Goal: Task Accomplishment & Management: Manage account settings

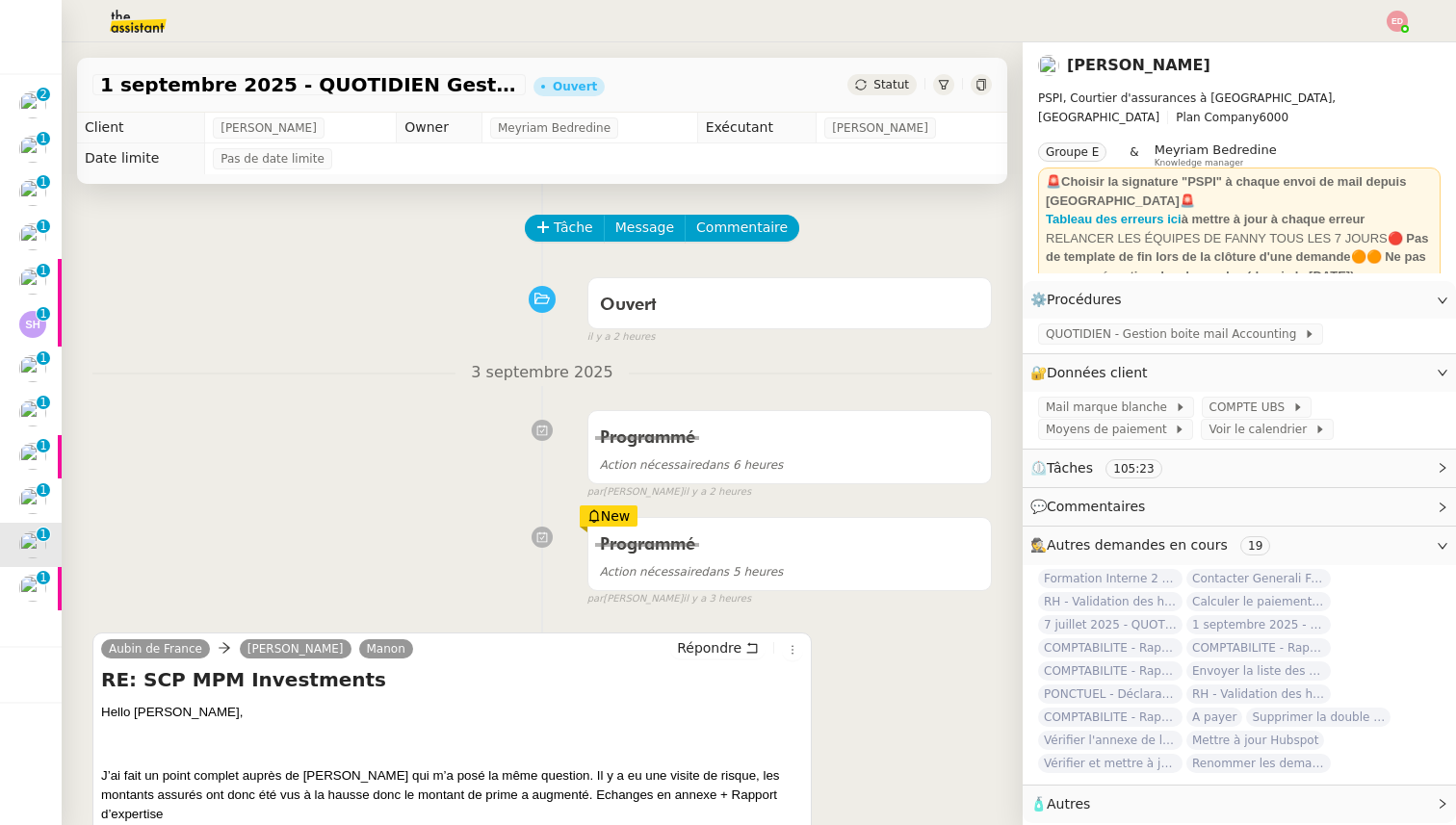
scroll to position [179, 0]
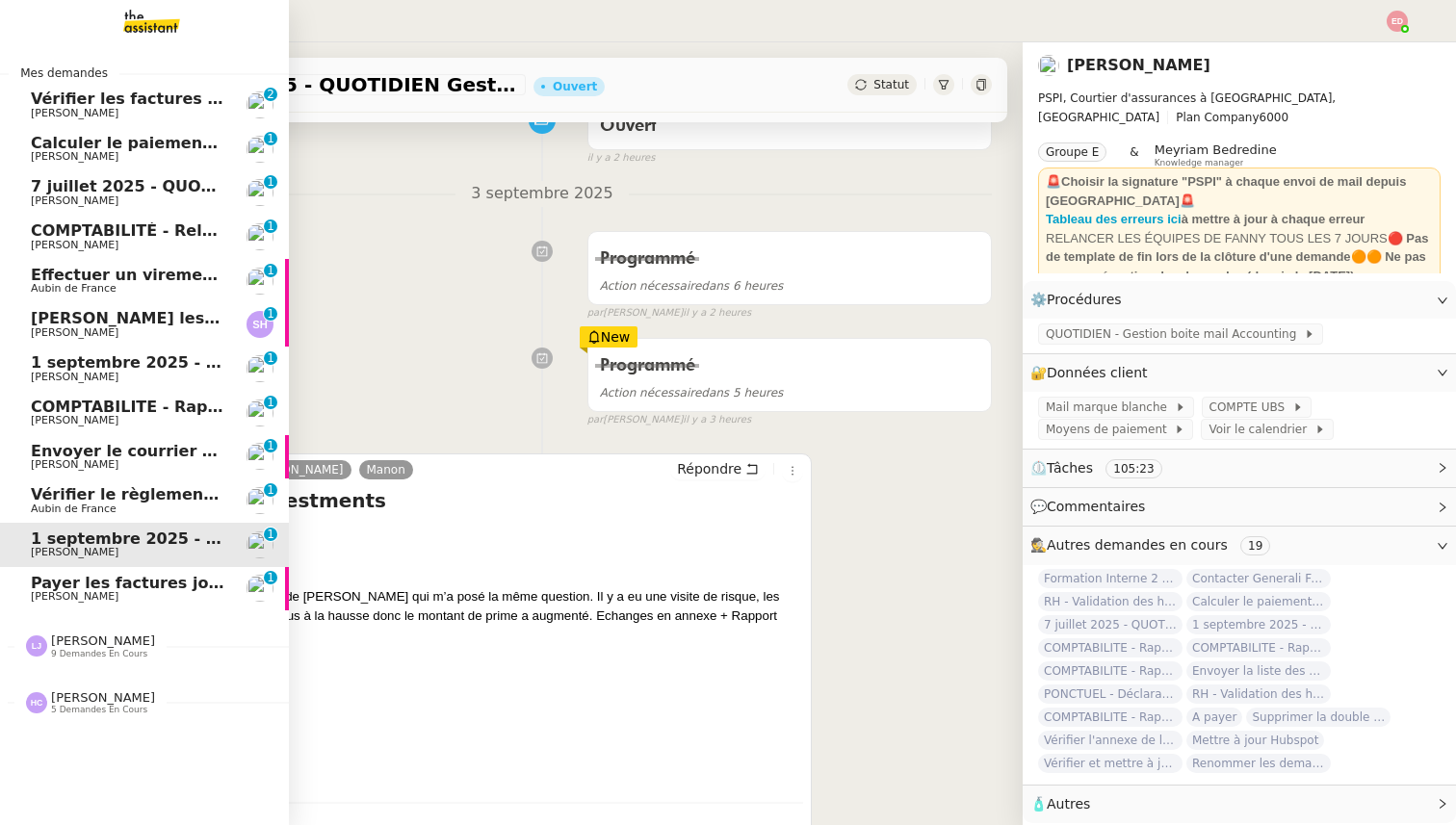
click at [121, 581] on span "Payer les factures jointes" at bounding box center [141, 583] width 221 height 18
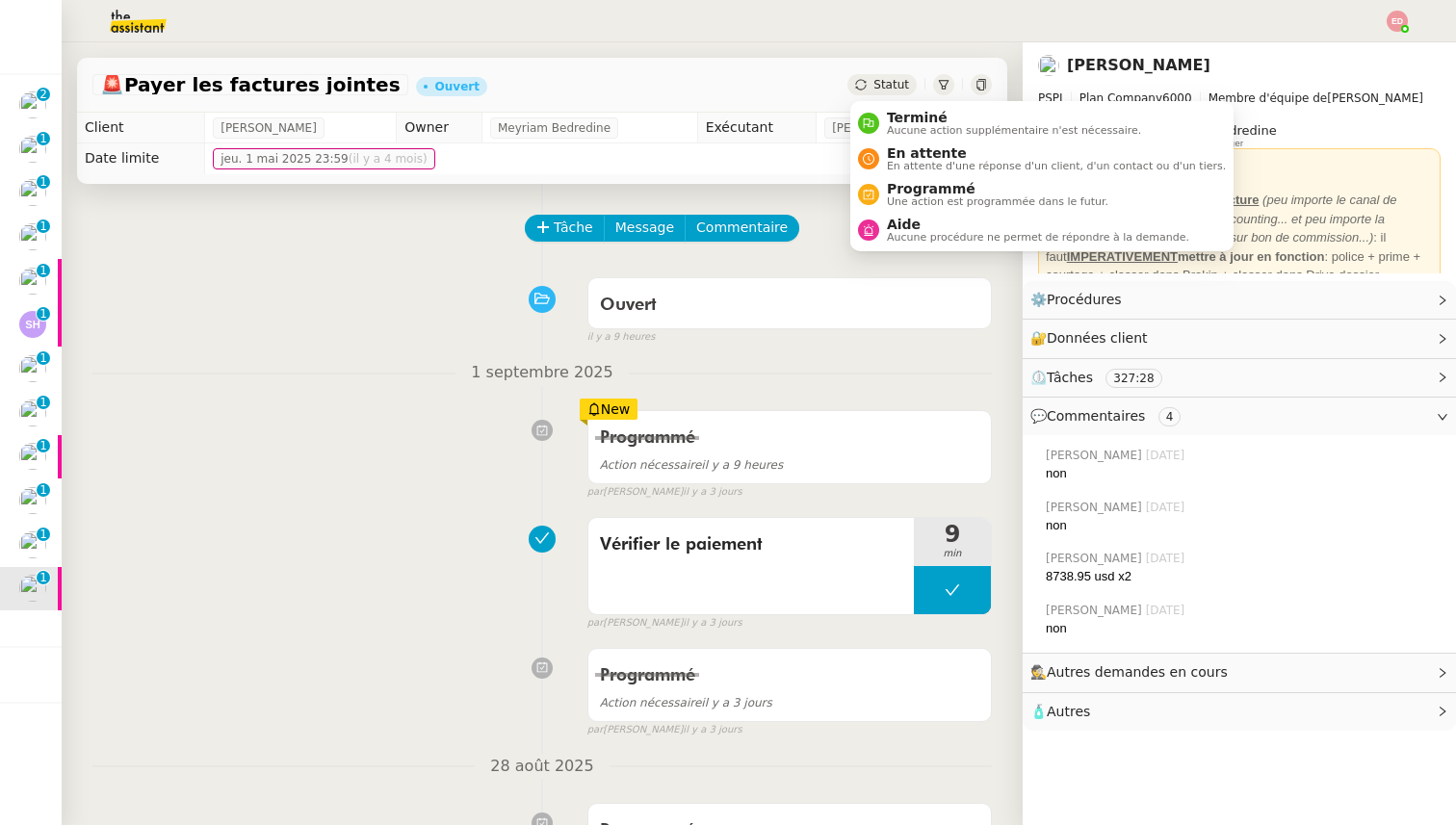
click at [883, 91] on span "Statut" at bounding box center [891, 85] width 36 height 14
click at [910, 192] on span "Programmé" at bounding box center [997, 189] width 222 height 15
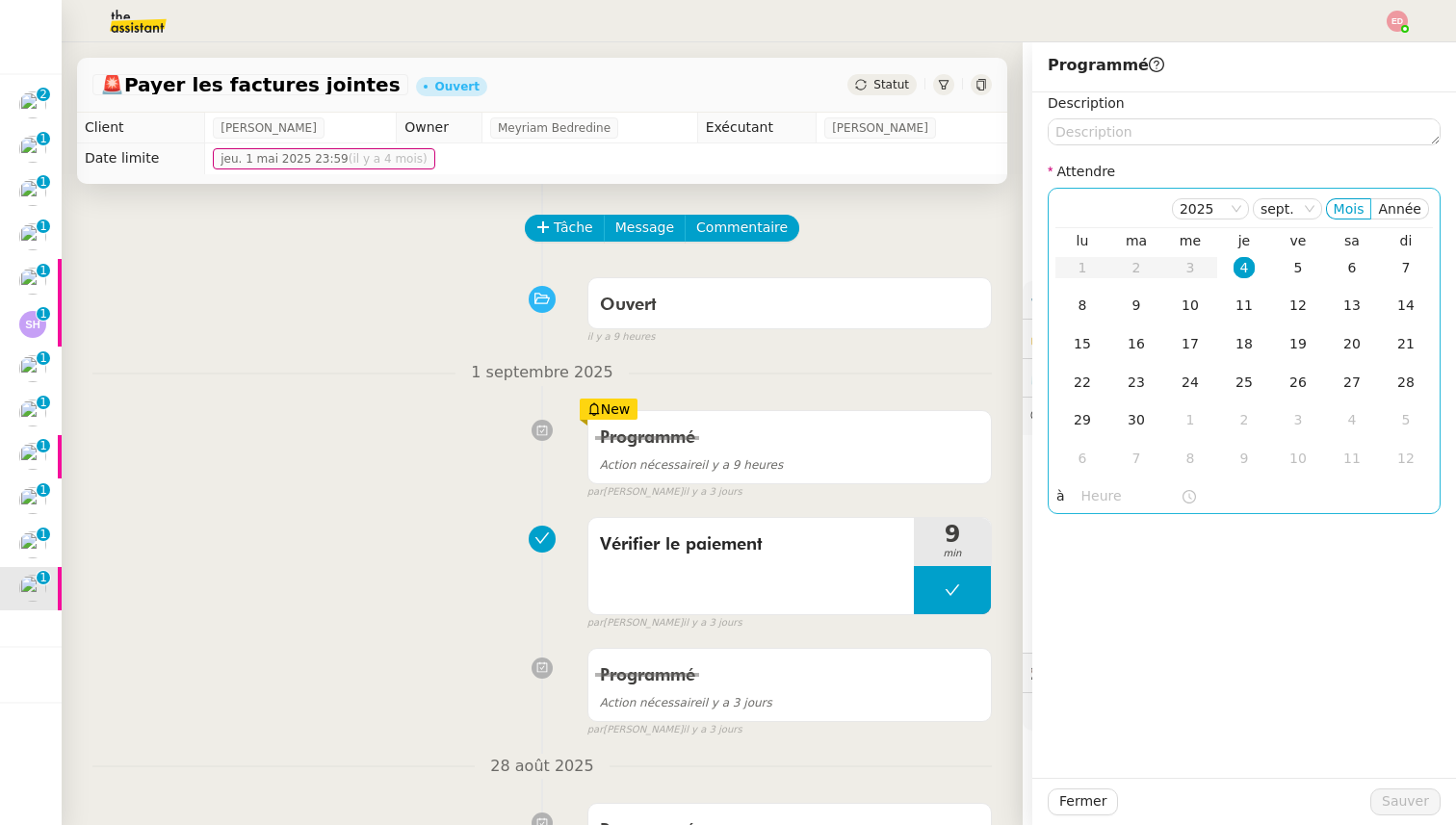
click at [1246, 268] on div "4" at bounding box center [1244, 268] width 21 height 21
click at [1104, 495] on input "text" at bounding box center [1131, 496] width 99 height 22
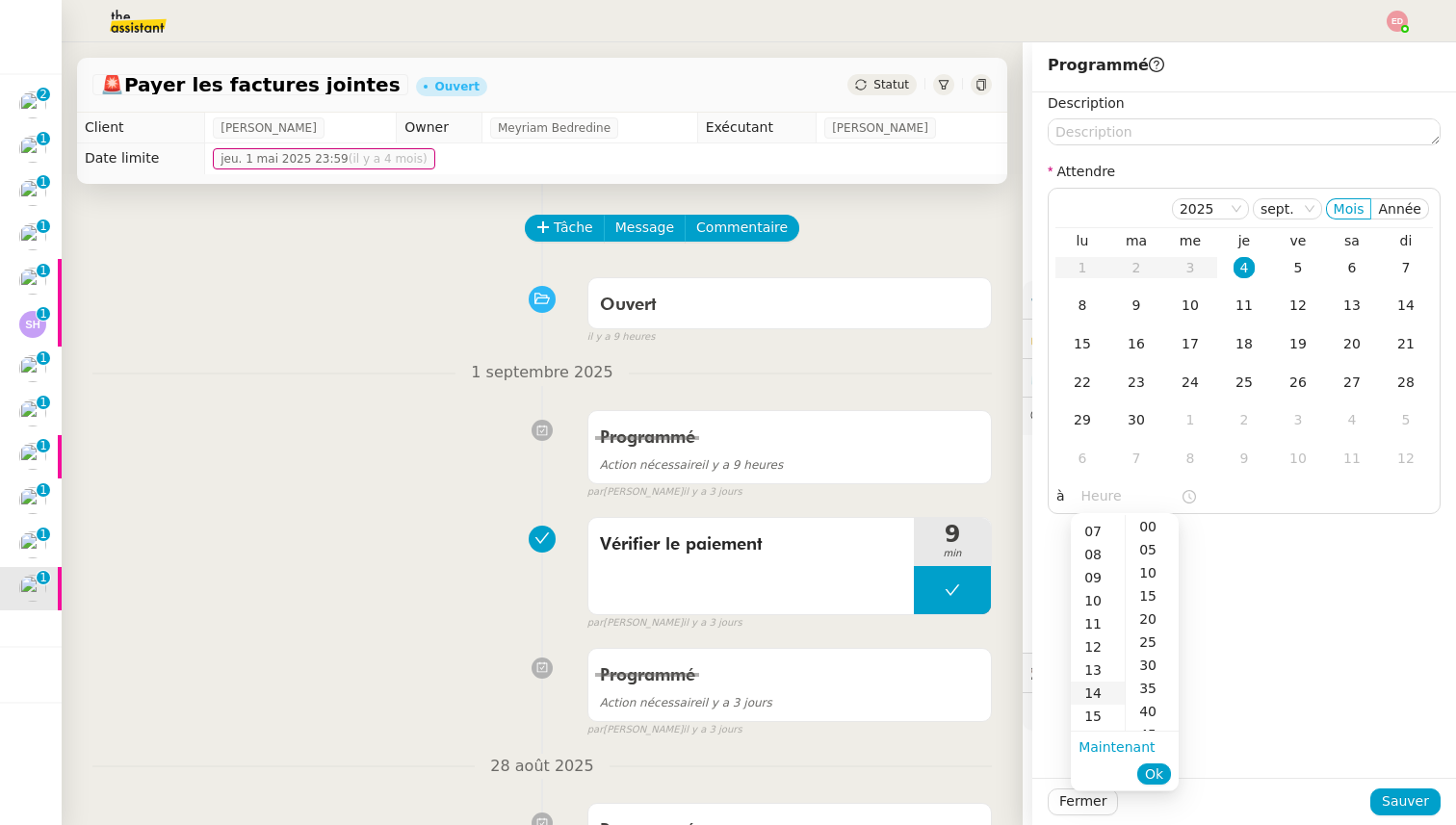
click at [1101, 694] on div "14" at bounding box center [1098, 693] width 54 height 23
click at [1155, 513] on nz-time-picker-panel "00 01 02 03 04 05 06 07 08 09 10 11 12 13 14 15 16 17 18 19 20 21 22 23 00 05 1…" at bounding box center [1124, 652] width 107 height 277
click at [1155, 530] on div "00" at bounding box center [1152, 527] width 53 height 23
type input "14:00"
click at [1162, 776] on span "Ok" at bounding box center [1154, 775] width 18 height 19
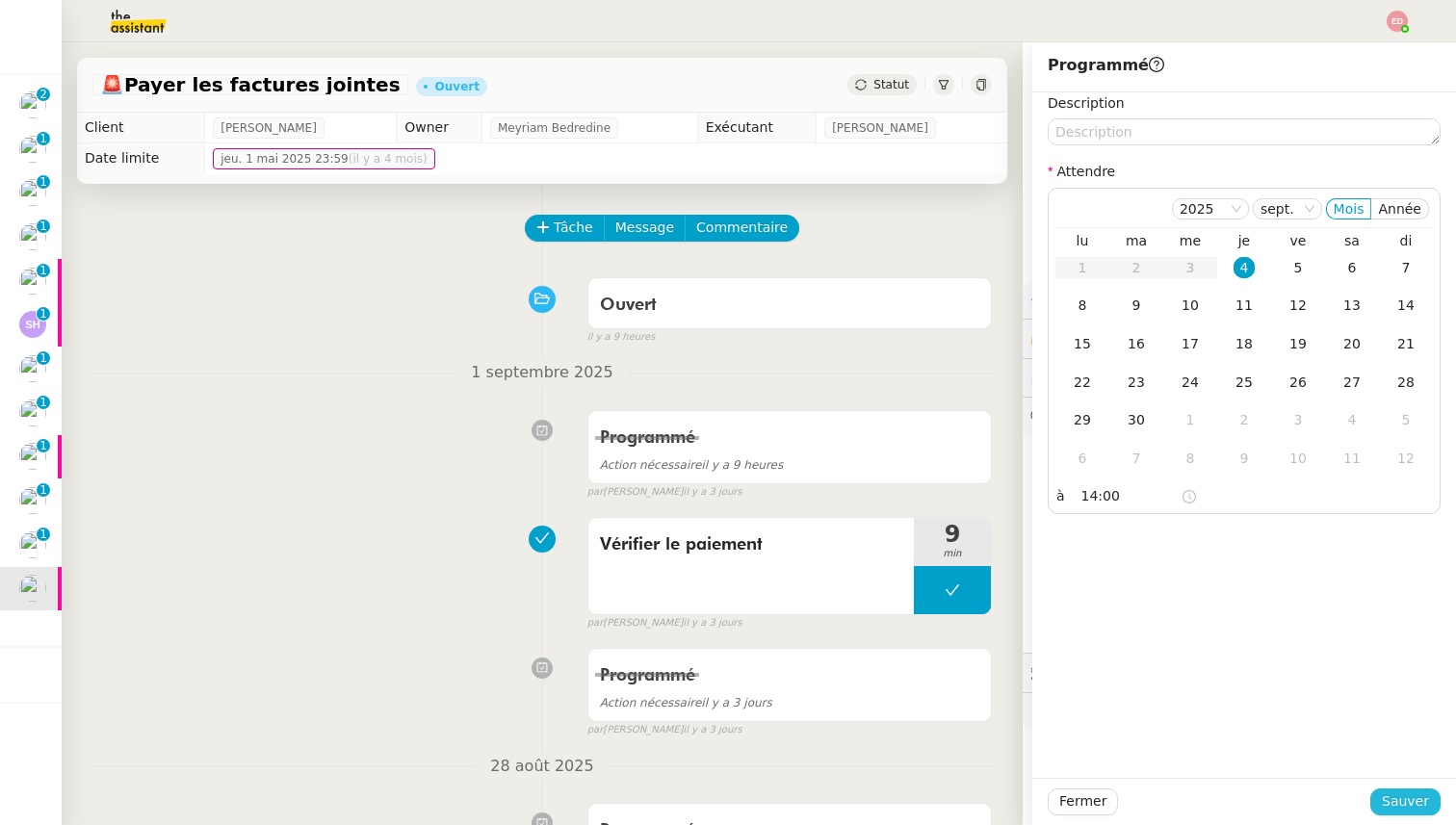
click at [1391, 801] on span "Sauver" at bounding box center [1405, 802] width 47 height 22
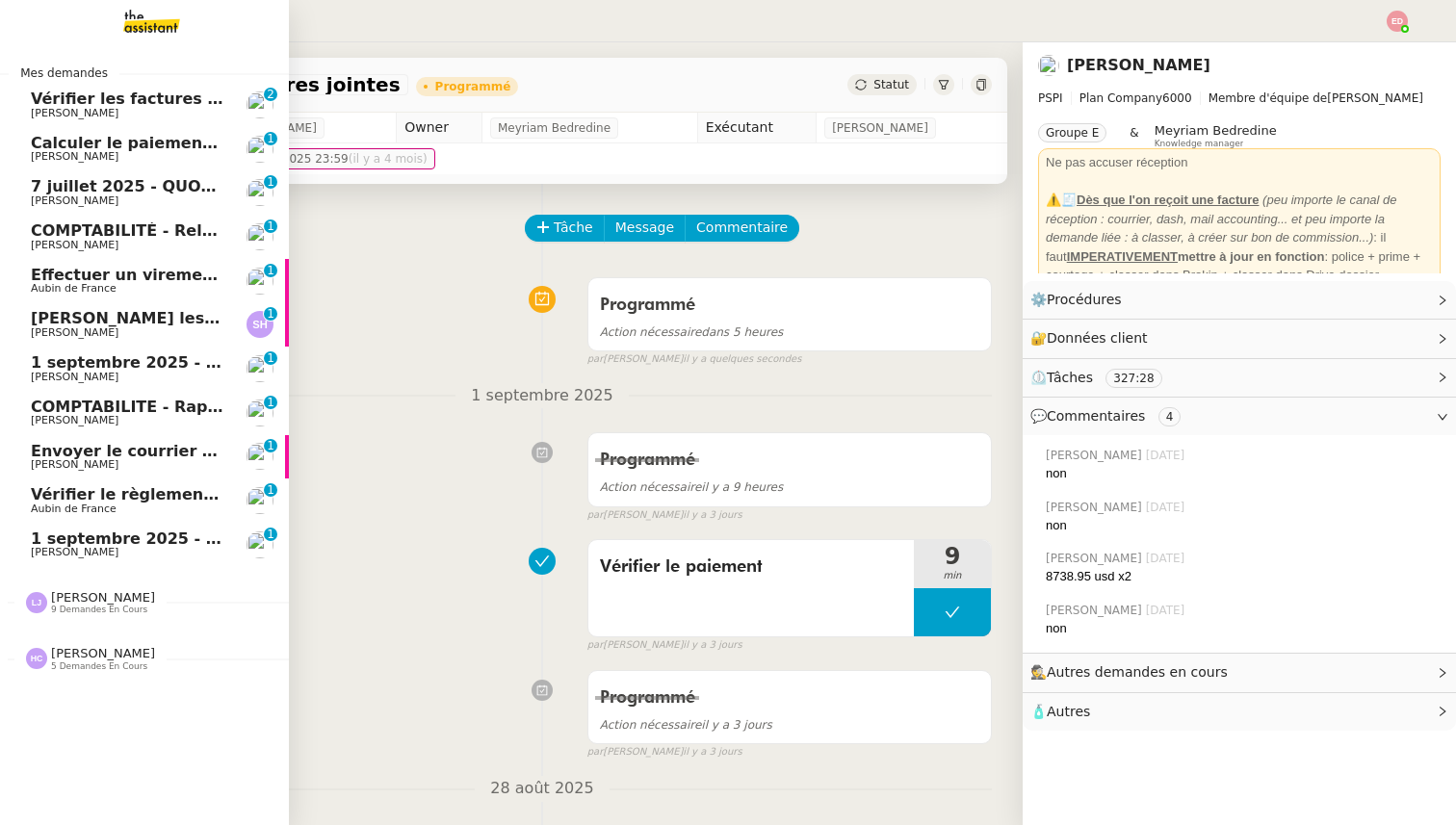
click at [42, 543] on span "1 septembre 2025 - QUOTIDIEN Gestion boite mail Accounting" at bounding box center [300, 538] width 539 height 18
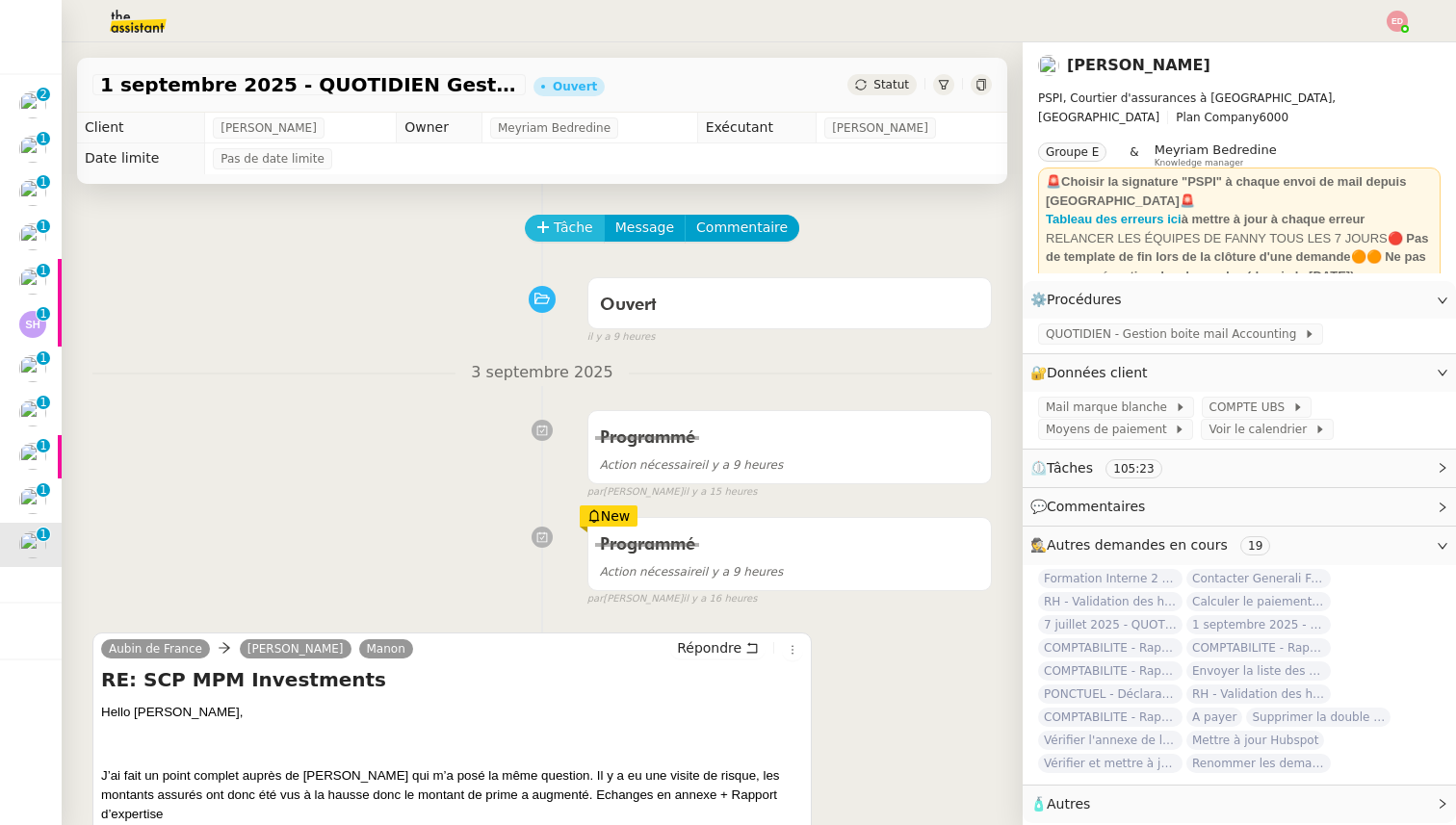
click at [565, 228] on span "Tâche" at bounding box center [573, 228] width 40 height 22
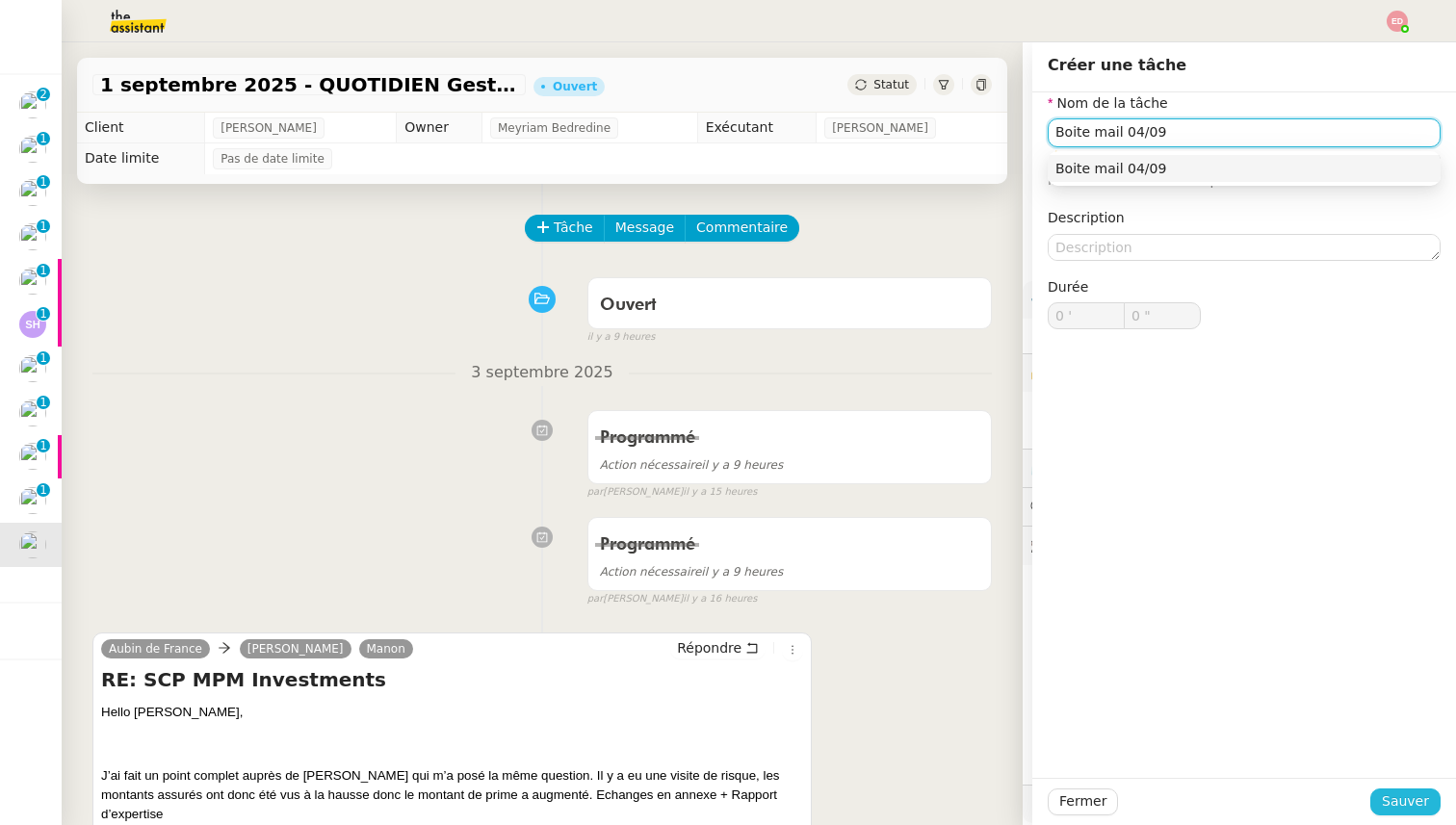
type input "Boite mail 04/09"
click at [1410, 805] on span "Sauver" at bounding box center [1405, 802] width 47 height 22
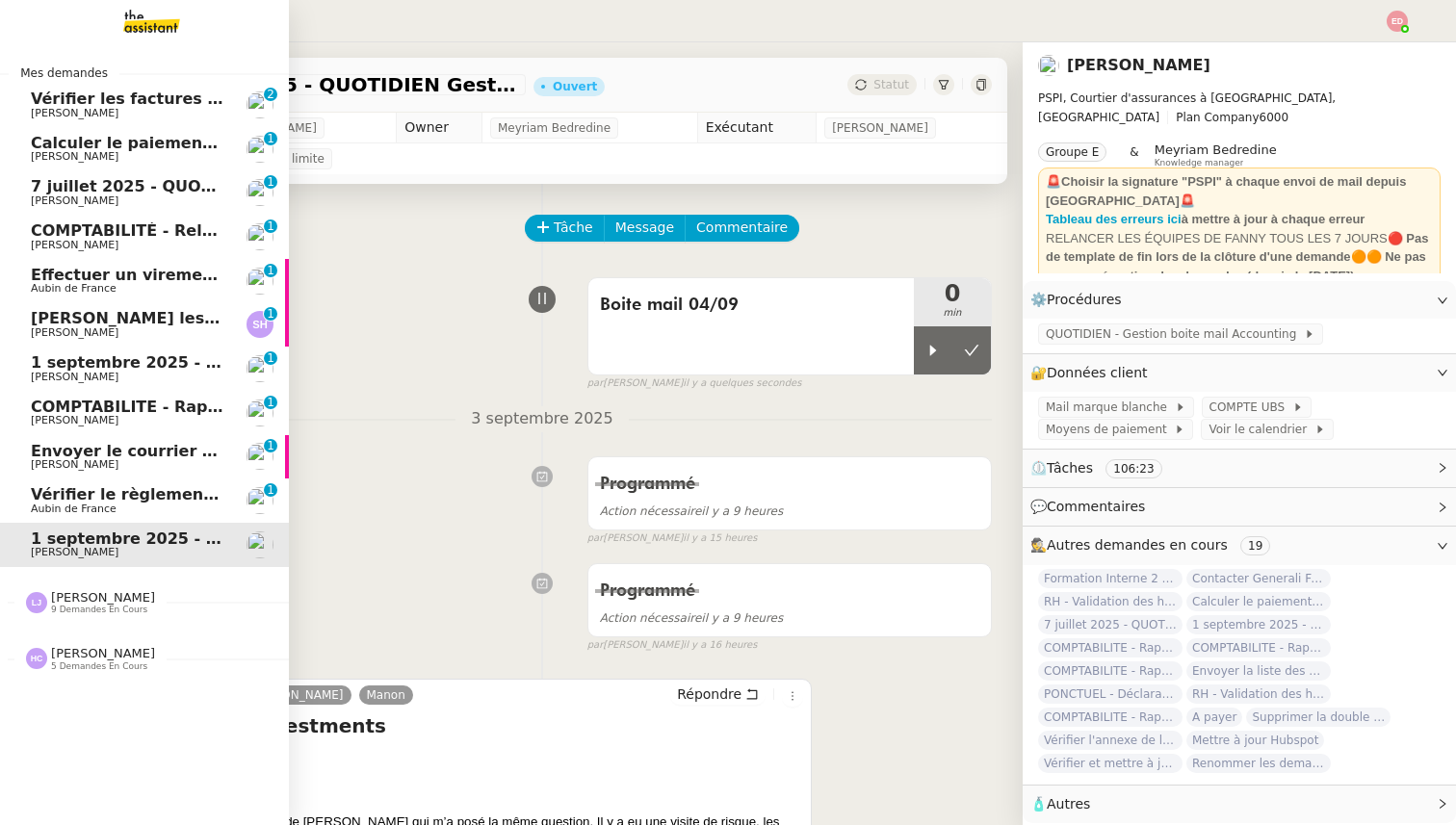
click at [46, 500] on span "Vérifier le règlement de la facture" at bounding box center [178, 494] width 295 height 18
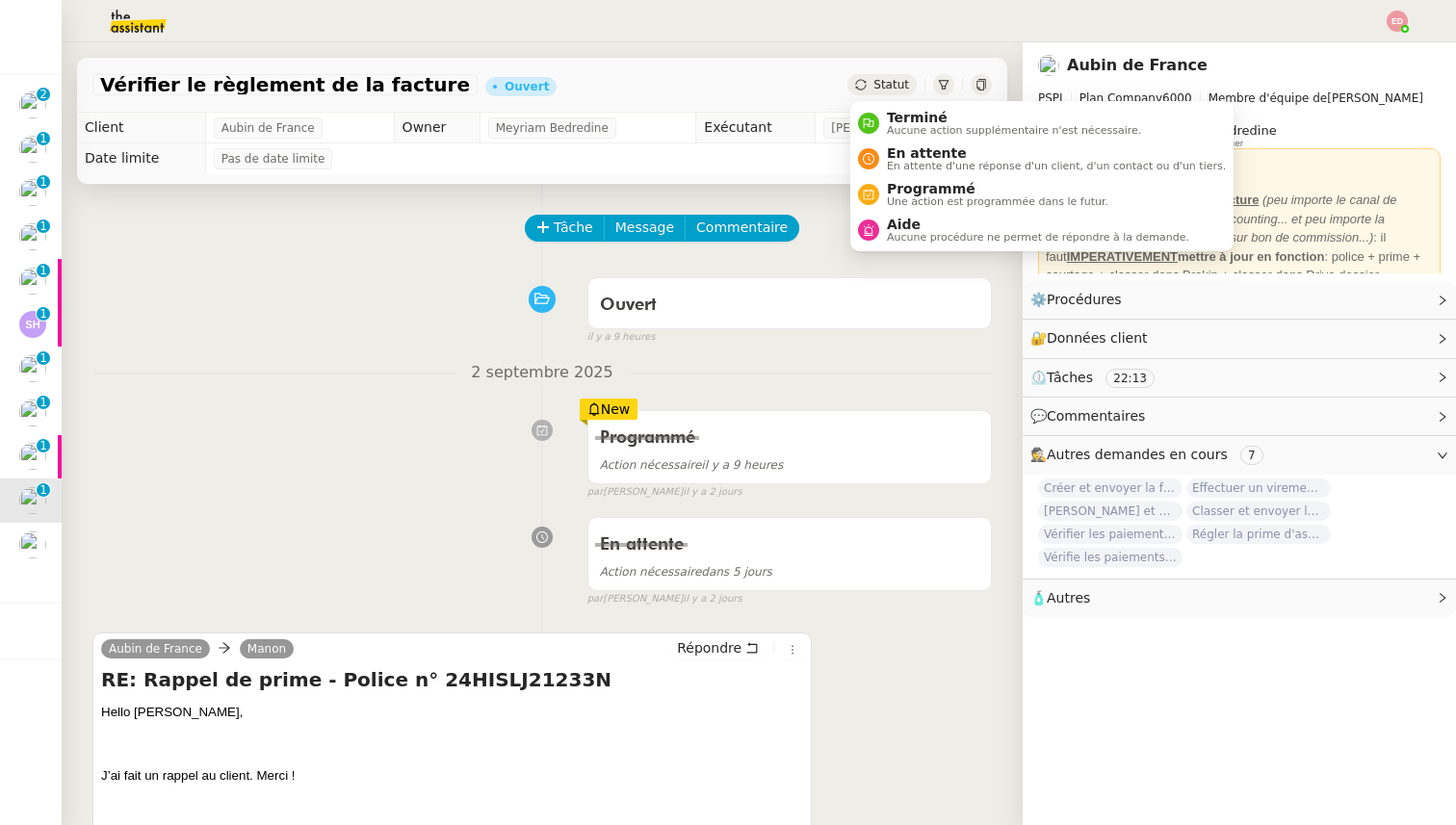
click at [885, 84] on span "Statut" at bounding box center [891, 85] width 36 height 14
click at [938, 195] on span "Programmé" at bounding box center [997, 189] width 222 height 15
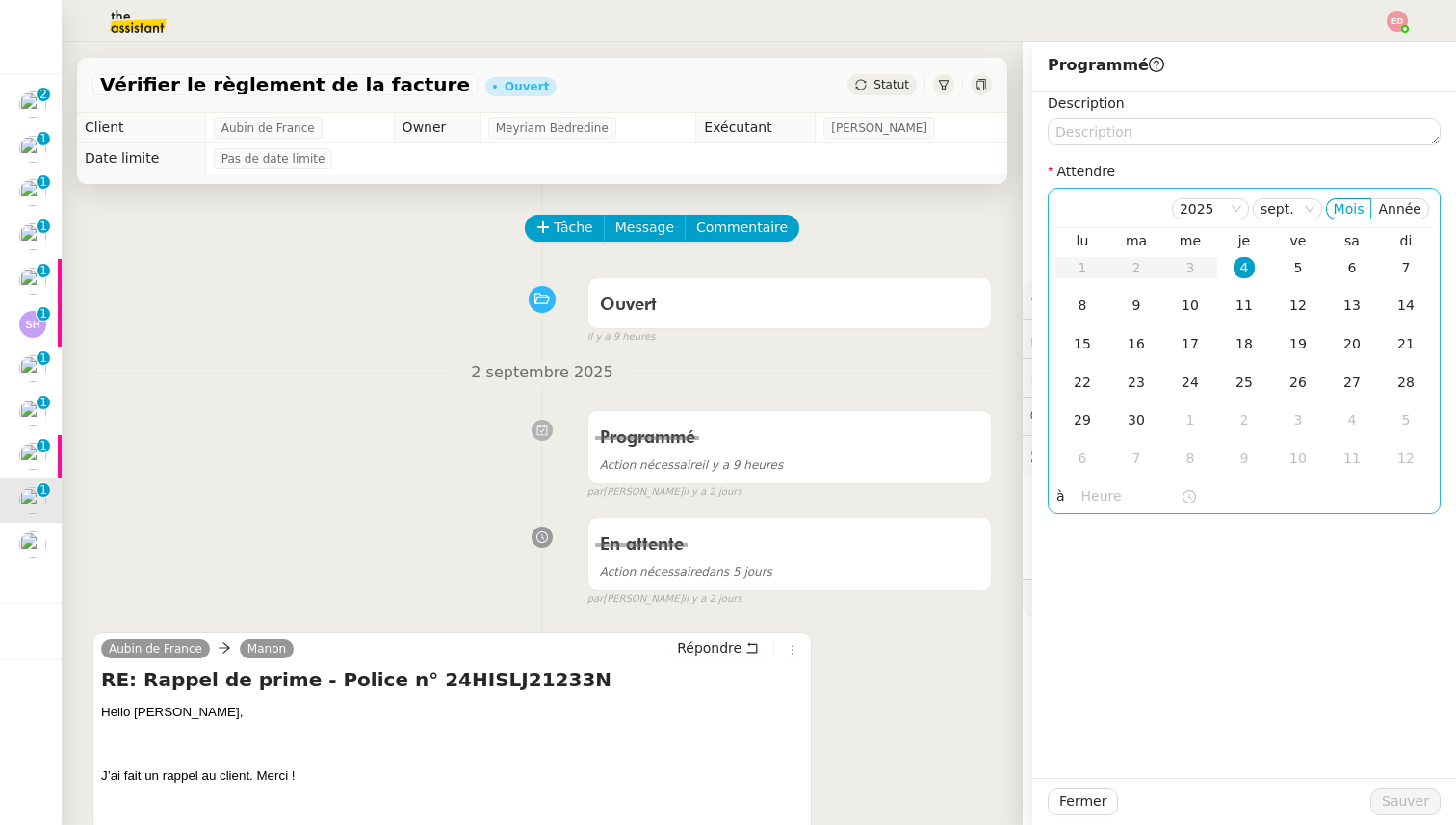
click at [1258, 263] on td "4" at bounding box center [1244, 269] width 54 height 39
click at [1246, 271] on div "4" at bounding box center [1244, 268] width 21 height 21
click at [1090, 498] on input "text" at bounding box center [1131, 496] width 99 height 22
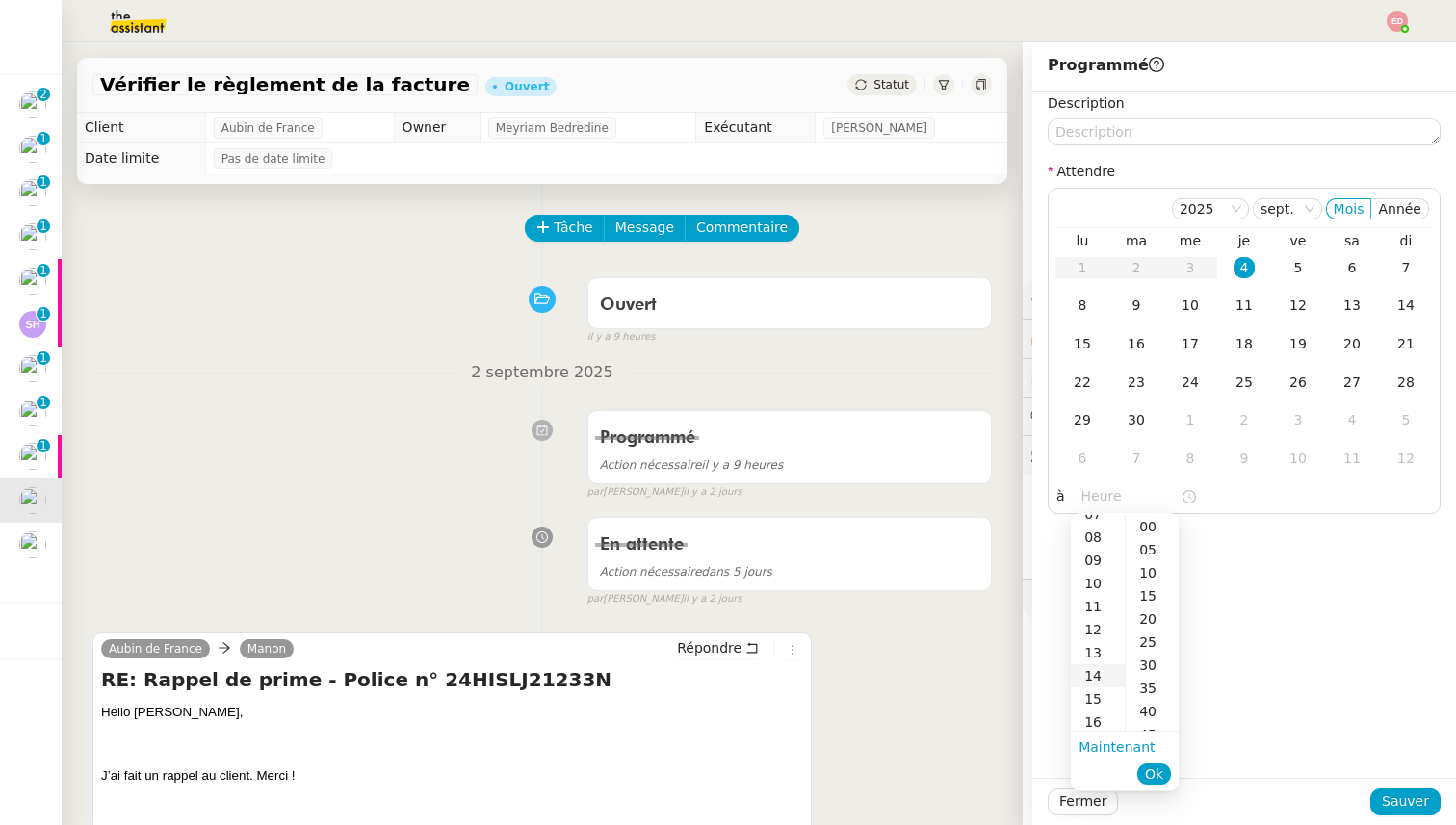
click at [1106, 666] on div "14" at bounding box center [1098, 676] width 54 height 23
click at [1141, 529] on div "00" at bounding box center [1152, 527] width 53 height 23
type input "14:00"
click at [1156, 772] on span "Ok" at bounding box center [1154, 775] width 18 height 19
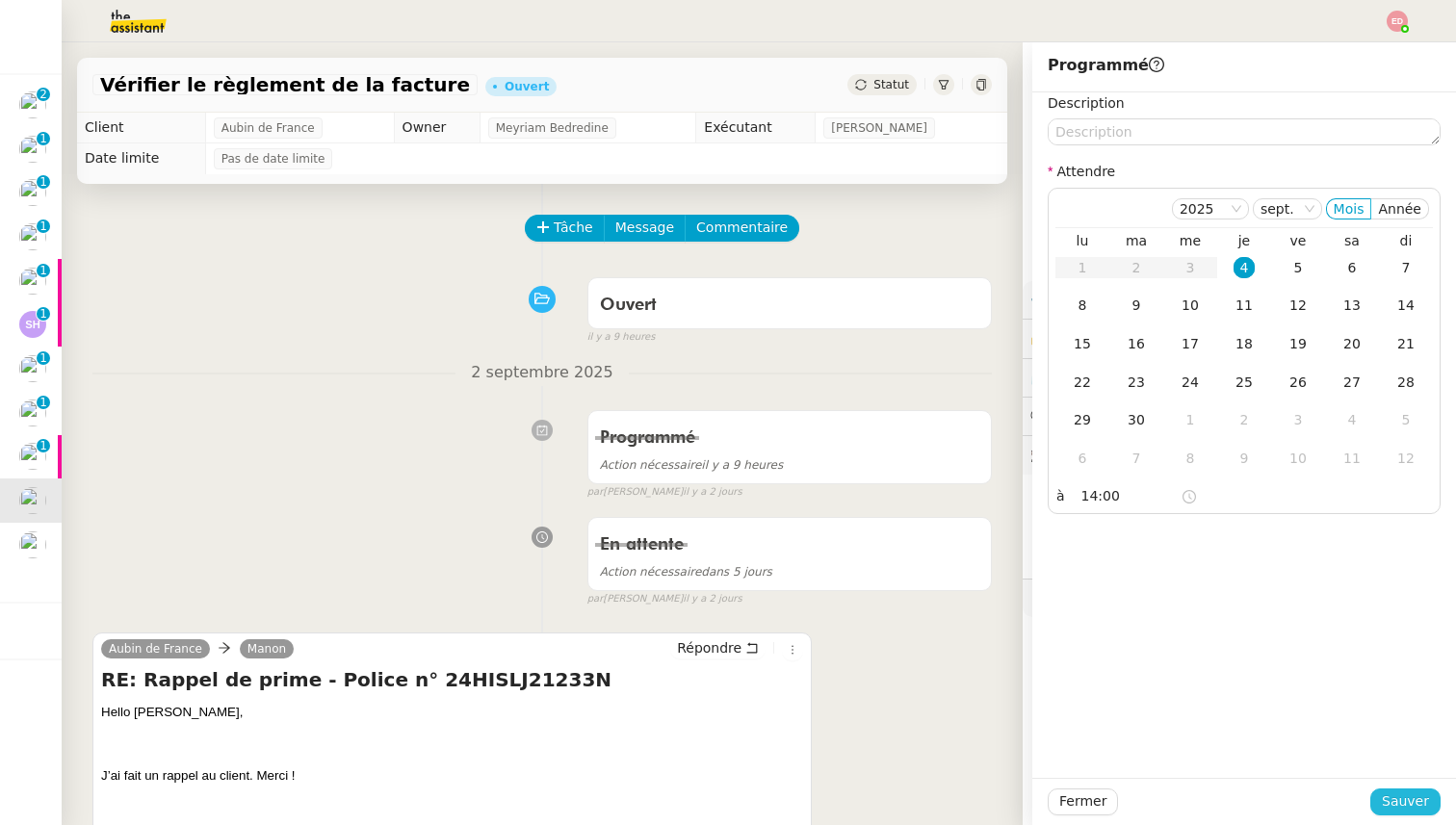
click at [1404, 806] on span "Sauver" at bounding box center [1405, 802] width 47 height 22
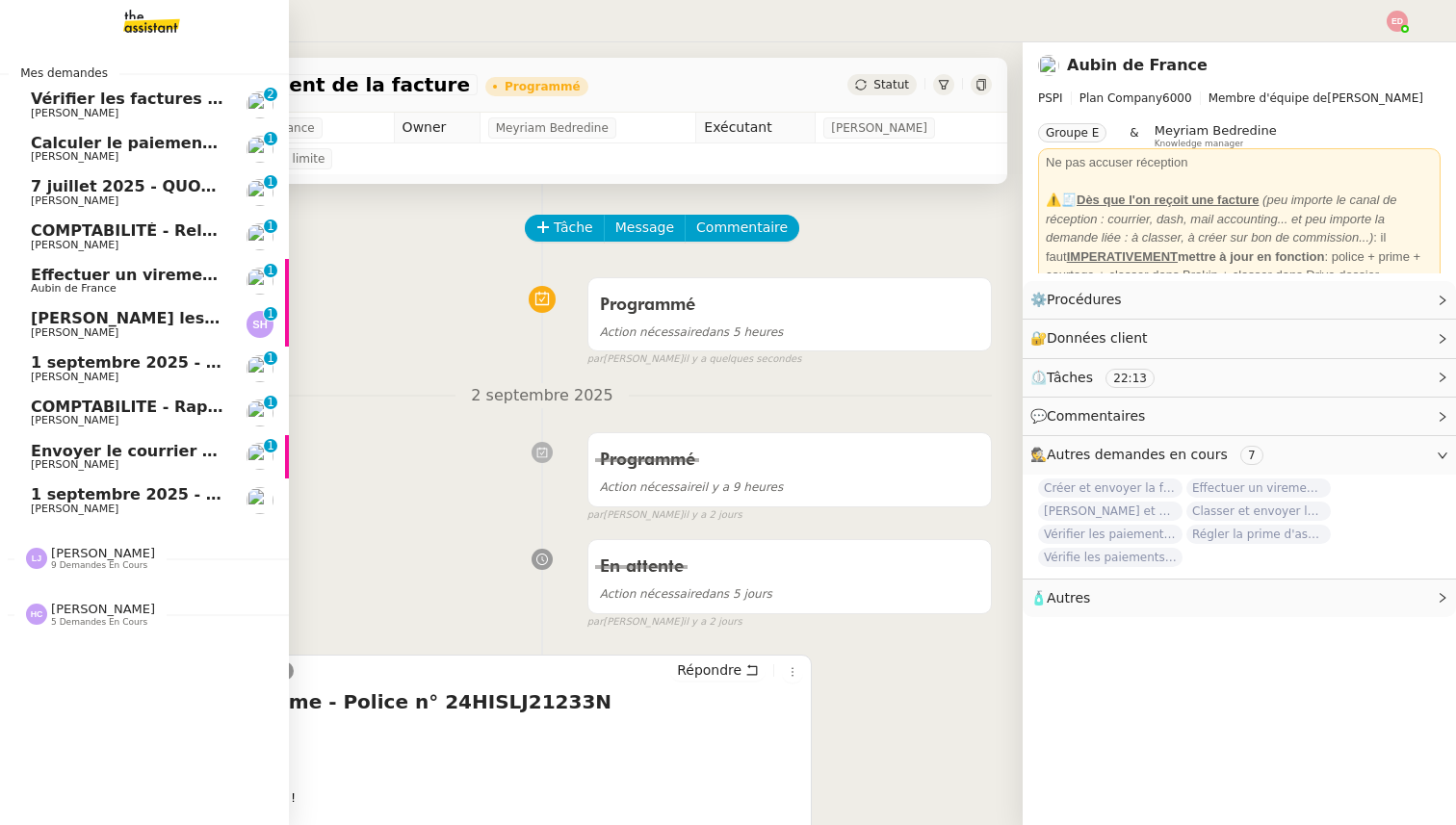
click at [84, 463] on span "[PERSON_NAME]" at bounding box center [75, 464] width 88 height 13
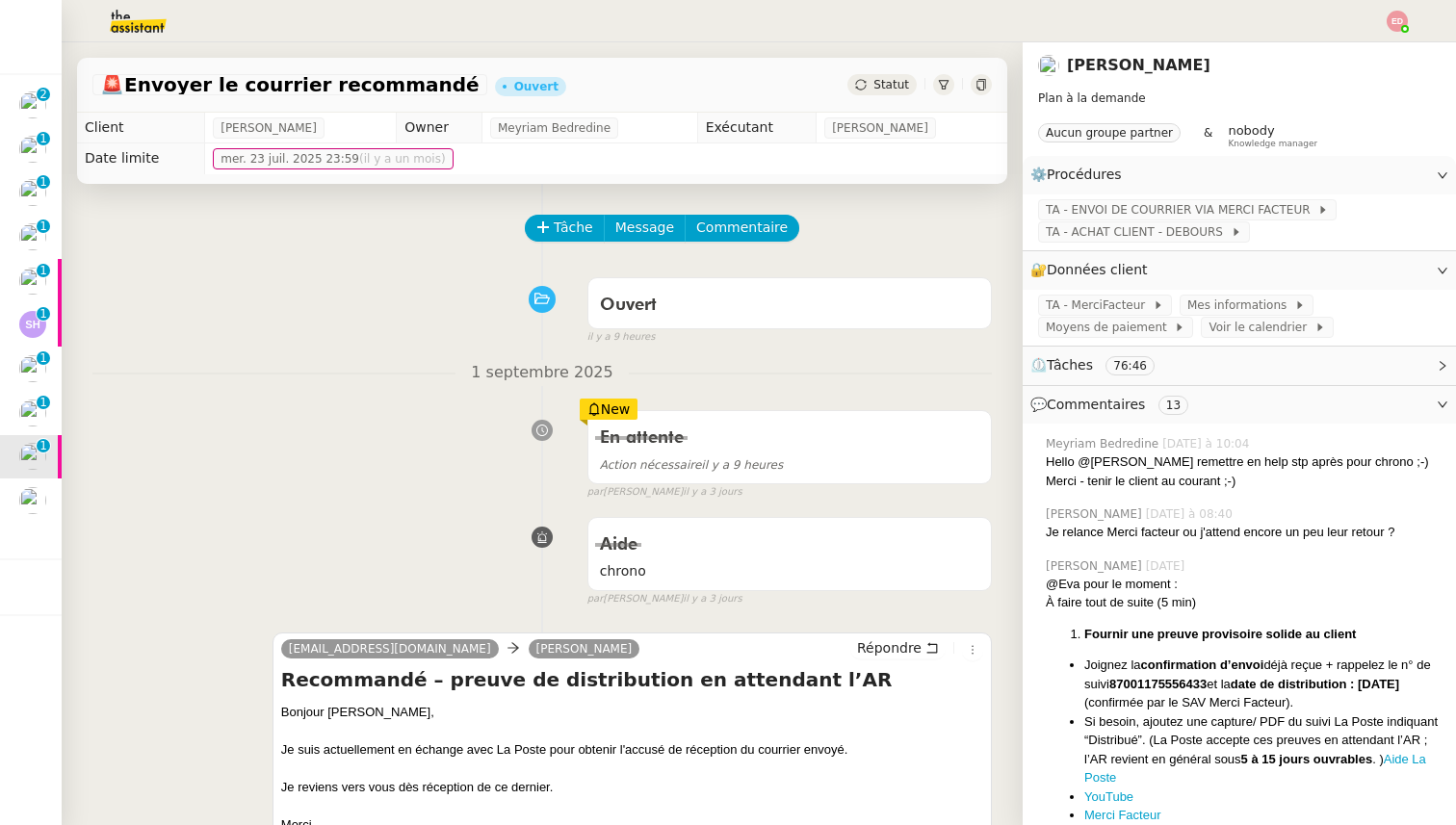
click at [896, 90] on span "Statut" at bounding box center [891, 85] width 36 height 14
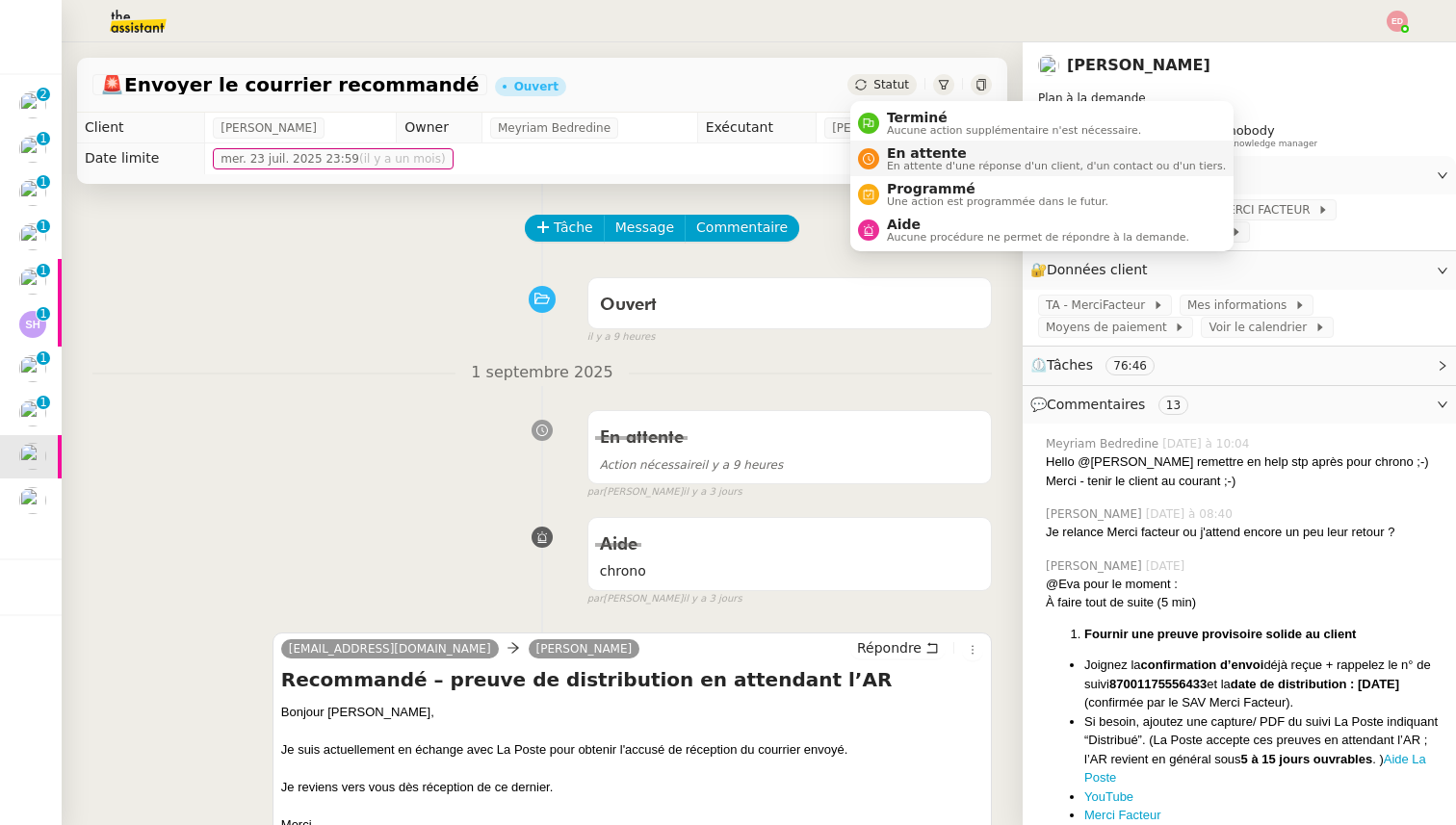
click at [906, 157] on span "En attente" at bounding box center [1056, 153] width 339 height 15
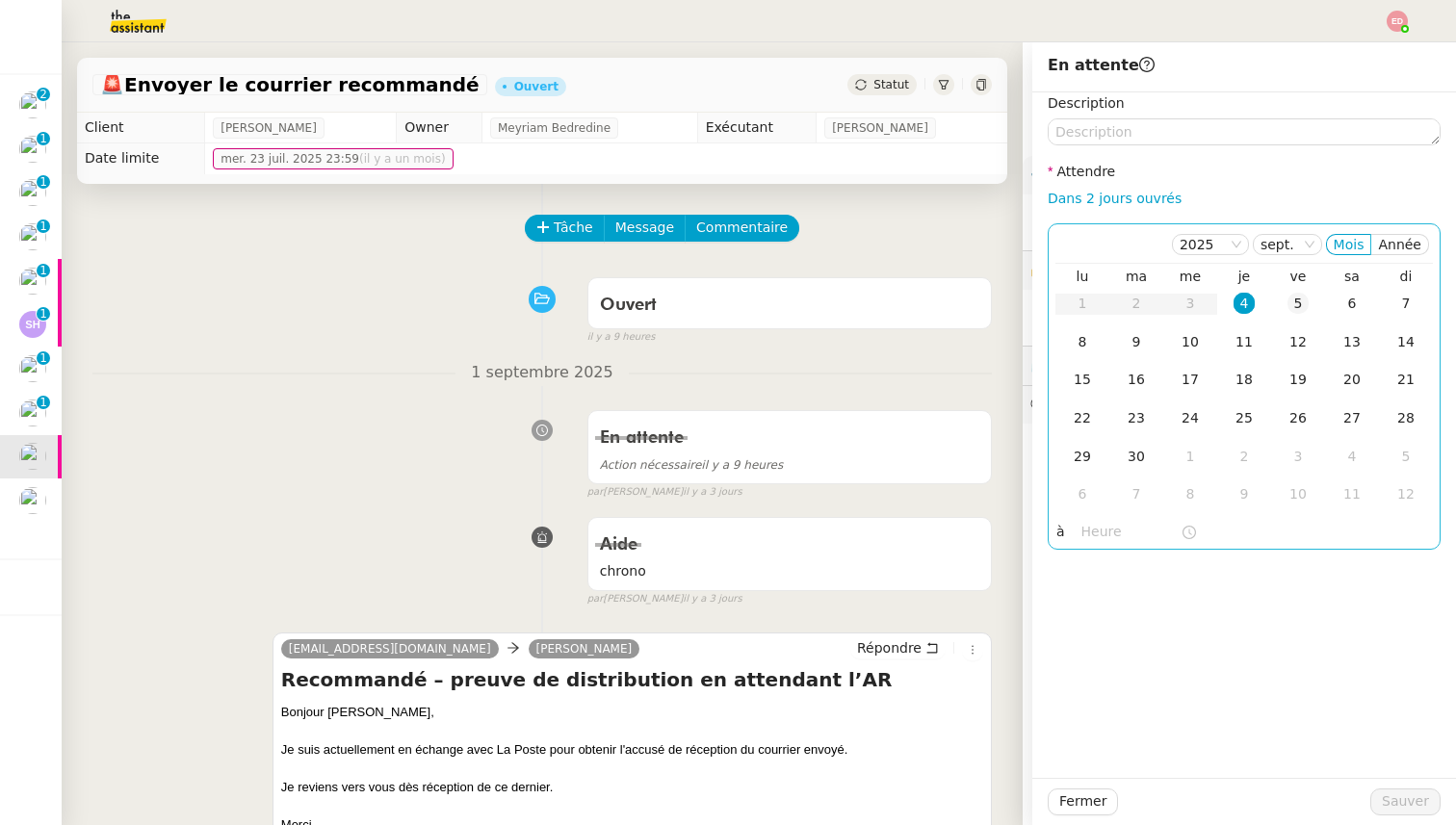
click at [1293, 314] on td "5" at bounding box center [1298, 304] width 54 height 39
click at [1401, 809] on span "Sauver" at bounding box center [1405, 802] width 47 height 22
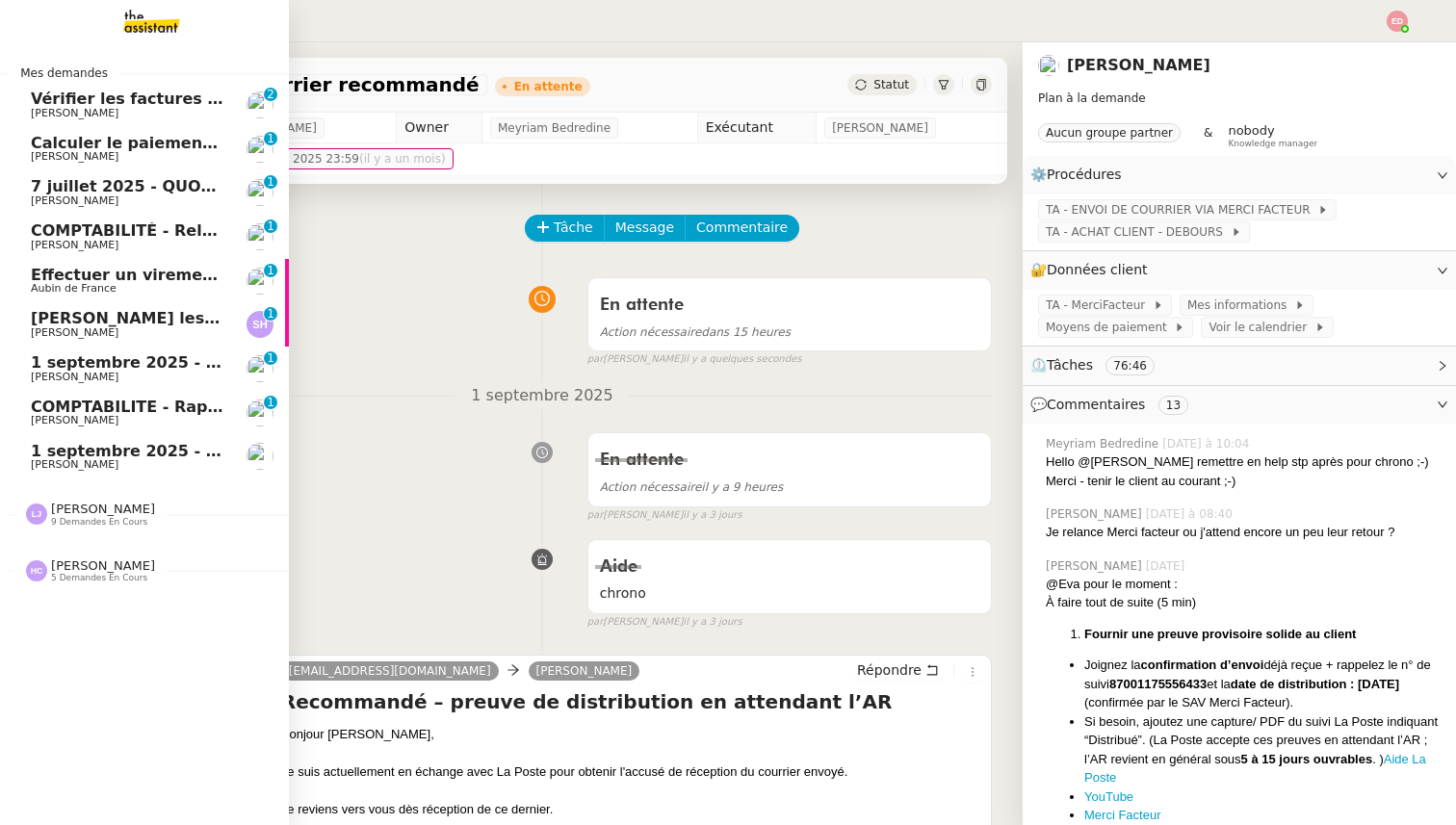
click at [67, 425] on span "[PERSON_NAME]" at bounding box center [75, 420] width 88 height 13
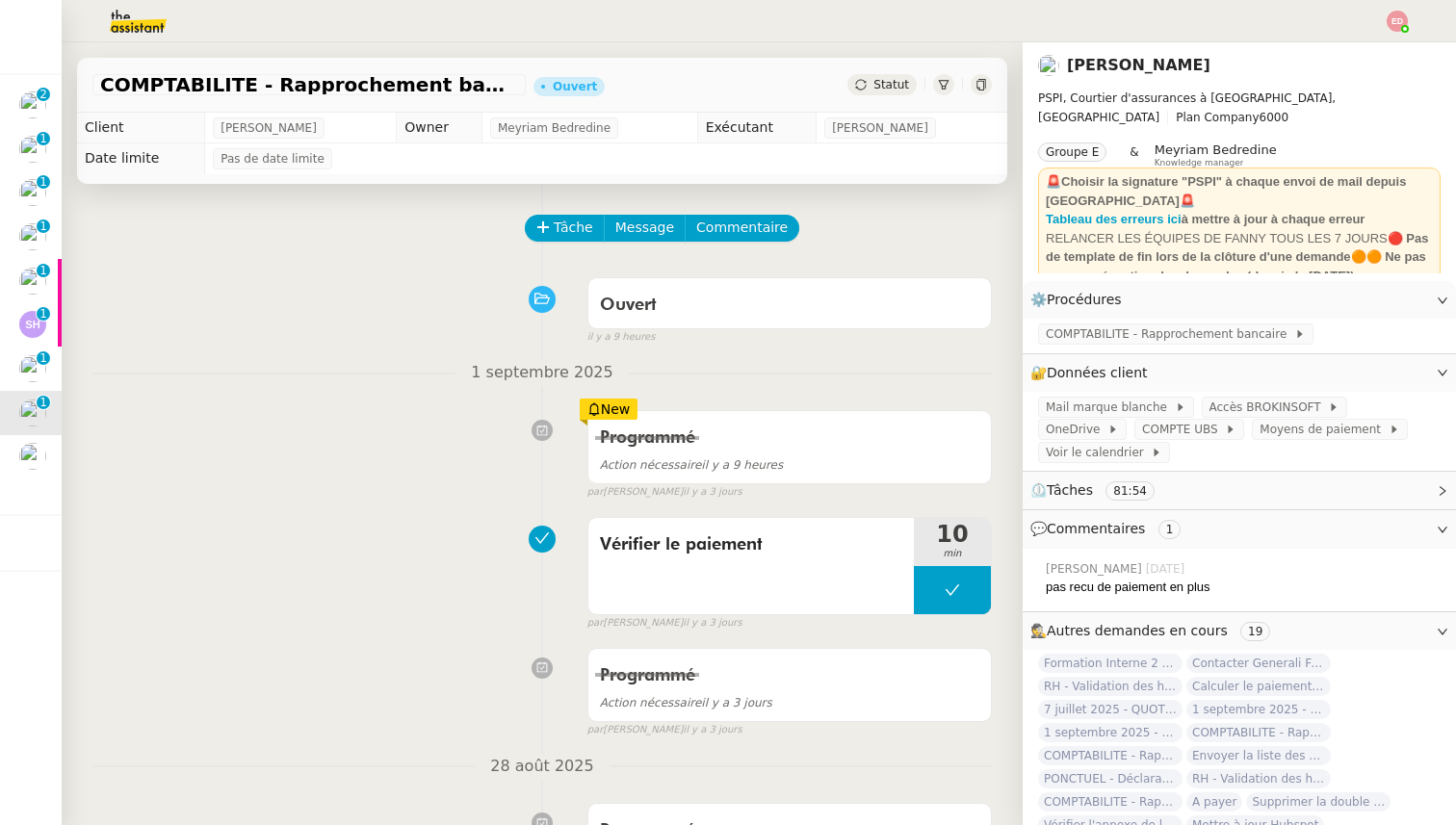
click at [864, 85] on icon at bounding box center [861, 85] width 12 height 12
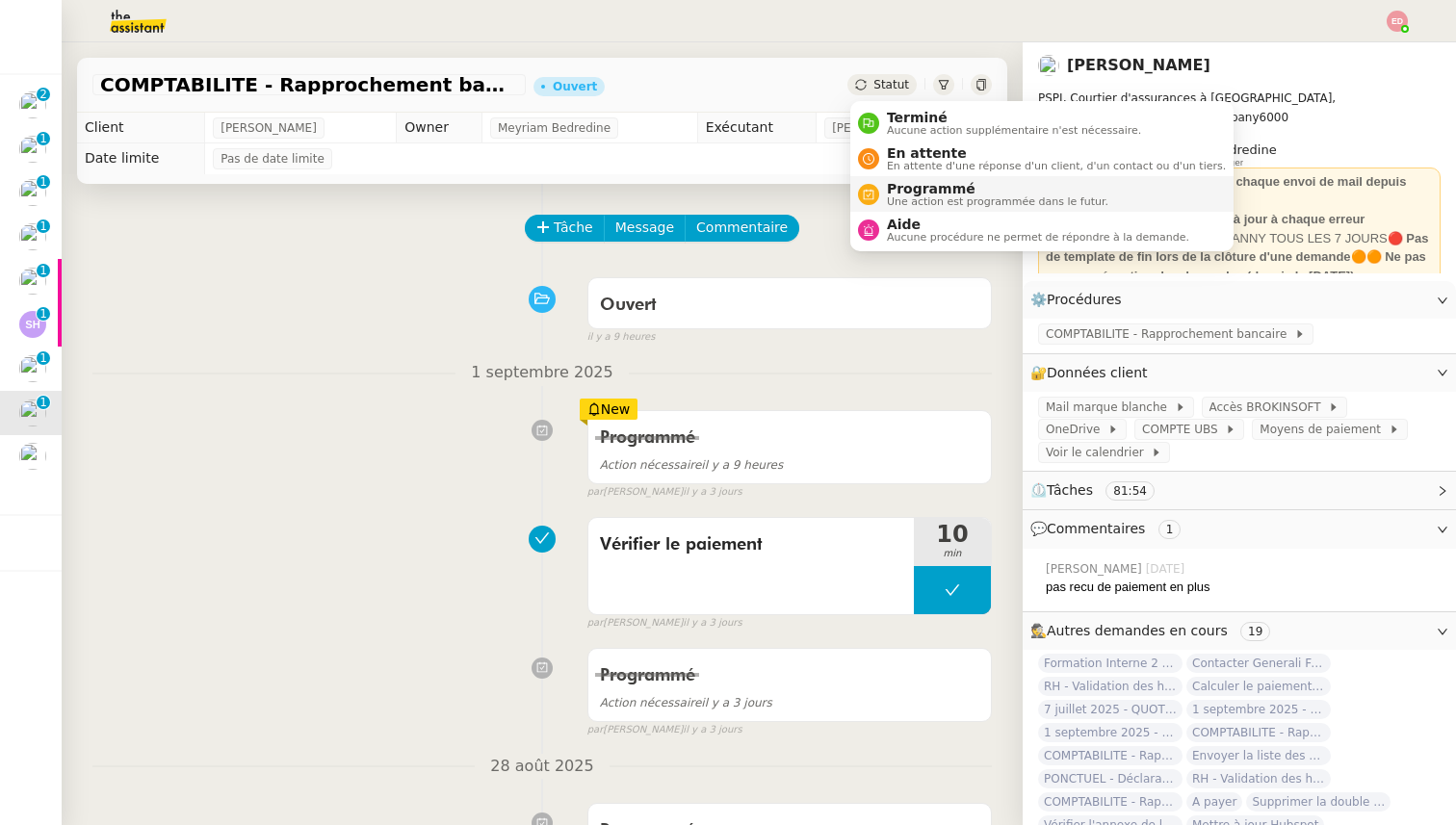
click at [909, 202] on span "Une action est programmée dans le futur." at bounding box center [997, 201] width 222 height 11
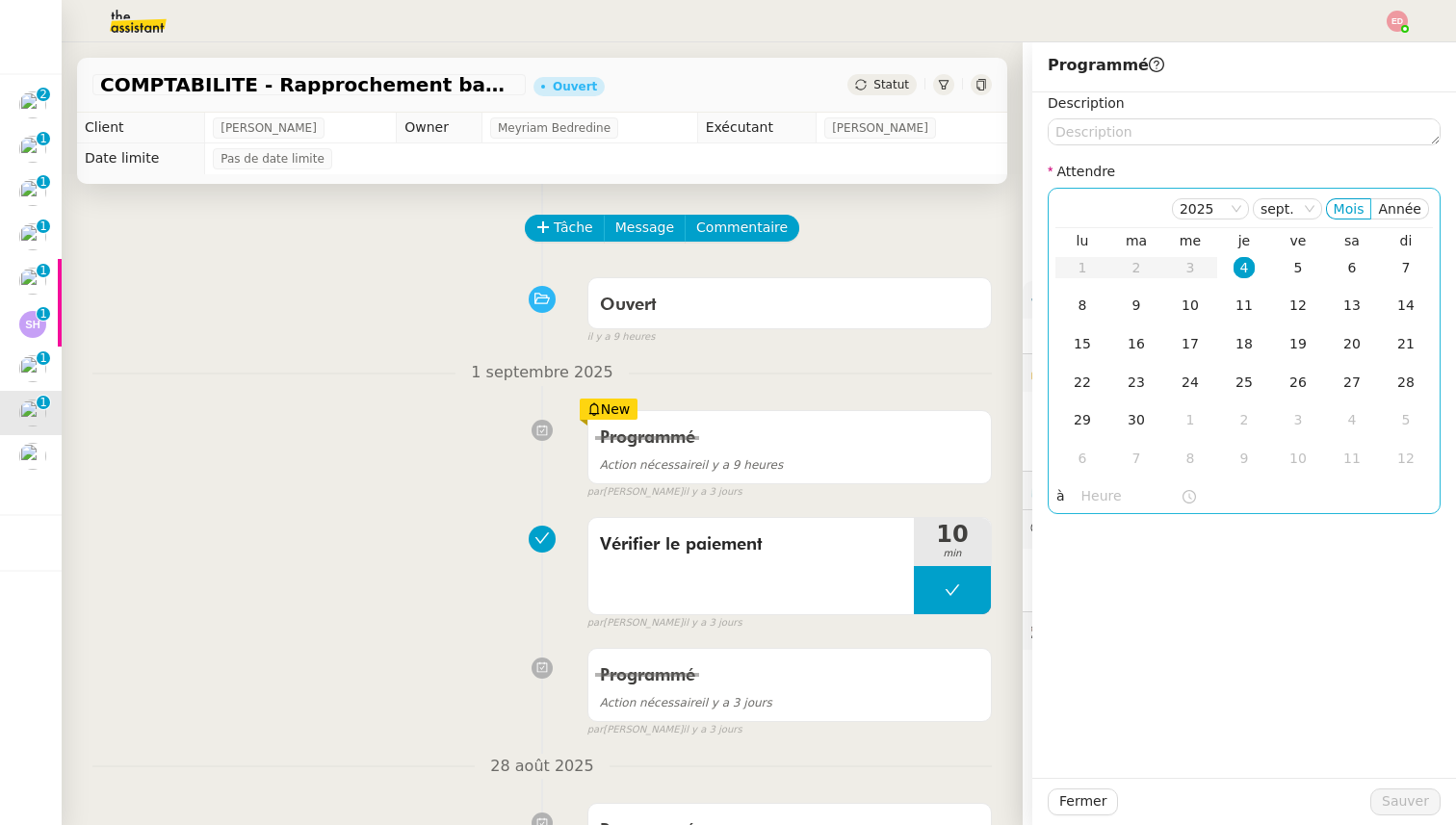
click at [1247, 271] on div "4" at bounding box center [1244, 268] width 21 height 21
click at [1105, 504] on input "text" at bounding box center [1131, 496] width 99 height 22
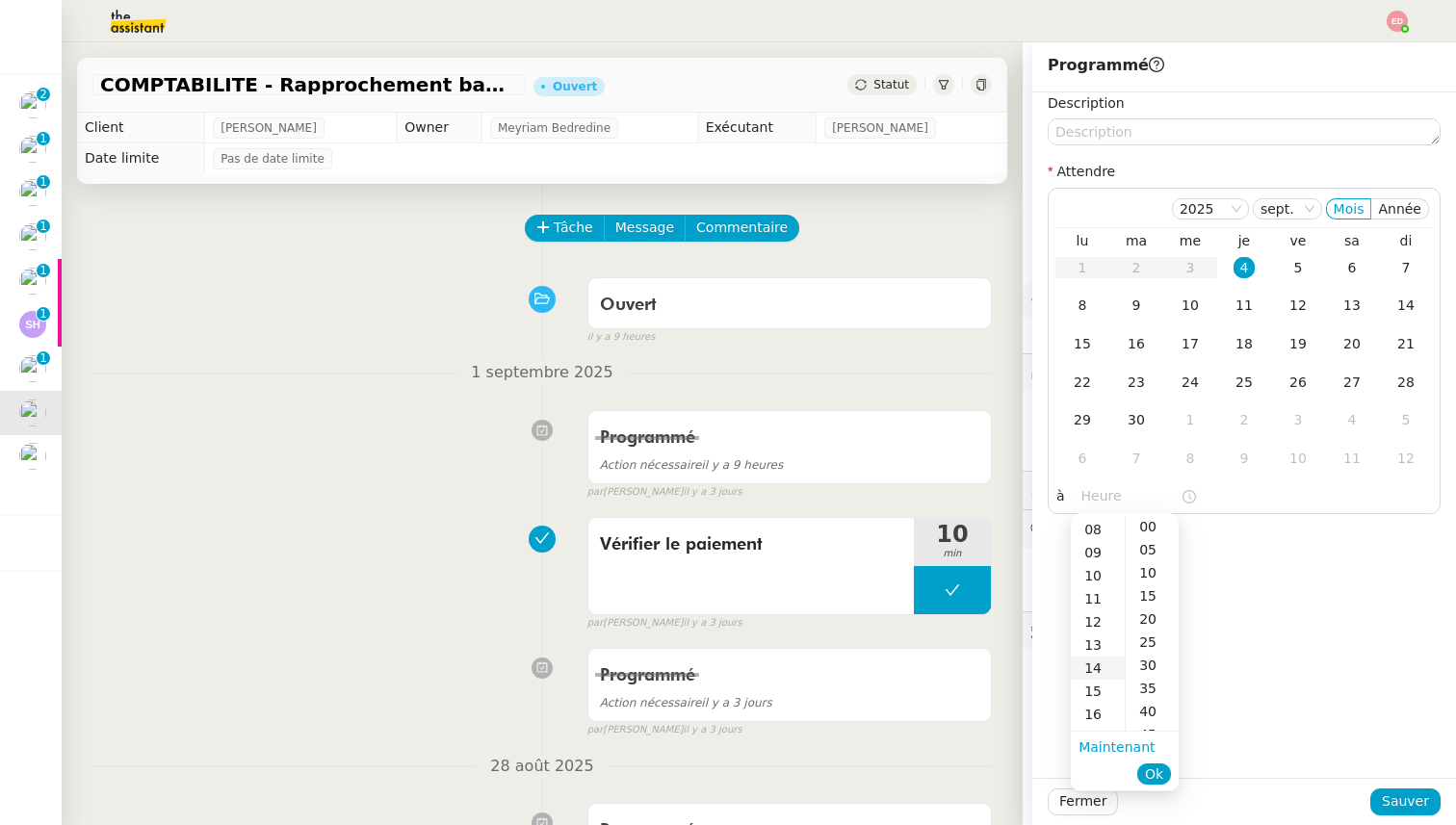
click at [1099, 669] on div "14" at bounding box center [1098, 668] width 54 height 23
click at [1146, 529] on div "00" at bounding box center [1152, 527] width 53 height 23
type input "14:00"
click at [1162, 770] on span "Ok" at bounding box center [1154, 775] width 18 height 19
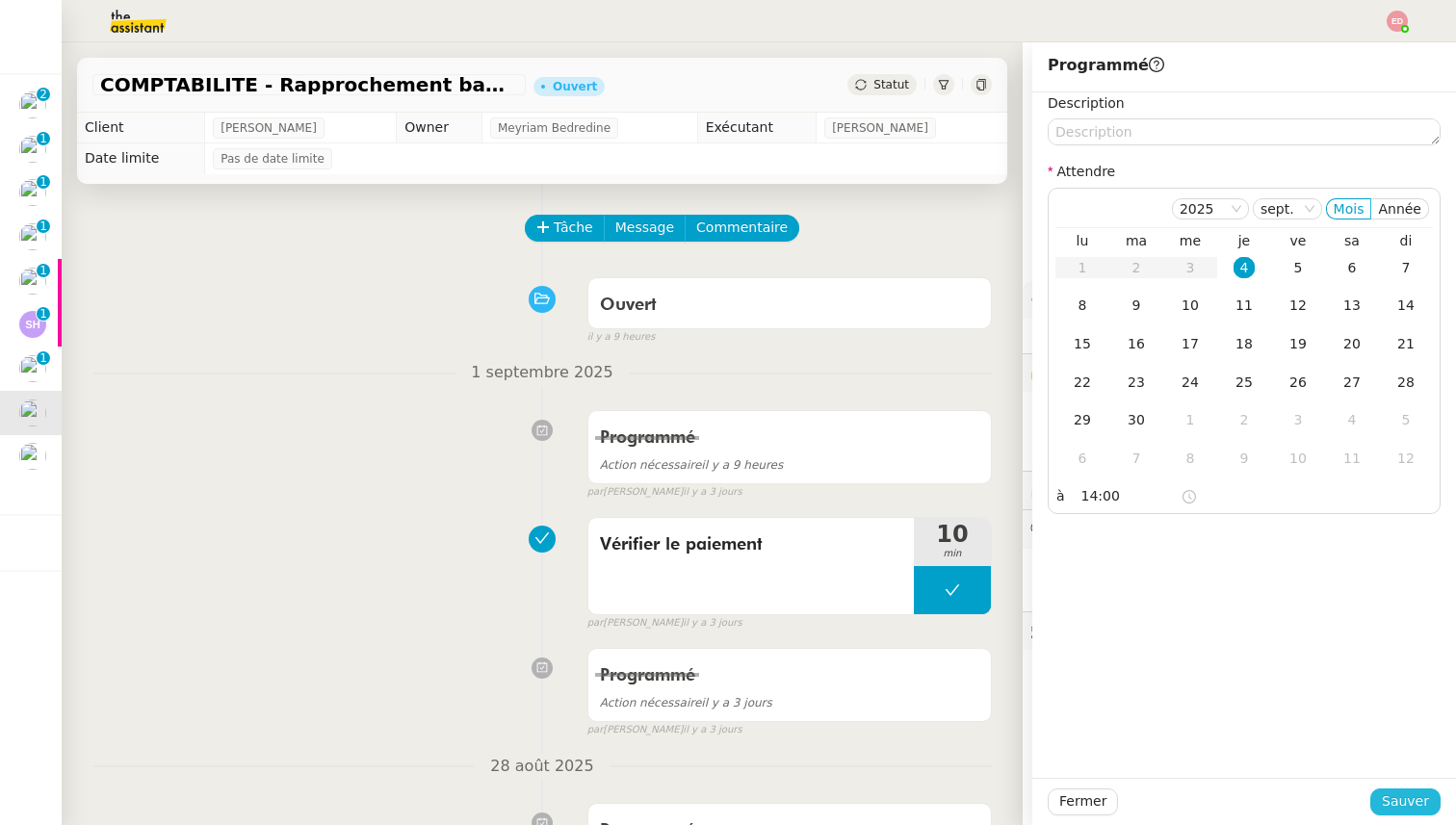
click at [1394, 803] on span "Sauver" at bounding box center [1405, 802] width 47 height 22
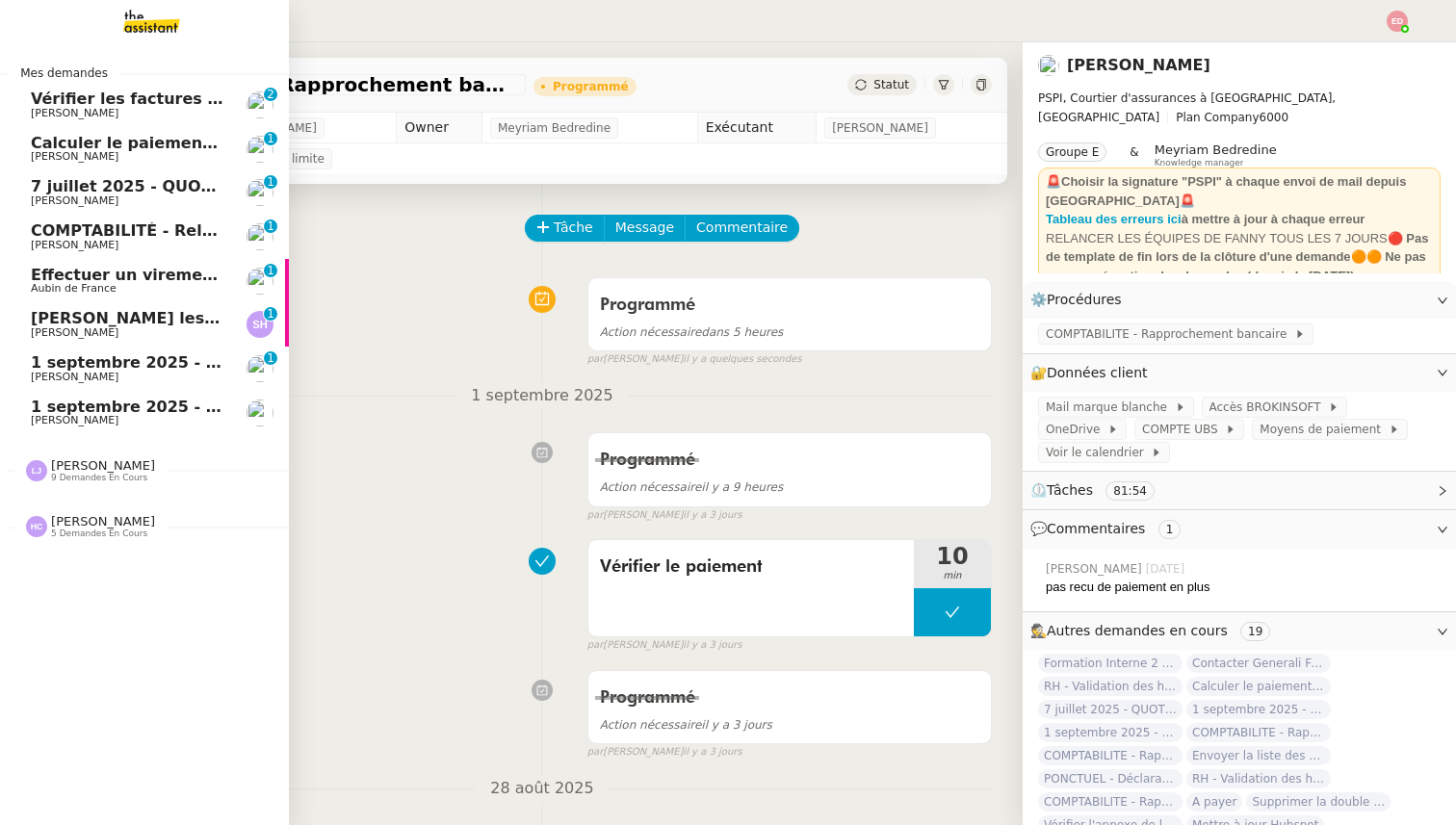
click at [53, 358] on span "1 septembre 2025 - QUOTIDIEN - OPAL - Gestion de la boîte mail OPAL" at bounding box center [335, 362] width 608 height 18
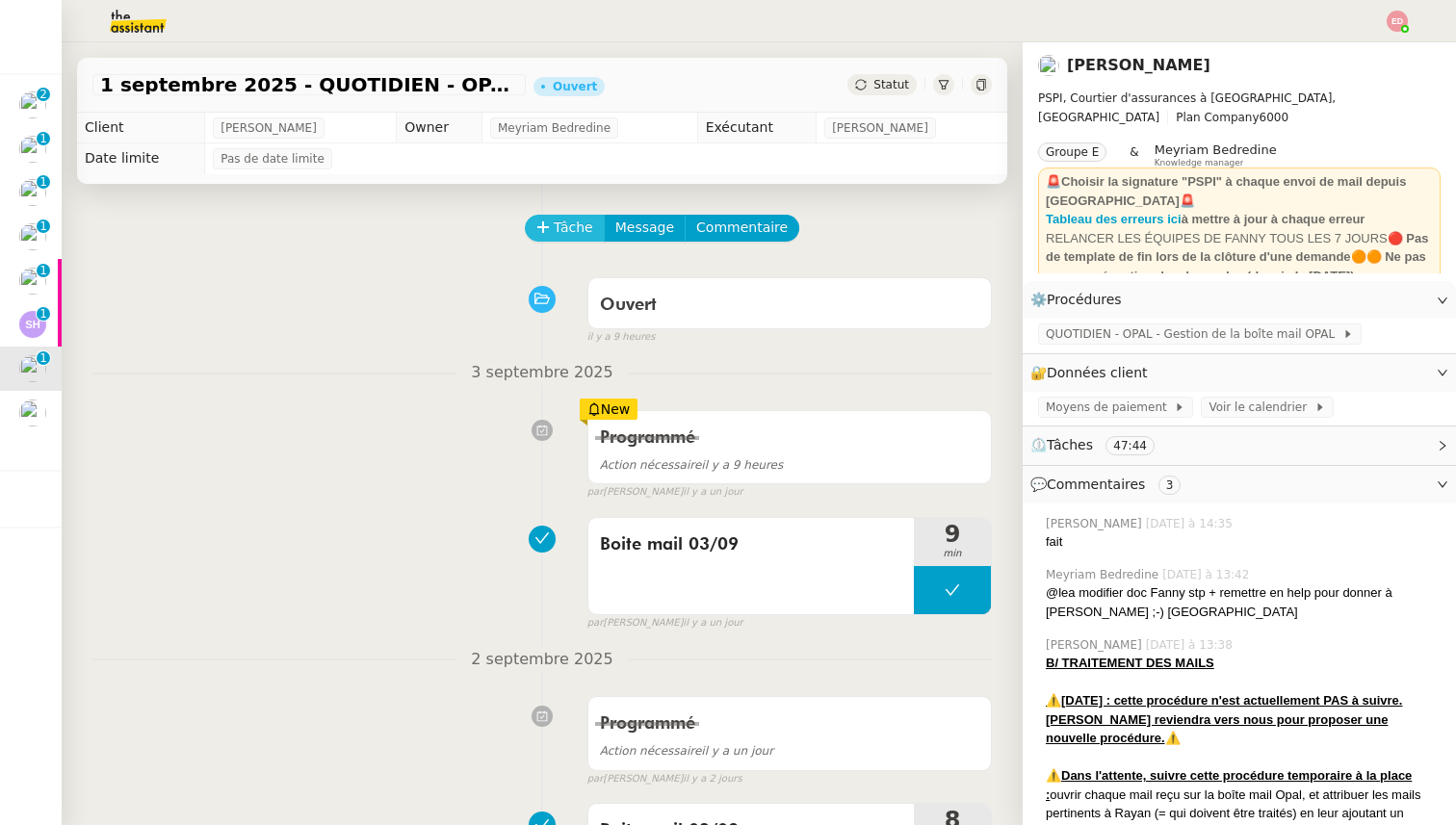
click at [561, 217] on span "Tâche" at bounding box center [573, 228] width 40 height 22
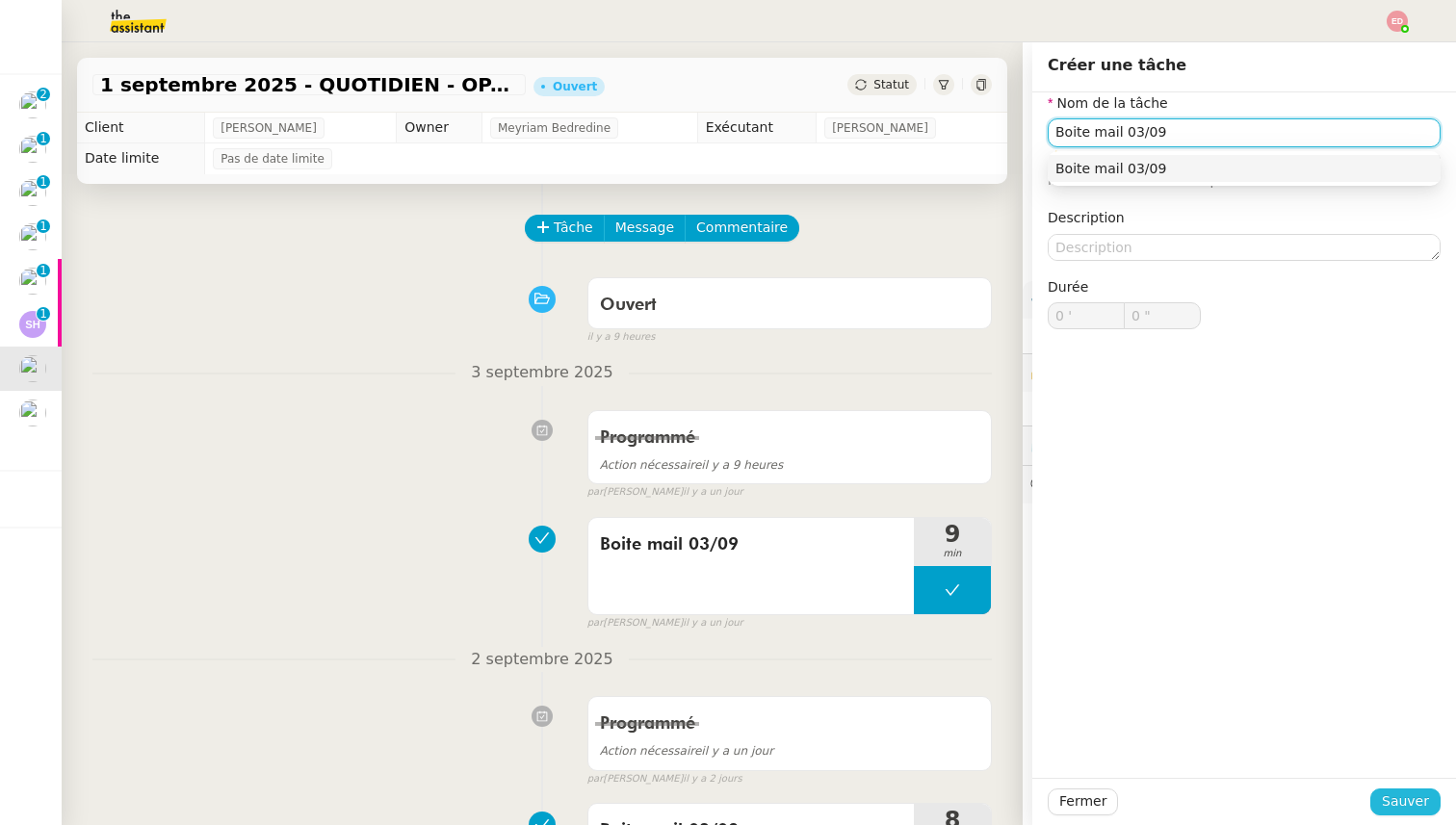
type input "Boite mail 03/09"
click at [1399, 803] on span "Sauver" at bounding box center [1405, 802] width 47 height 22
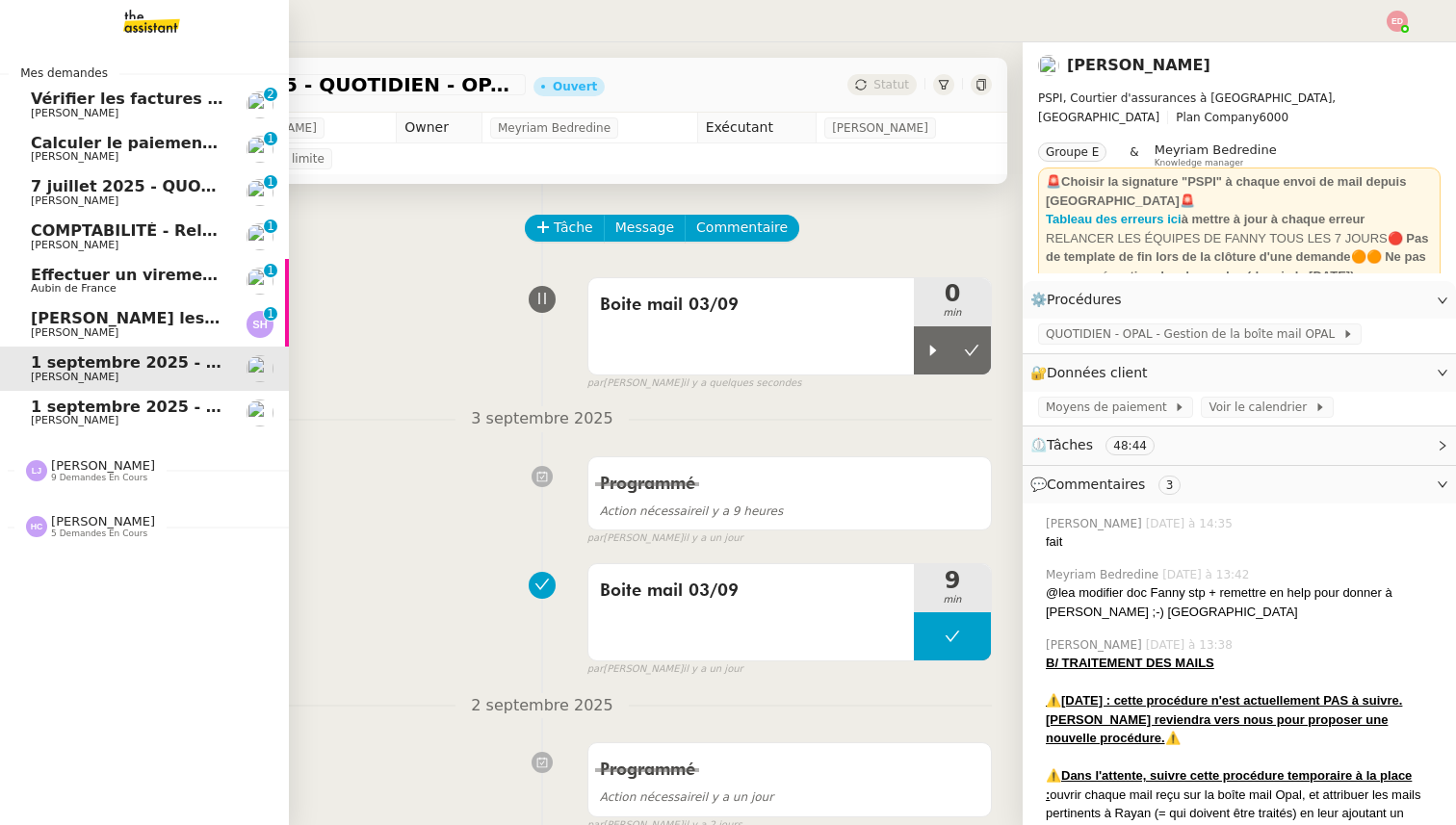
click at [66, 326] on span "[PERSON_NAME]" at bounding box center [75, 332] width 88 height 13
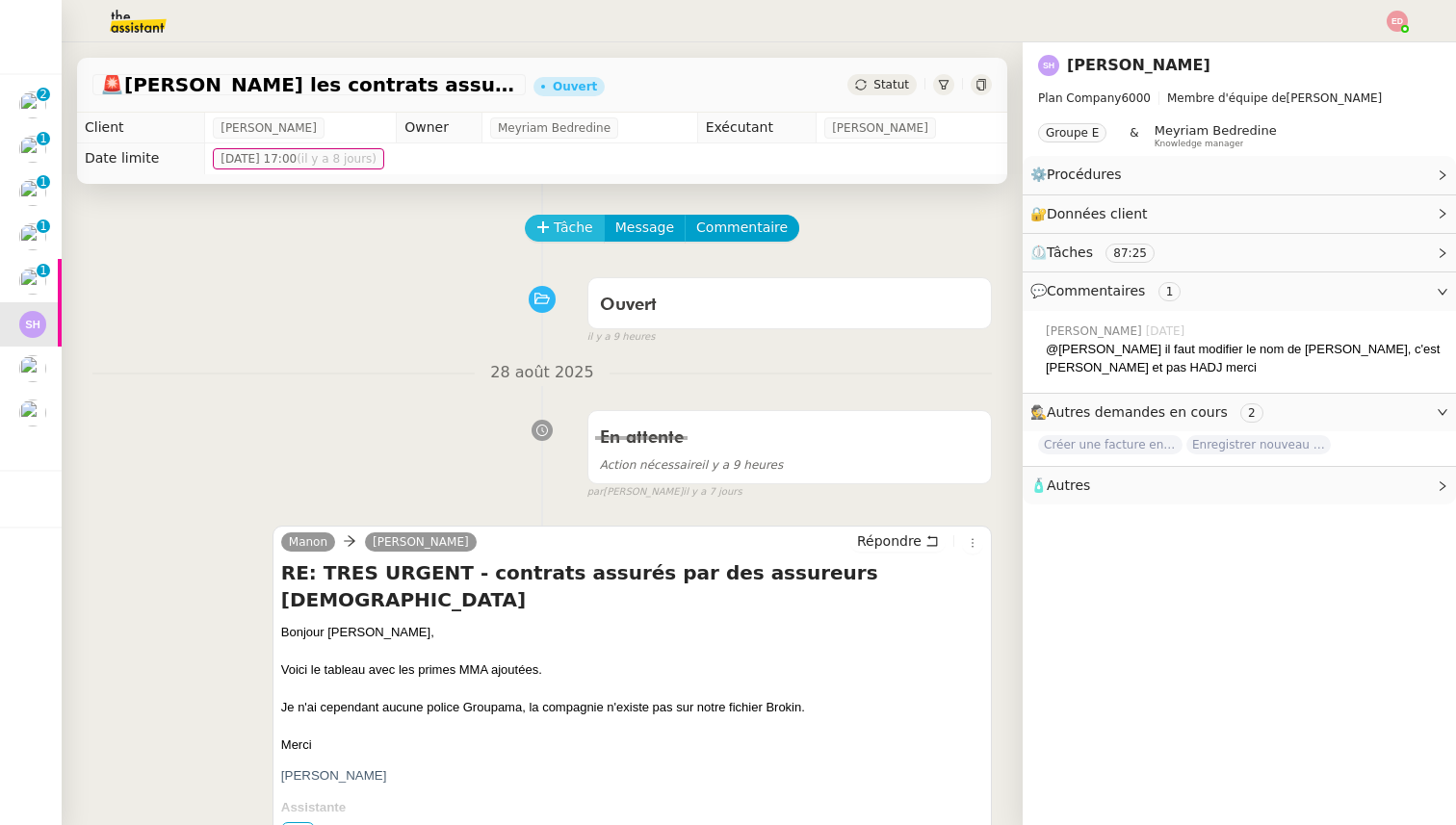
click at [560, 229] on span "Tâche" at bounding box center [573, 228] width 40 height 22
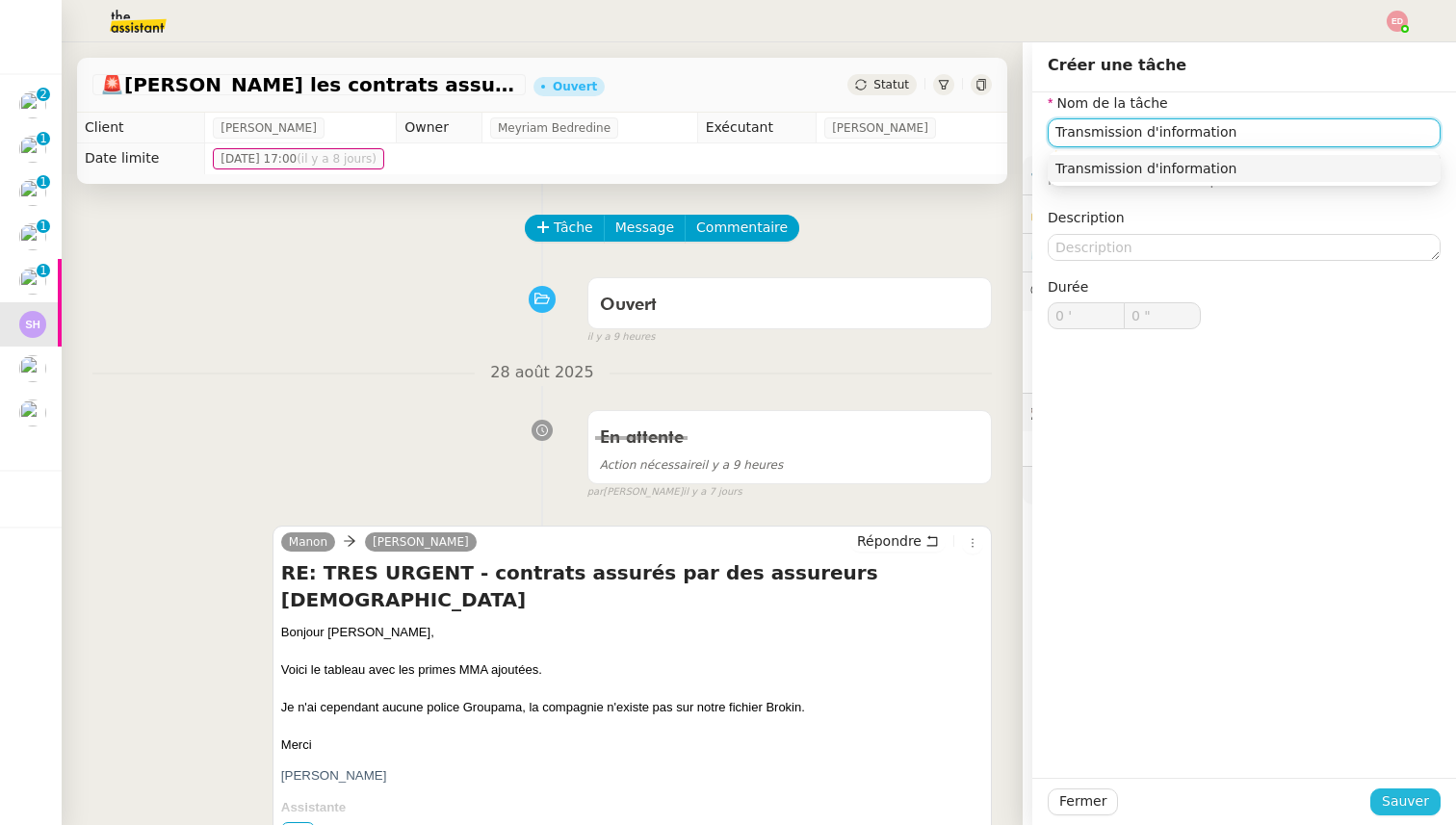
type input "Transmission d'information"
click at [1400, 795] on span "Sauver" at bounding box center [1405, 802] width 47 height 22
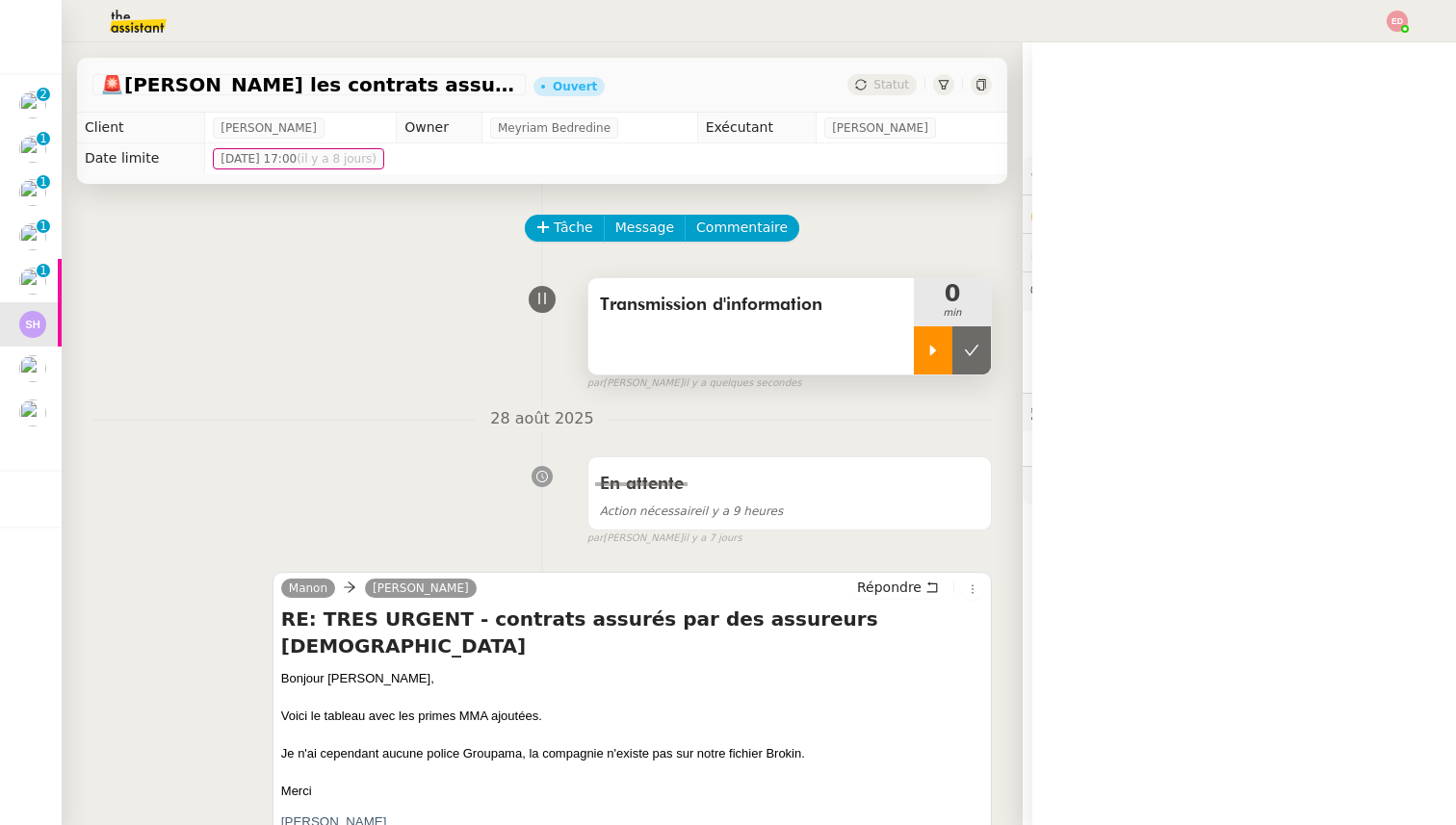
click at [920, 364] on div at bounding box center [933, 351] width 39 height 48
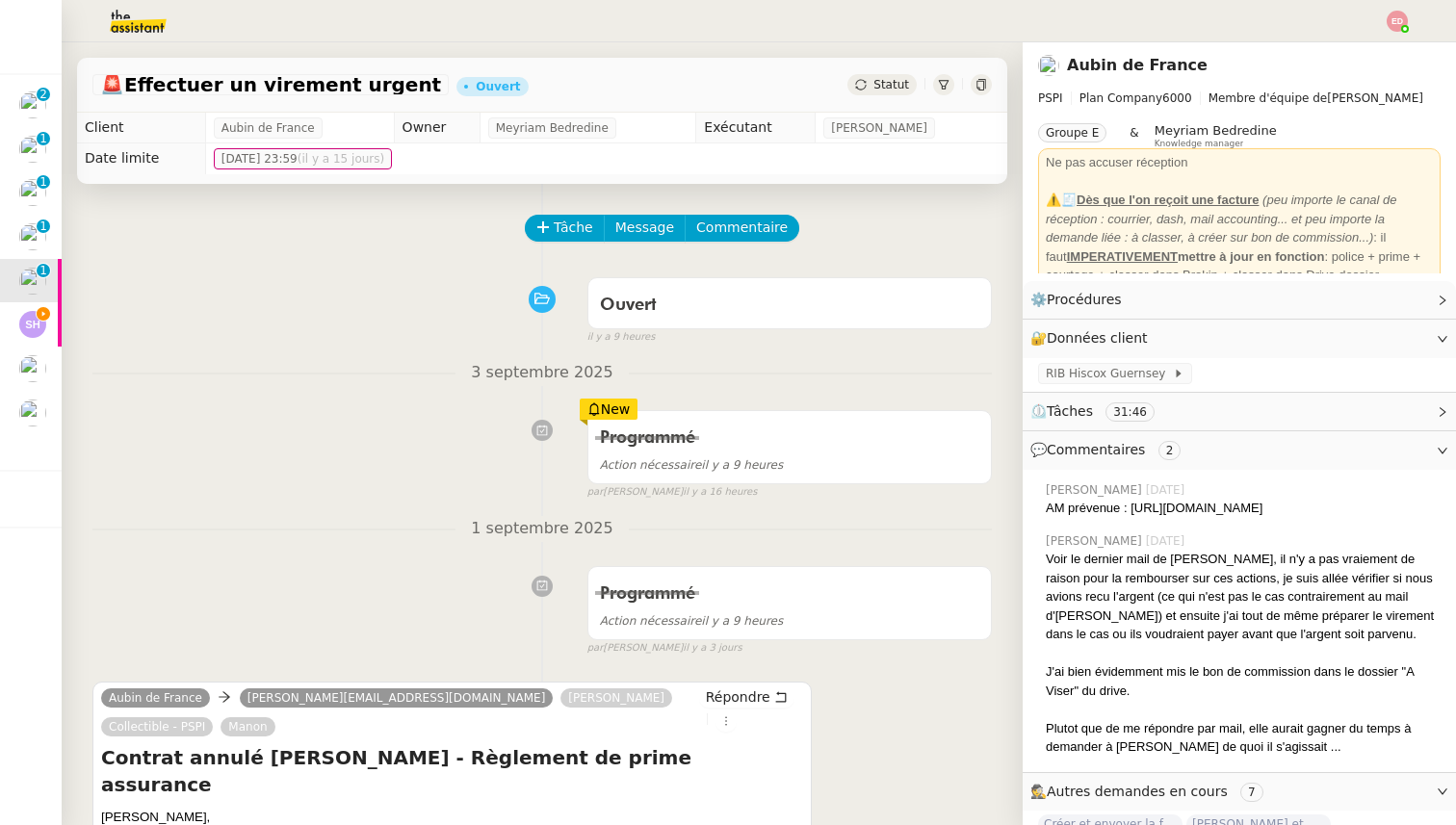
click at [893, 80] on span "Statut" at bounding box center [891, 85] width 36 height 14
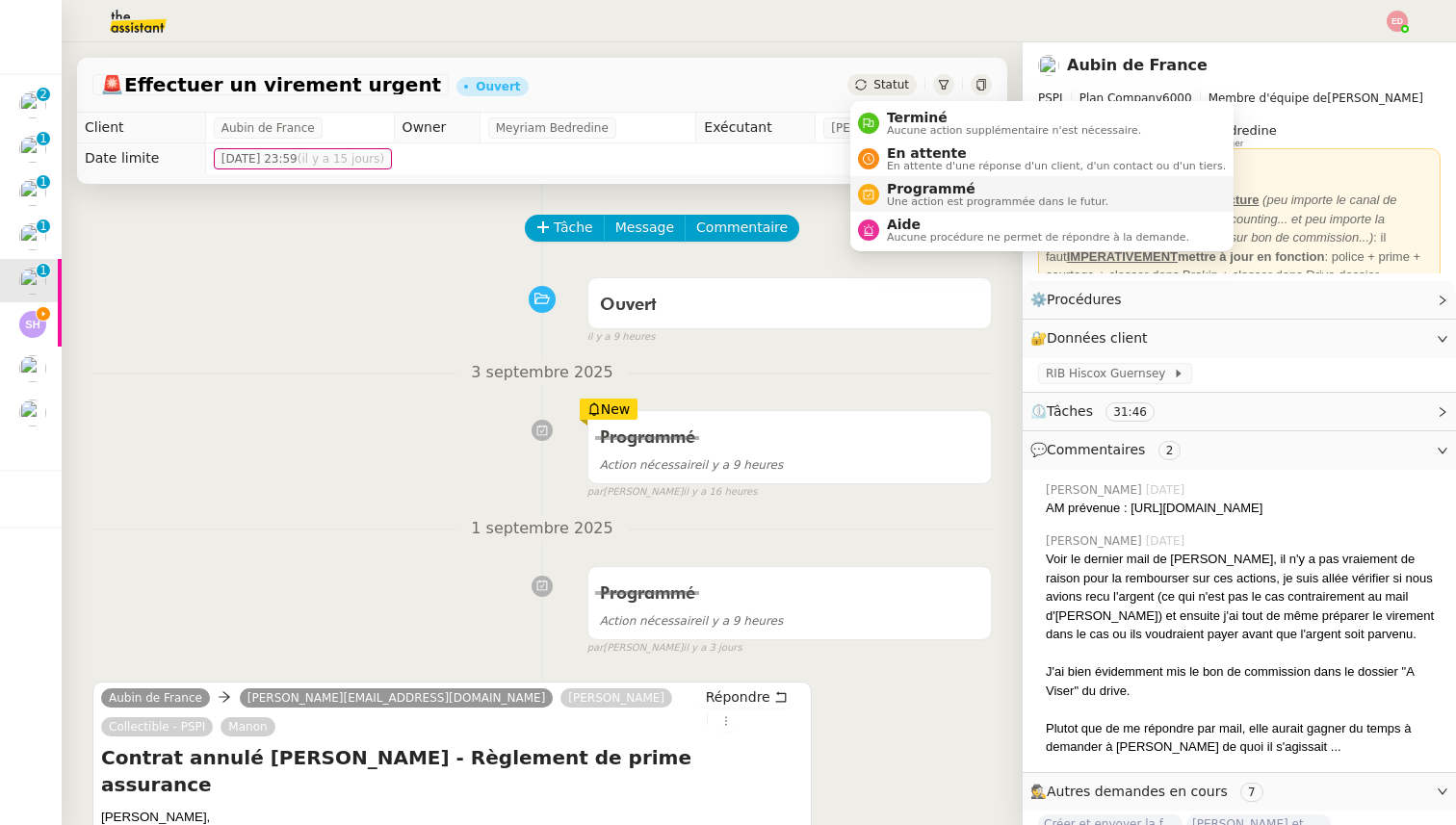
click at [913, 206] on span "Une action est programmée dans le futur." at bounding box center [997, 201] width 222 height 11
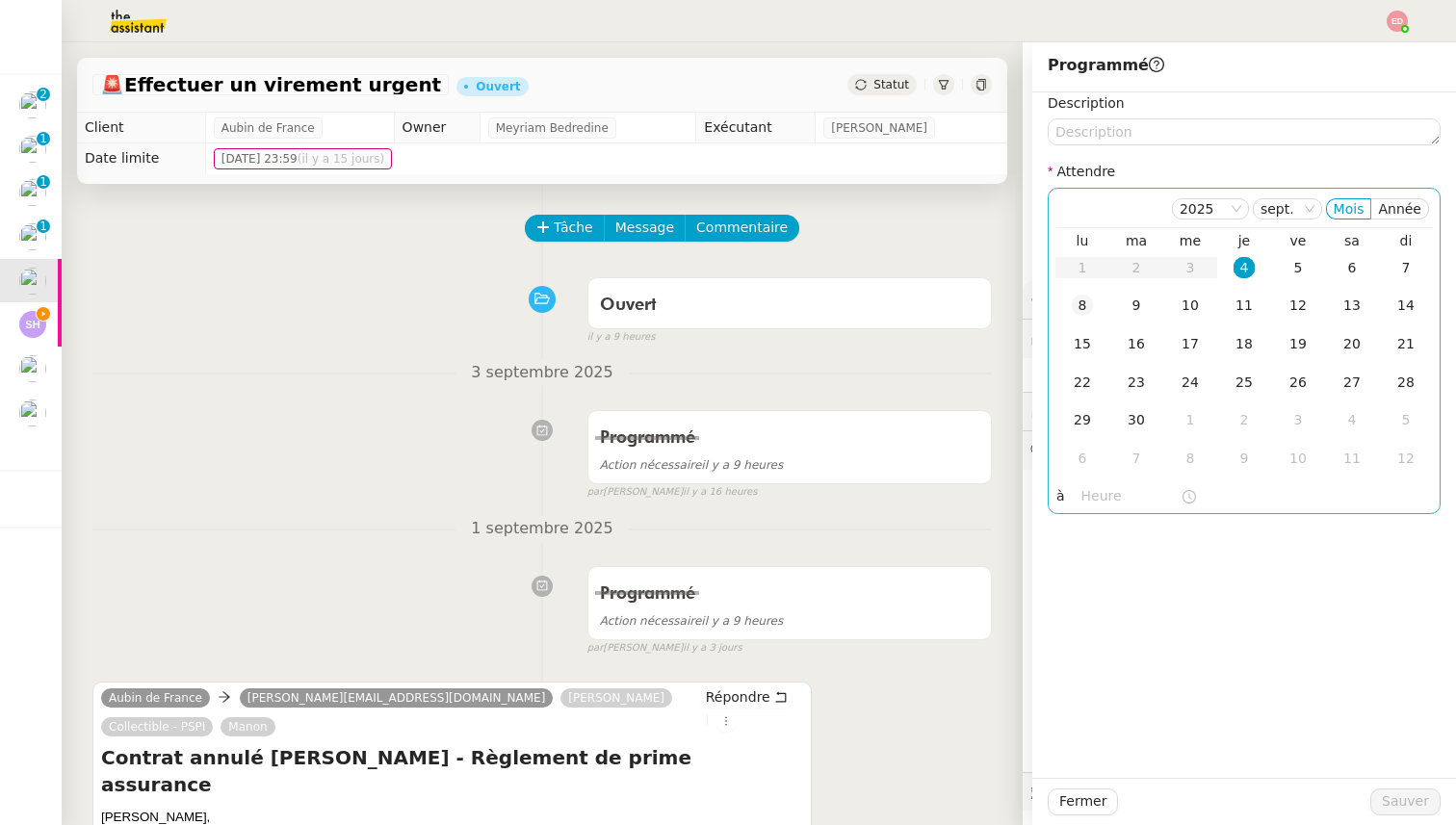
click at [1085, 310] on div "8" at bounding box center [1082, 305] width 21 height 21
click at [1389, 804] on span "Sauver" at bounding box center [1405, 802] width 47 height 22
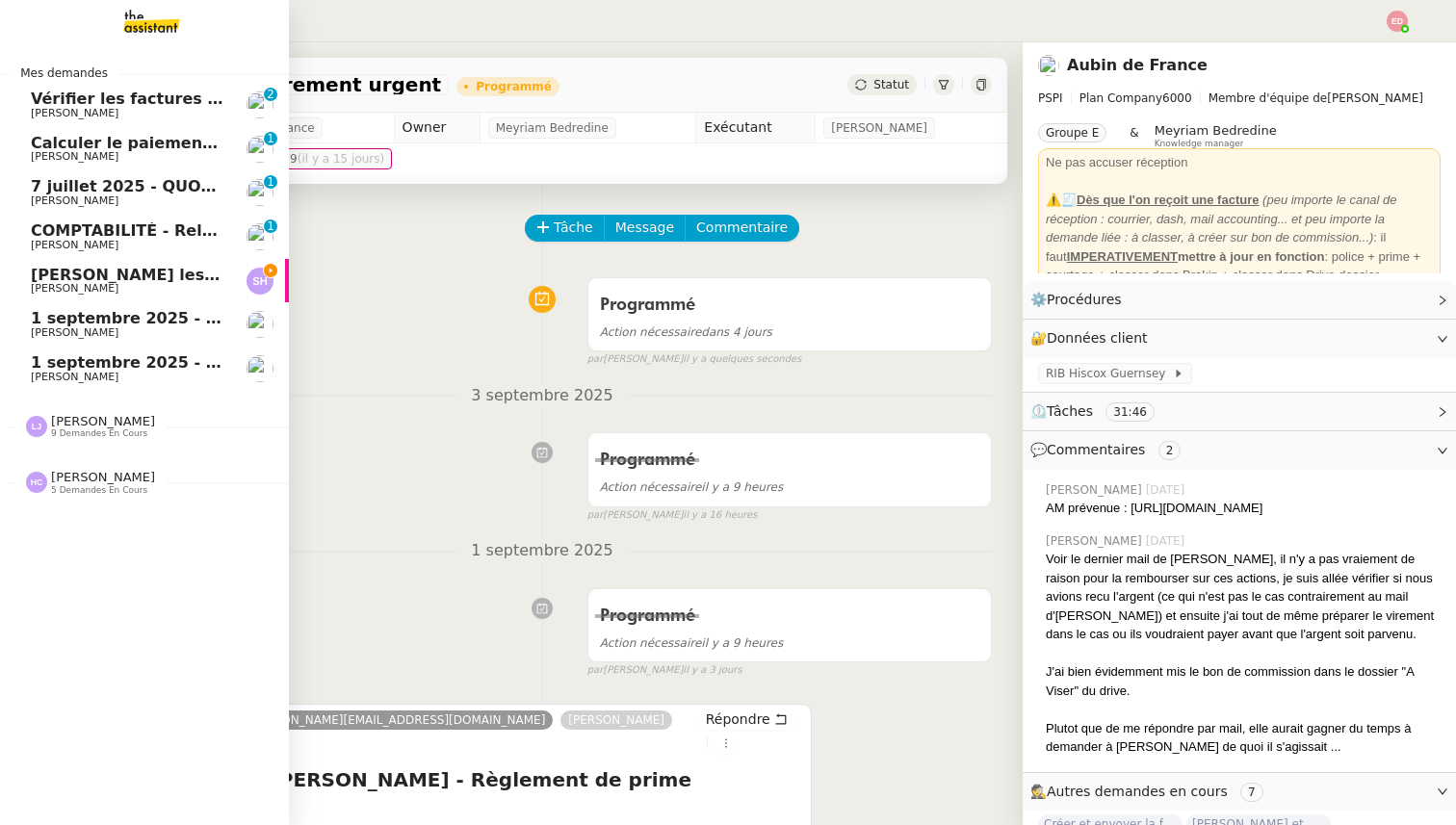
click at [33, 231] on span "COMPTABILITÉ - Relance des primes GoldenCare impayées- septembre 2025" at bounding box center [361, 230] width 660 height 18
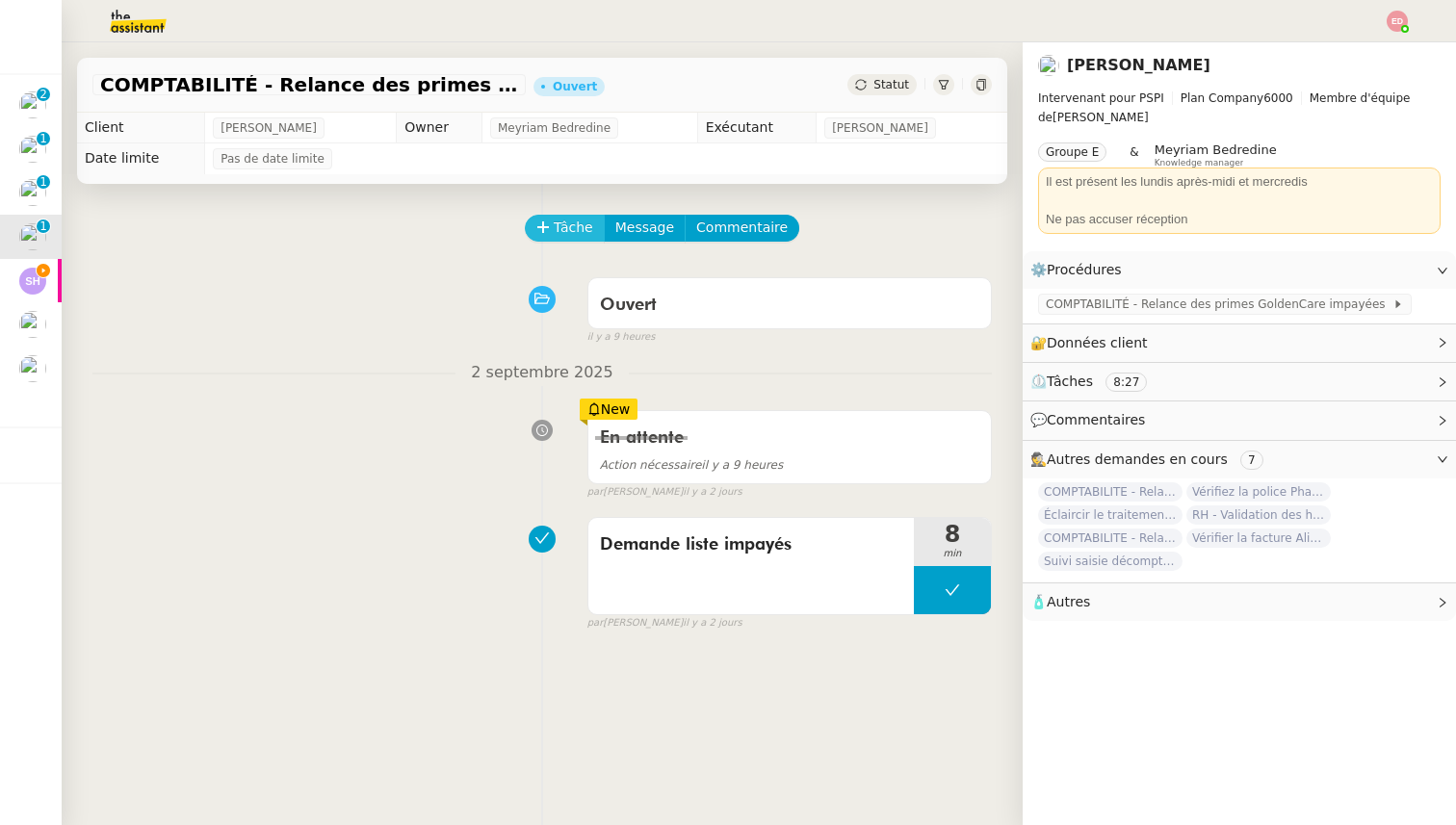
click at [569, 225] on span "Tâche" at bounding box center [573, 228] width 40 height 22
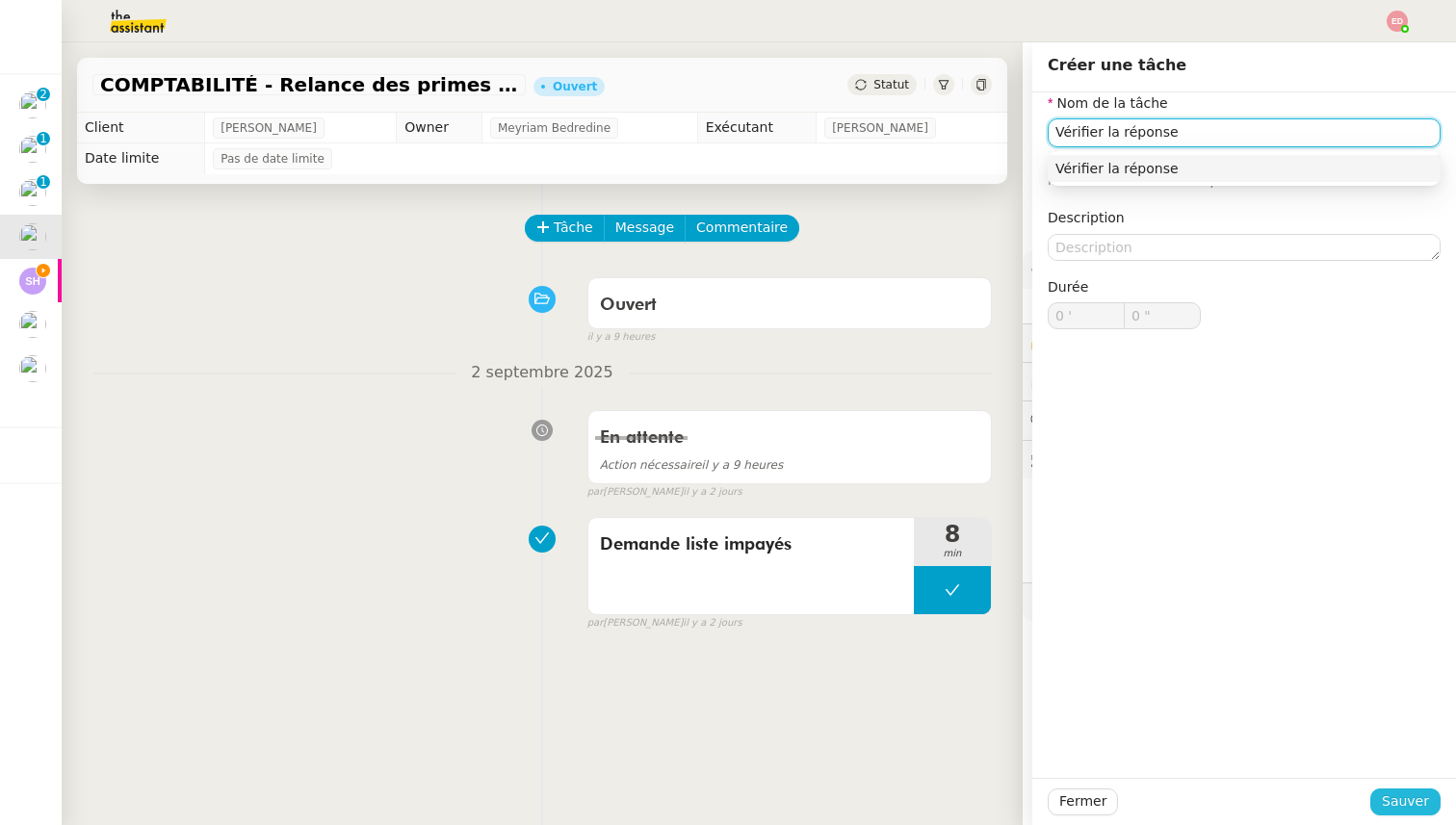
type input "Vérifier la réponse"
click at [1392, 789] on button "Sauver" at bounding box center [1405, 803] width 71 height 27
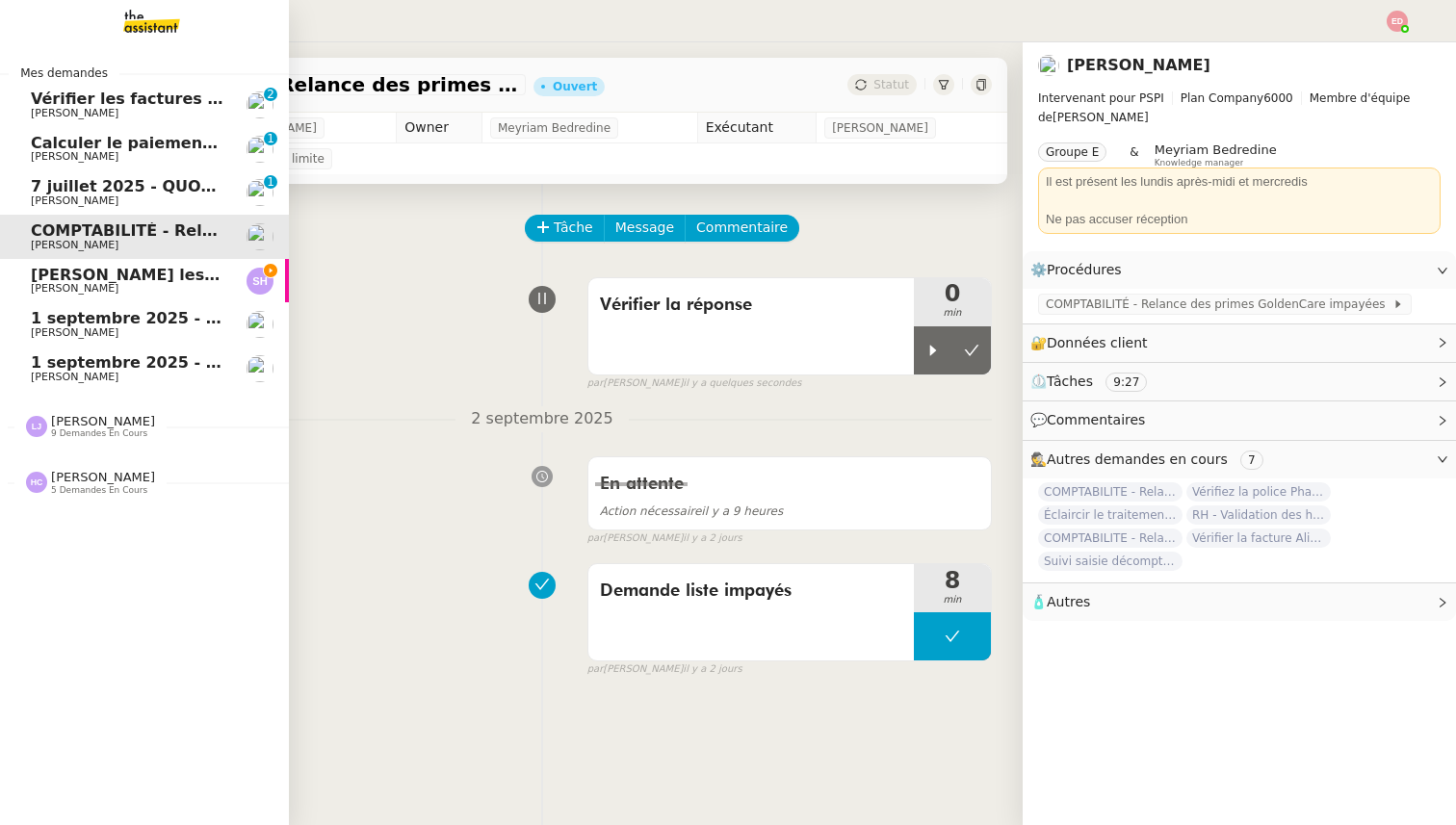
click at [58, 189] on span "7 juillet 2025 - QUOTIDIEN Gestion boite mail Accounting" at bounding box center [278, 186] width 495 height 18
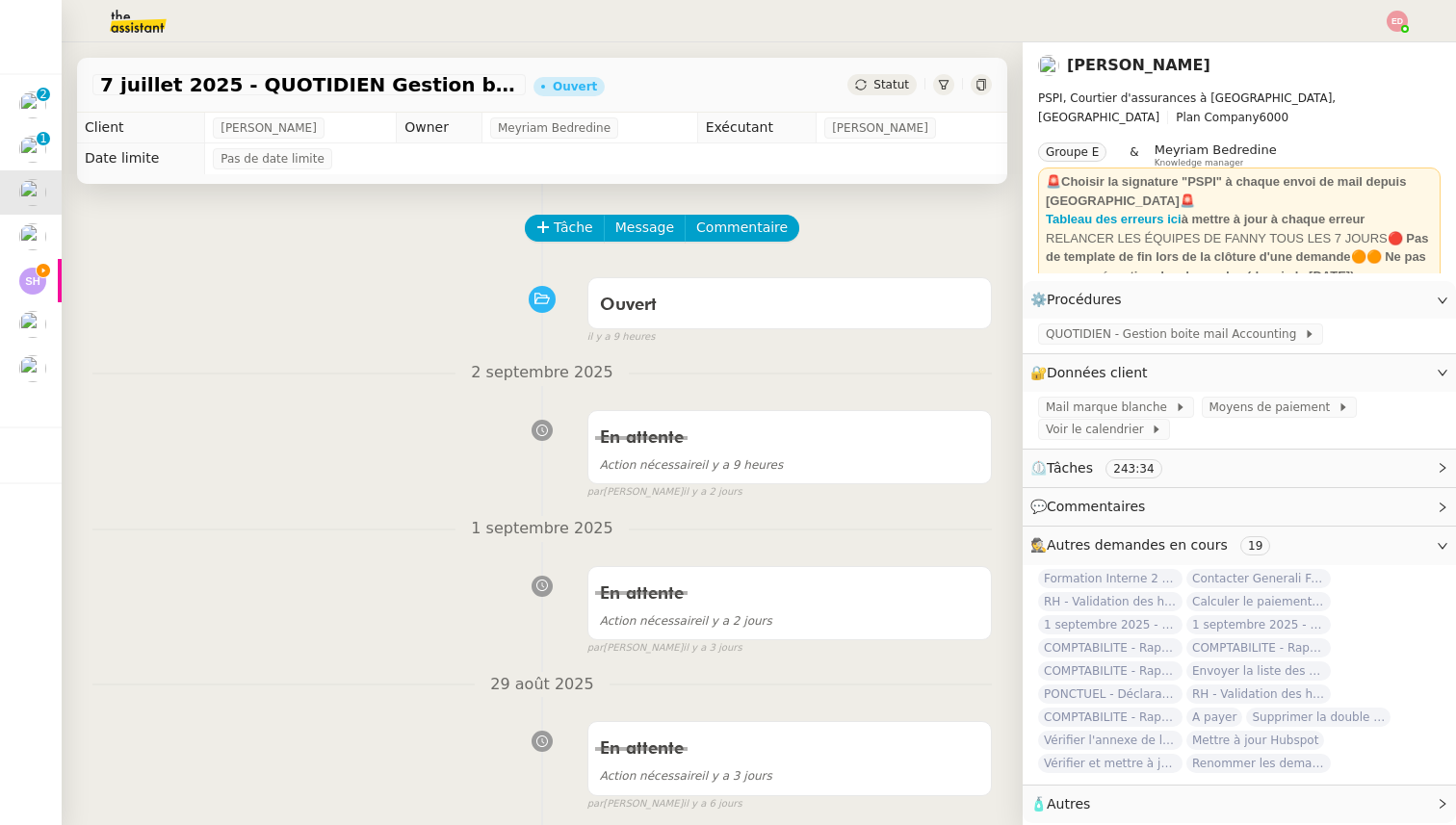
click at [879, 84] on span "Statut" at bounding box center [891, 85] width 36 height 14
click at [893, 85] on span "Statut" at bounding box center [891, 85] width 36 height 14
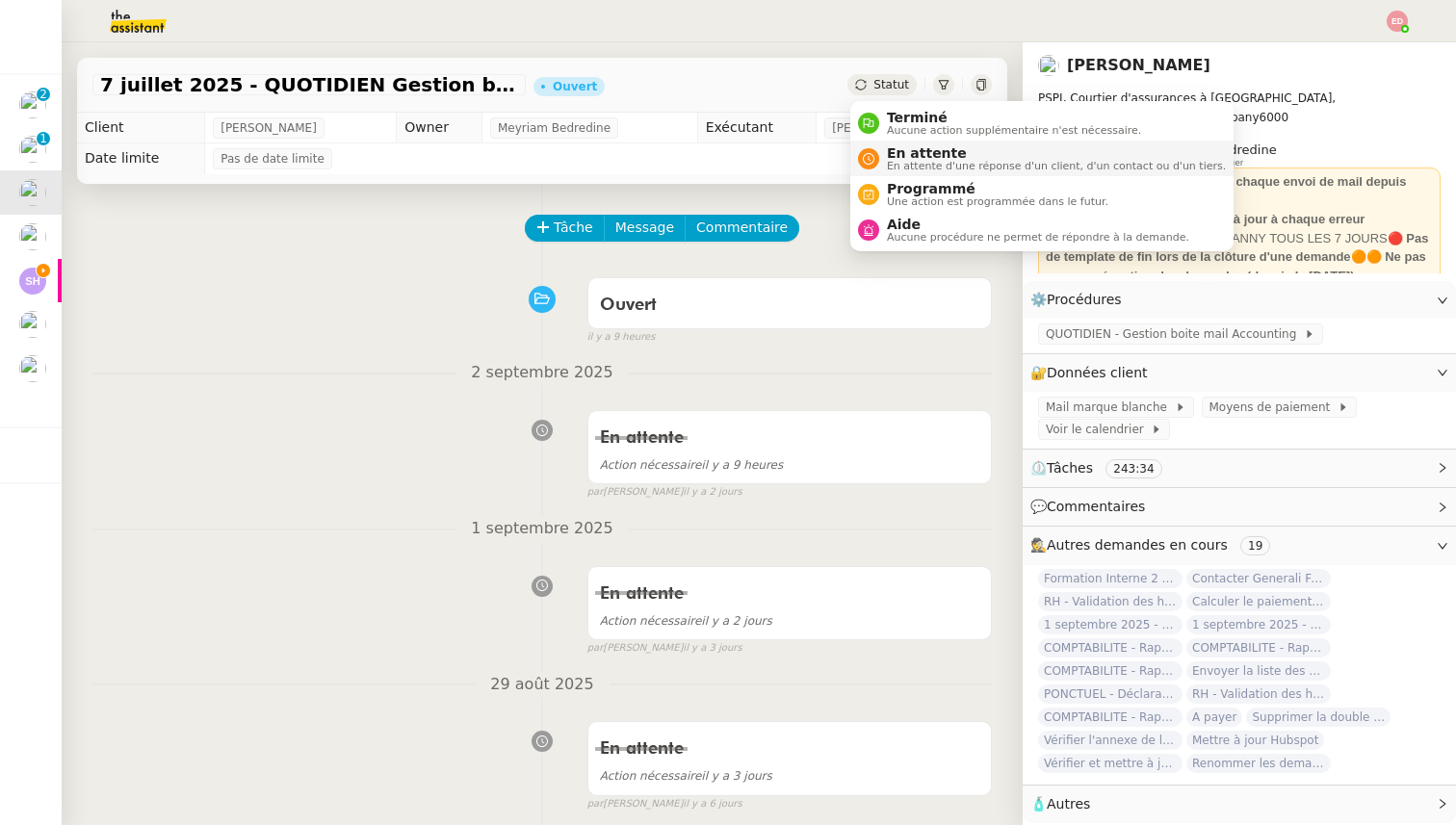
click at [901, 155] on span "En attente" at bounding box center [1056, 153] width 339 height 15
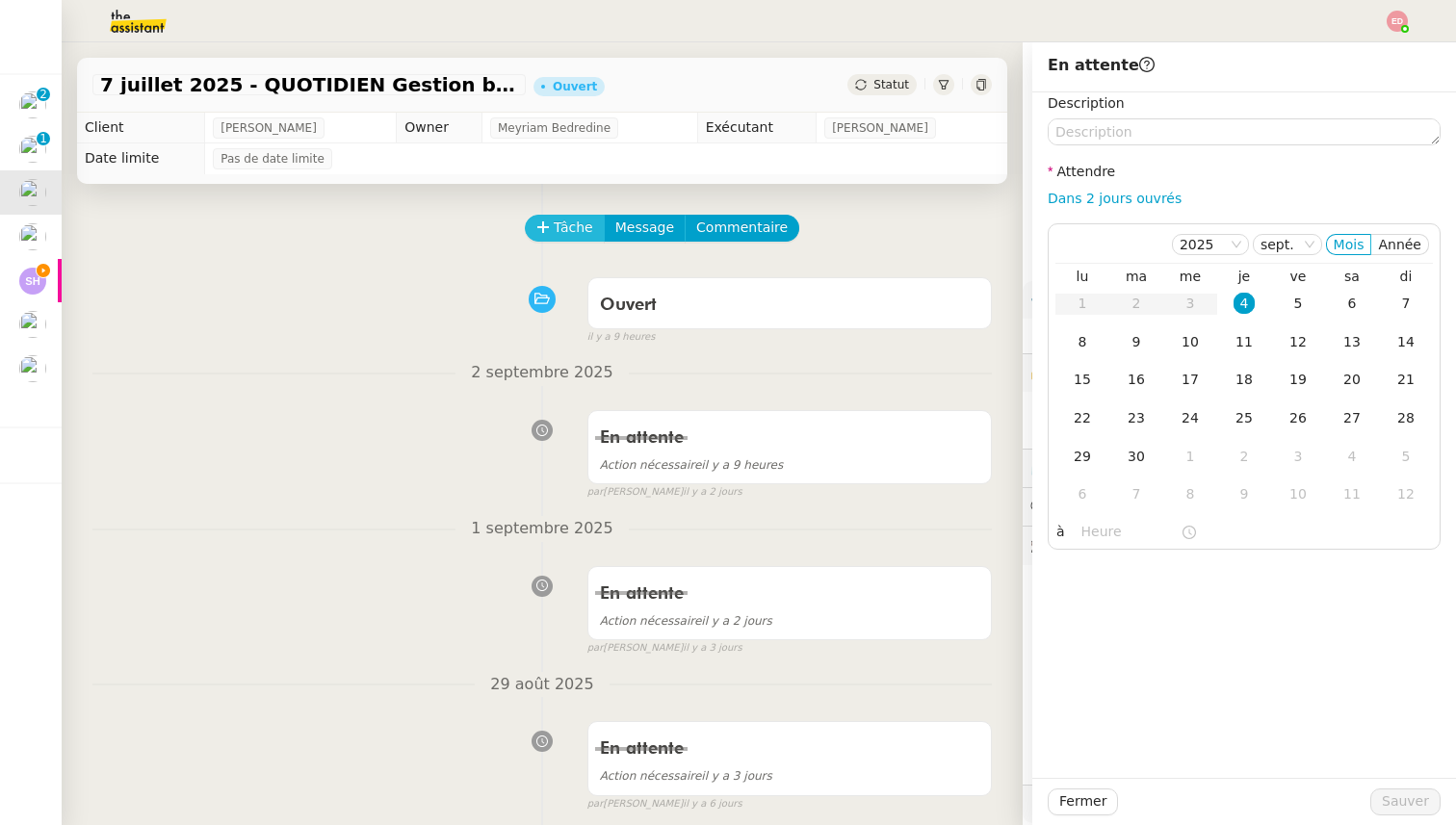
click at [566, 239] on button "Tâche" at bounding box center [564, 229] width 80 height 27
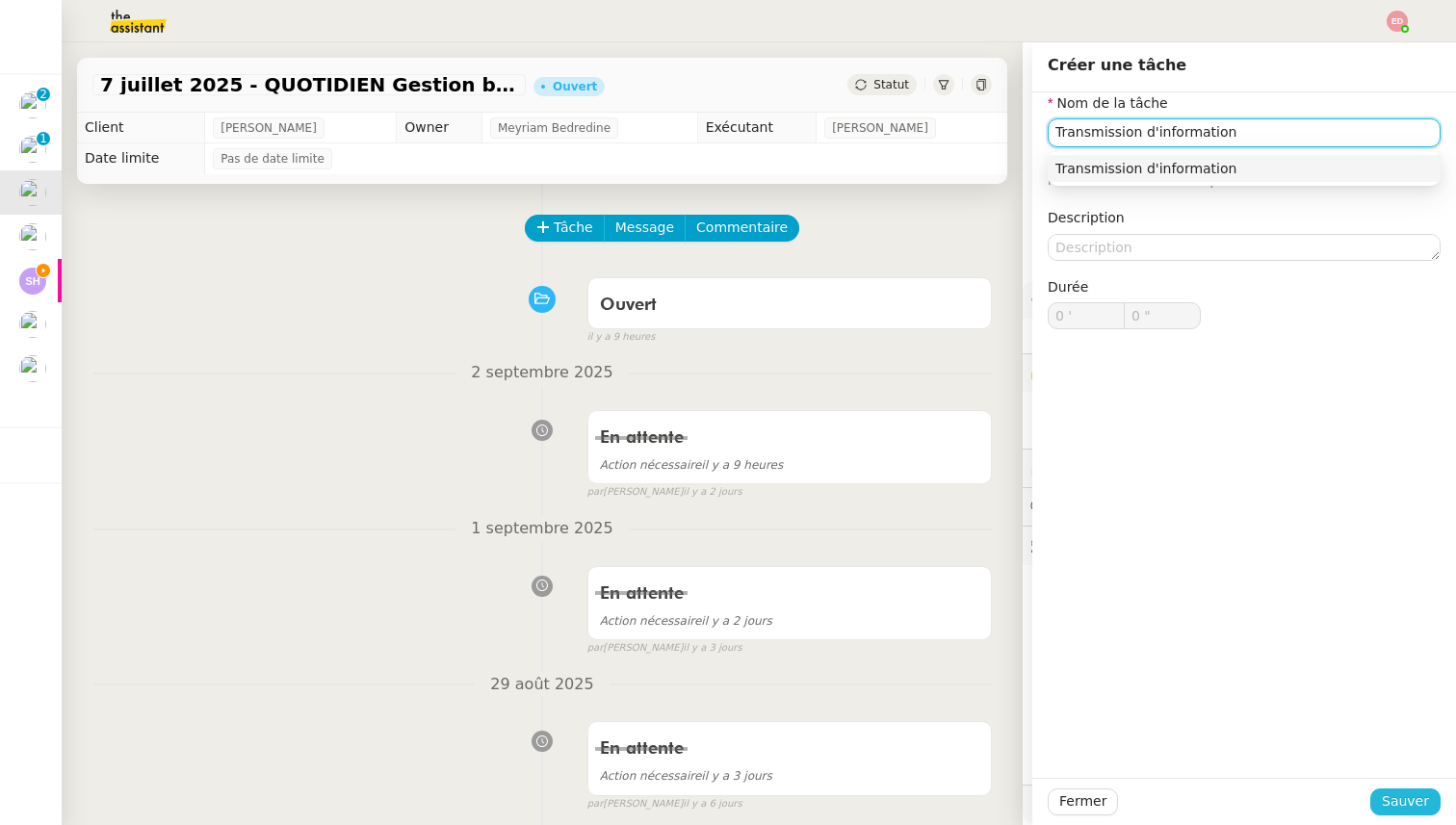
type input "Transmission d'information"
click at [1407, 804] on span "Sauver" at bounding box center [1405, 802] width 47 height 22
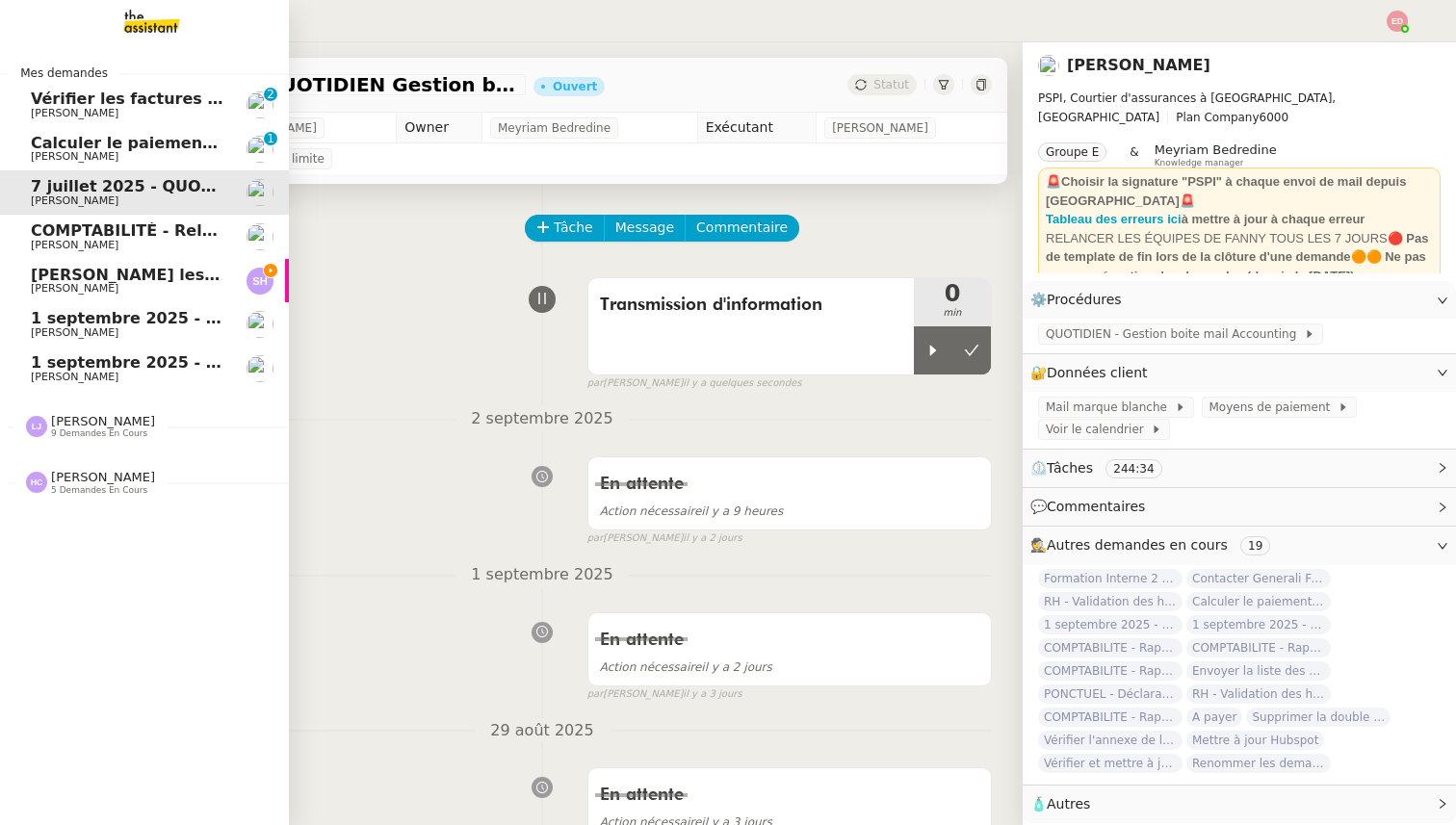
click at [56, 144] on span "Calculer le paiement de CHF 2,063.41" at bounding box center [195, 142] width 327 height 18
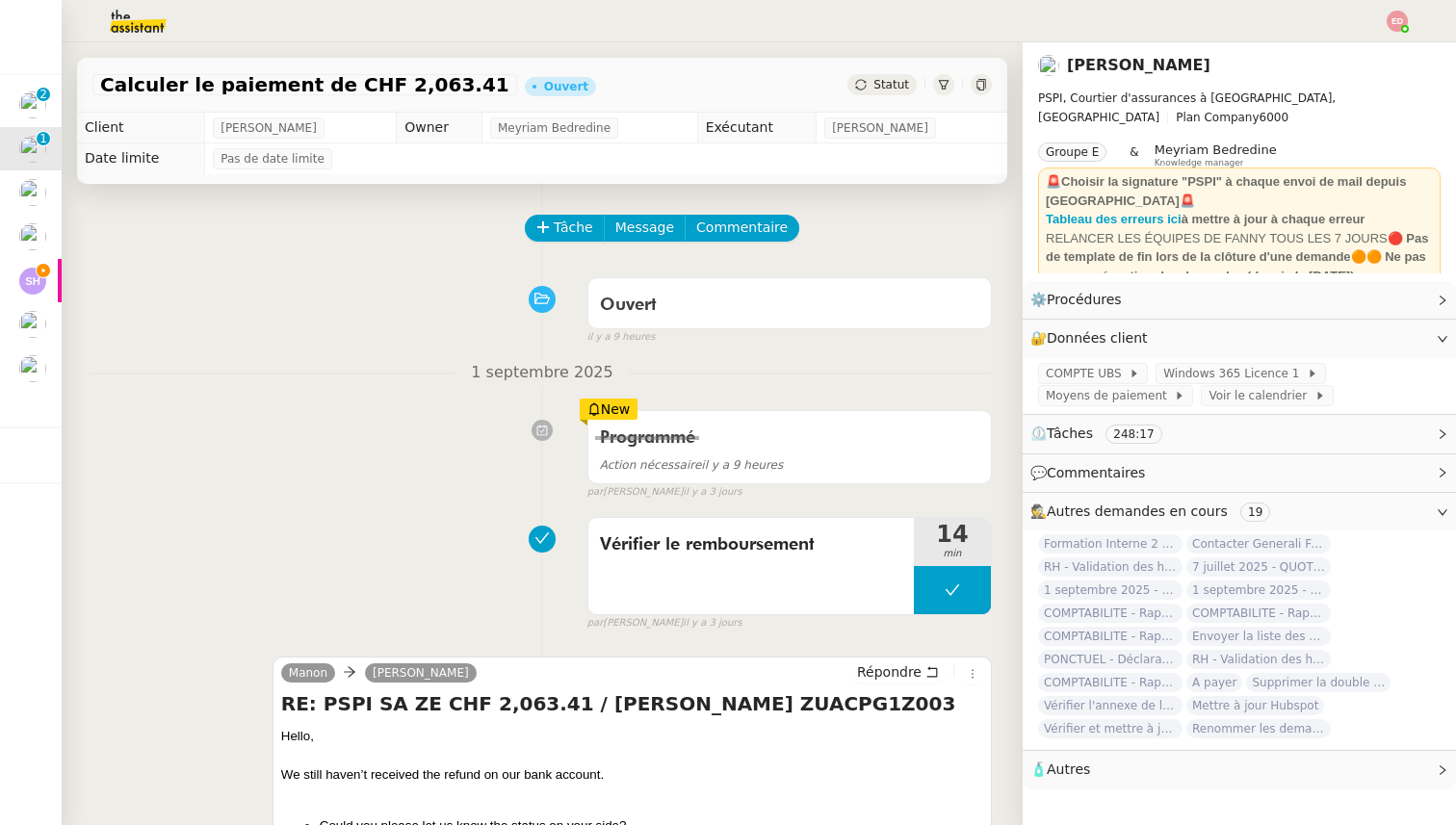
click at [866, 84] on icon at bounding box center [861, 85] width 12 height 12
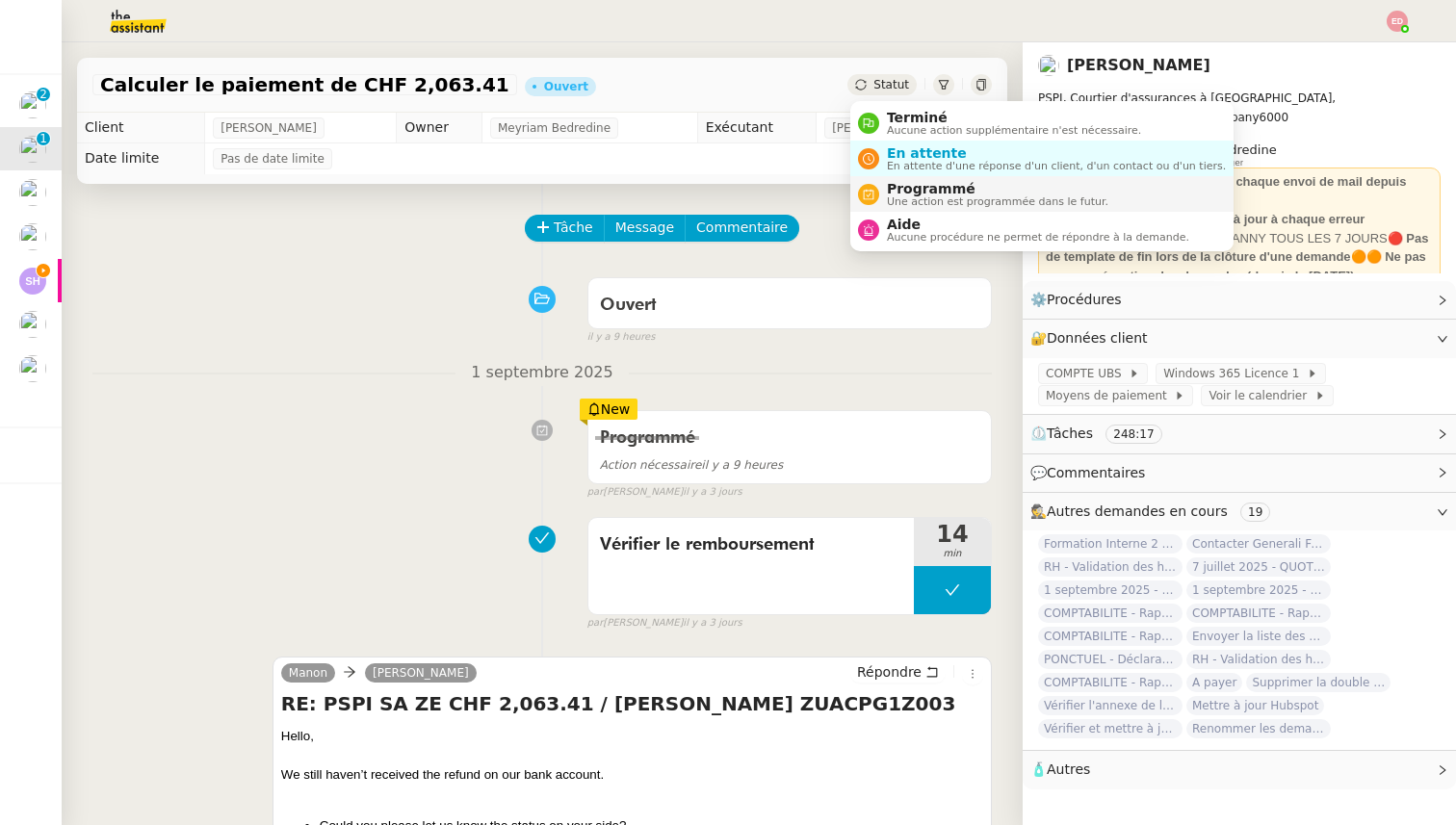
click at [919, 191] on span "Programmé" at bounding box center [997, 189] width 222 height 15
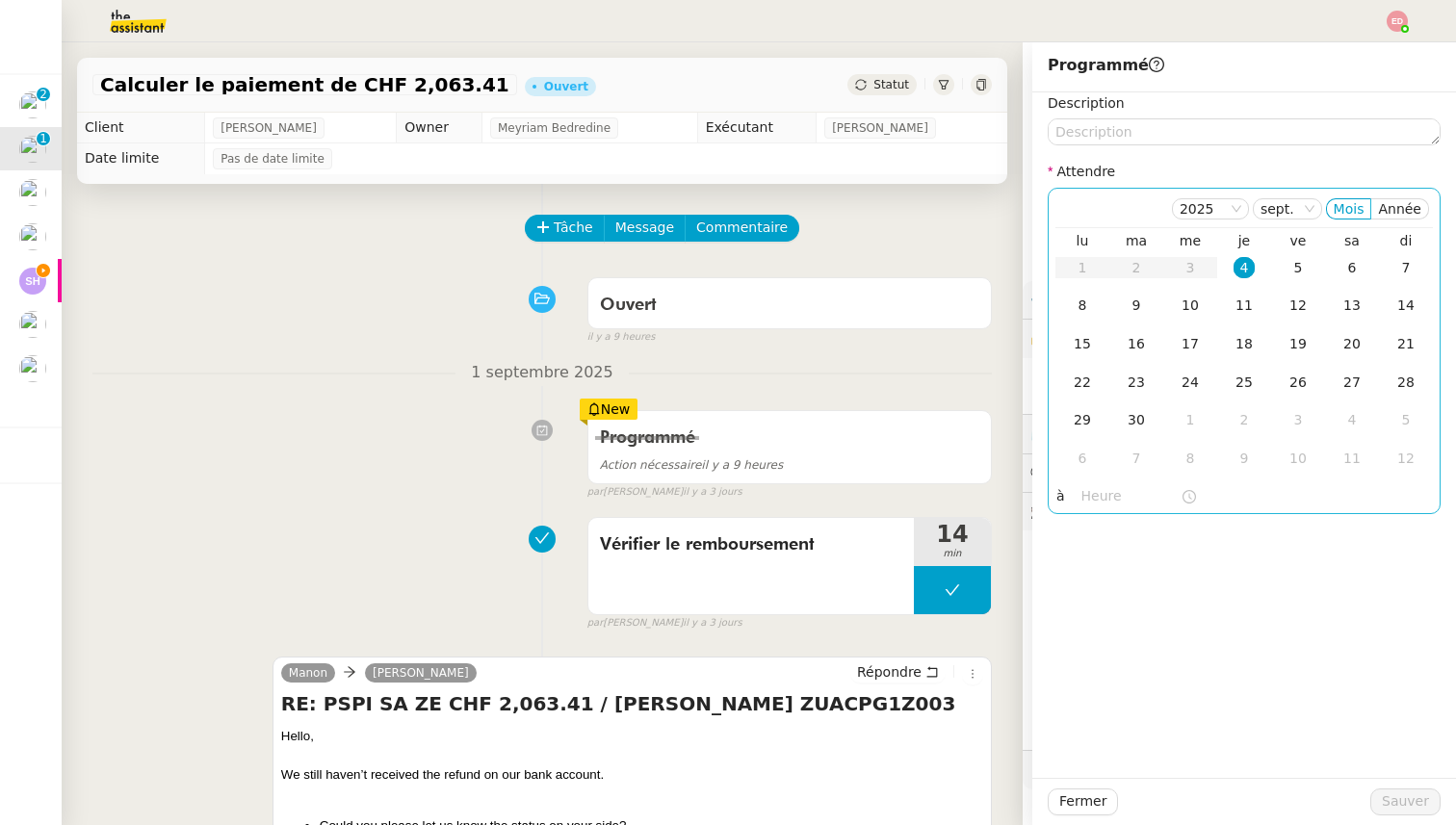
click at [1251, 265] on div "4" at bounding box center [1244, 268] width 21 height 21
click at [1098, 501] on input "text" at bounding box center [1131, 496] width 99 height 22
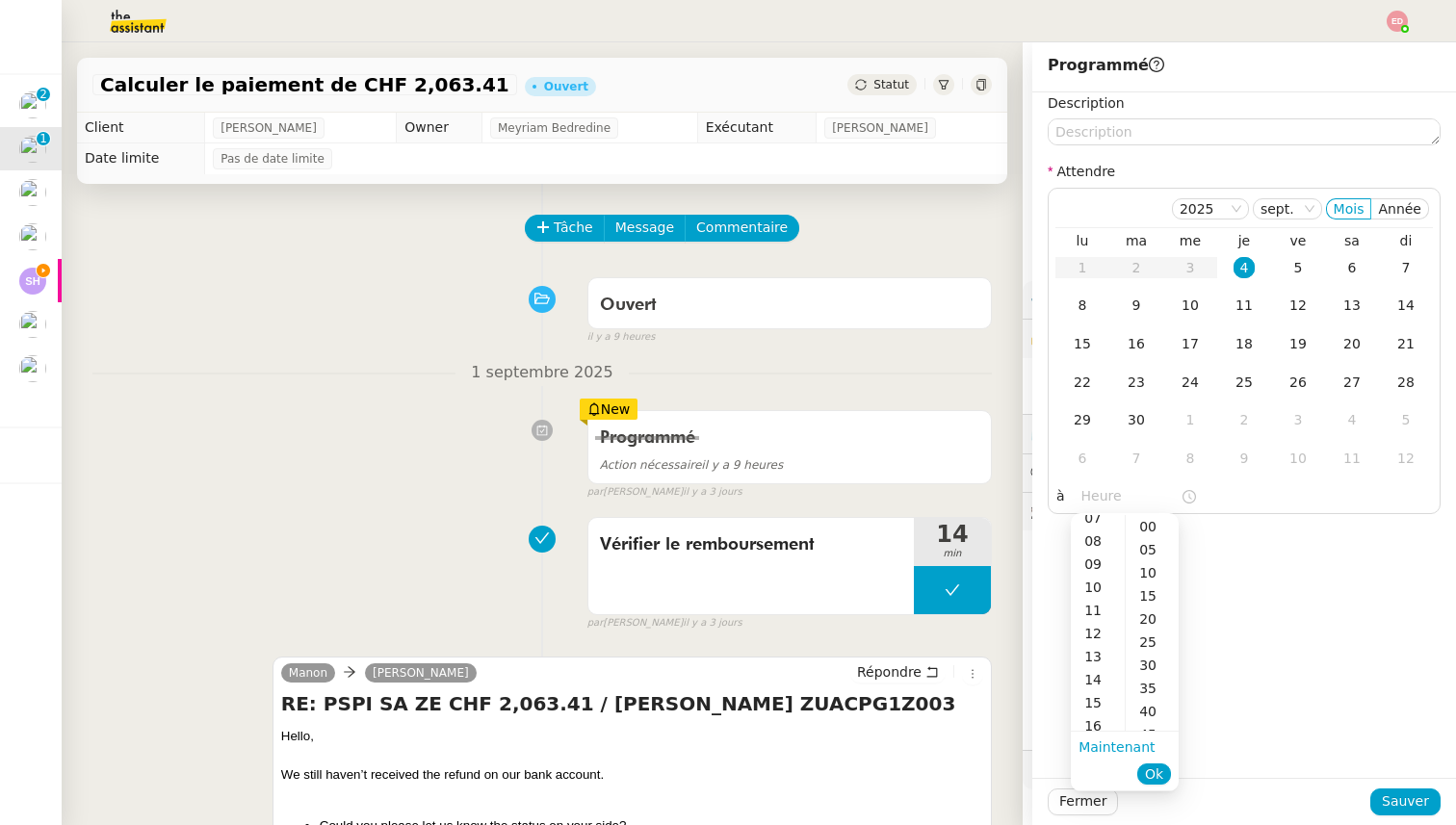
scroll to position [210, 0]
click at [1103, 641] on div "14" at bounding box center [1098, 641] width 54 height 23
click at [1163, 520] on div "00" at bounding box center [1152, 527] width 53 height 23
type input "14:00"
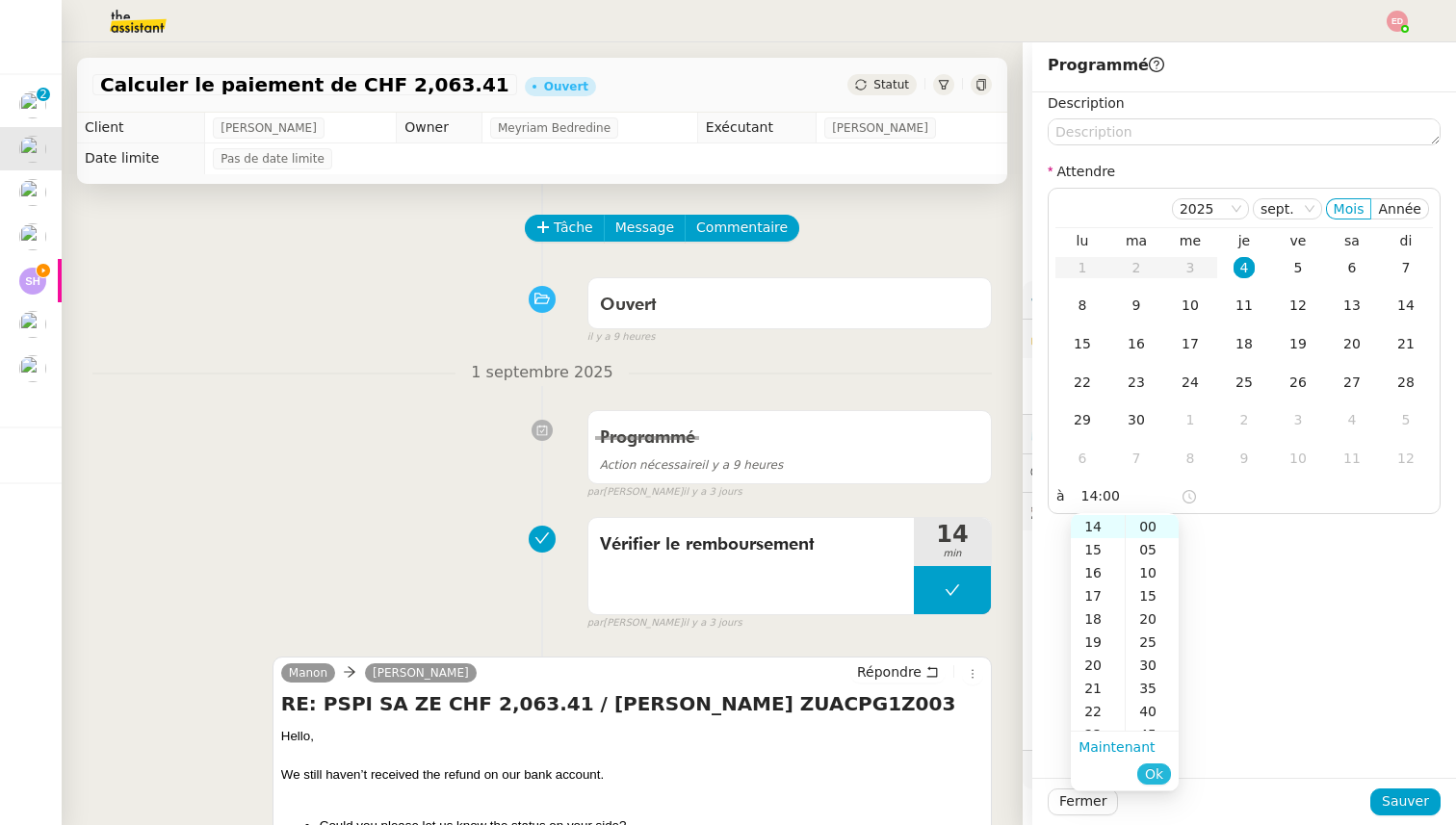
click at [1168, 776] on button "Ok" at bounding box center [1154, 775] width 34 height 21
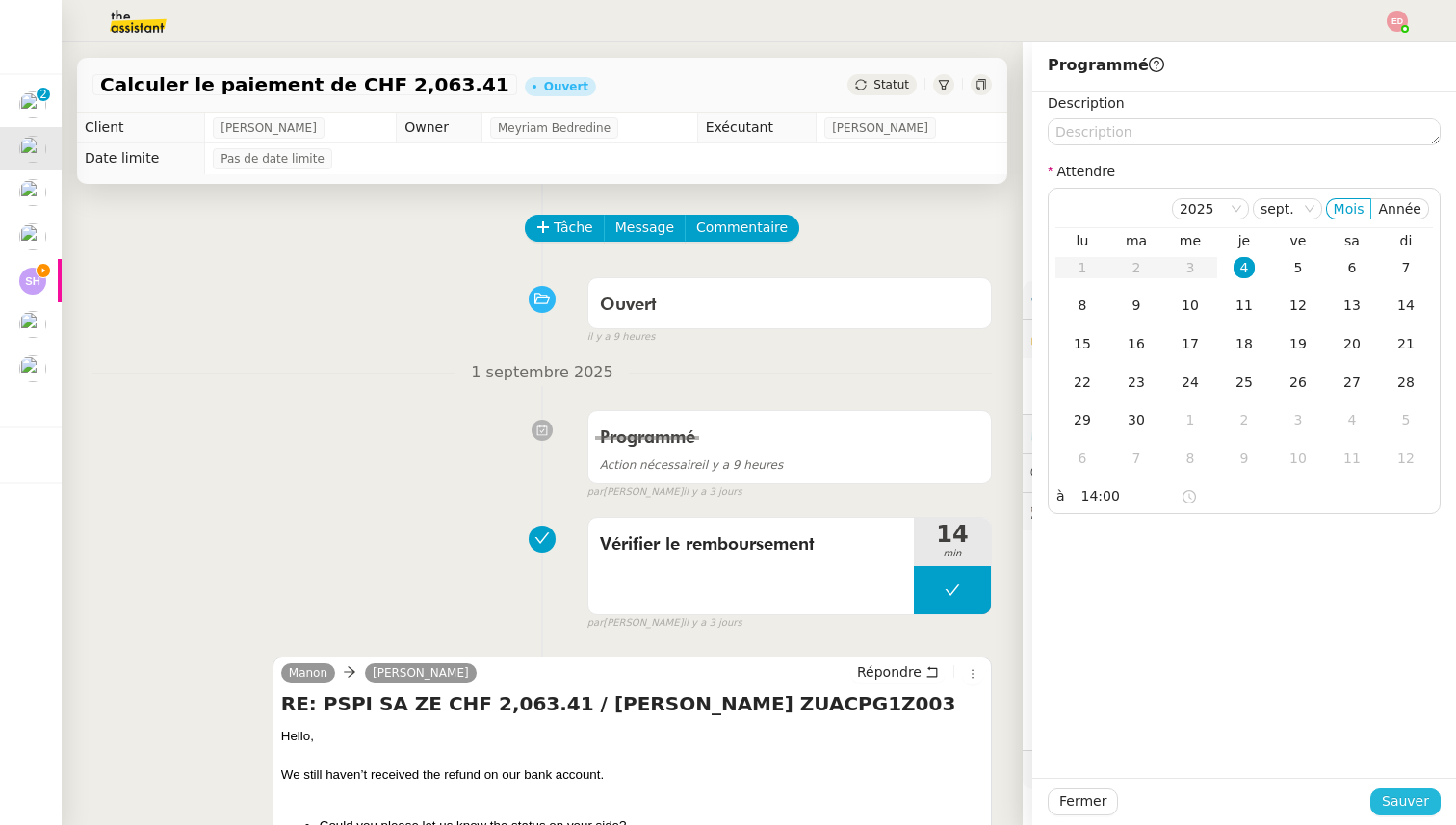
click at [1400, 815] on div "Fermer Sauver" at bounding box center [1244, 802] width 424 height 47
click at [1407, 804] on span "Sauver" at bounding box center [1405, 802] width 47 height 22
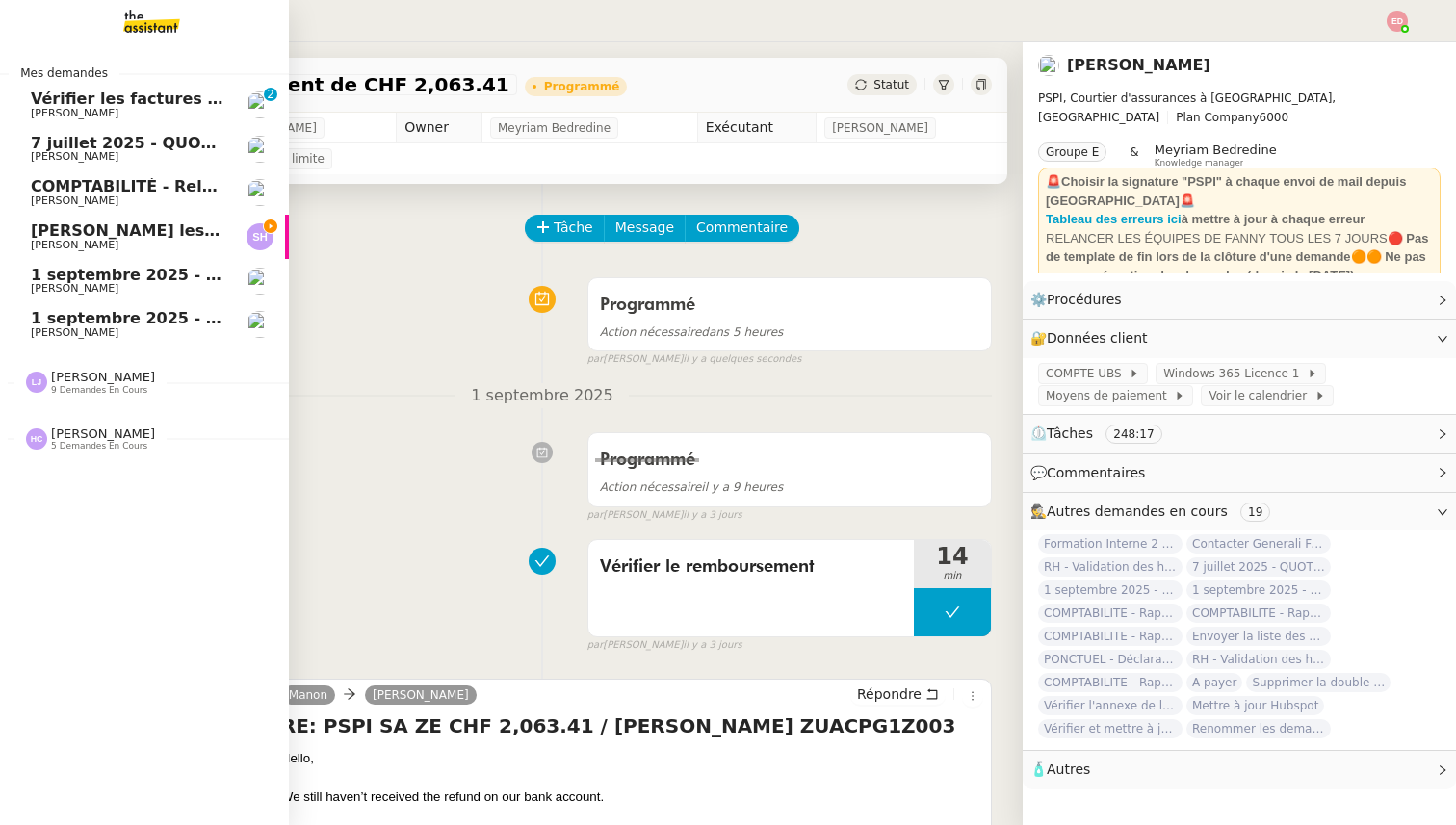
click at [68, 93] on span "Vérifier les factures non réglées" at bounding box center [170, 99] width 279 height 18
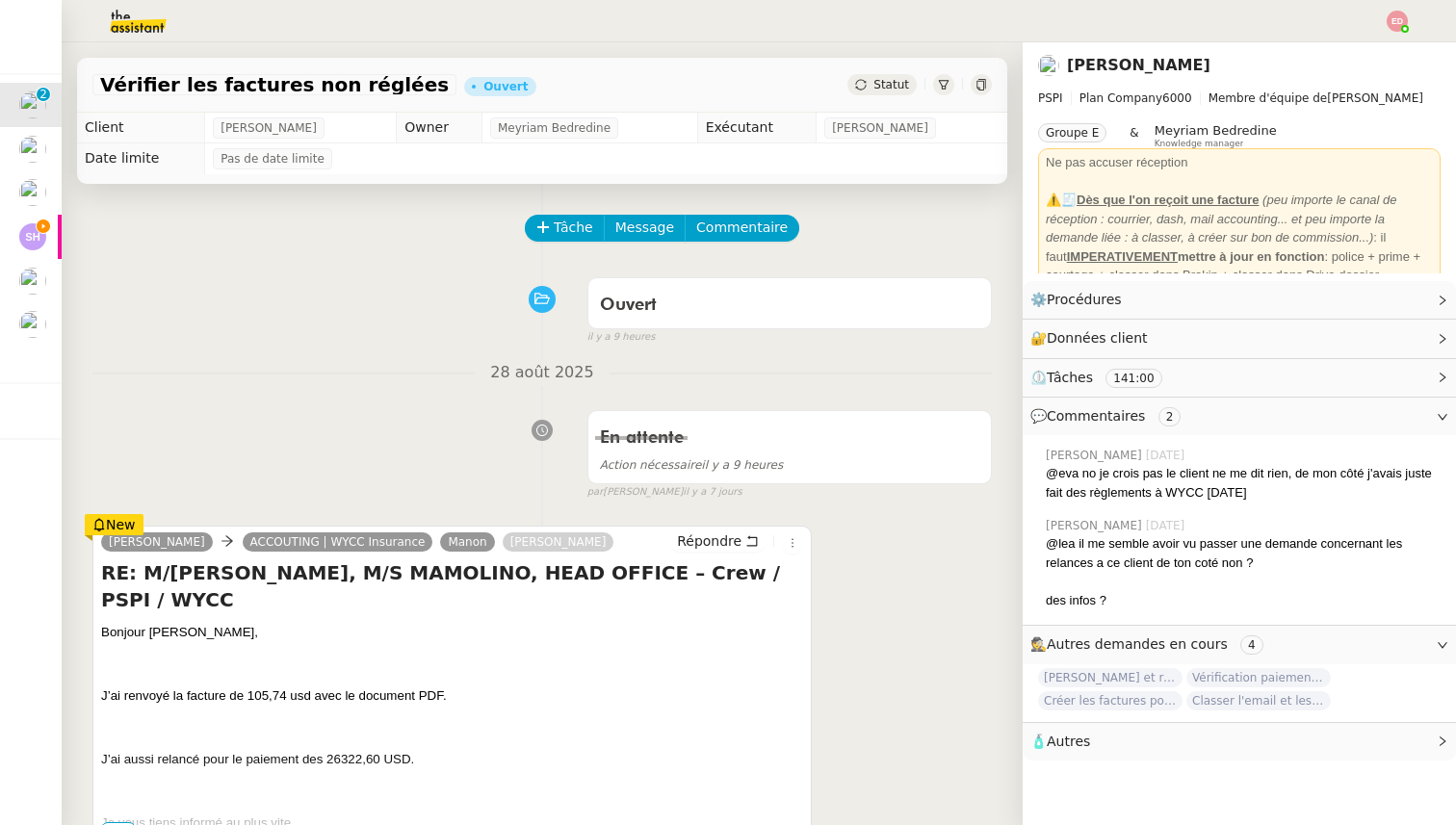
click at [882, 81] on span "Statut" at bounding box center [891, 85] width 36 height 14
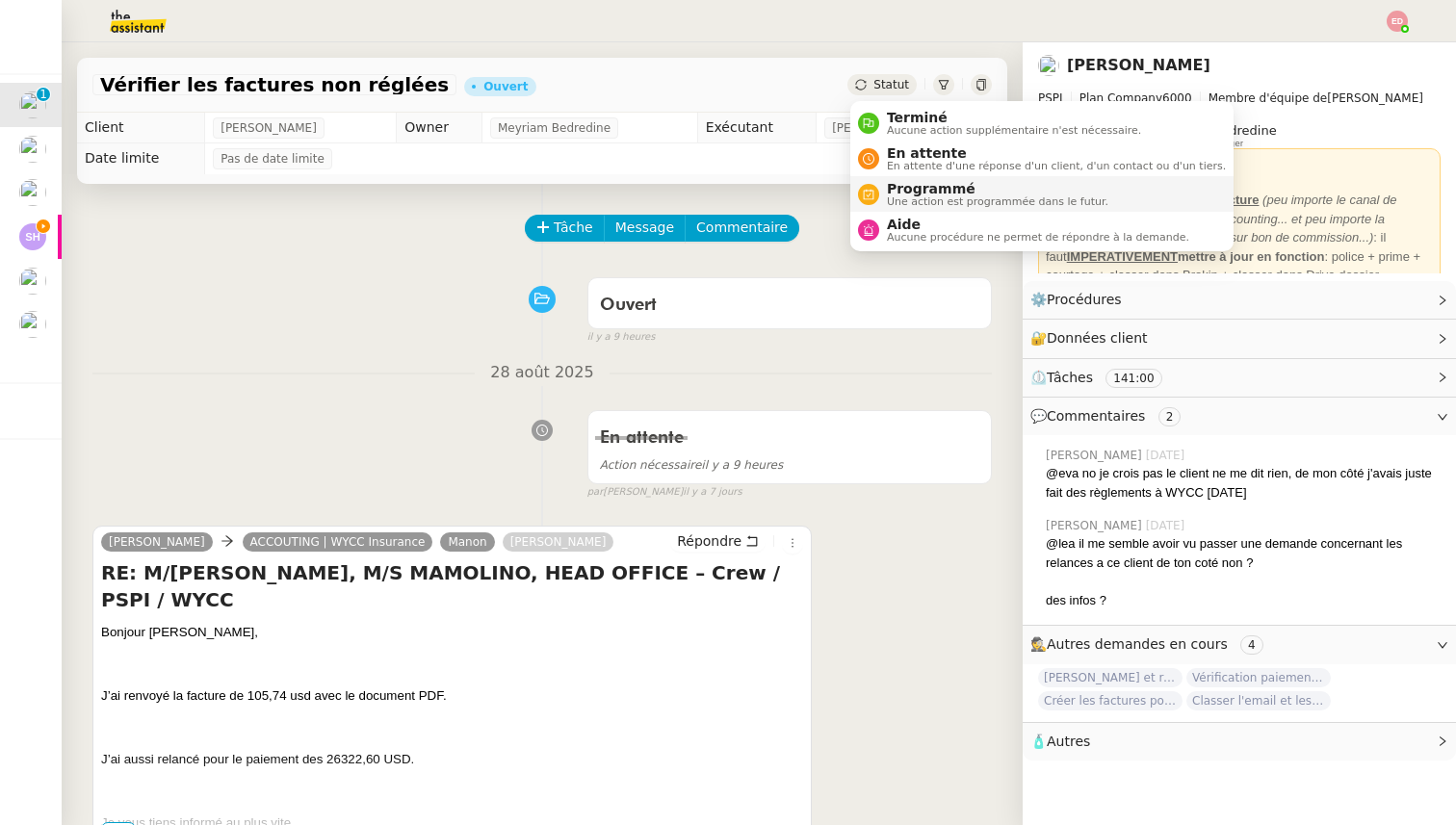
click at [907, 180] on li "Programmé Une action est programmée dans le futur." at bounding box center [1042, 194] width 383 height 36
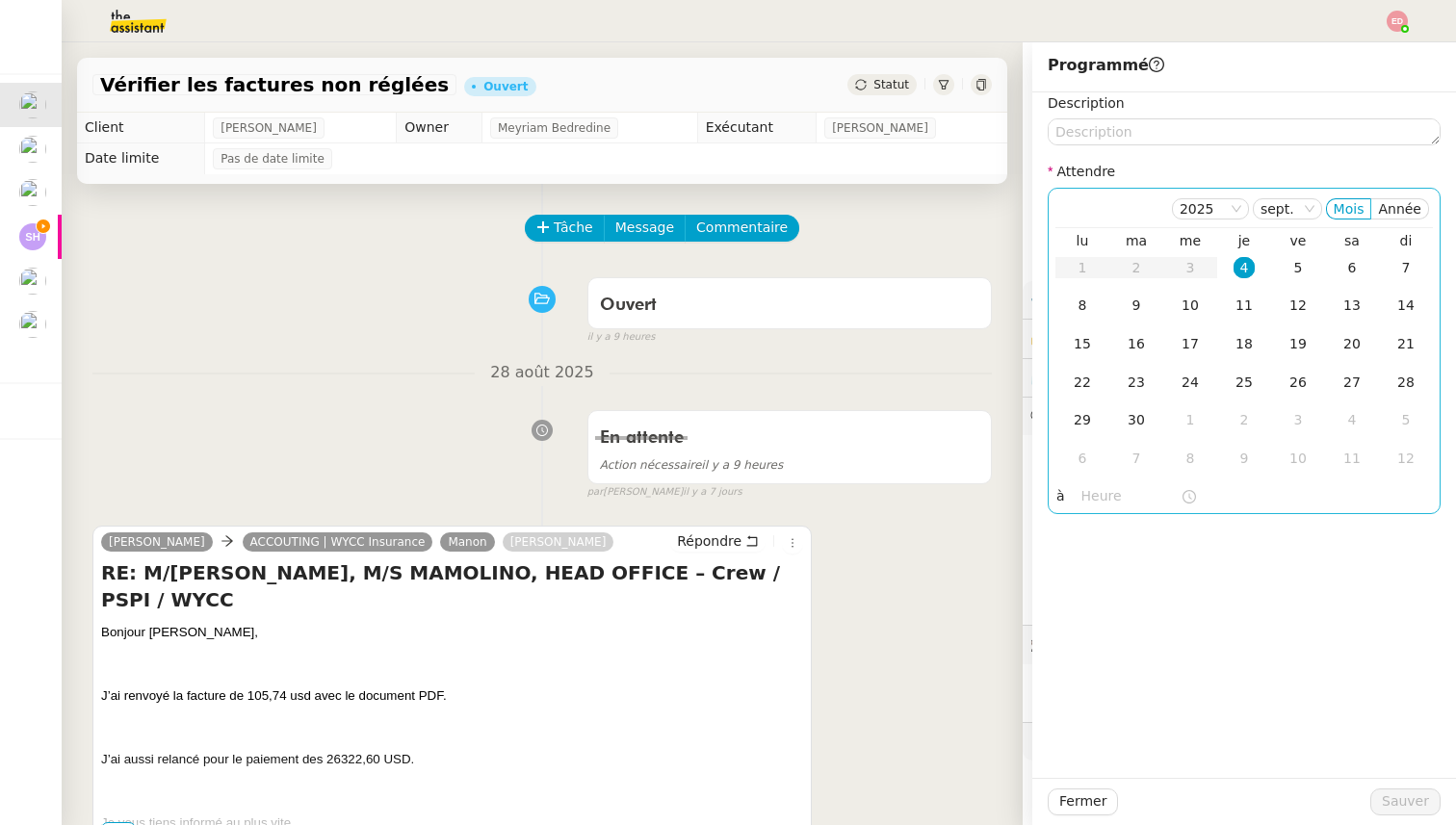
click at [1243, 264] on div "4" at bounding box center [1244, 268] width 21 height 21
click at [1096, 485] on input "text" at bounding box center [1131, 496] width 99 height 22
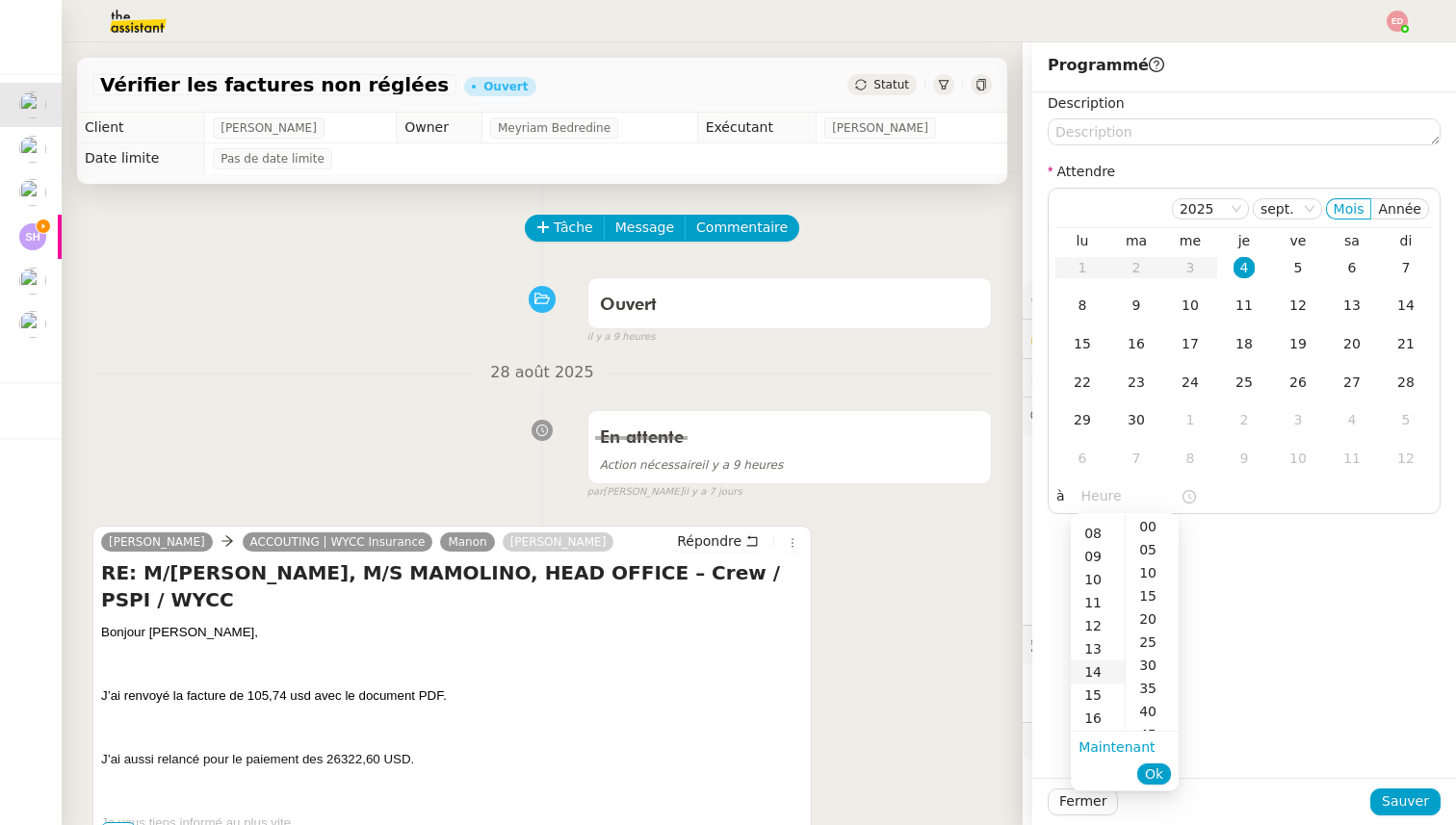
click at [1096, 668] on div "14" at bounding box center [1098, 672] width 54 height 23
click at [1149, 528] on div "00" at bounding box center [1152, 527] width 53 height 23
type input "14:00"
click at [1154, 773] on span "Ok" at bounding box center [1154, 775] width 18 height 19
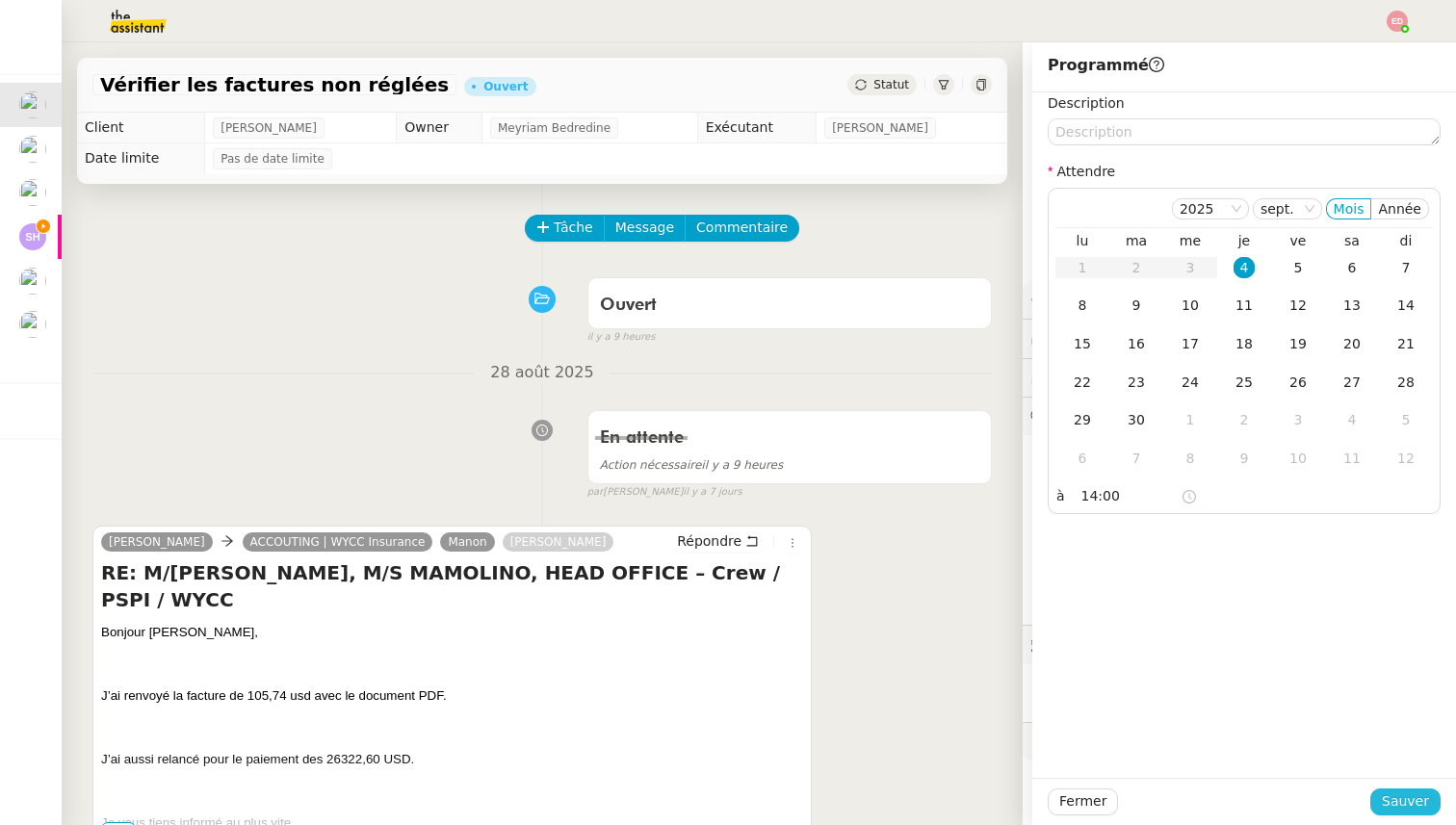
click at [1396, 808] on span "Sauver" at bounding box center [1405, 802] width 47 height 22
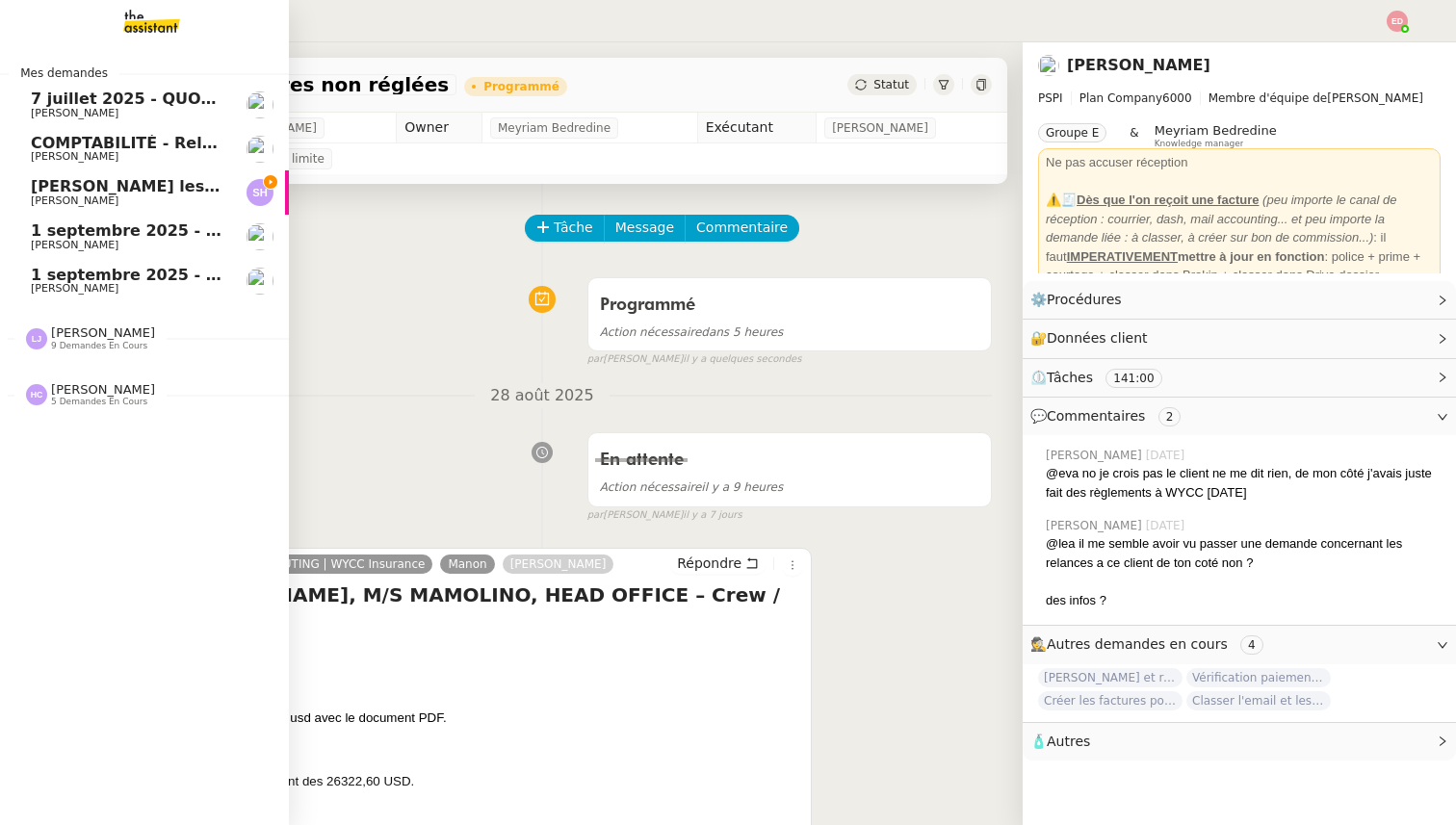
click at [63, 102] on span "7 juillet 2025 - QUOTIDIEN Gestion boite mail Accounting" at bounding box center [278, 99] width 495 height 18
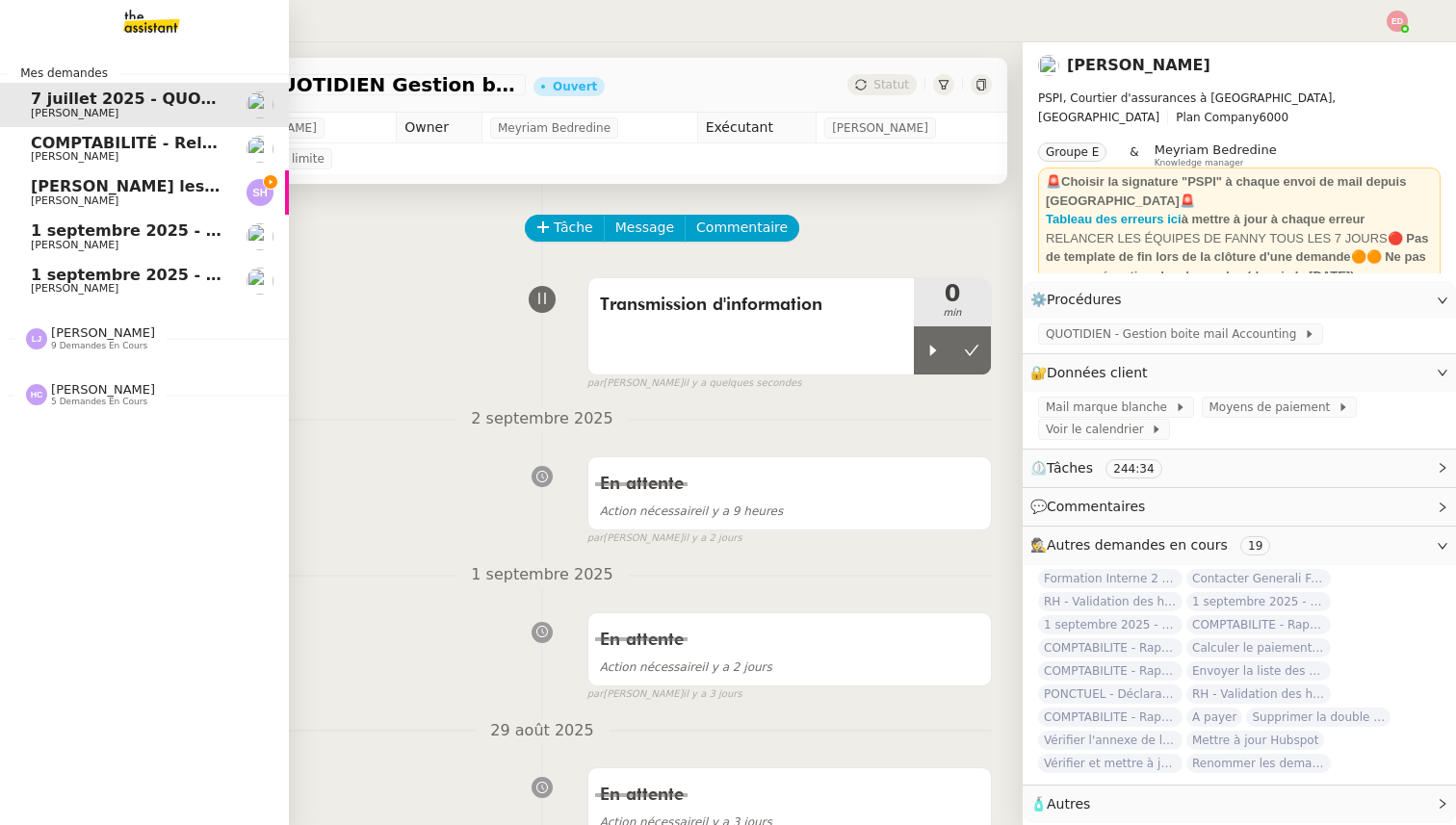
click at [62, 200] on span "[PERSON_NAME]" at bounding box center [75, 200] width 88 height 13
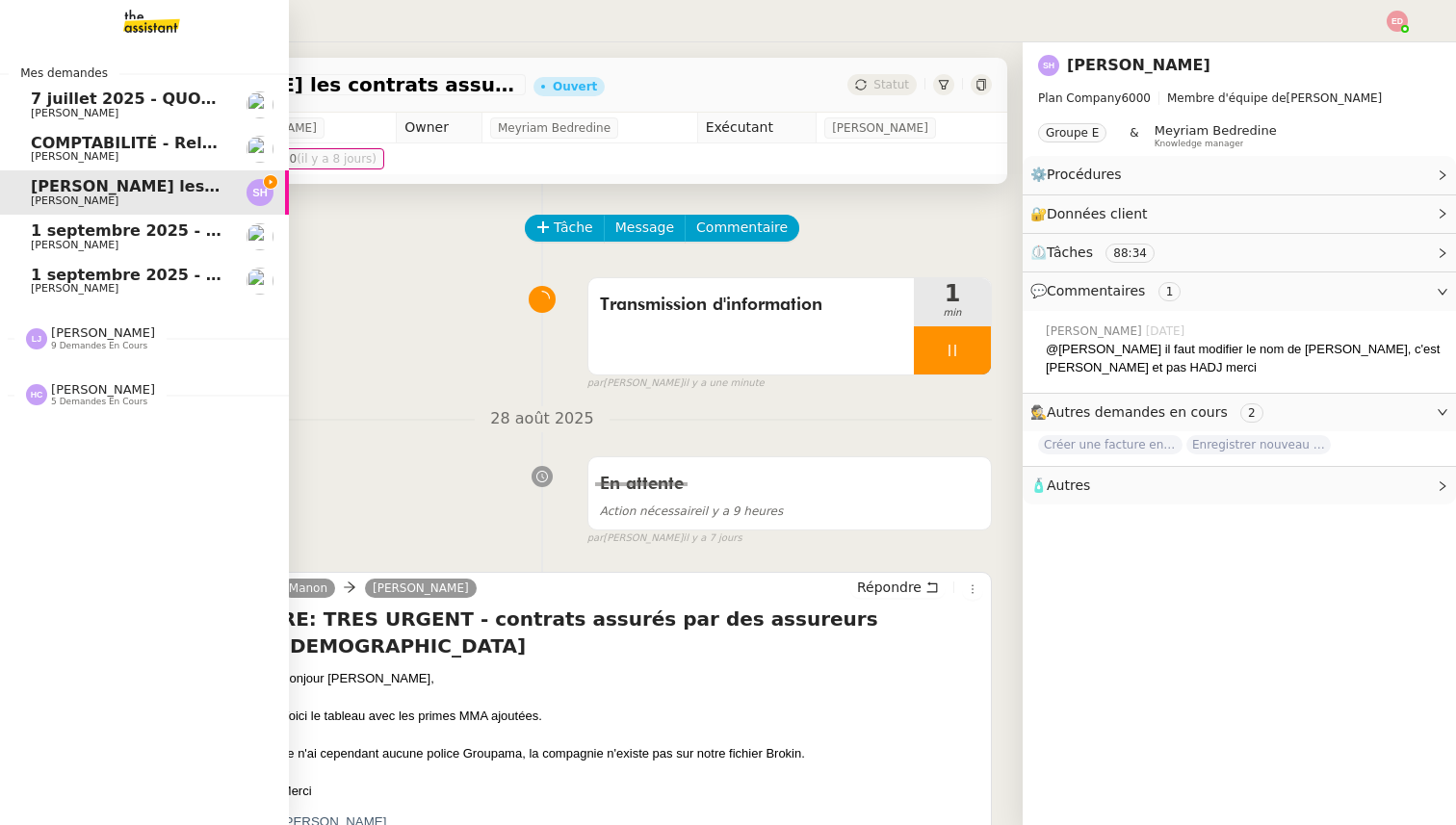
click at [75, 339] on span "[PERSON_NAME]" at bounding box center [103, 332] width 104 height 15
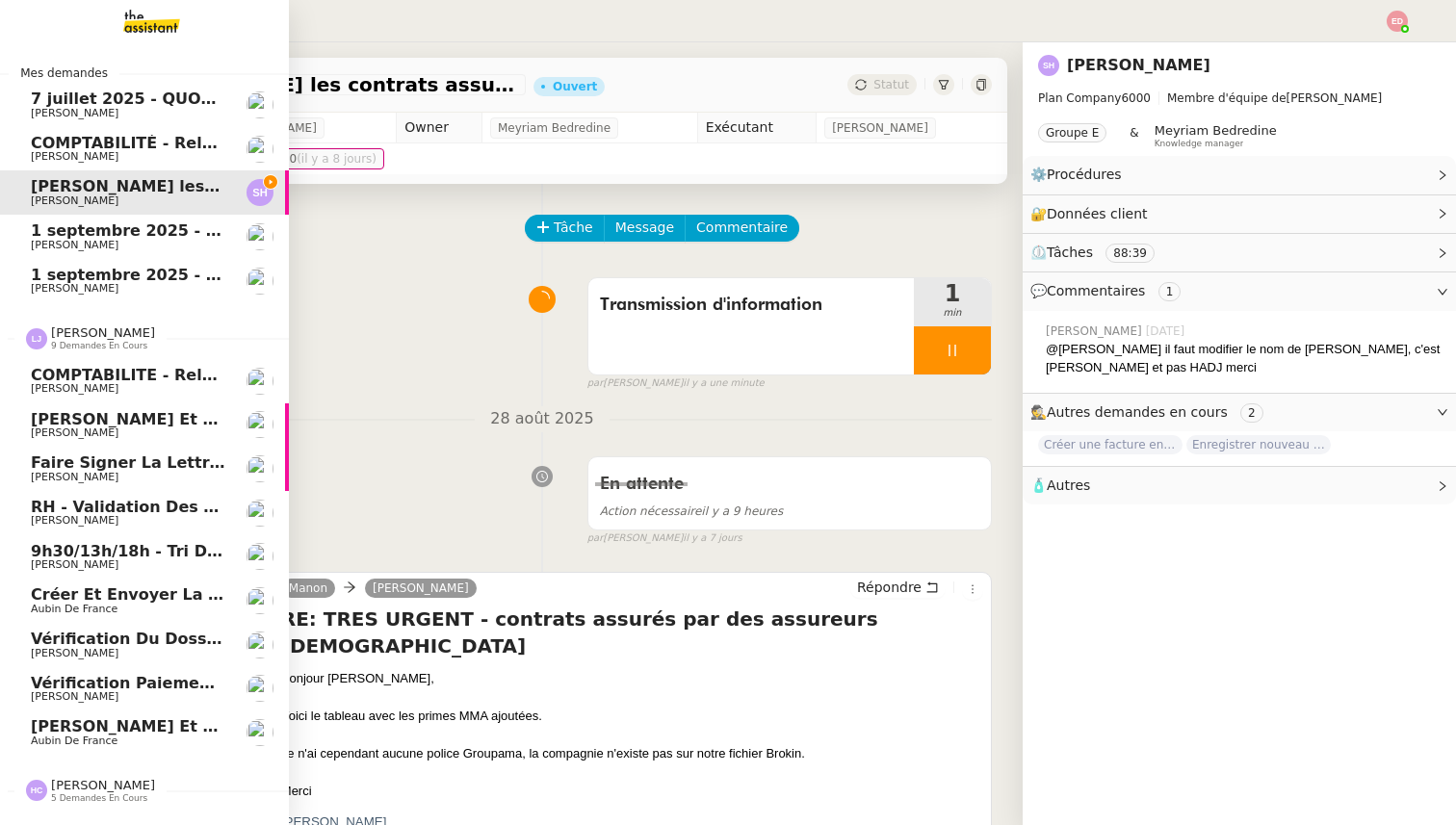
click at [54, 604] on span "Aubin de France" at bounding box center [75, 609] width 87 height 13
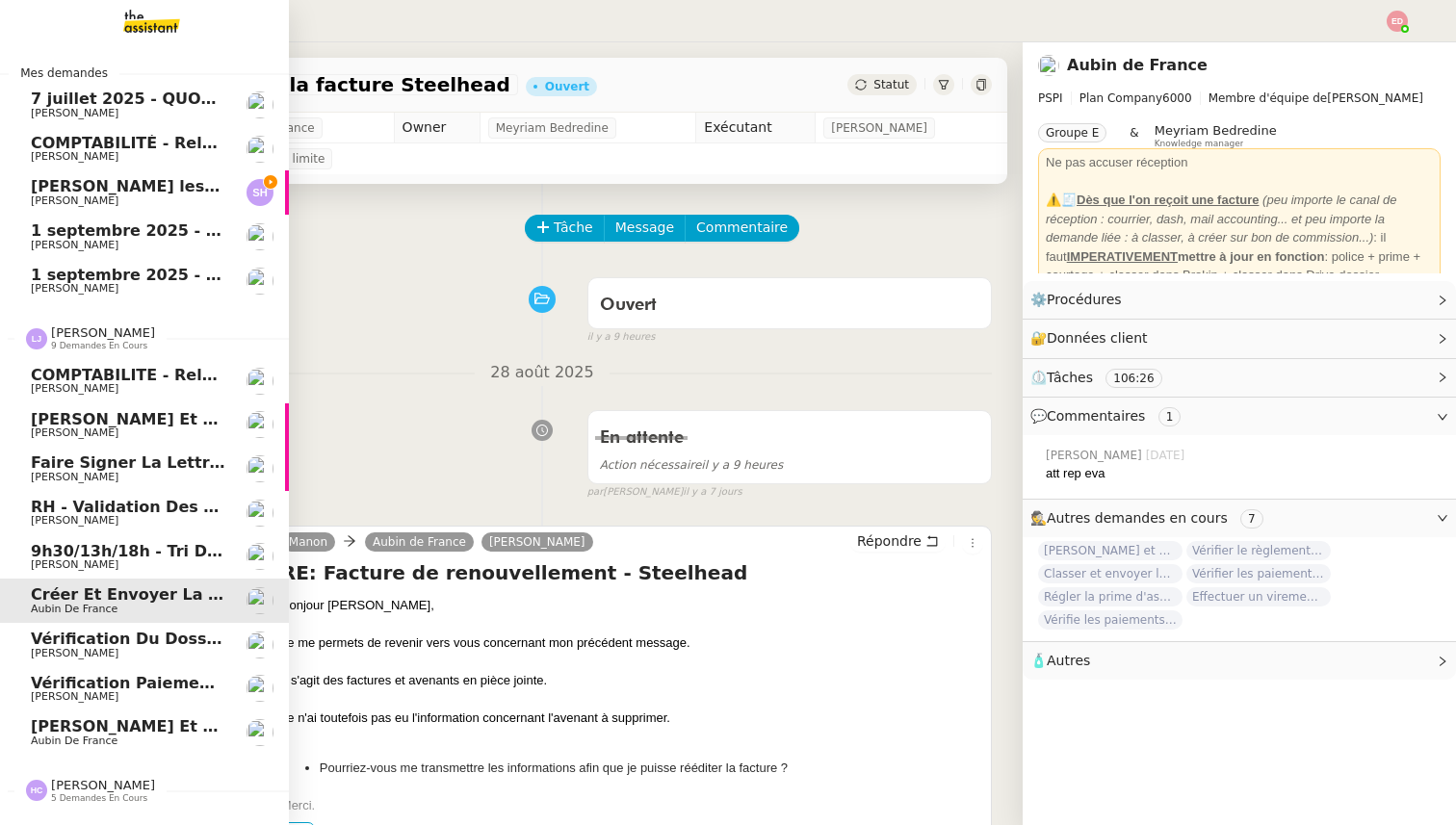
click at [70, 754] on link "[PERSON_NAME] et envoyer la facture à [PERSON_NAME] Aubin de France" at bounding box center [144, 733] width 288 height 45
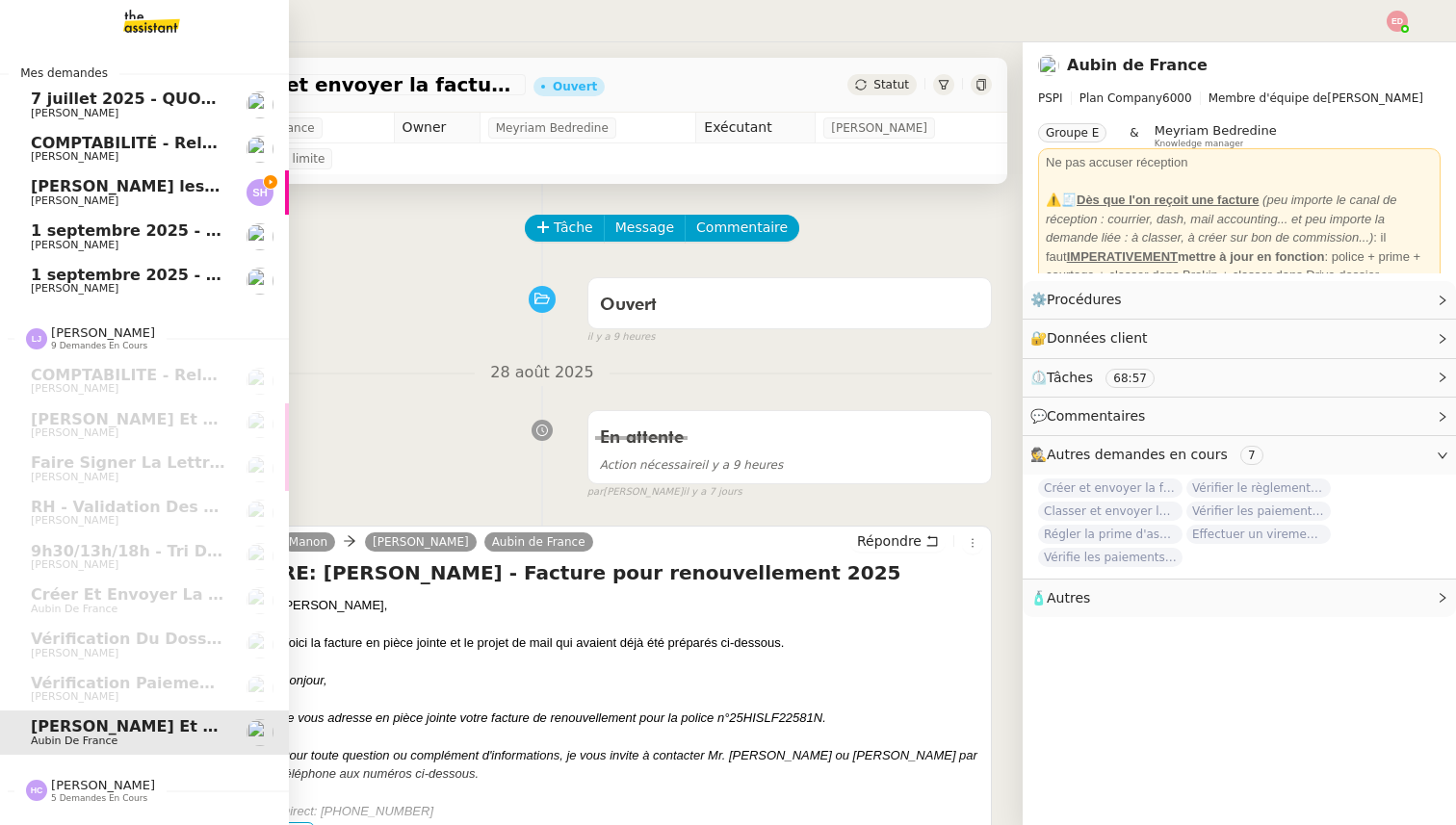
click at [84, 789] on span "[PERSON_NAME]" at bounding box center [103, 785] width 104 height 15
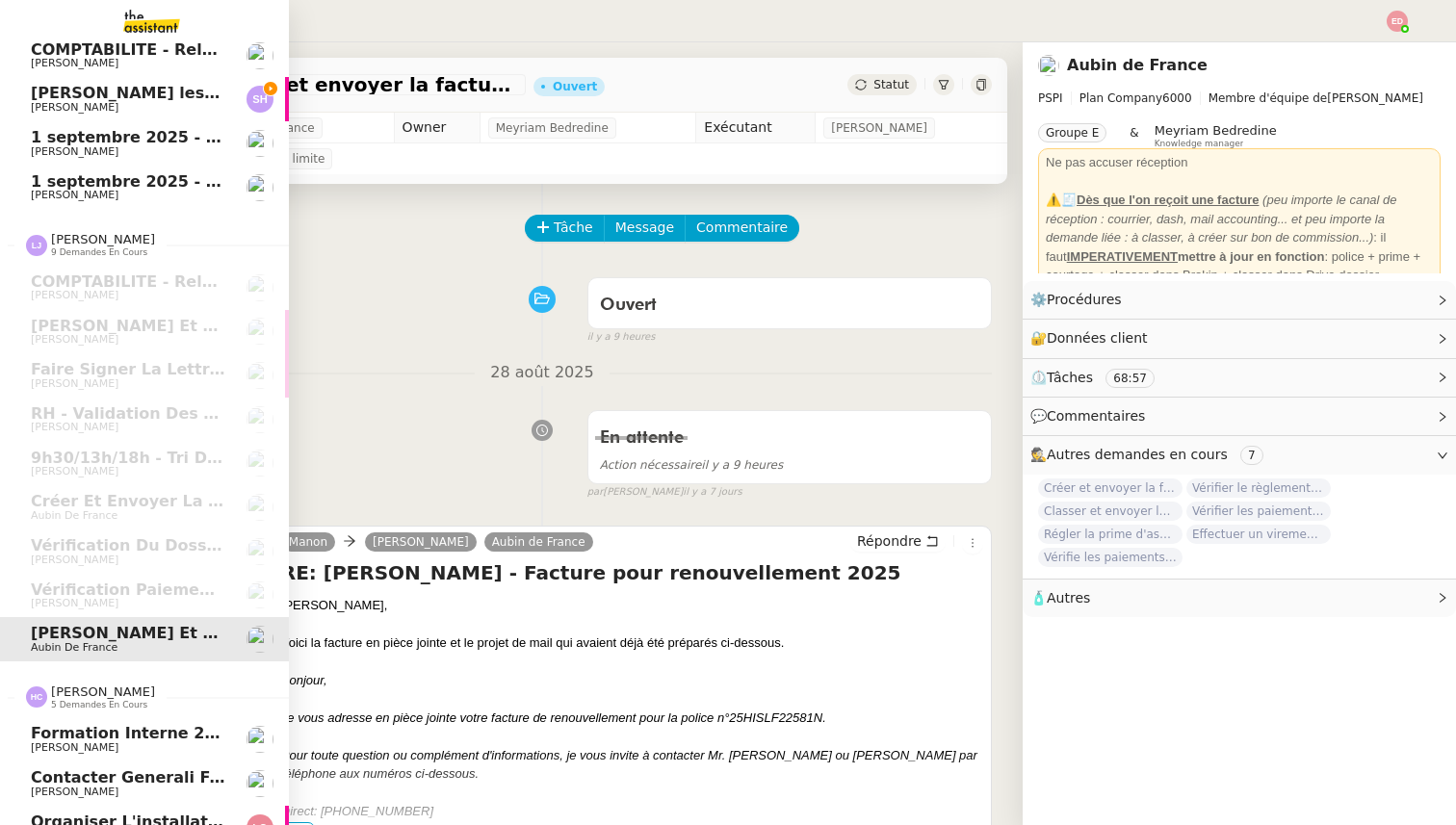
scroll to position [206, 0]
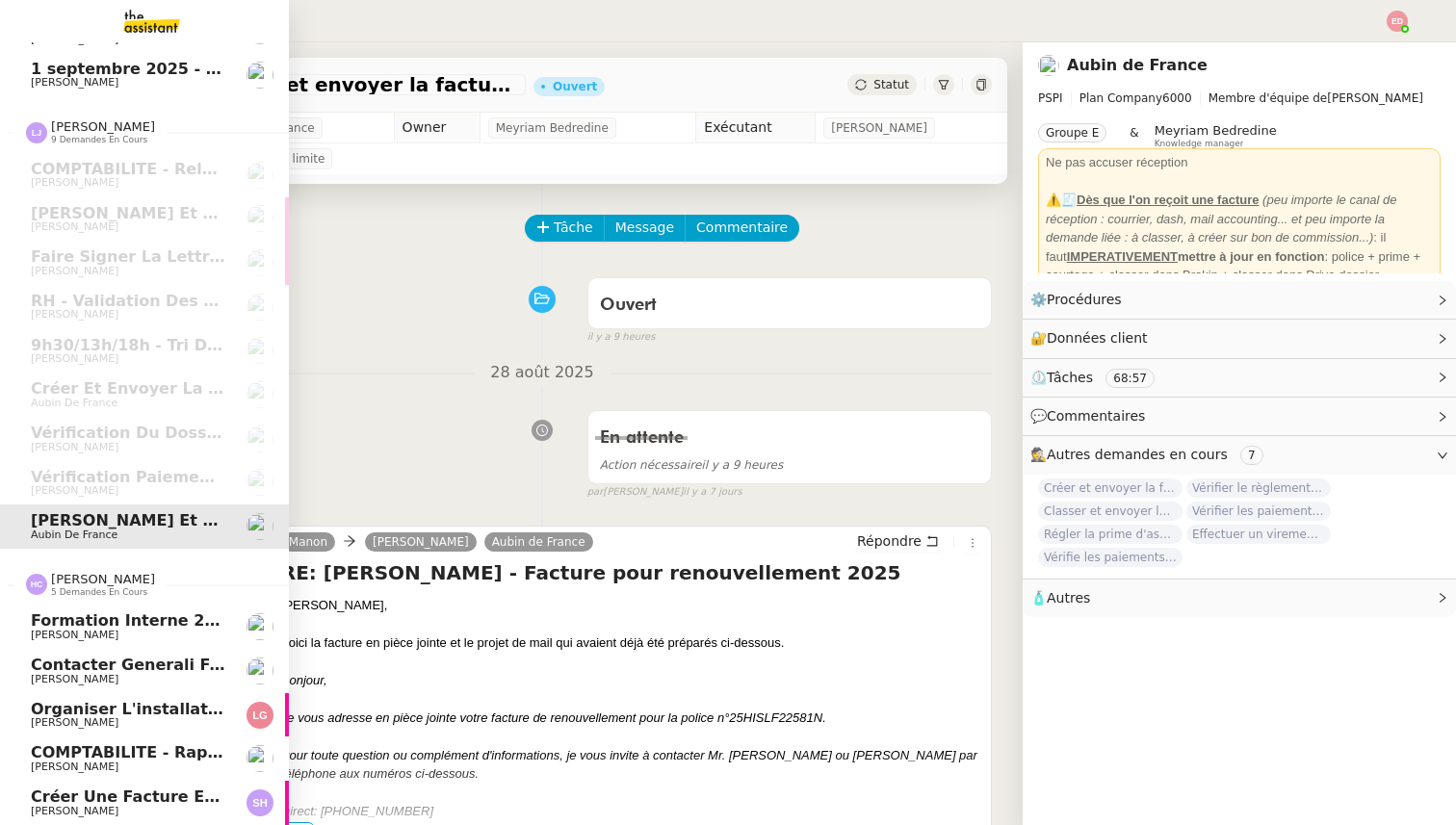
click at [84, 790] on span "Créer une facture en anglais immédiatement" at bounding box center [229, 797] width 397 height 18
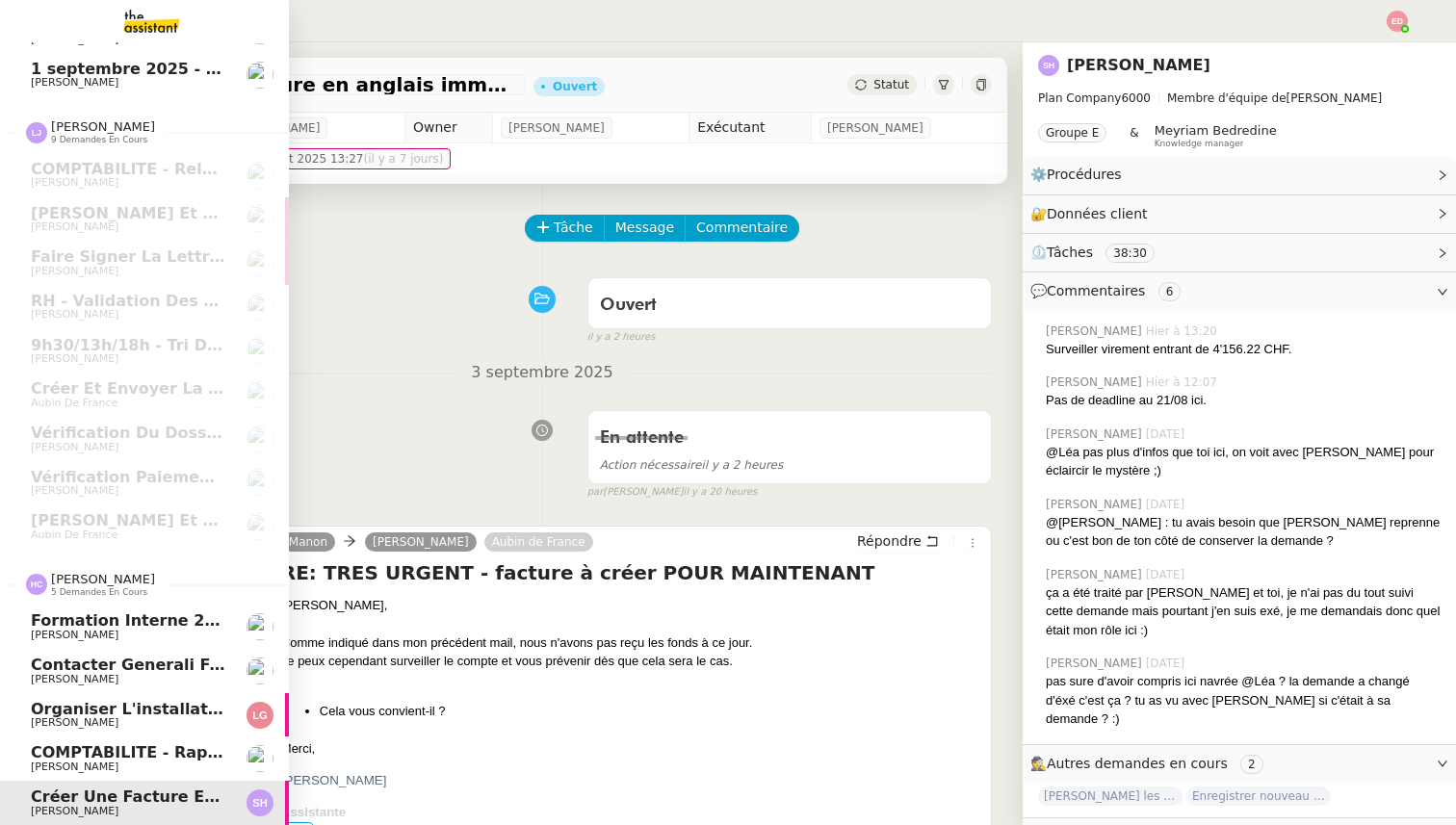
click at [93, 756] on span "COMPTABILITE - Rapprochement bancaire - 1 septembre 2025" at bounding box center [300, 752] width 539 height 18
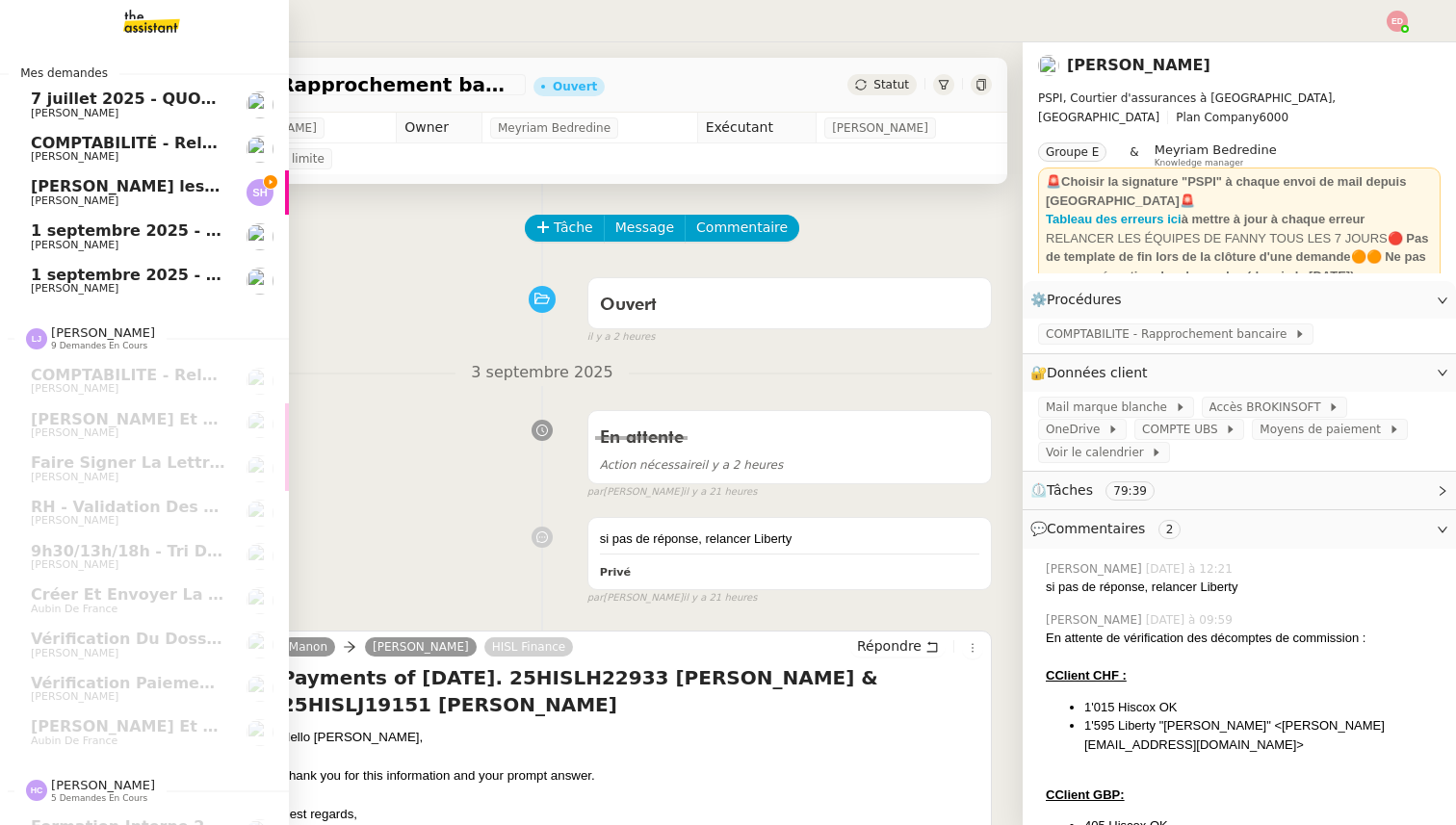
click at [151, 185] on span "[PERSON_NAME] les contrats assurés par des assureurs français" at bounding box center [311, 186] width 561 height 18
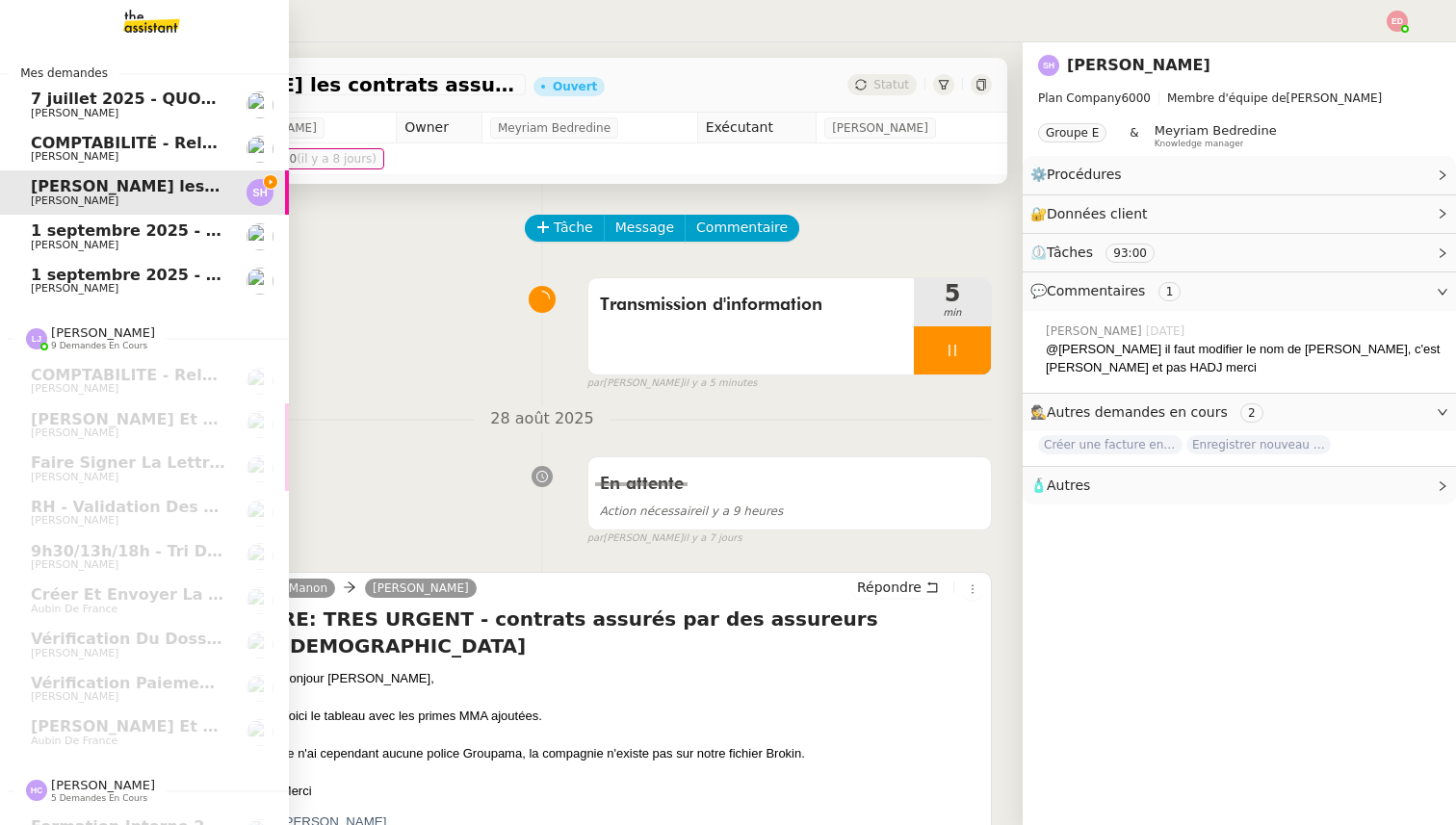
click at [115, 106] on span "7 juillet 2025 - QUOTIDIEN Gestion boite mail Accounting" at bounding box center [278, 99] width 495 height 18
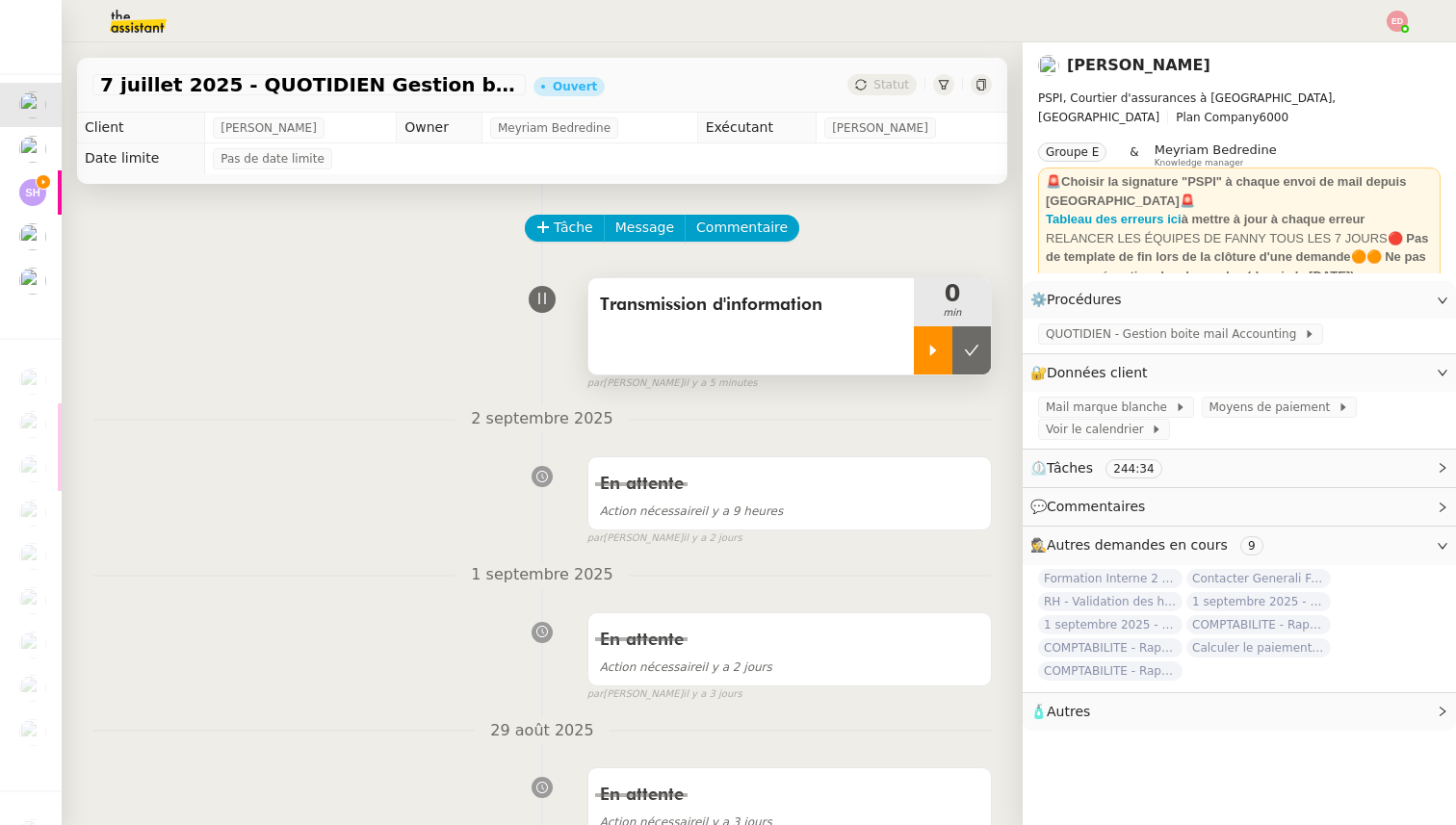
click at [936, 344] on icon at bounding box center [933, 351] width 15 height 15
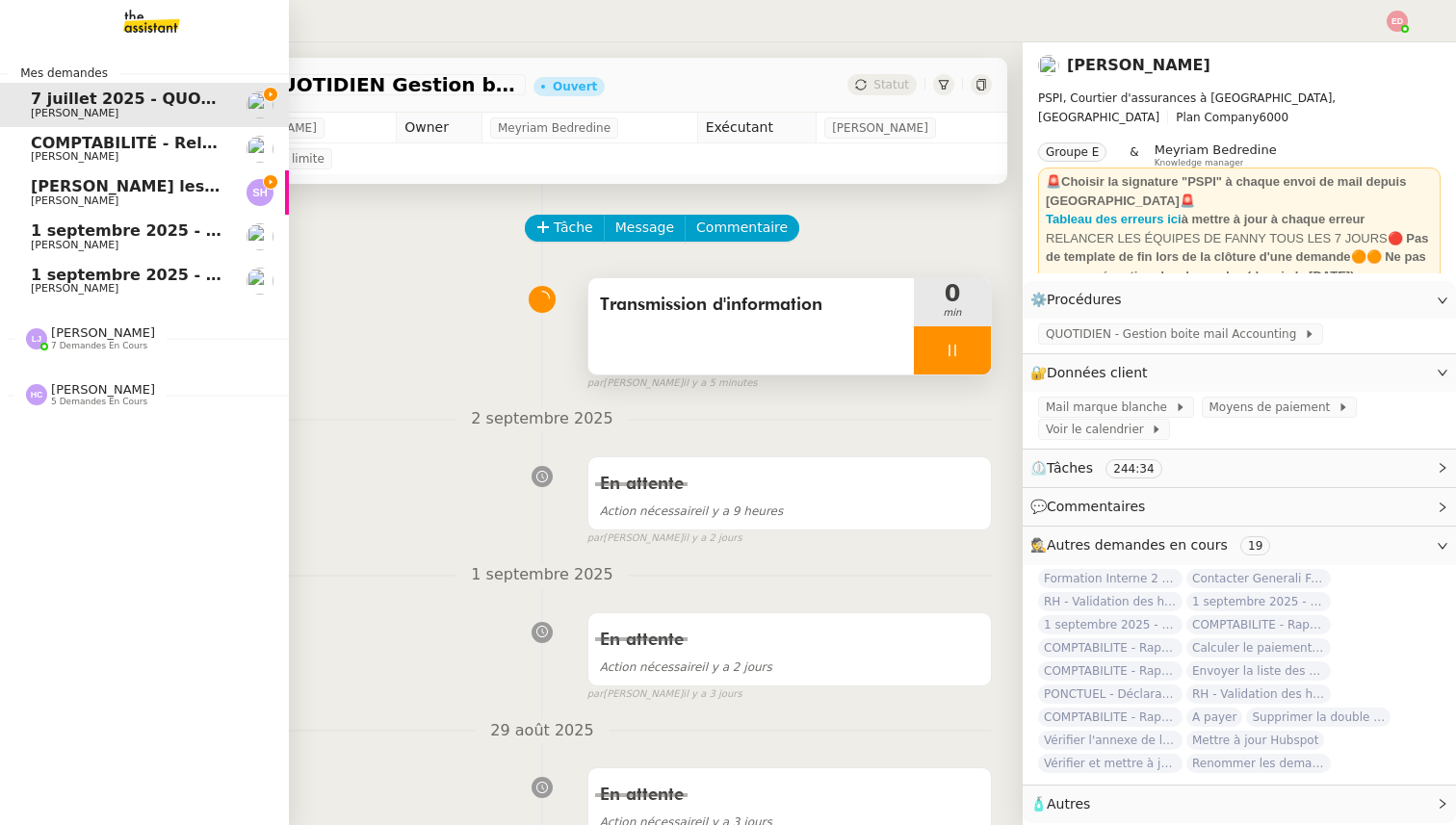
click at [43, 193] on span "[PERSON_NAME] les contrats assurés par des assureurs français" at bounding box center [311, 186] width 561 height 18
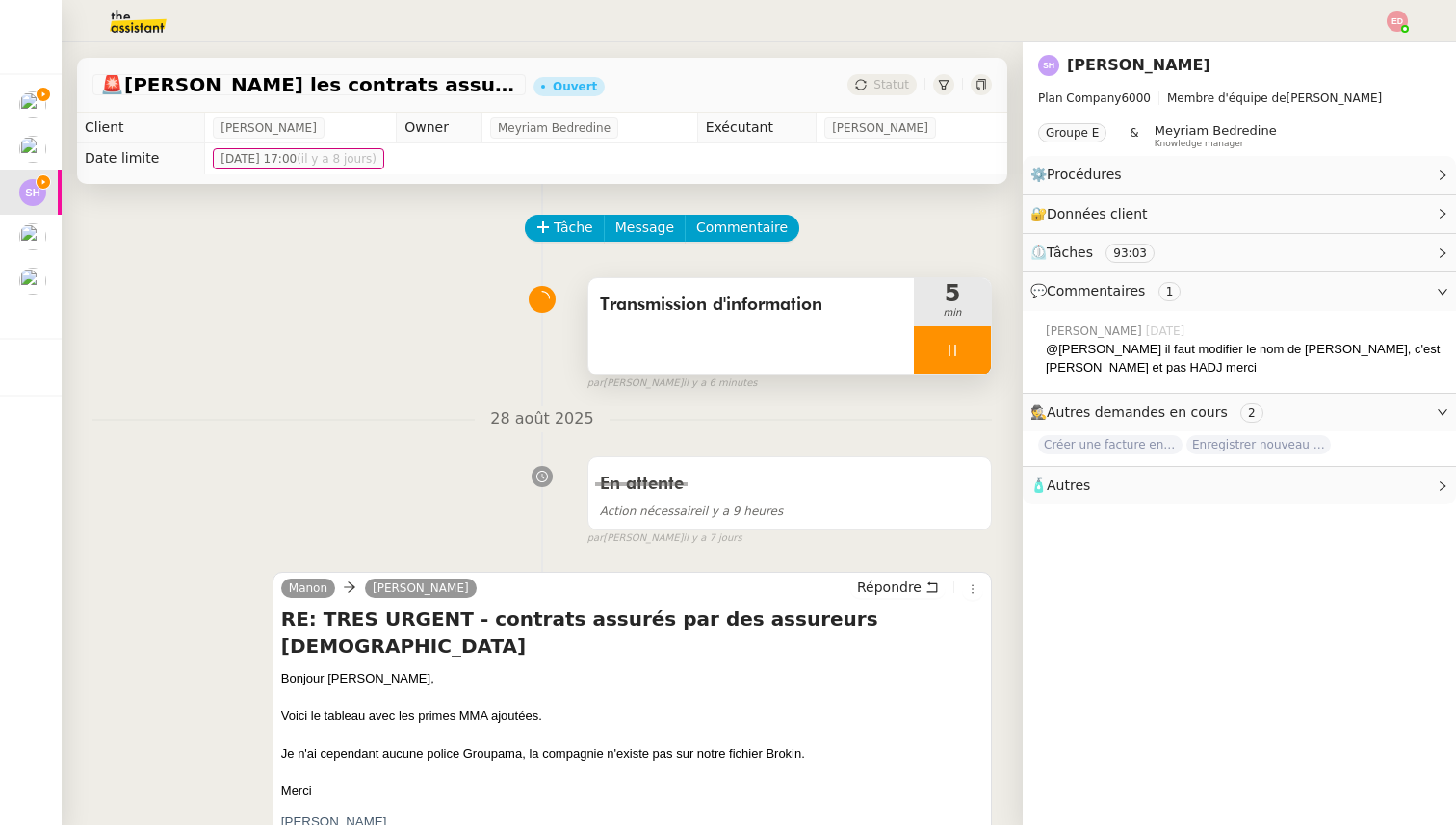
click at [978, 346] on div at bounding box center [953, 351] width 77 height 48
click at [978, 346] on icon at bounding box center [972, 351] width 15 height 15
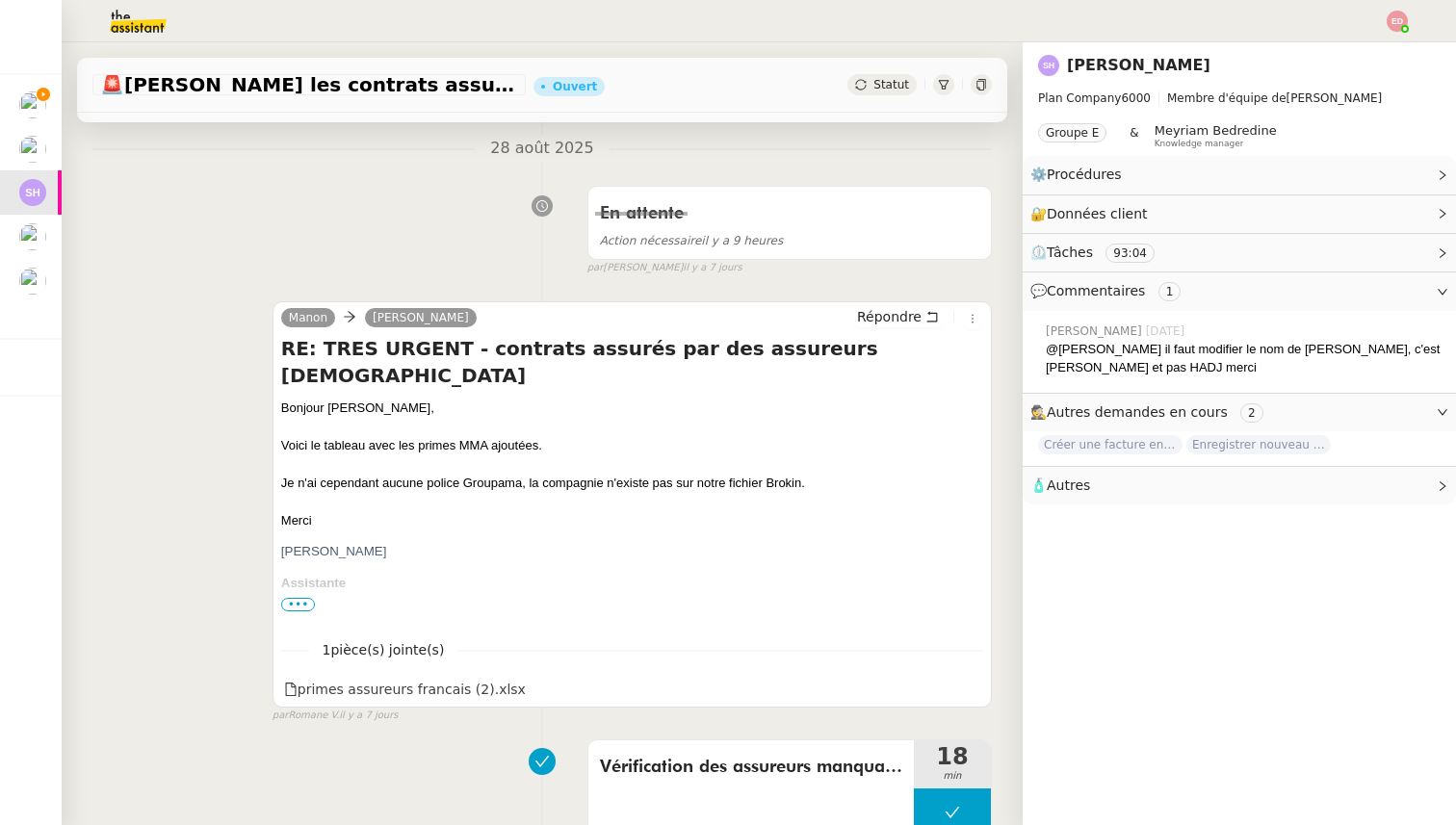
scroll to position [382, 0]
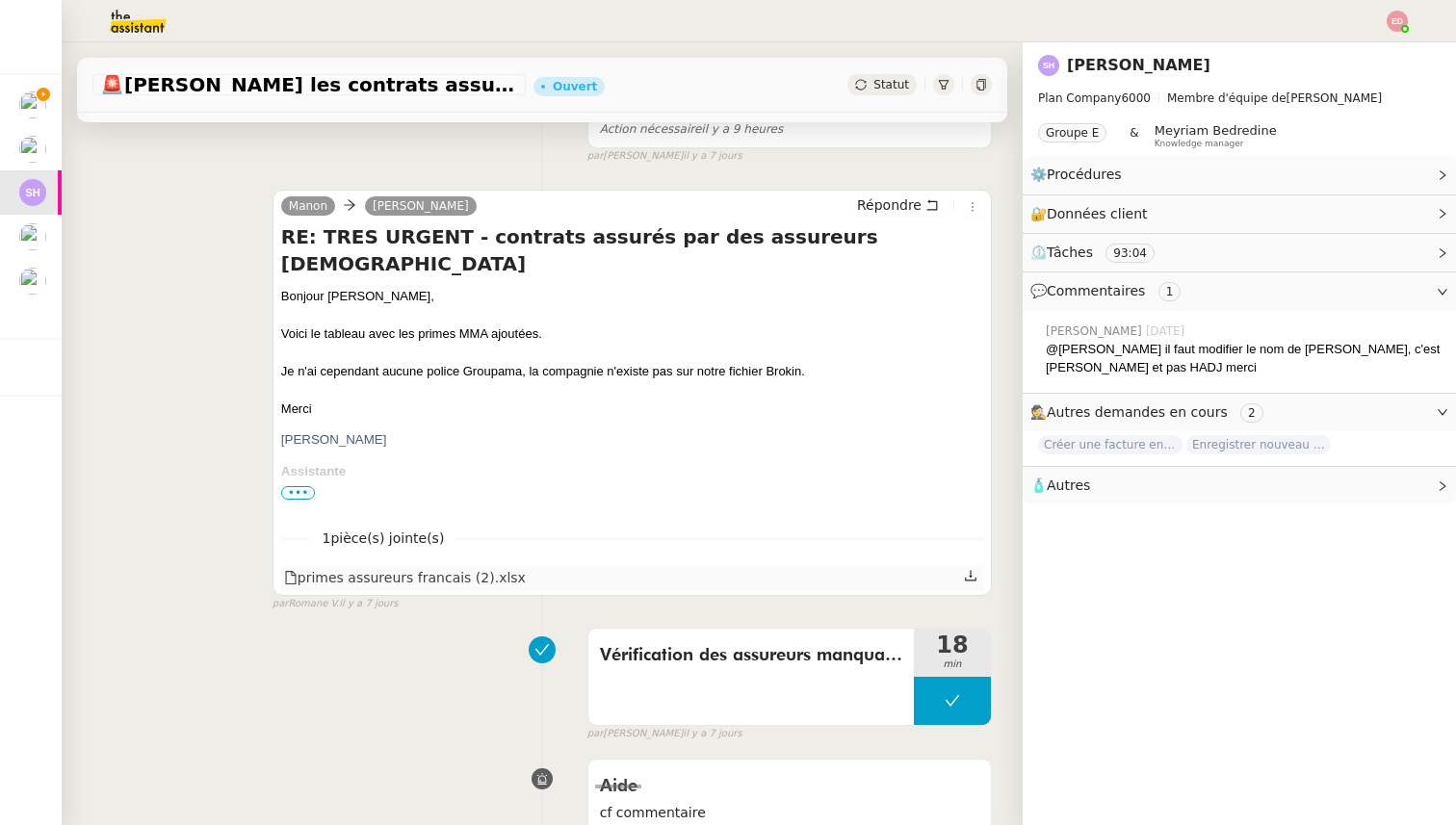
click at [975, 581] on icon at bounding box center [971, 576] width 12 height 11
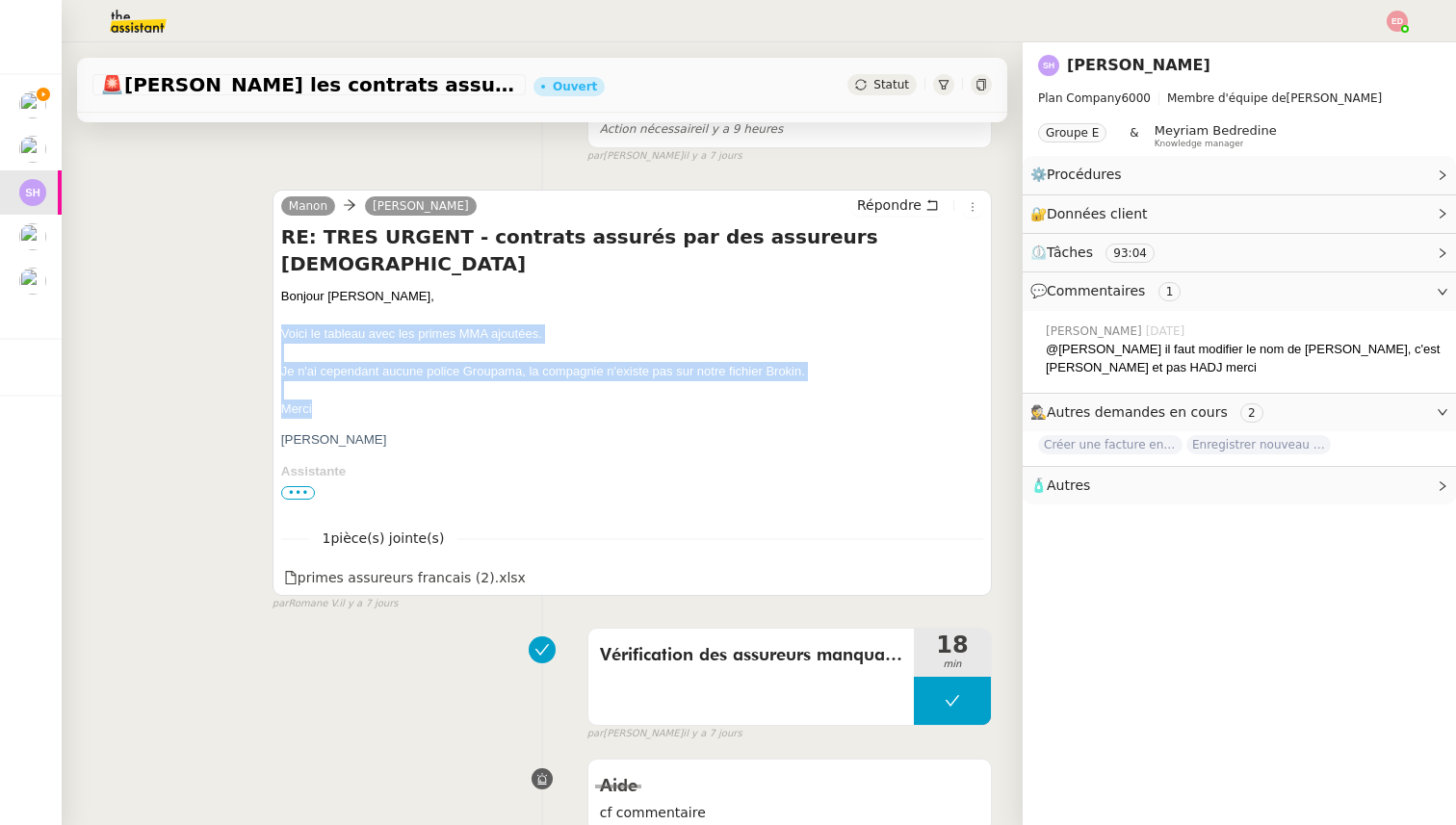
drag, startPoint x: 321, startPoint y: 381, endPoint x: 280, endPoint y: 298, distance: 92.6
copy div "Voici le tableau avec les primes MMA ajoutées. Je n'ai cependant aucune police …"
click at [871, 214] on span "Répondre" at bounding box center [889, 205] width 65 height 19
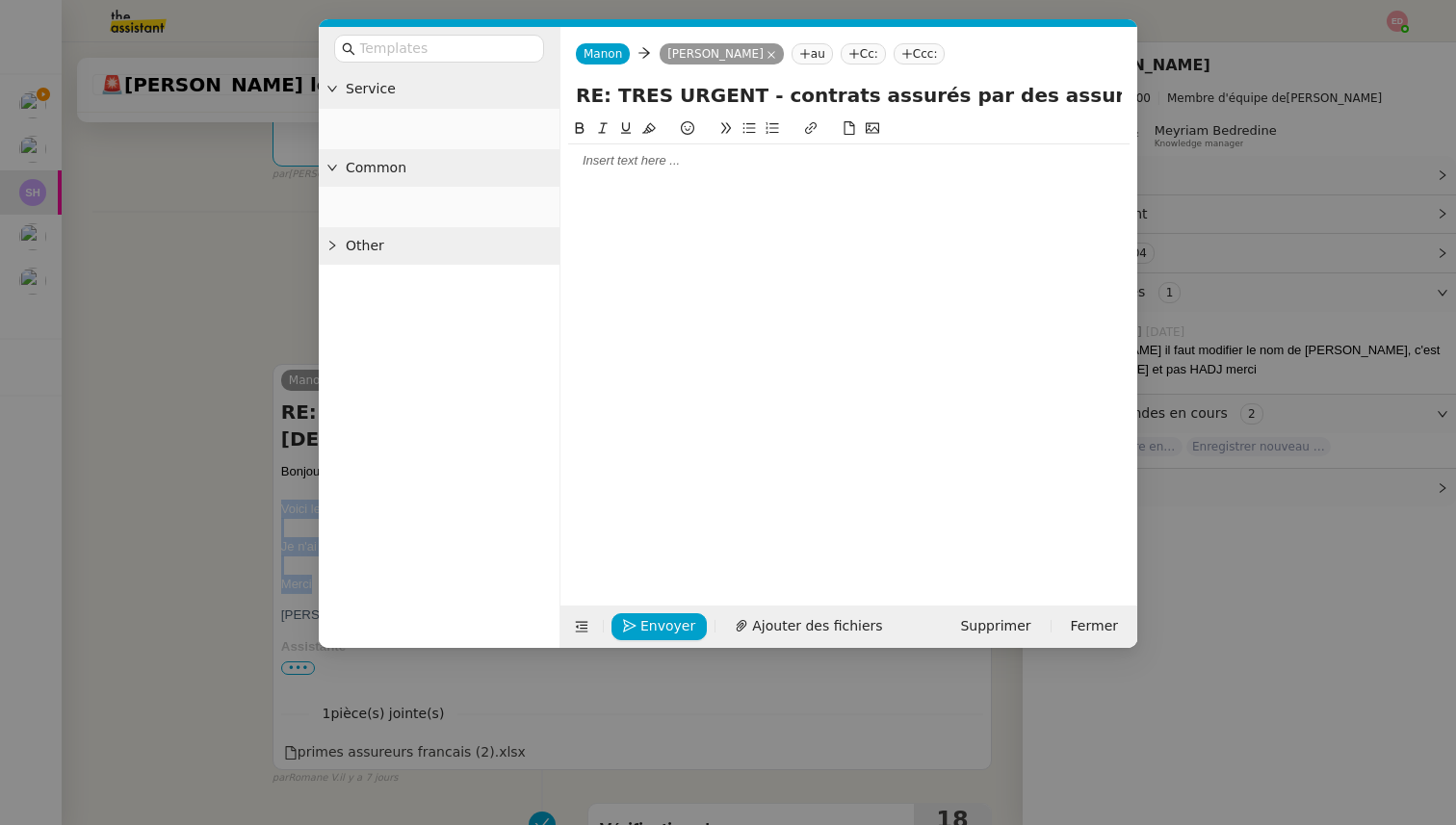
scroll to position [529, 0]
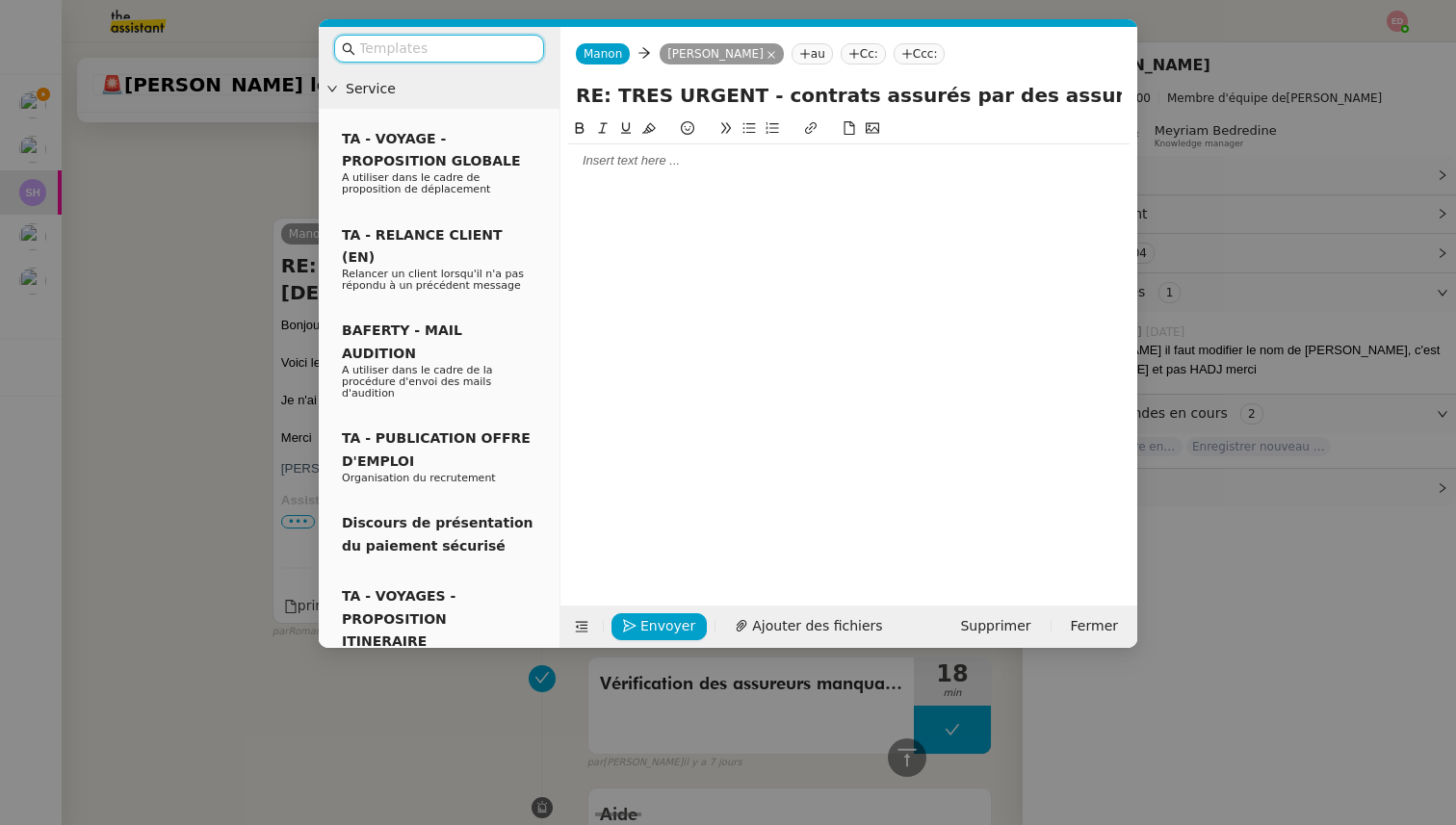
click at [441, 54] on input "text" at bounding box center [445, 48] width 173 height 22
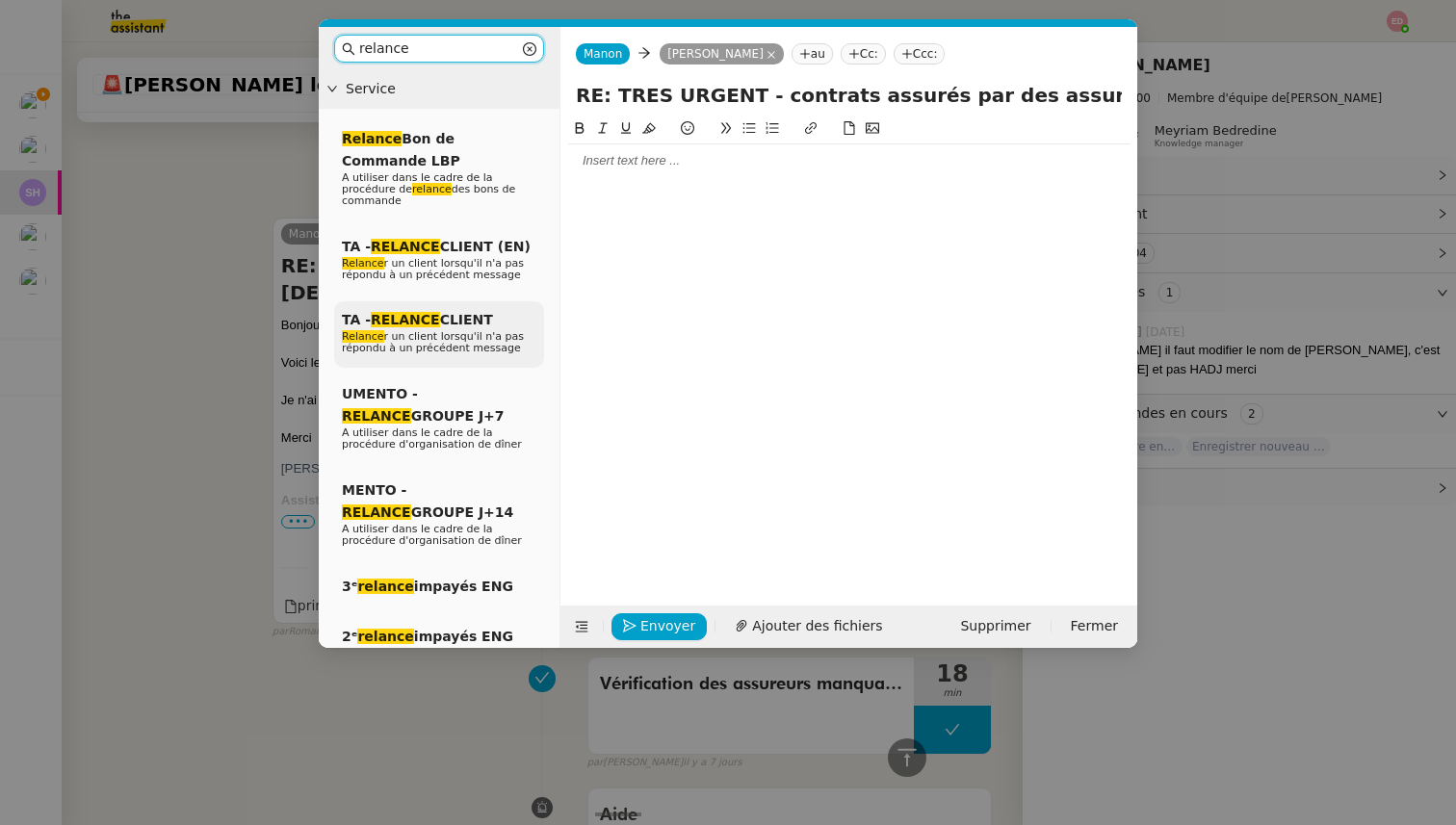
type input "relance"
click at [468, 327] on span "TA - RELANCE CLIENT" at bounding box center [417, 320] width 151 height 15
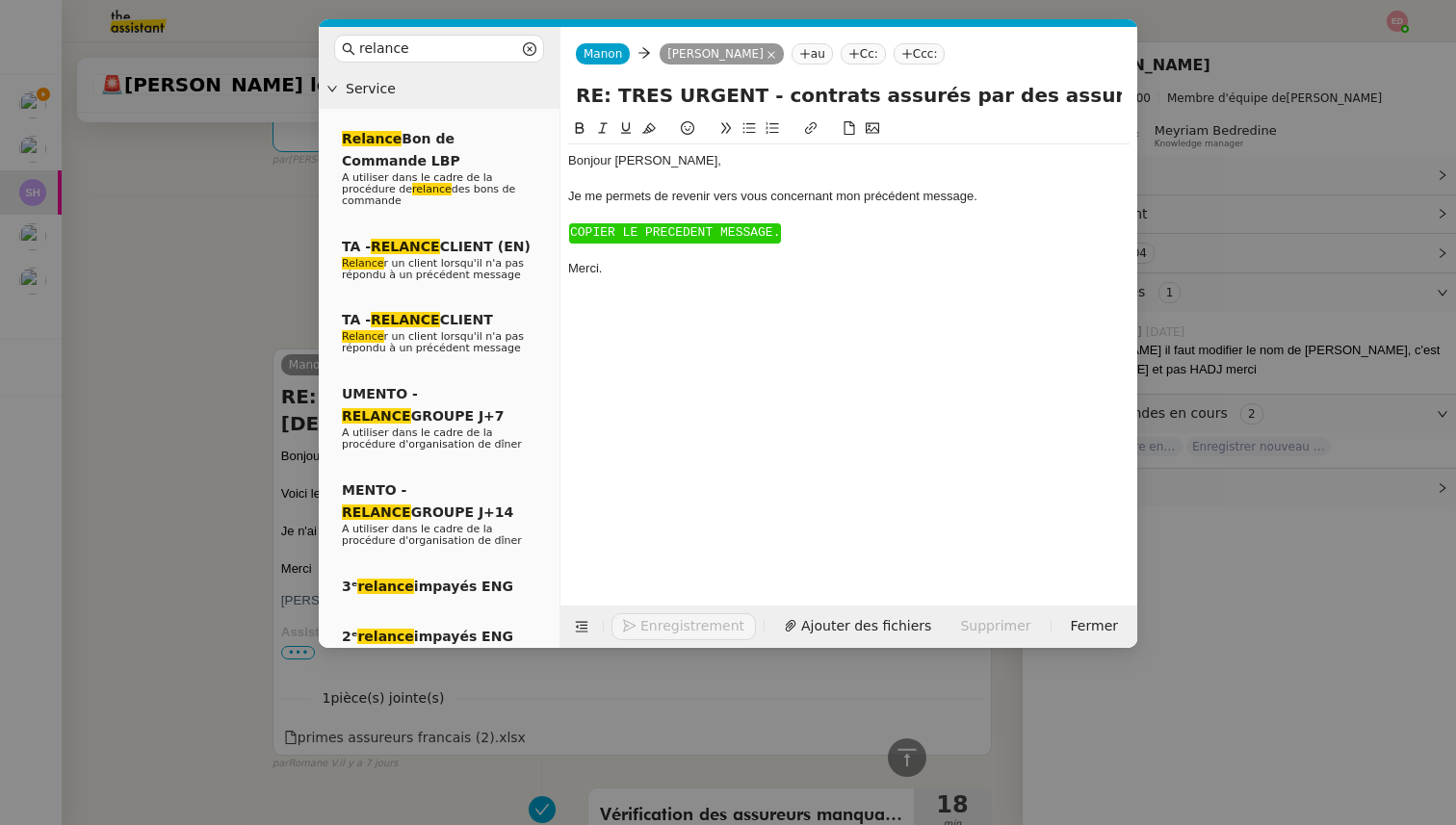
scroll to position [660, 0]
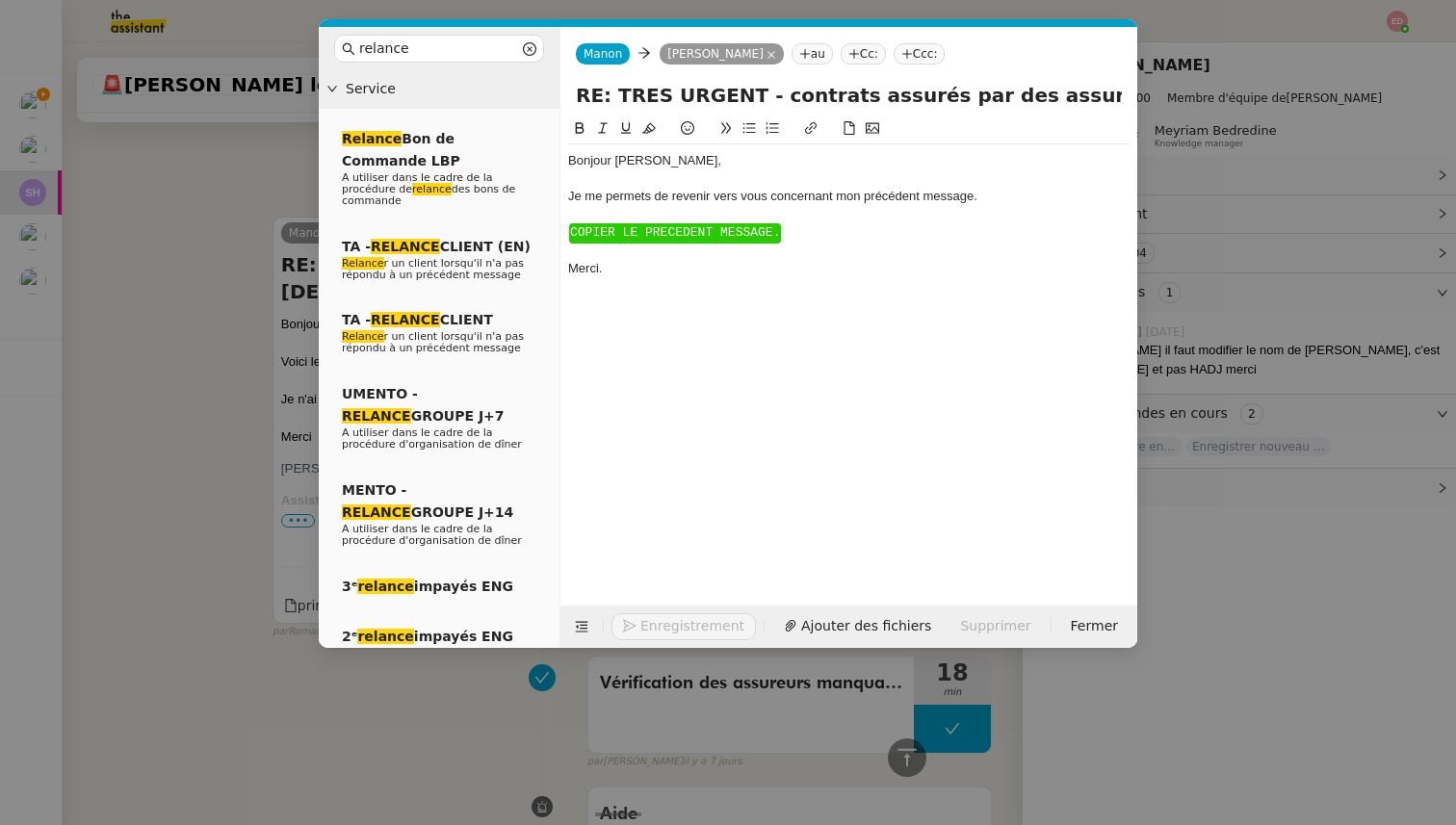
click at [608, 221] on div at bounding box center [849, 215] width 561 height 17
click at [604, 229] on span "COPIER LE PRECEDENT MESSAGE." at bounding box center [675, 232] width 210 height 15
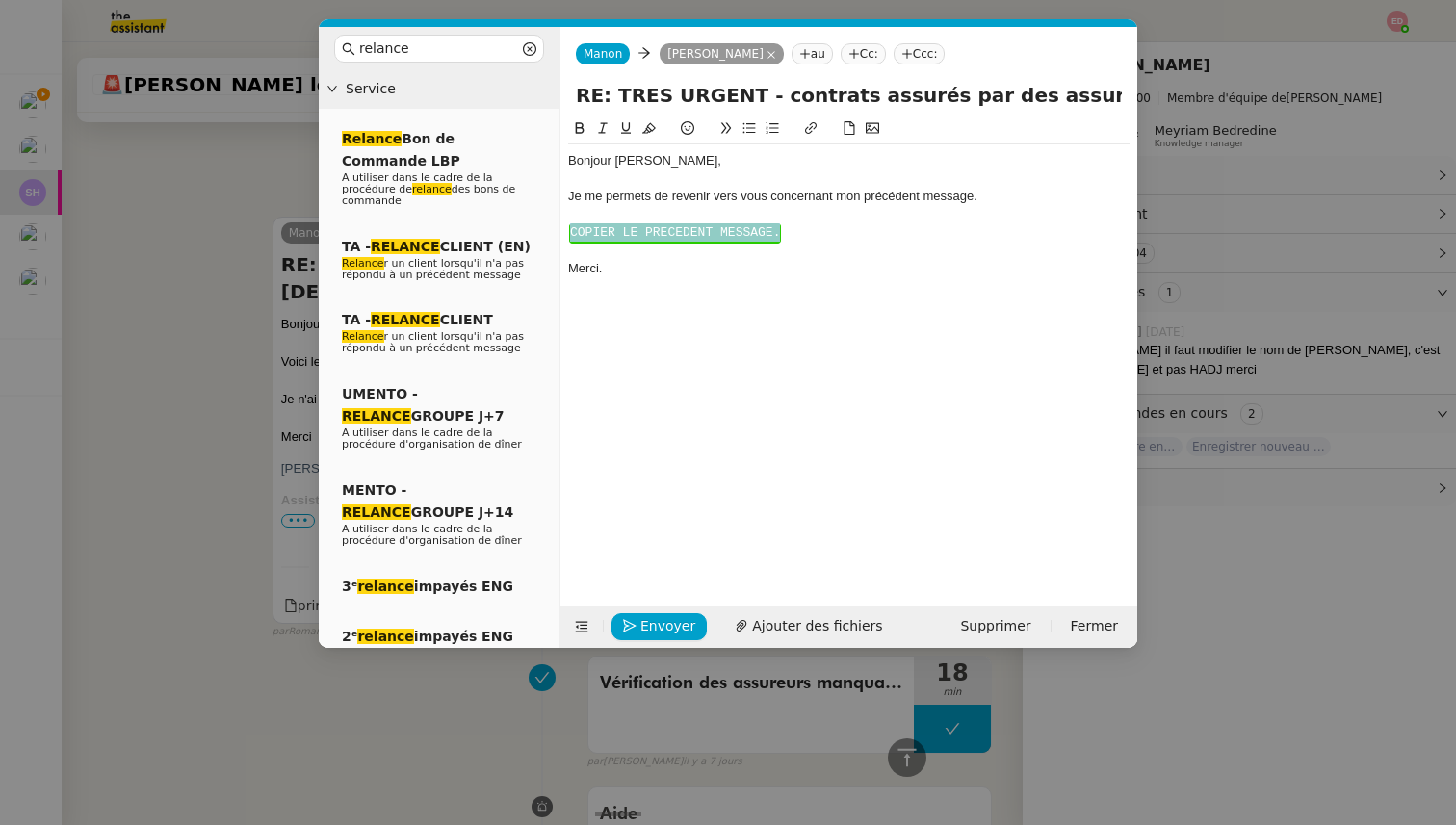
click at [604, 229] on span "COPIER LE PRECEDENT MESSAGE." at bounding box center [675, 232] width 210 height 15
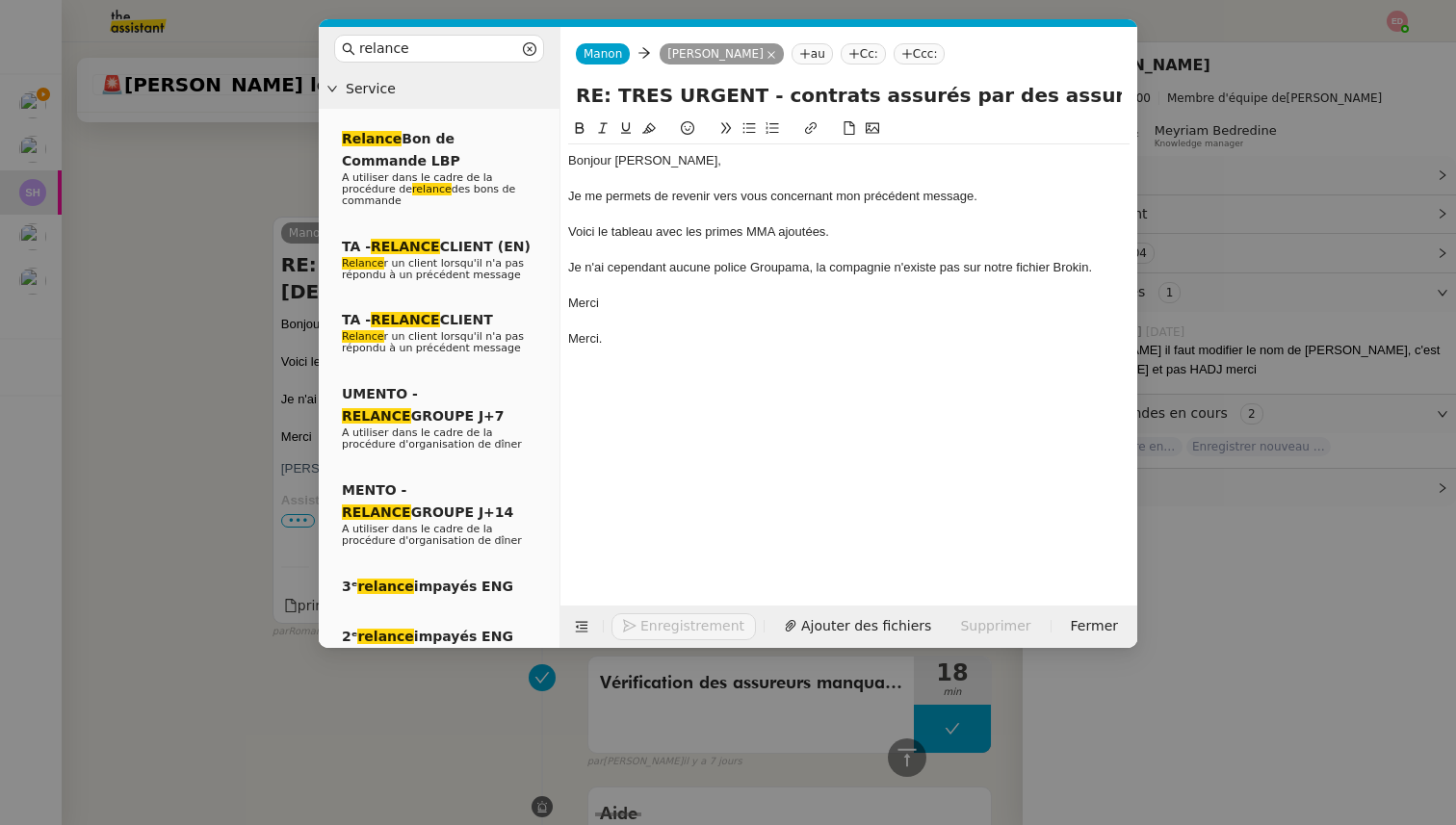
scroll to position [736, 0]
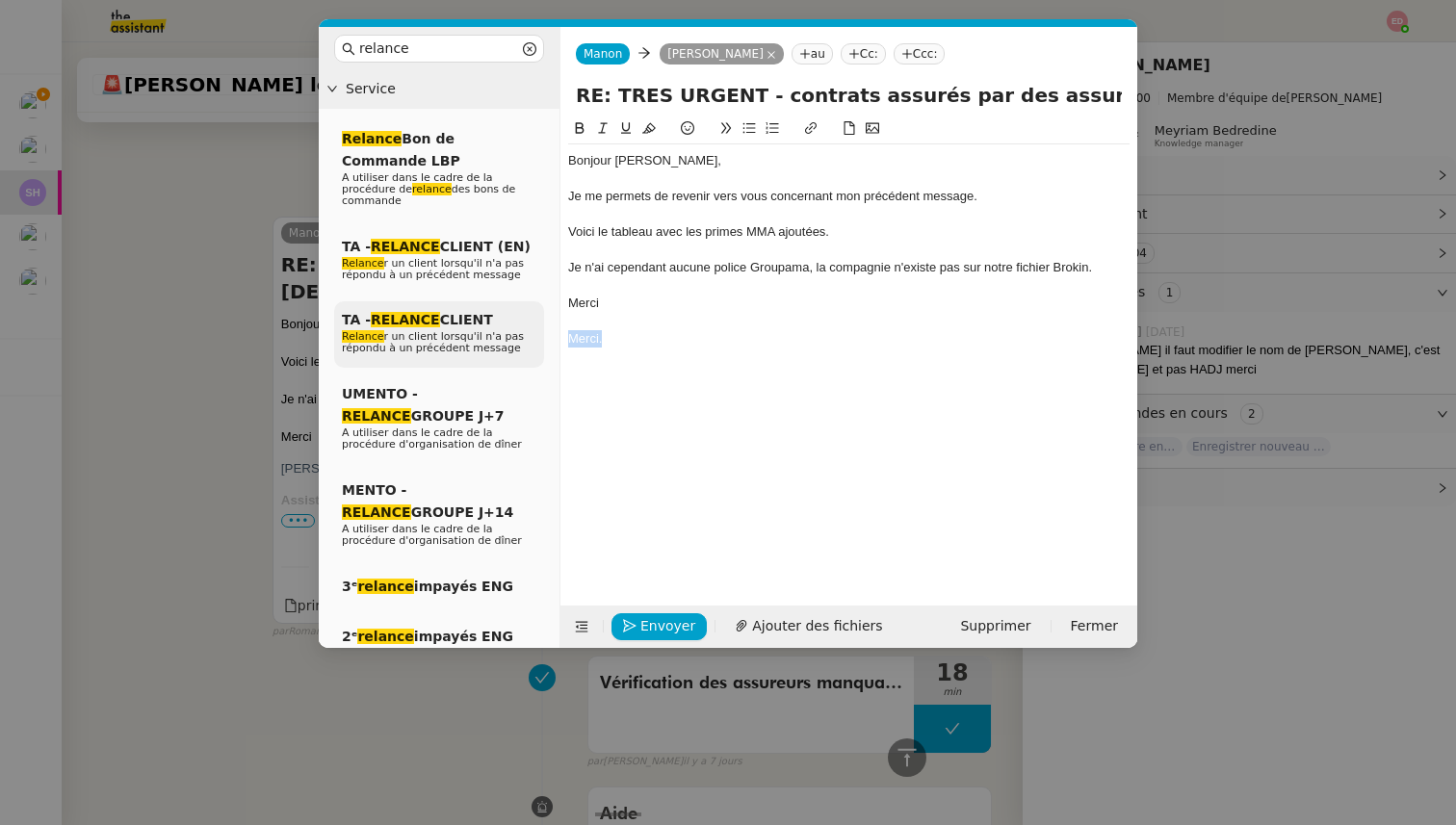
drag, startPoint x: 610, startPoint y: 343, endPoint x: 529, endPoint y: 343, distance: 81.0
click at [529, 343] on nz-layout "relance Service Relance Bon de Commande LBP A utiliser dans le cadre de la proc…" at bounding box center [727, 338] width 818 height 622
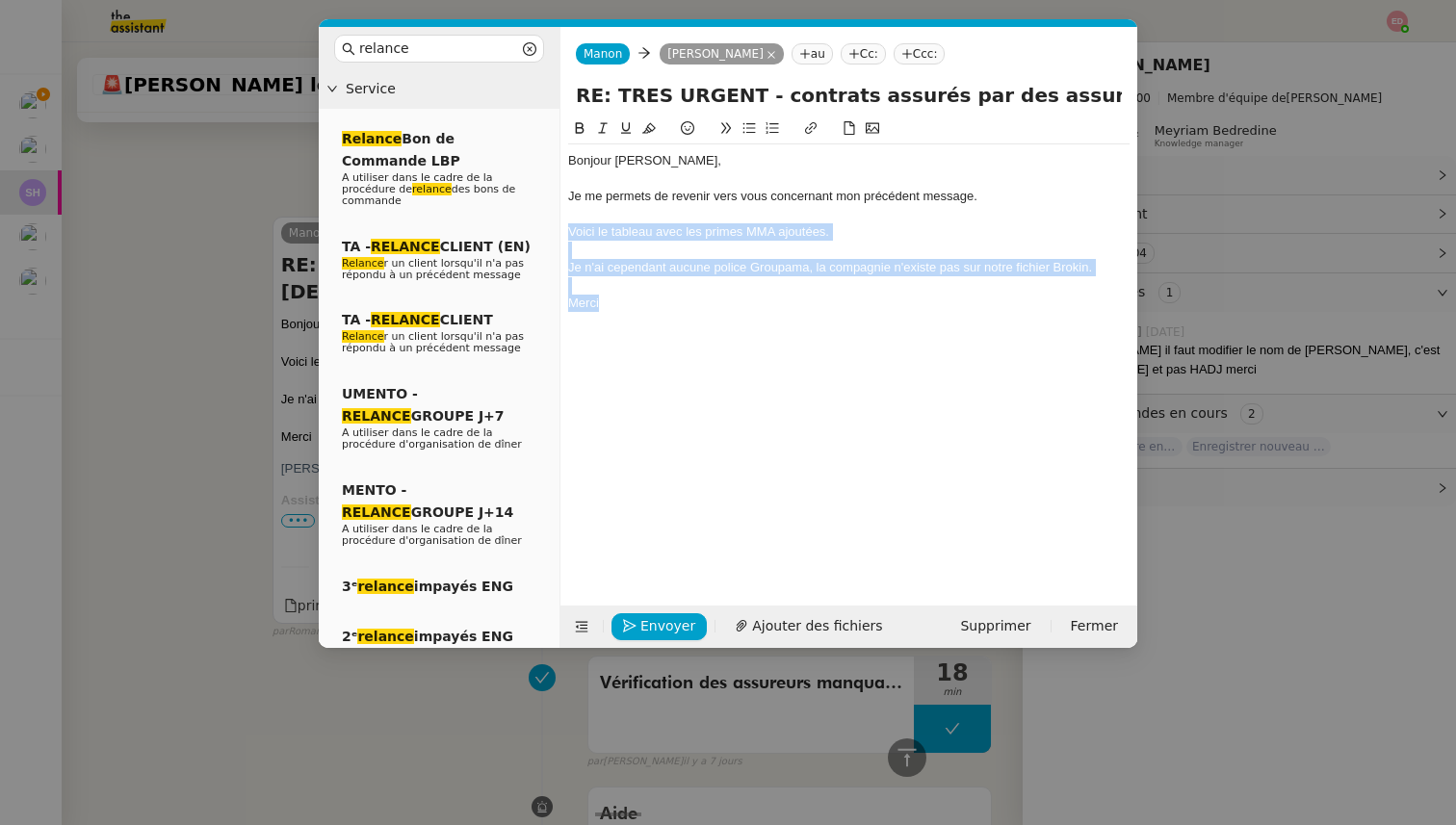
drag, startPoint x: 614, startPoint y: 298, endPoint x: 569, endPoint y: 224, distance: 86.6
click at [569, 224] on div "Bonjour ﻿[PERSON_NAME] ﻿, Je me permets de revenir vers vous concernant mon pré…" at bounding box center [849, 250] width 561 height 211
click at [603, 129] on icon at bounding box center [602, 128] width 9 height 11
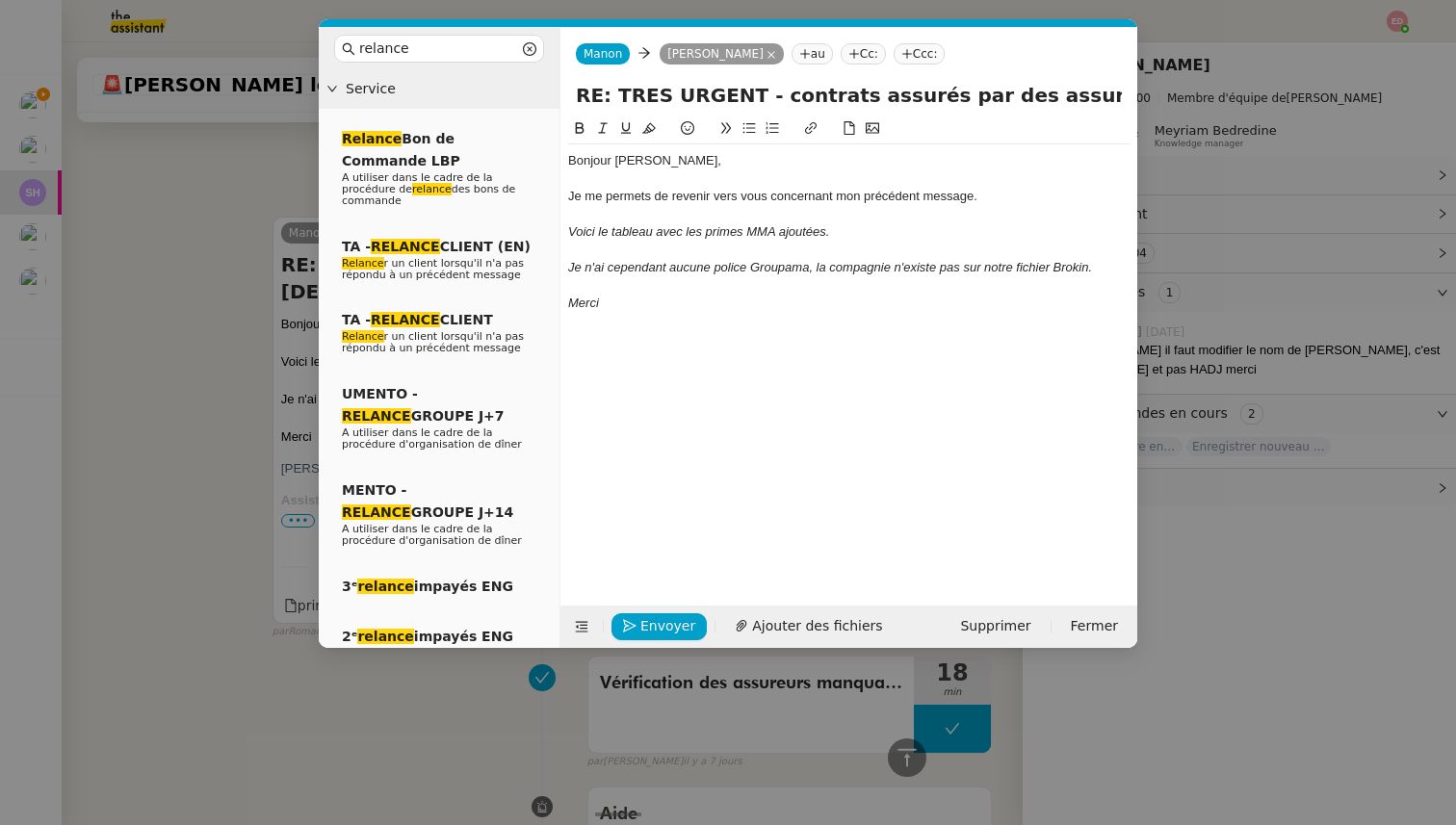
click at [982, 197] on div "Je me permets de revenir vers vous concernant mon précédent message." at bounding box center [849, 197] width 561 height 17
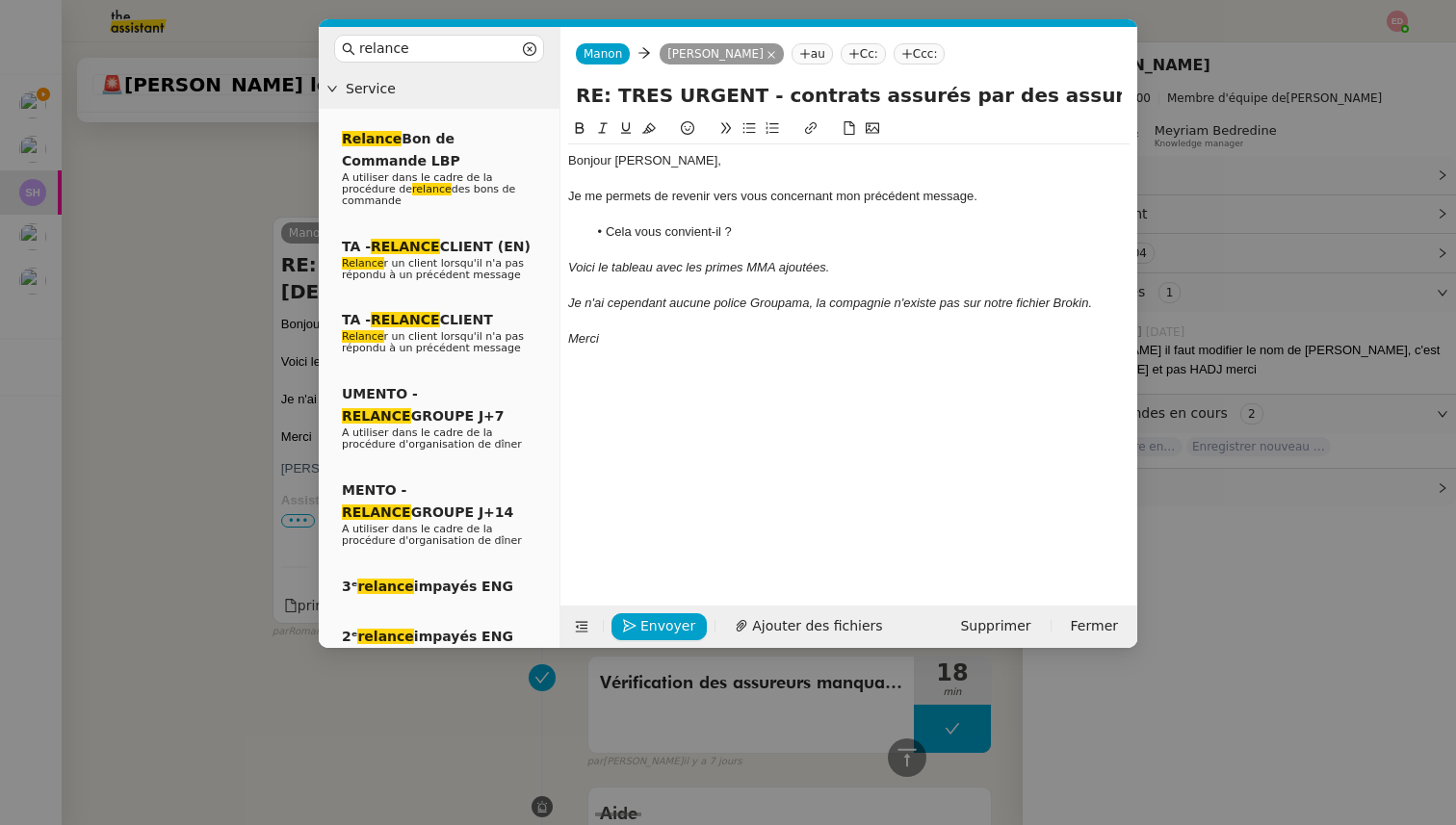
scroll to position [781, 0]
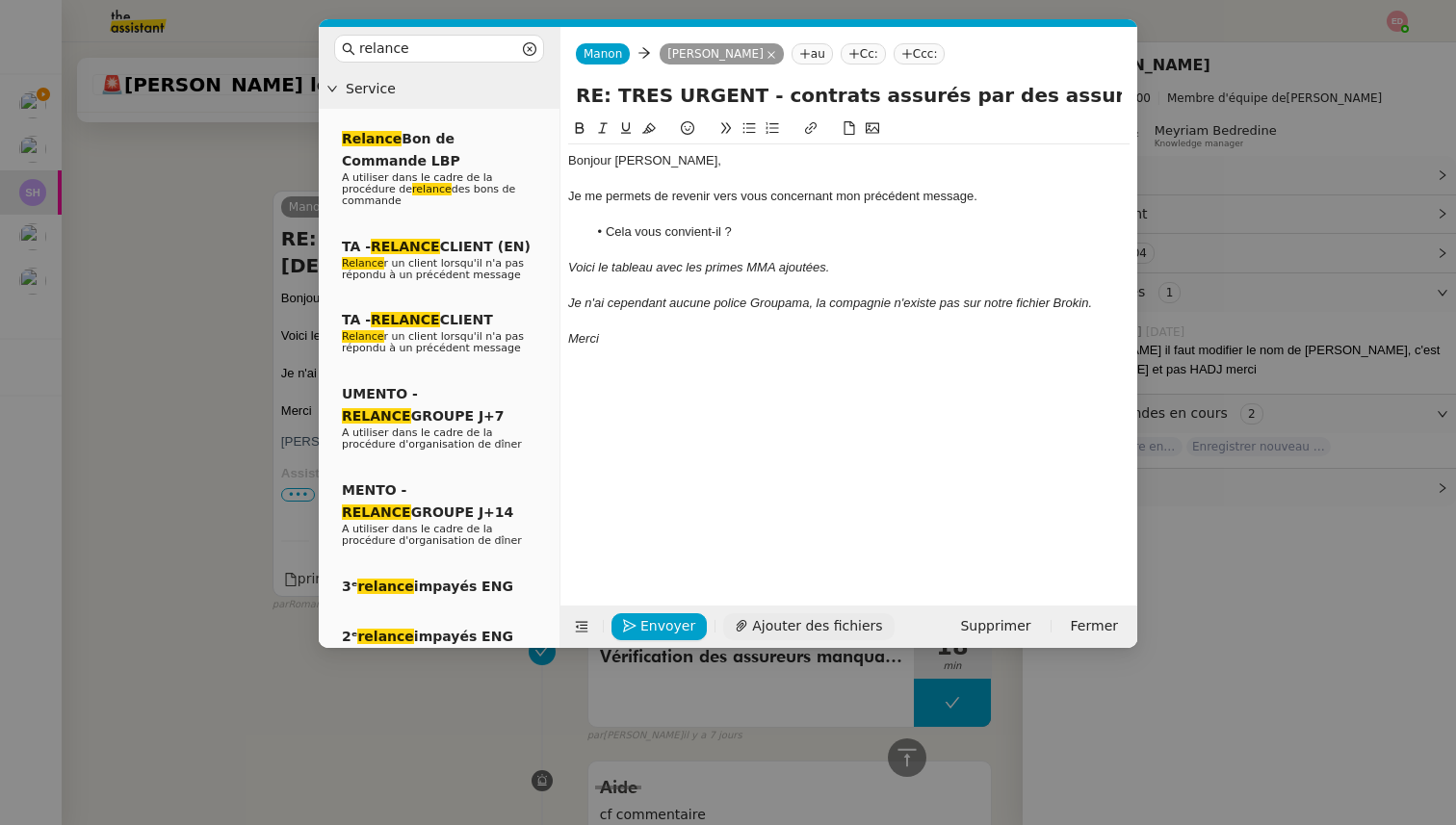
click at [796, 623] on span "Ajouter des fichiers" at bounding box center [817, 626] width 130 height 22
click at [651, 623] on span "Envoyer" at bounding box center [667, 626] width 55 height 22
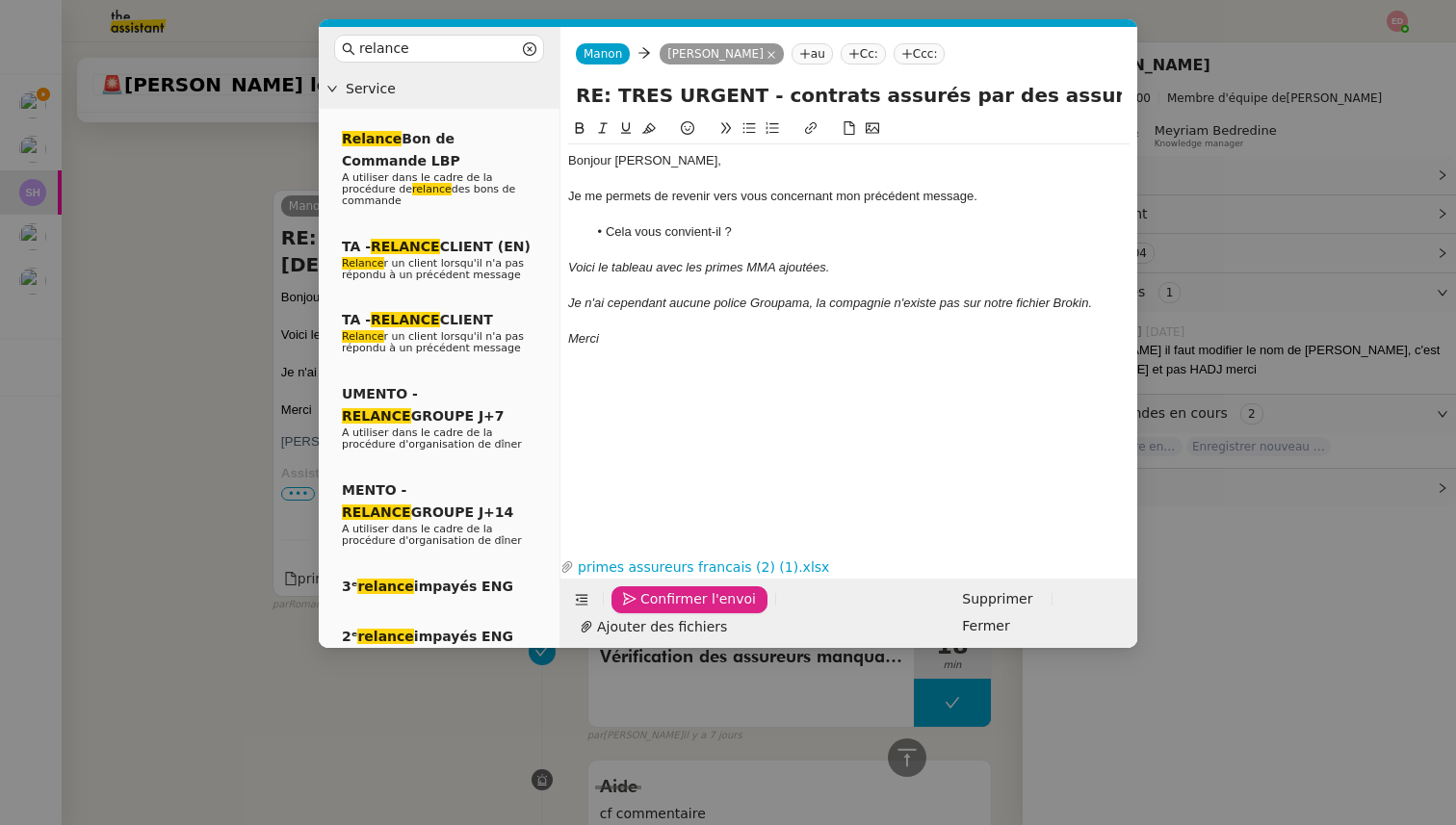
click at [651, 611] on span "Confirmer l'envoi" at bounding box center [697, 599] width 115 height 22
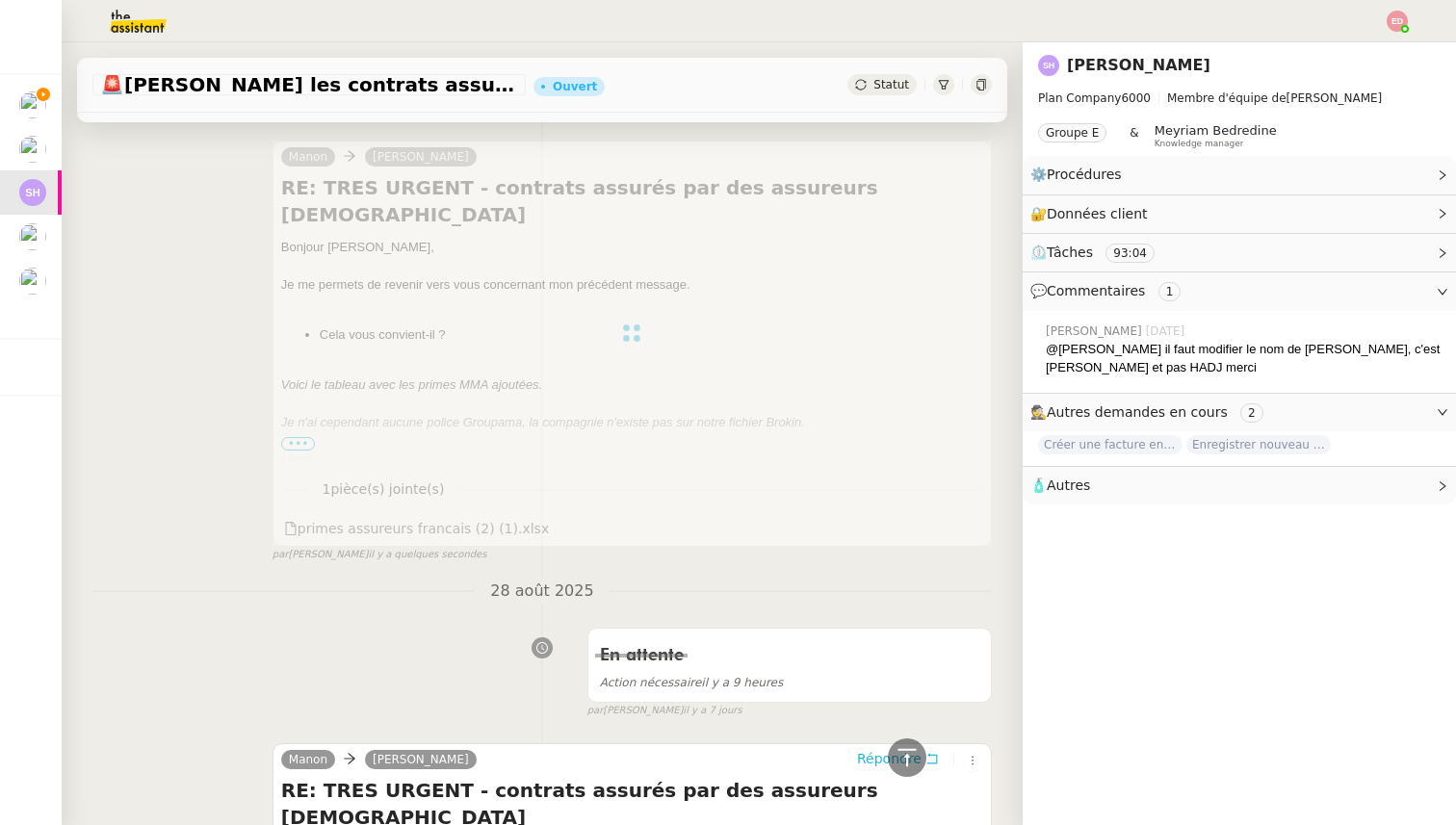
scroll to position [0, 0]
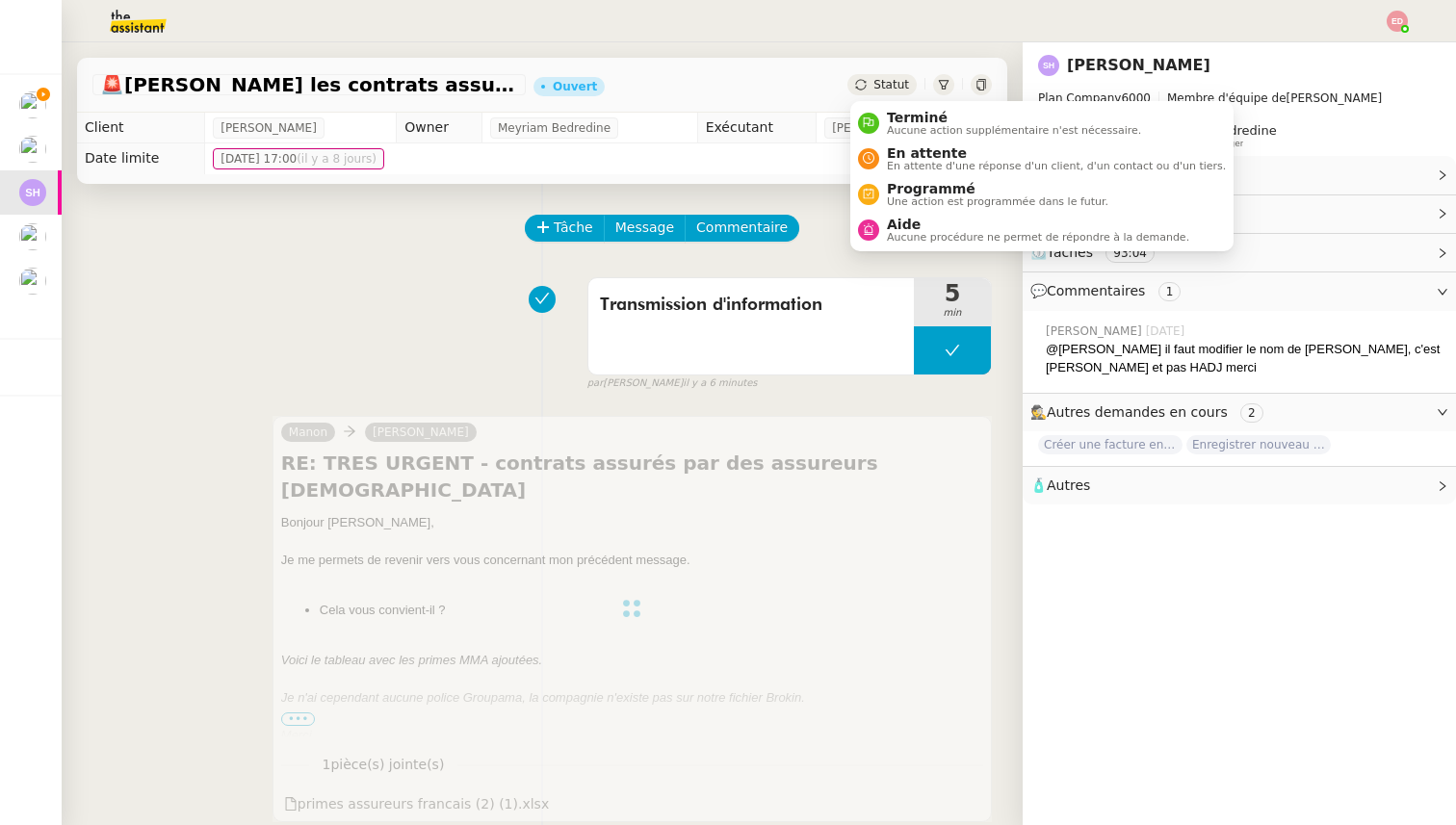
click at [892, 84] on span "Statut" at bounding box center [891, 85] width 36 height 14
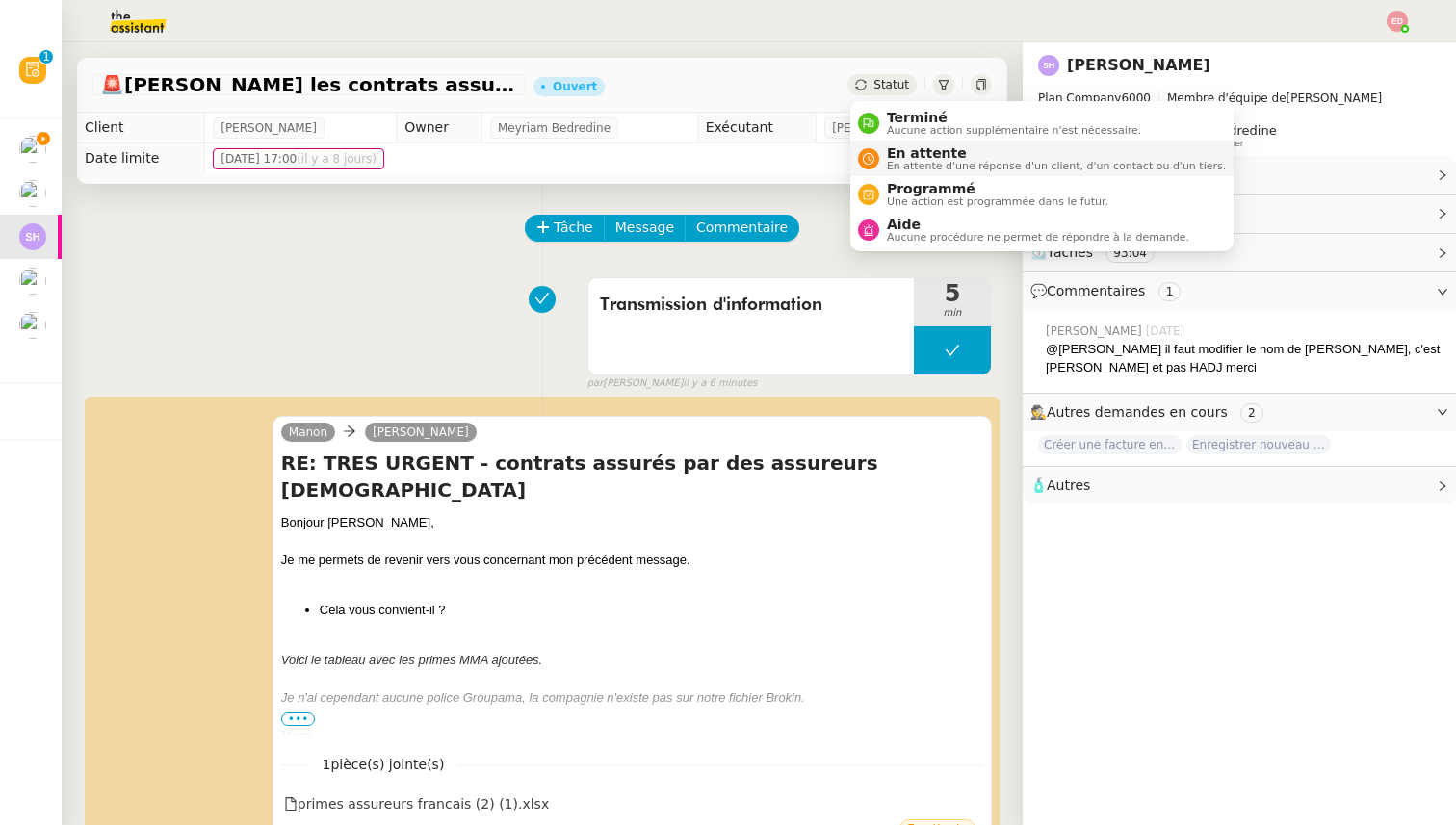
click at [925, 146] on span "En attente" at bounding box center [1056, 153] width 339 height 15
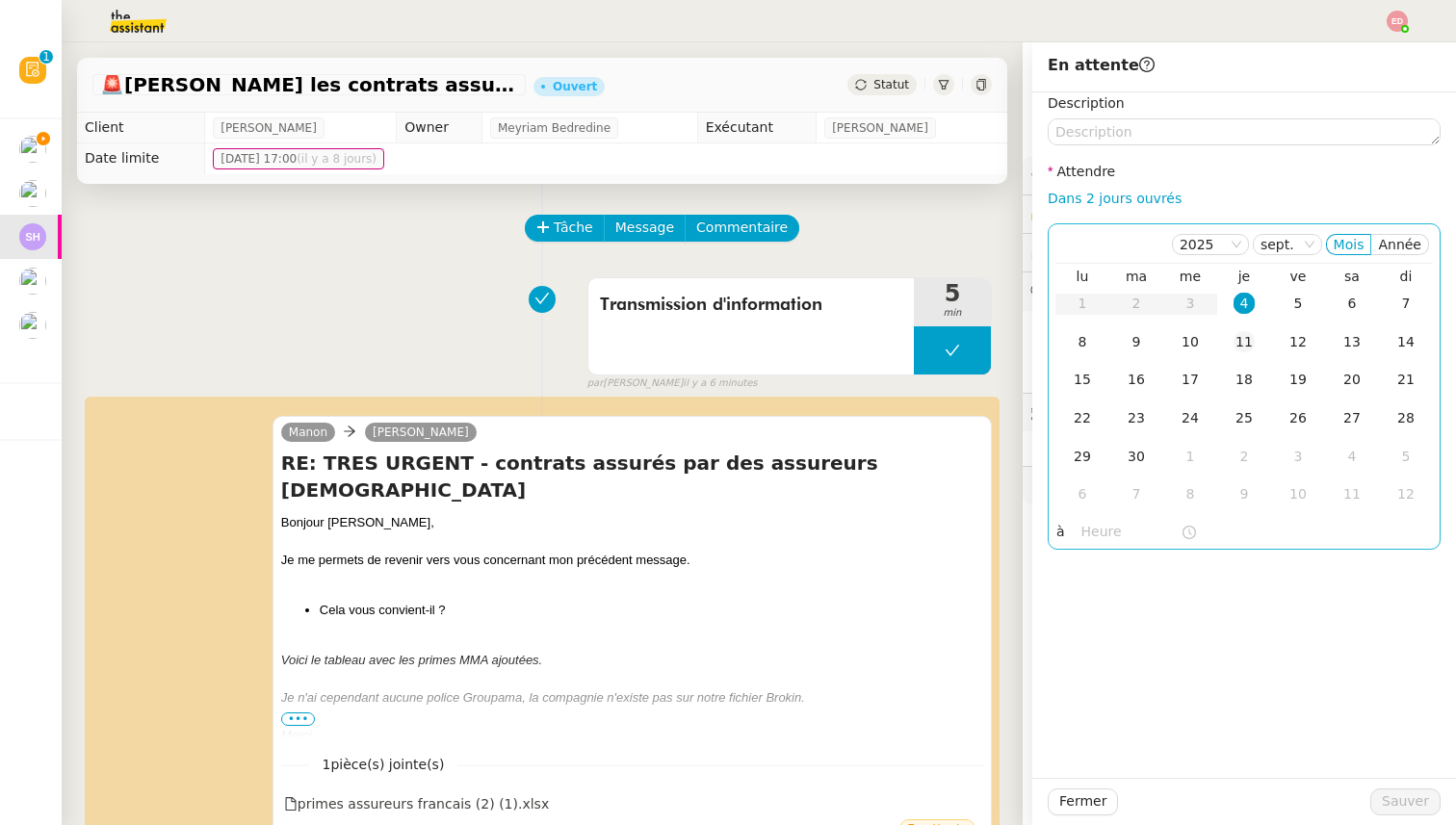
click at [1242, 337] on div "11" at bounding box center [1244, 342] width 21 height 21
click at [1412, 795] on span "Sauver" at bounding box center [1405, 802] width 47 height 22
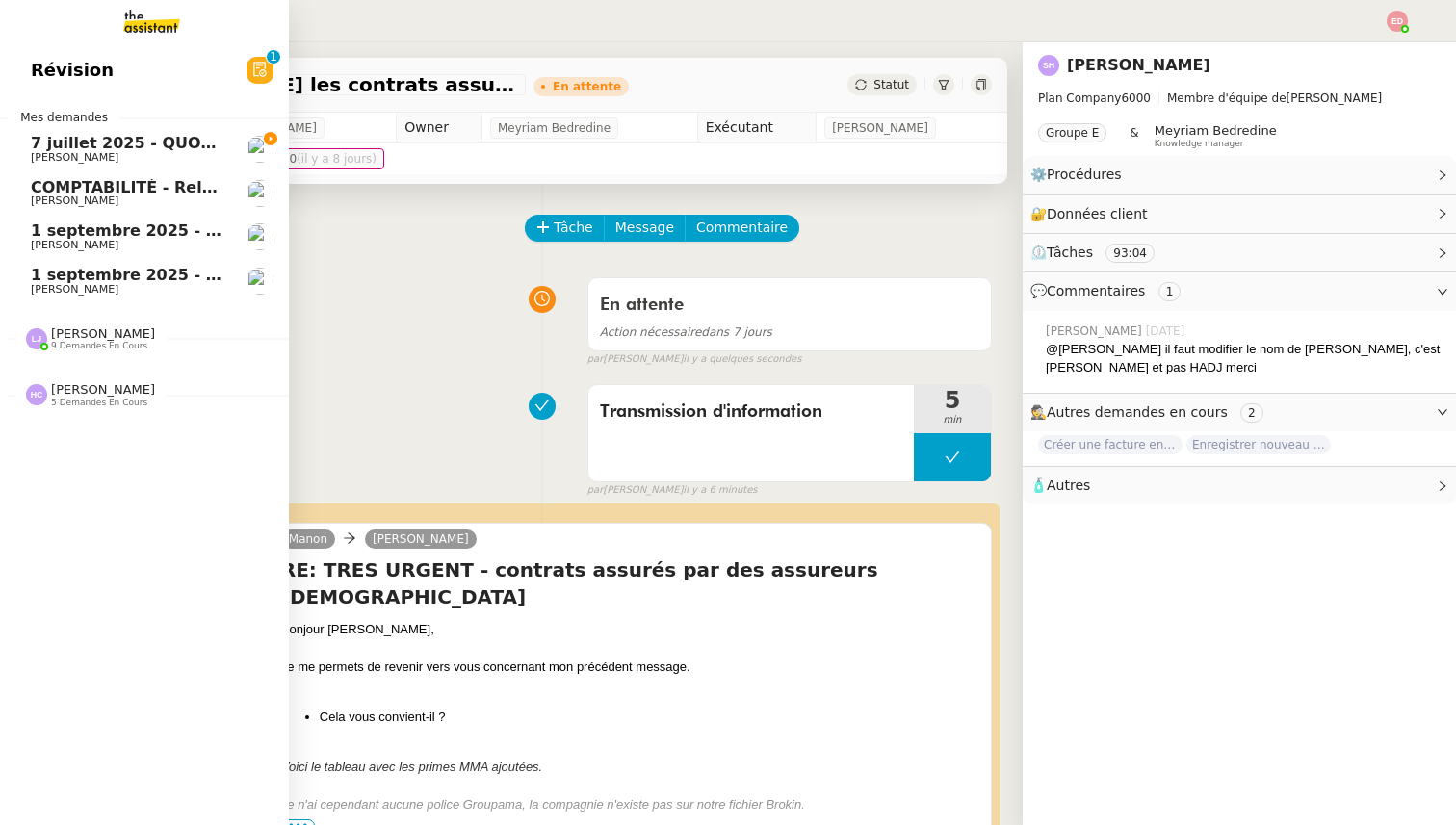
click at [51, 144] on span "7 juillet 2025 - QUOTIDIEN Gestion boite mail Accounting" at bounding box center [278, 142] width 495 height 18
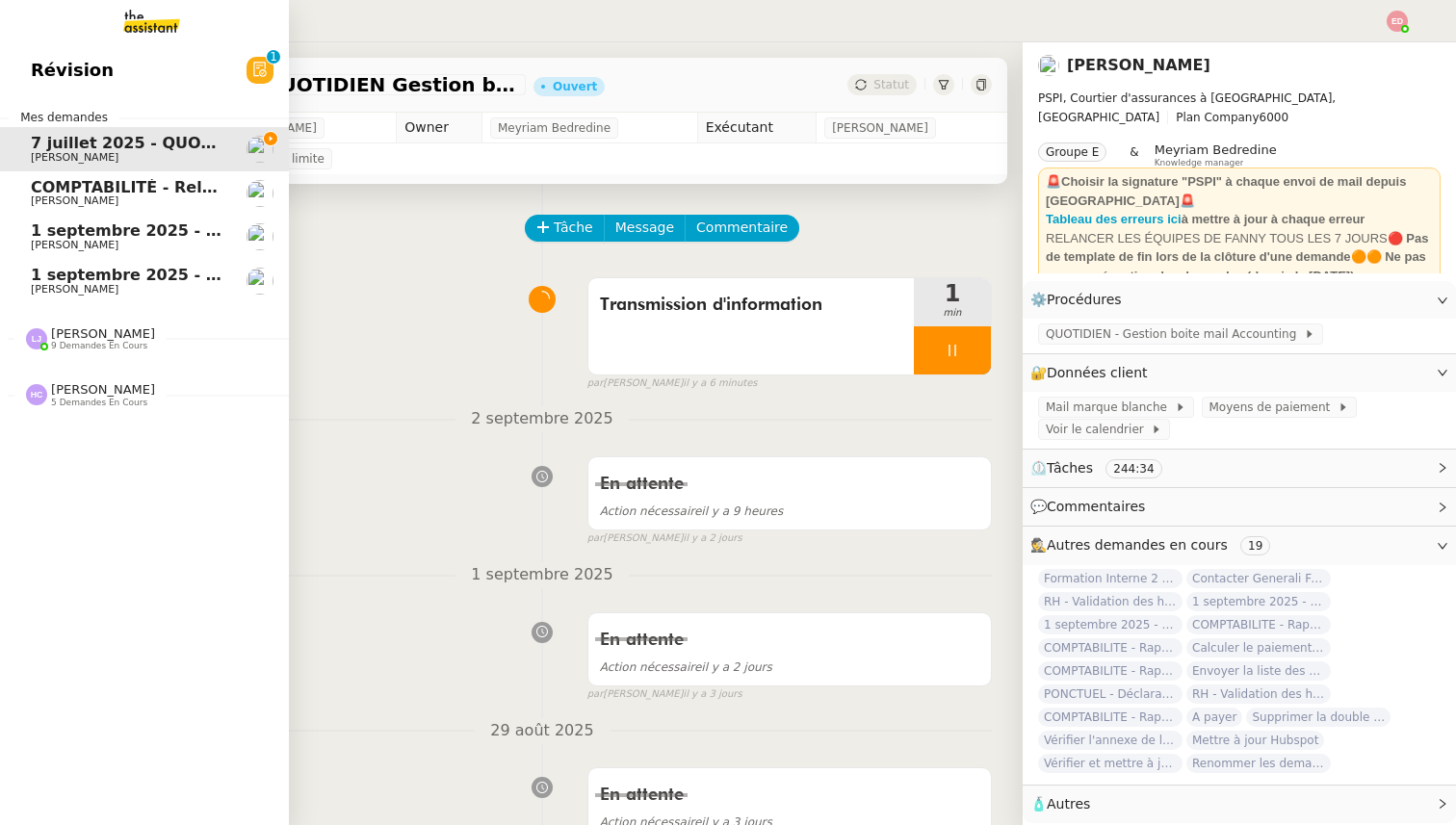
click at [117, 325] on span "[PERSON_NAME] 9 demandes en cours" at bounding box center [152, 331] width 288 height 41
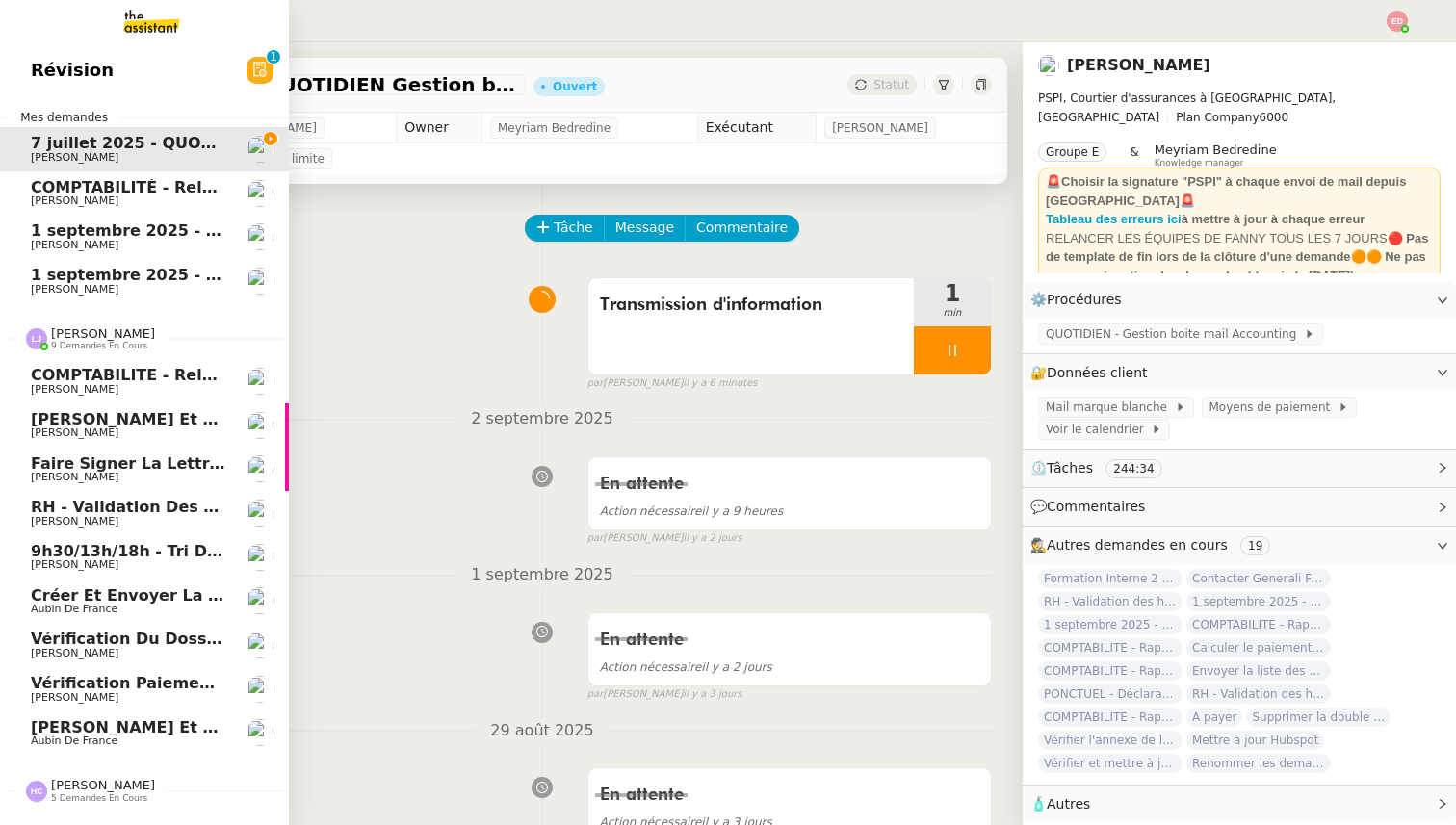
click at [81, 326] on span "[PERSON_NAME]" at bounding box center [103, 333] width 104 height 15
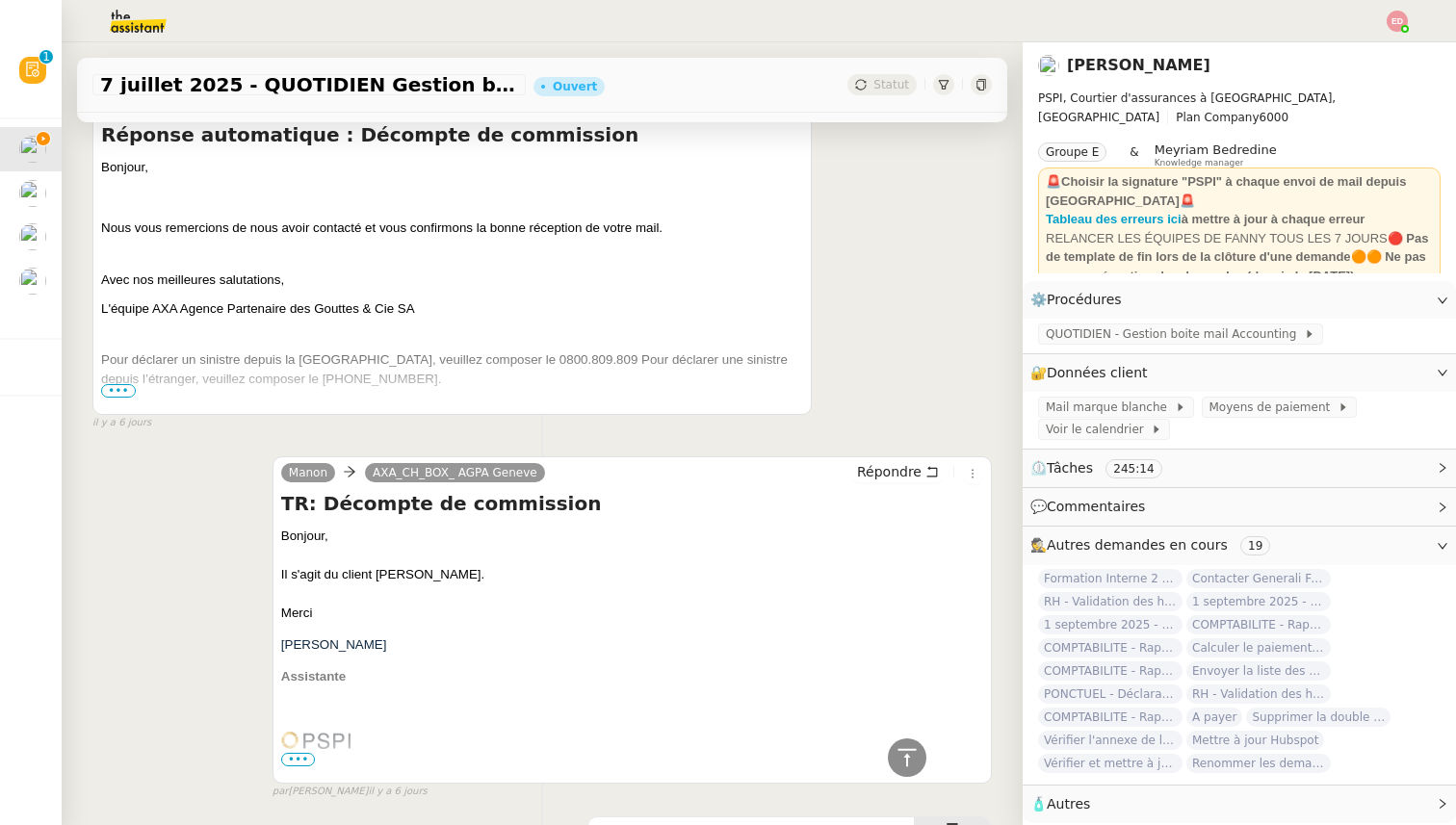
scroll to position [903, 0]
click at [112, 390] on span "•••" at bounding box center [118, 390] width 35 height 14
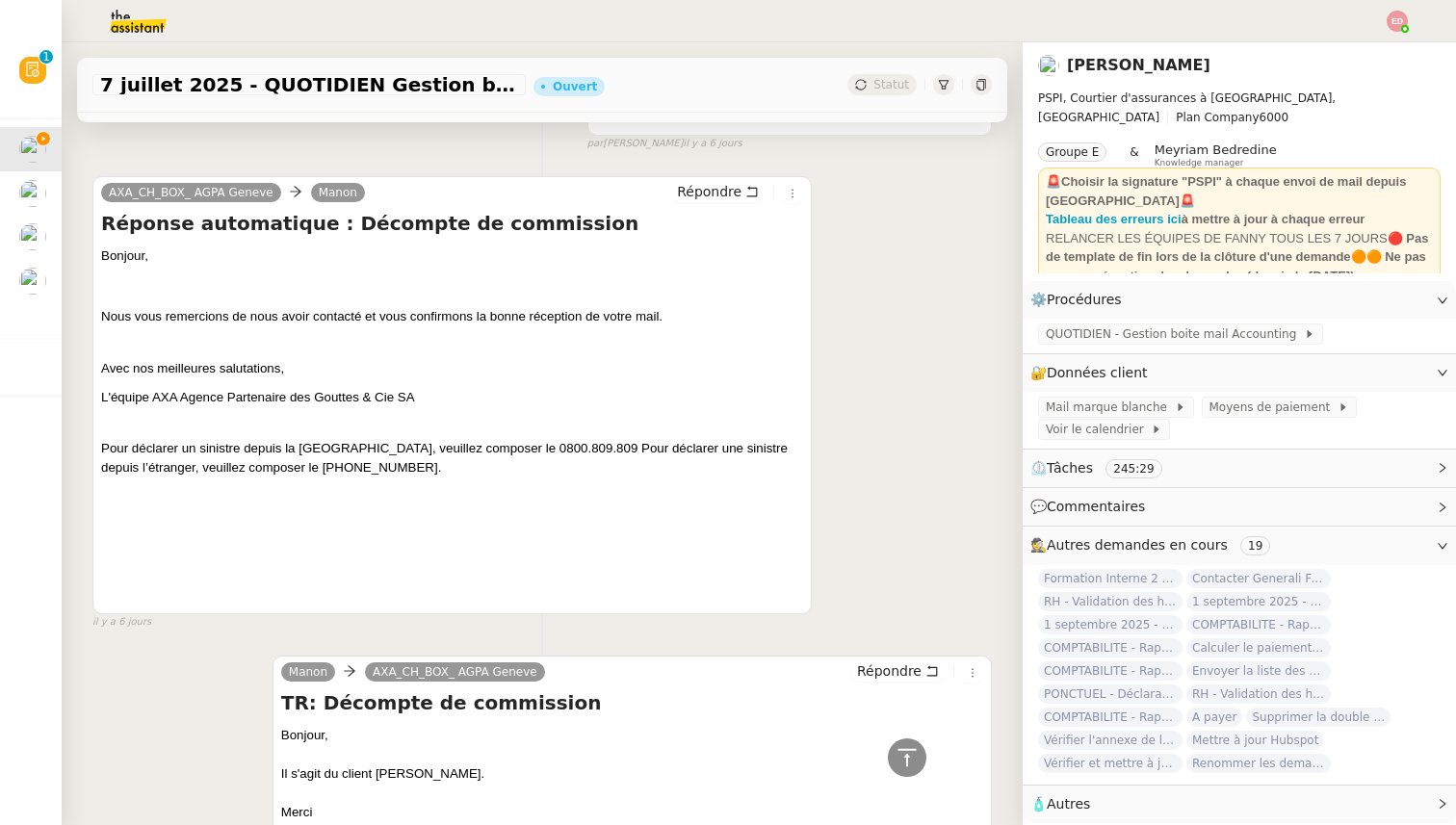
scroll to position [653, 0]
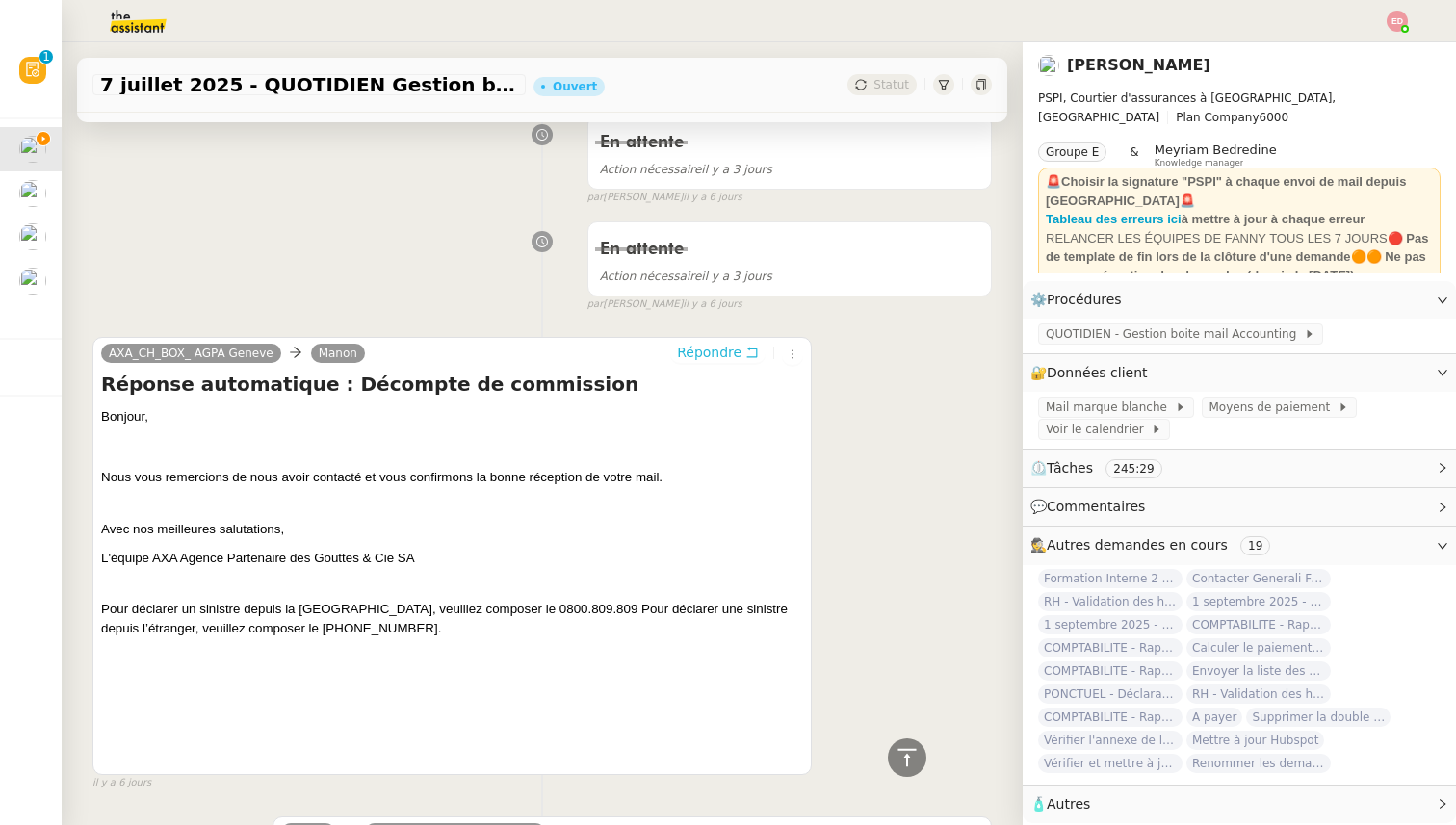
click at [703, 356] on span "Répondre" at bounding box center [709, 352] width 65 height 19
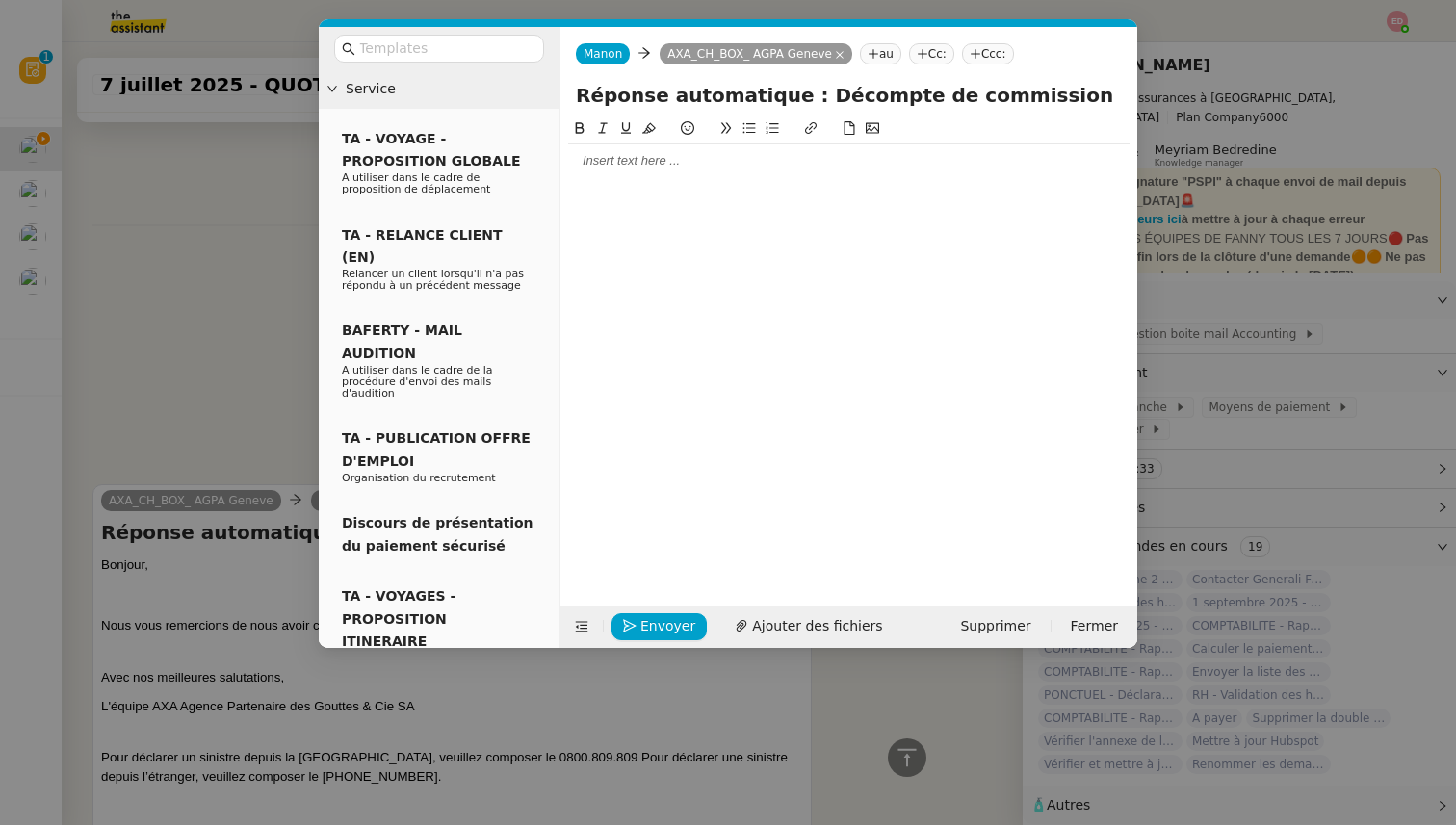
scroll to position [800, 0]
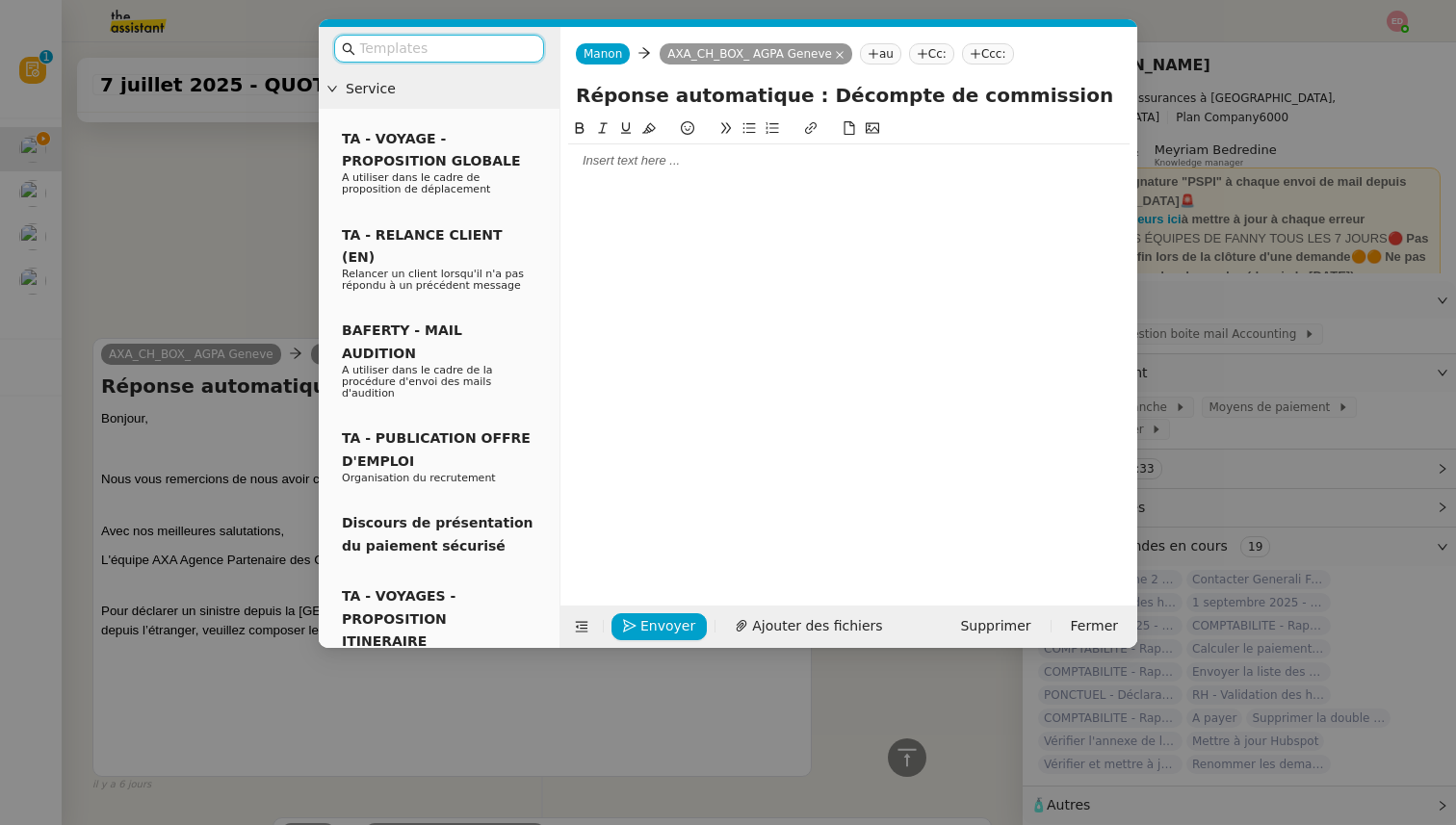
click at [617, 156] on div at bounding box center [849, 161] width 561 height 17
click at [473, 61] on nz-input-group at bounding box center [439, 48] width 210 height 28
click at [469, 55] on input "text" at bounding box center [445, 48] width 173 height 22
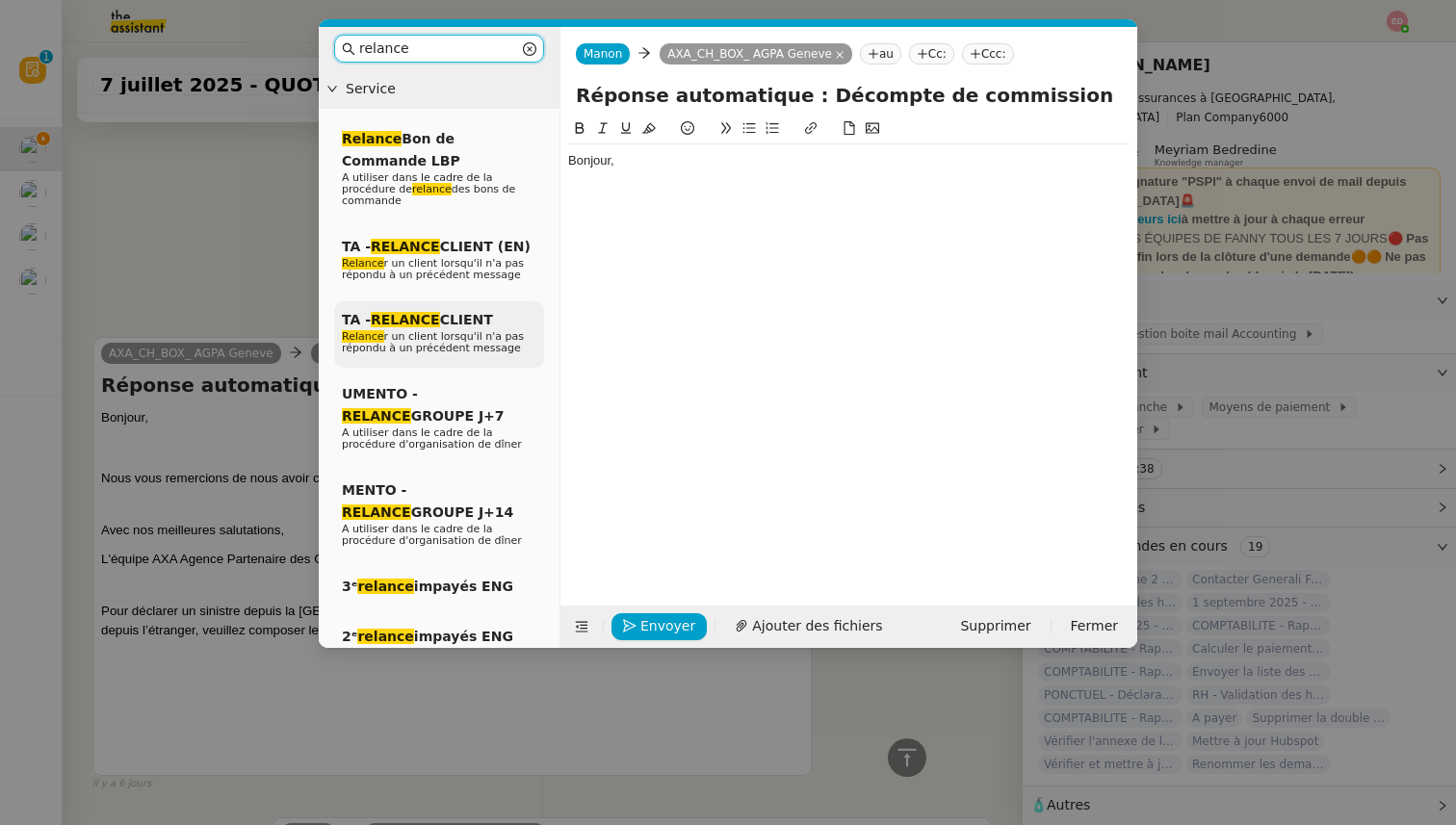
type input "relance"
click at [409, 317] on em "RELANCE" at bounding box center [406, 320] width 70 height 15
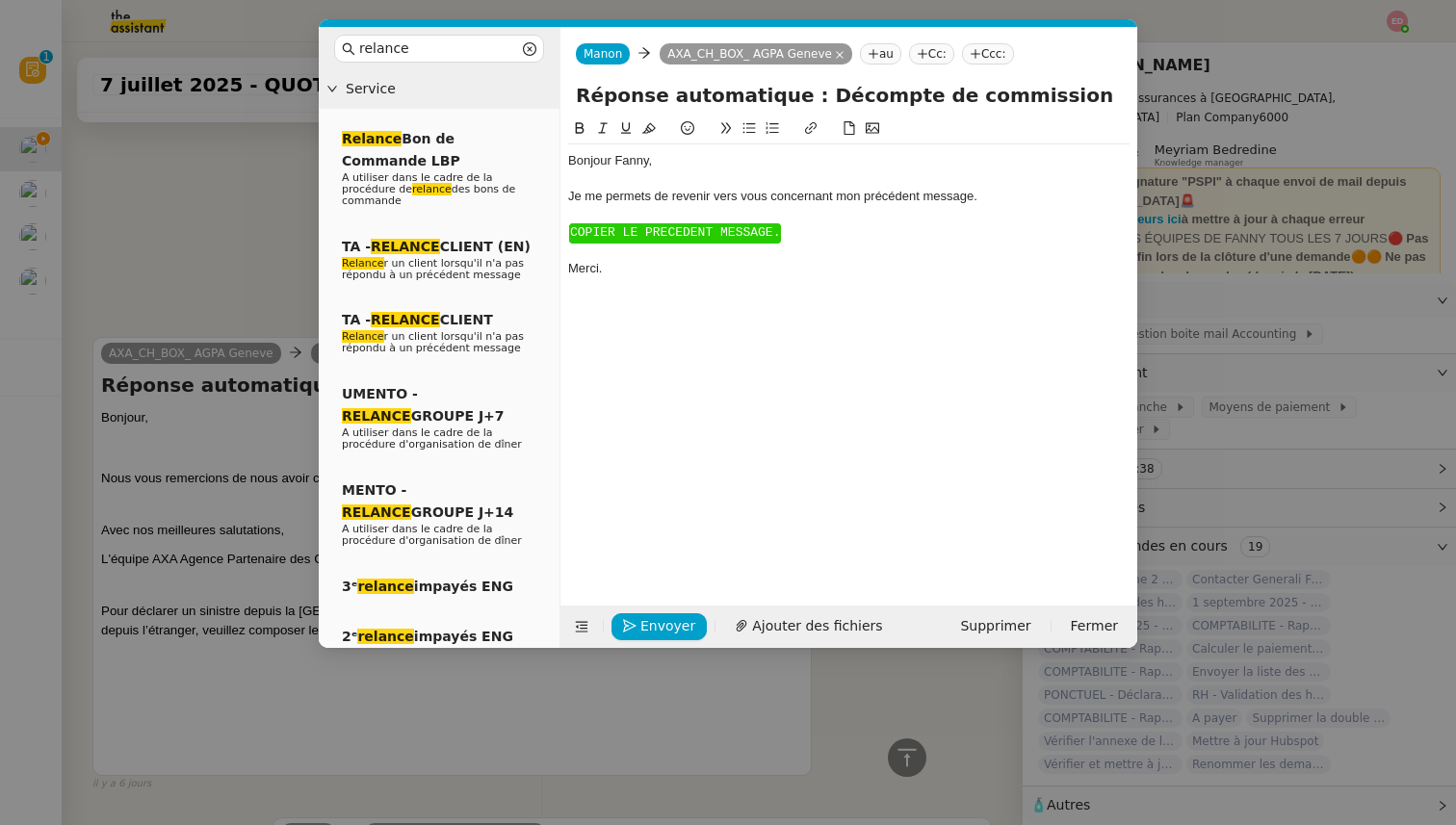
scroll to position [932, 0]
click at [630, 161] on div "Bonjour ﻿Fanny﻿," at bounding box center [849, 161] width 561 height 17
click at [659, 230] on span "COPIER LE PRECEDENT MESSAGE." at bounding box center [675, 232] width 210 height 15
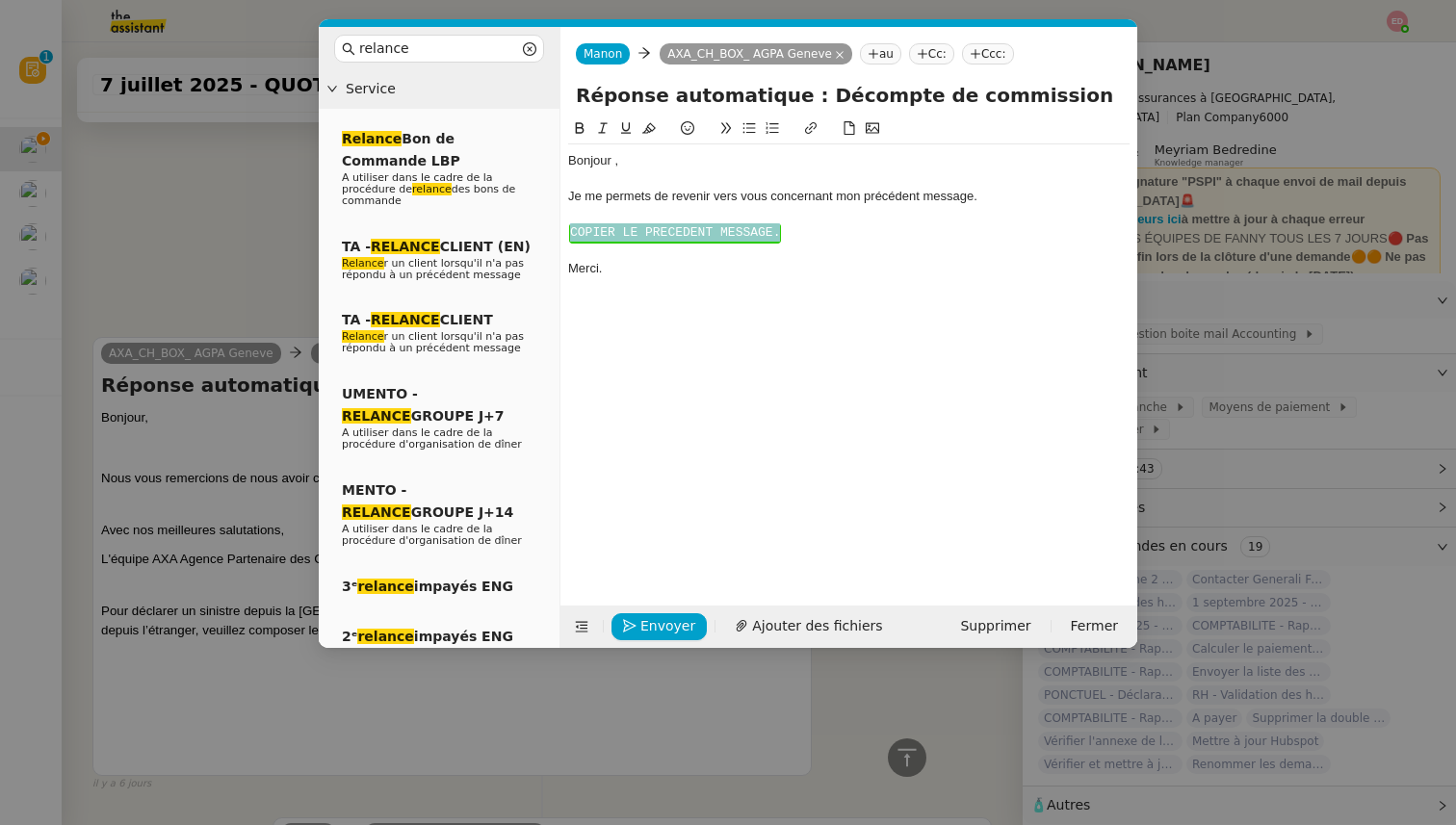
click at [659, 230] on span "COPIER LE PRECEDENT MESSAGE." at bounding box center [675, 232] width 210 height 15
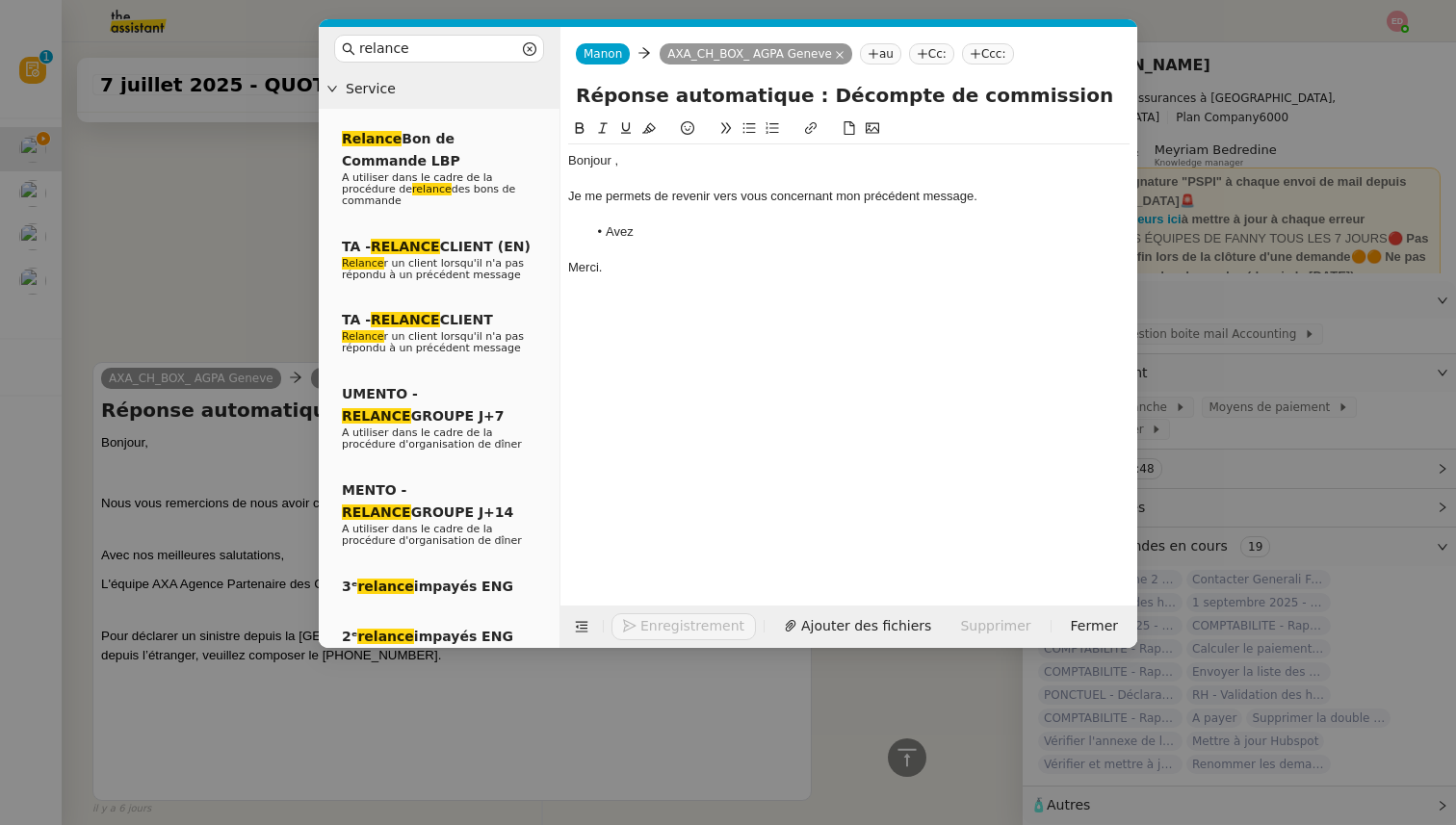
scroll to position [957, 0]
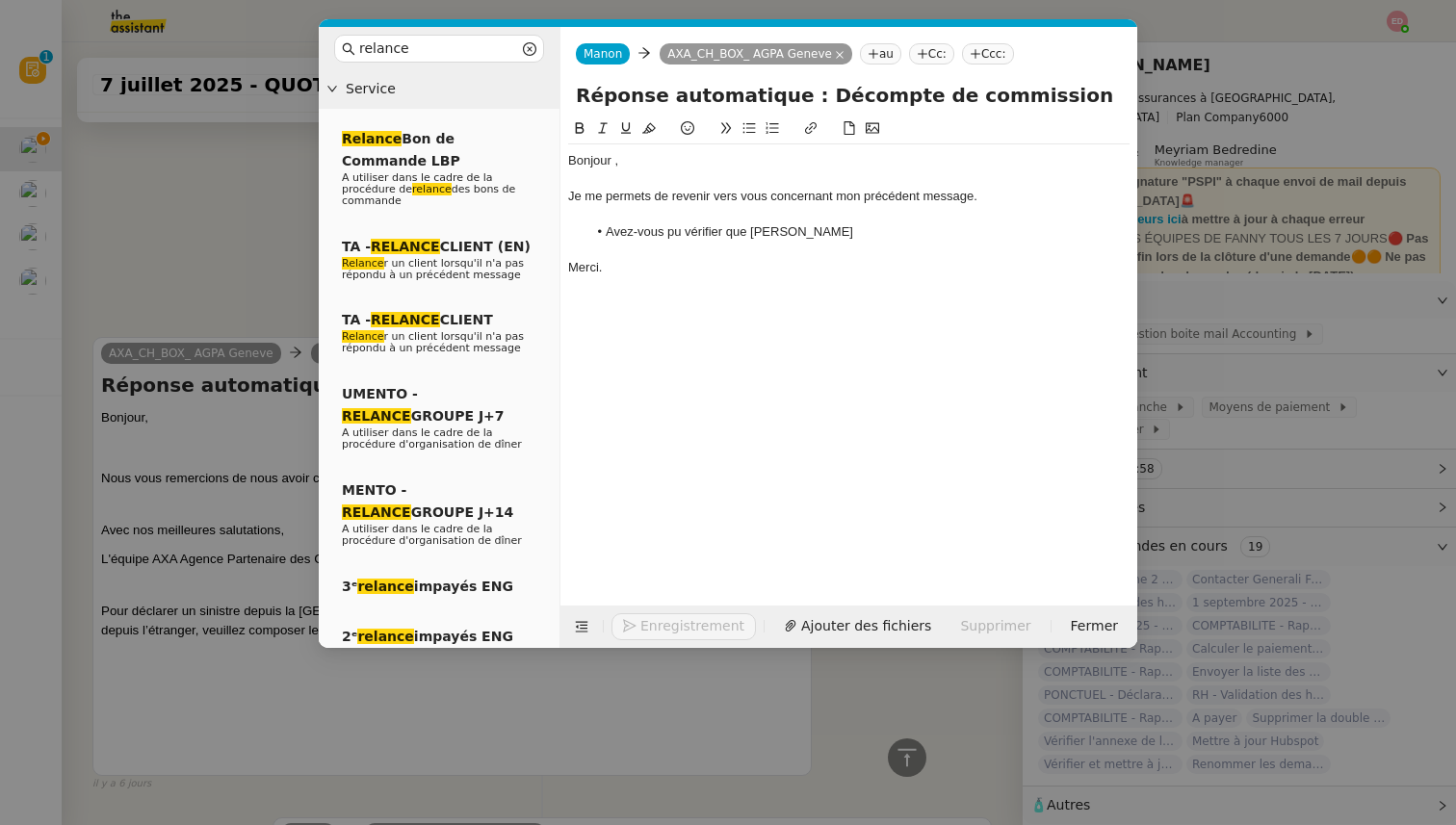
click at [197, 514] on nz-modal-container "relance Service Relance Bon de Commande LBP A utiliser dans le cadre de la proc…" at bounding box center [728, 412] width 1456 height 825
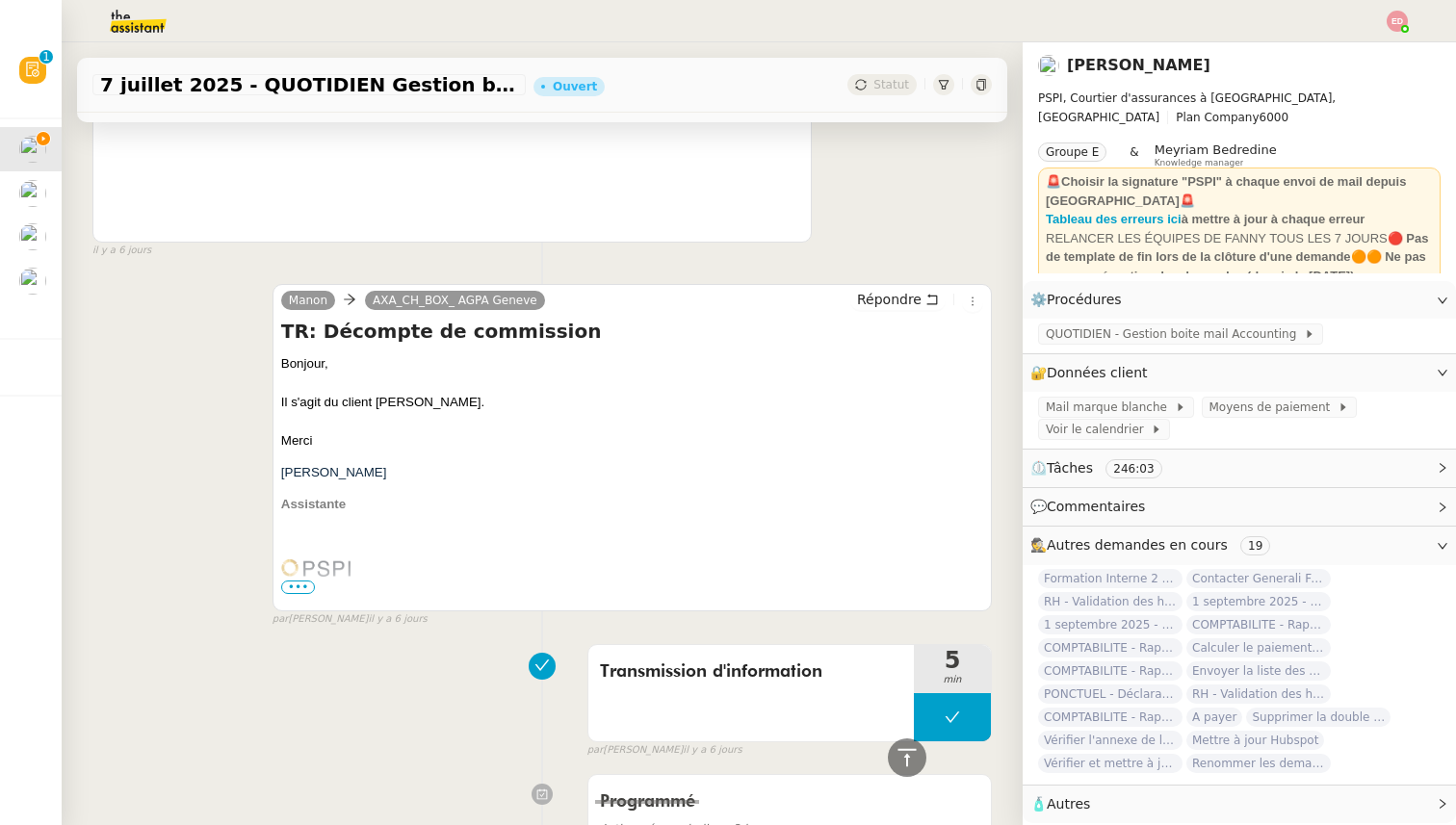
scroll to position [1484, 0]
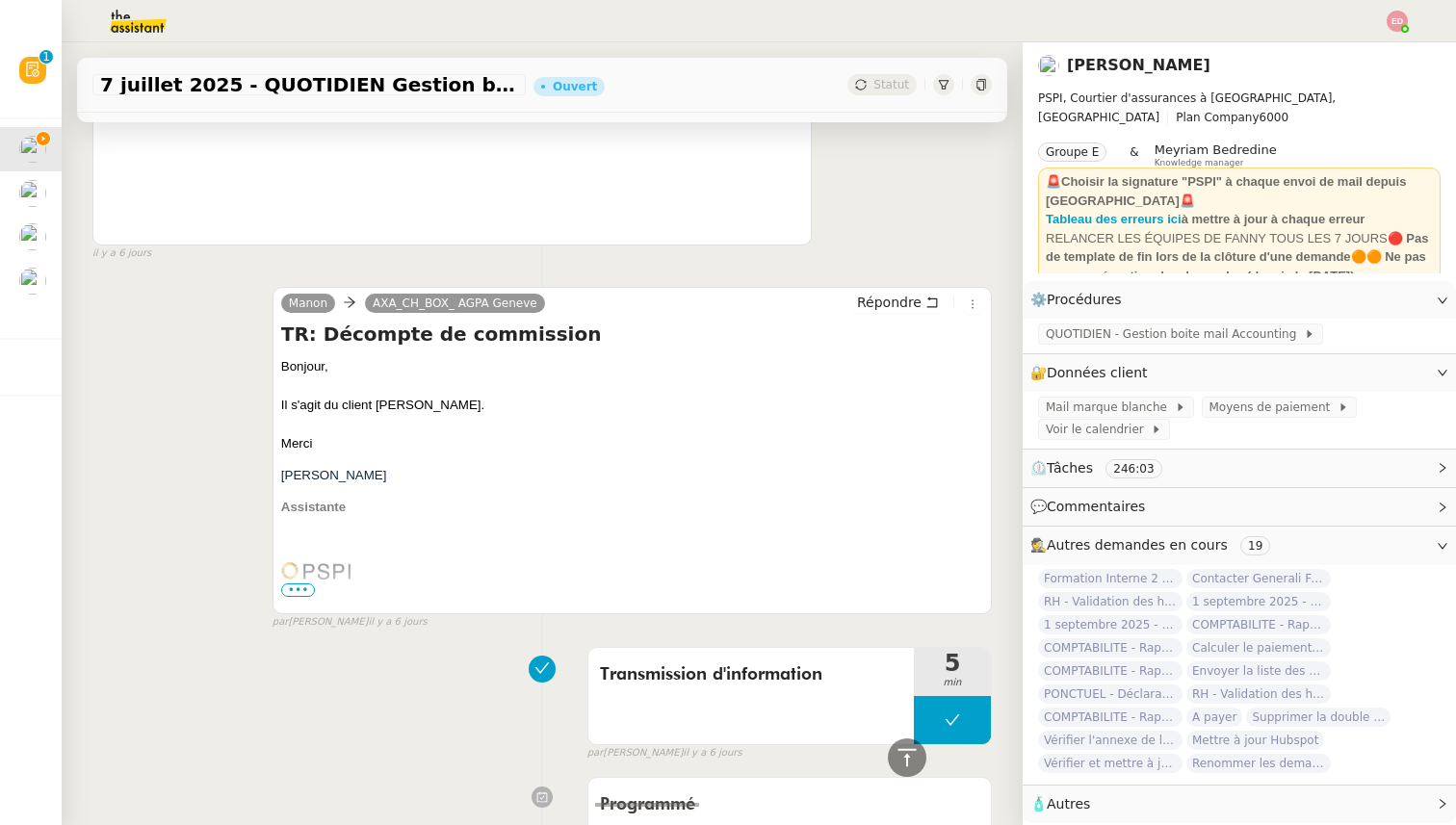
drag, startPoint x: 500, startPoint y: 404, endPoint x: 377, endPoint y: 403, distance: 123.0
click at [377, 403] on div "Il s'agit du client [PERSON_NAME]." at bounding box center [631, 406] width 702 height 19
copy div "[PERSON_NAME]"
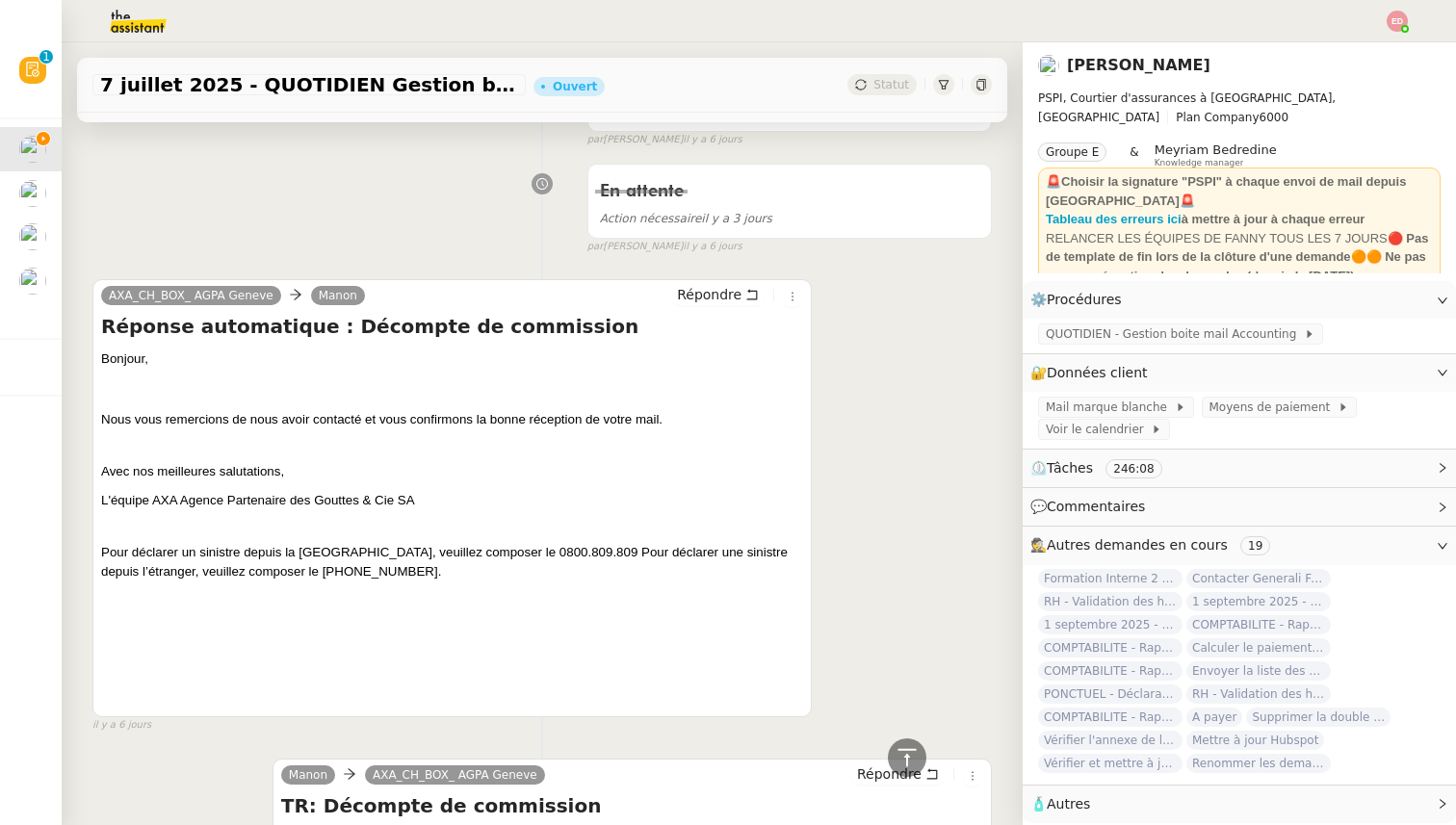
click at [344, 725] on div "il y a 6 jours" at bounding box center [451, 725] width 719 height 16
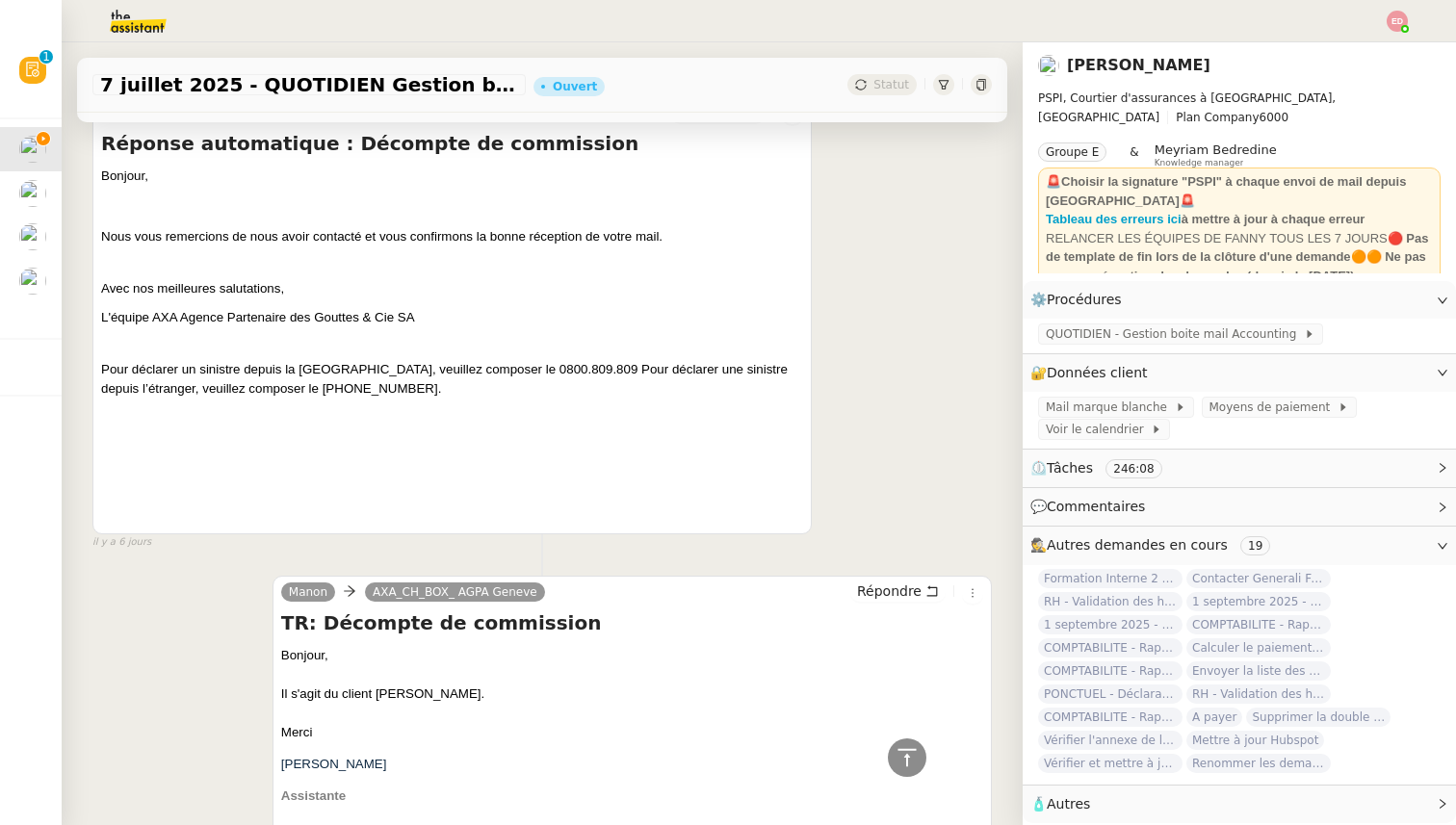
scroll to position [1203, 0]
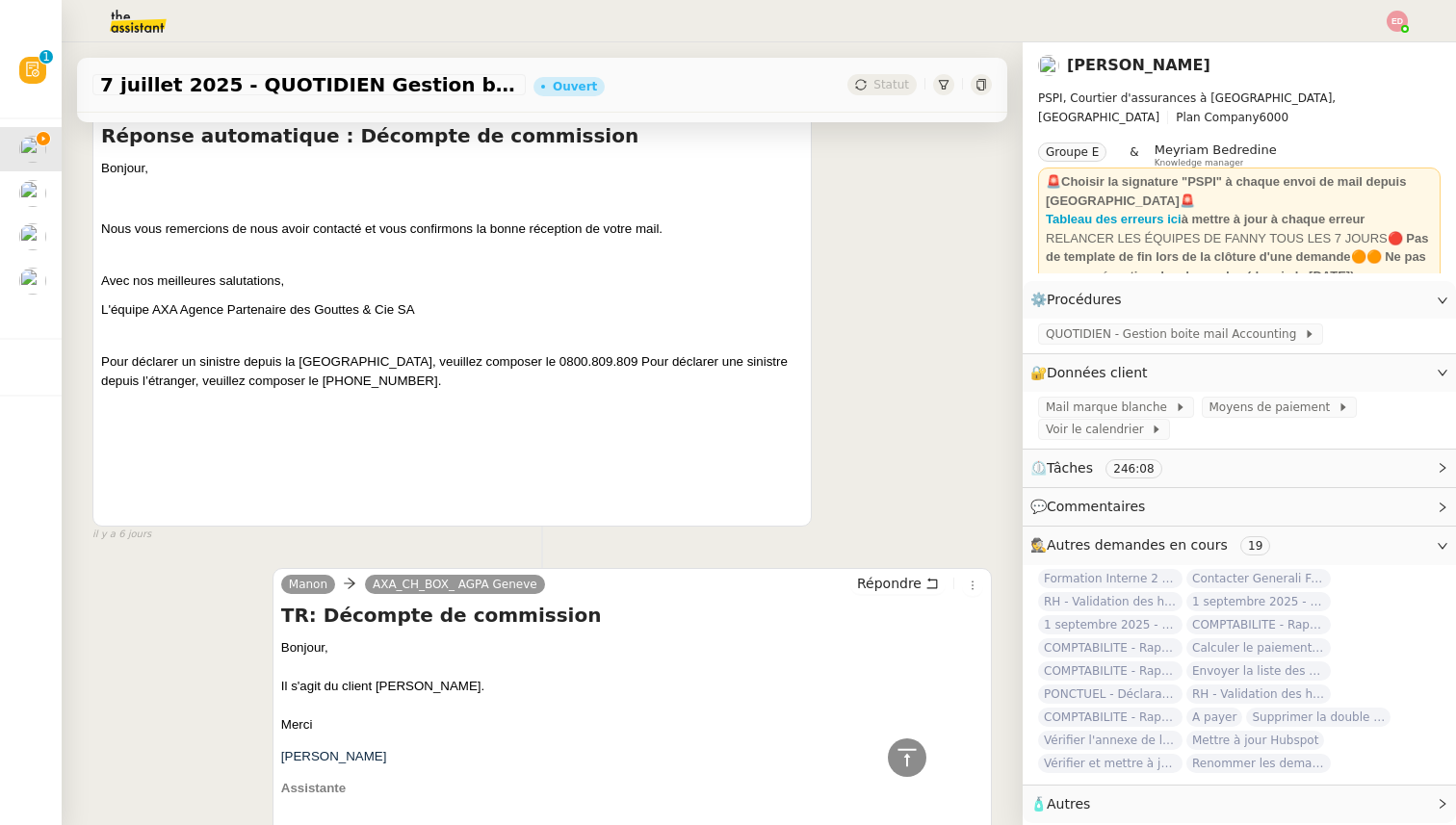
drag, startPoint x: 500, startPoint y: 684, endPoint x: 343, endPoint y: 685, distance: 157.0
click at [343, 685] on div "Il s'agit du client [PERSON_NAME]." at bounding box center [631, 687] width 702 height 19
copy div "client [PERSON_NAME]"
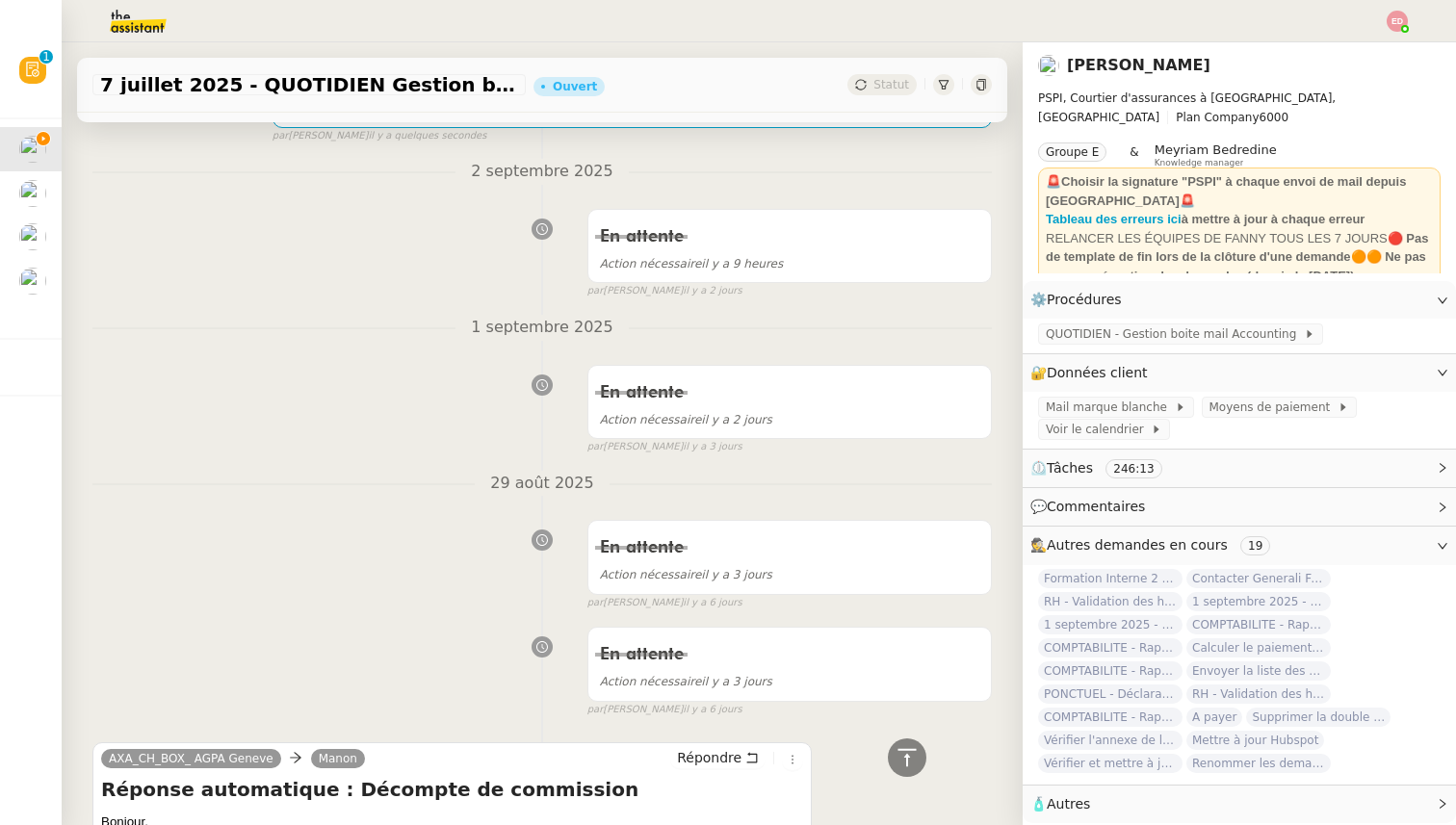
scroll to position [0, 0]
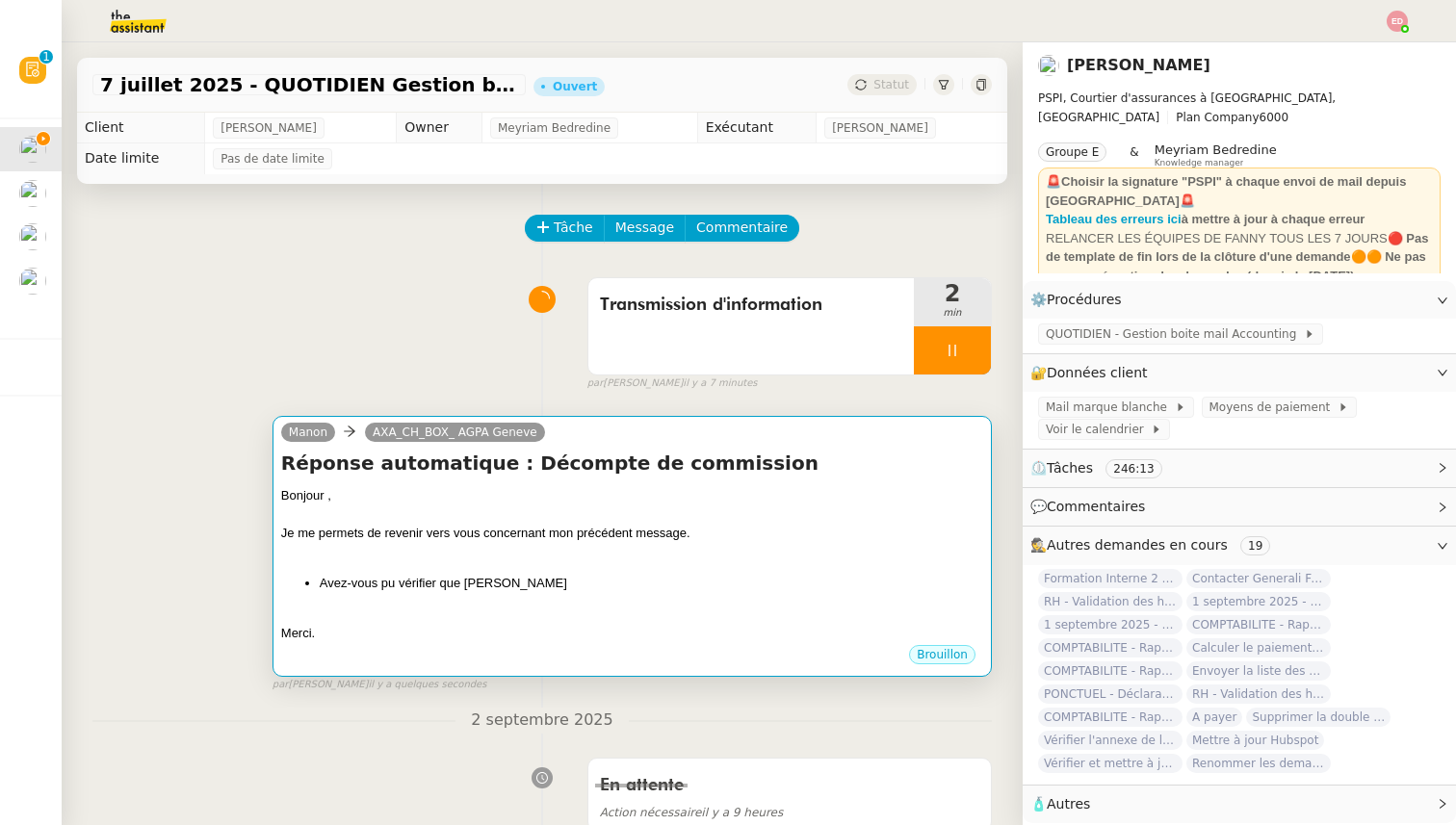
click at [432, 591] on li "Avez-vous pu vérifier que [PERSON_NAME]" at bounding box center [651, 584] width 663 height 19
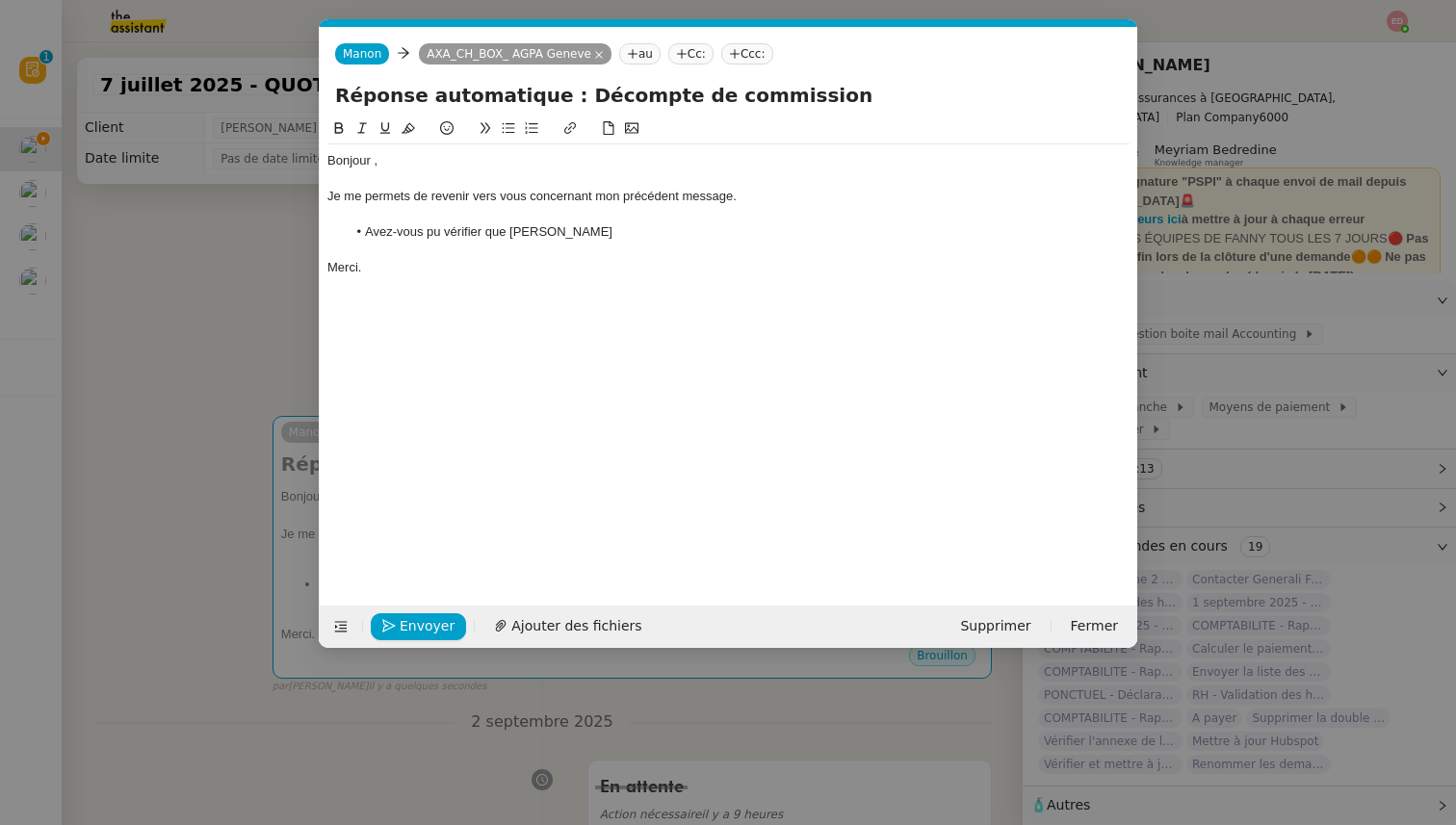
scroll to position [0, 86]
drag, startPoint x: 600, startPoint y: 234, endPoint x: 509, endPoint y: 233, distance: 91.0
click at [509, 233] on li "Avez-vous pu vérifier que [PERSON_NAME]" at bounding box center [739, 232] width 784 height 17
click at [373, 167] on div "Bonjour ," at bounding box center [728, 161] width 803 height 17
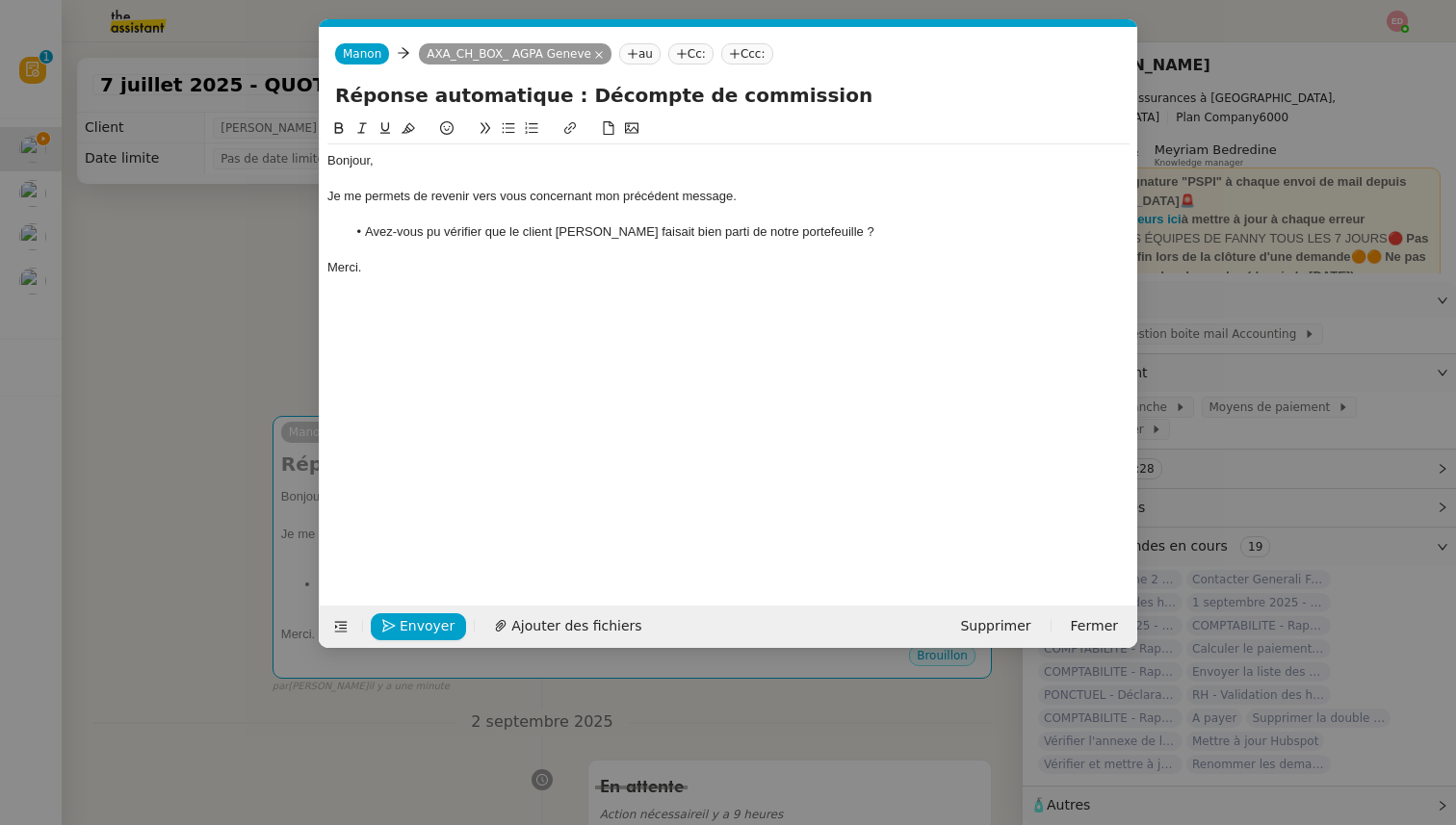
click at [753, 235] on li "Avez-vous pu vérifier que le client [PERSON_NAME] faisait bien parti de notre p…" at bounding box center [739, 232] width 784 height 17
click at [0, 0] on lt-span "parti e" at bounding box center [0, 0] width 0 height 0
click at [170, 406] on nz-modal-container "relance Service Relance Bon de Commande LBP A utiliser dans le cadre de la proc…" at bounding box center [728, 412] width 1456 height 825
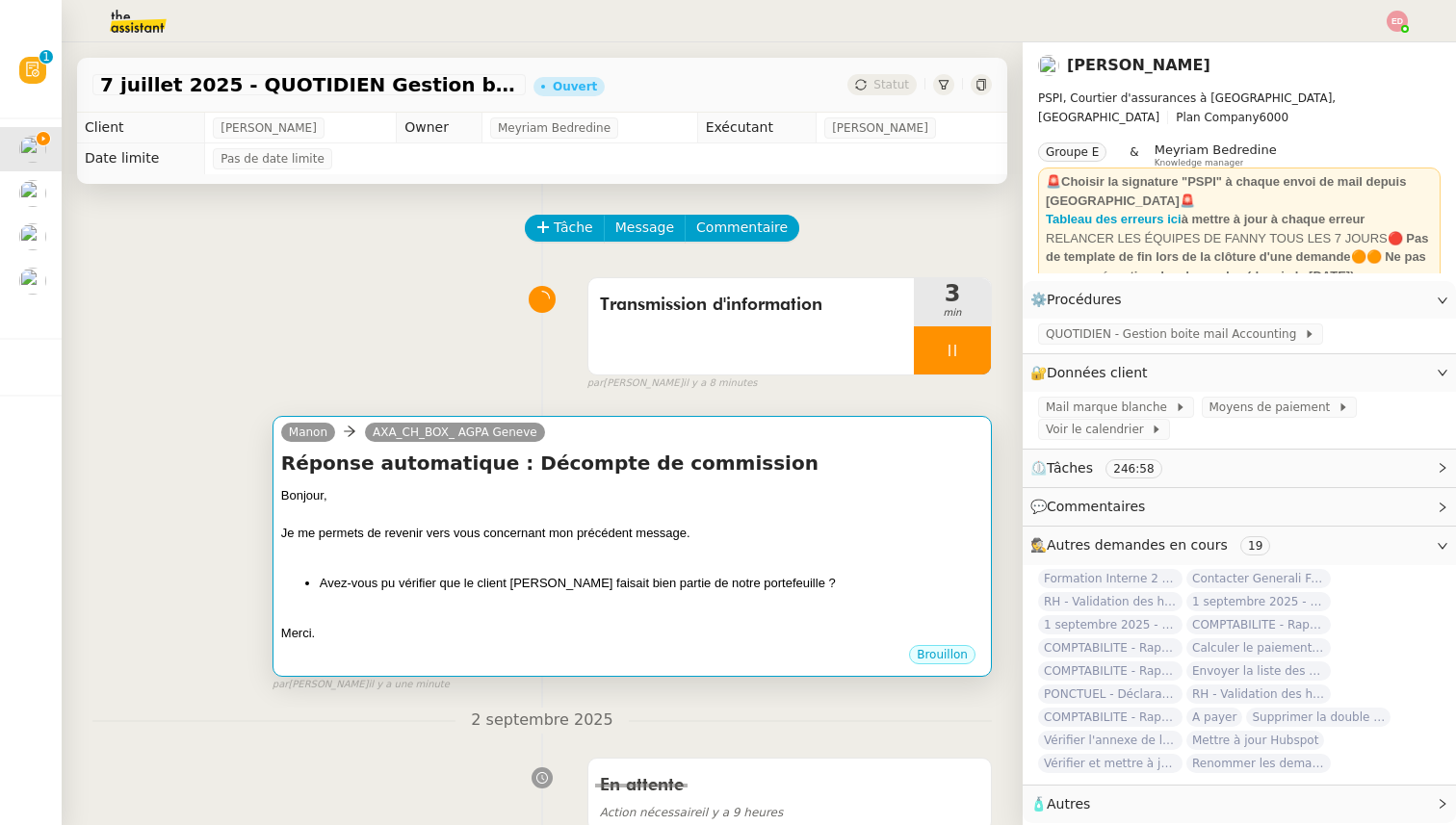
click at [838, 516] on div at bounding box center [631, 515] width 702 height 19
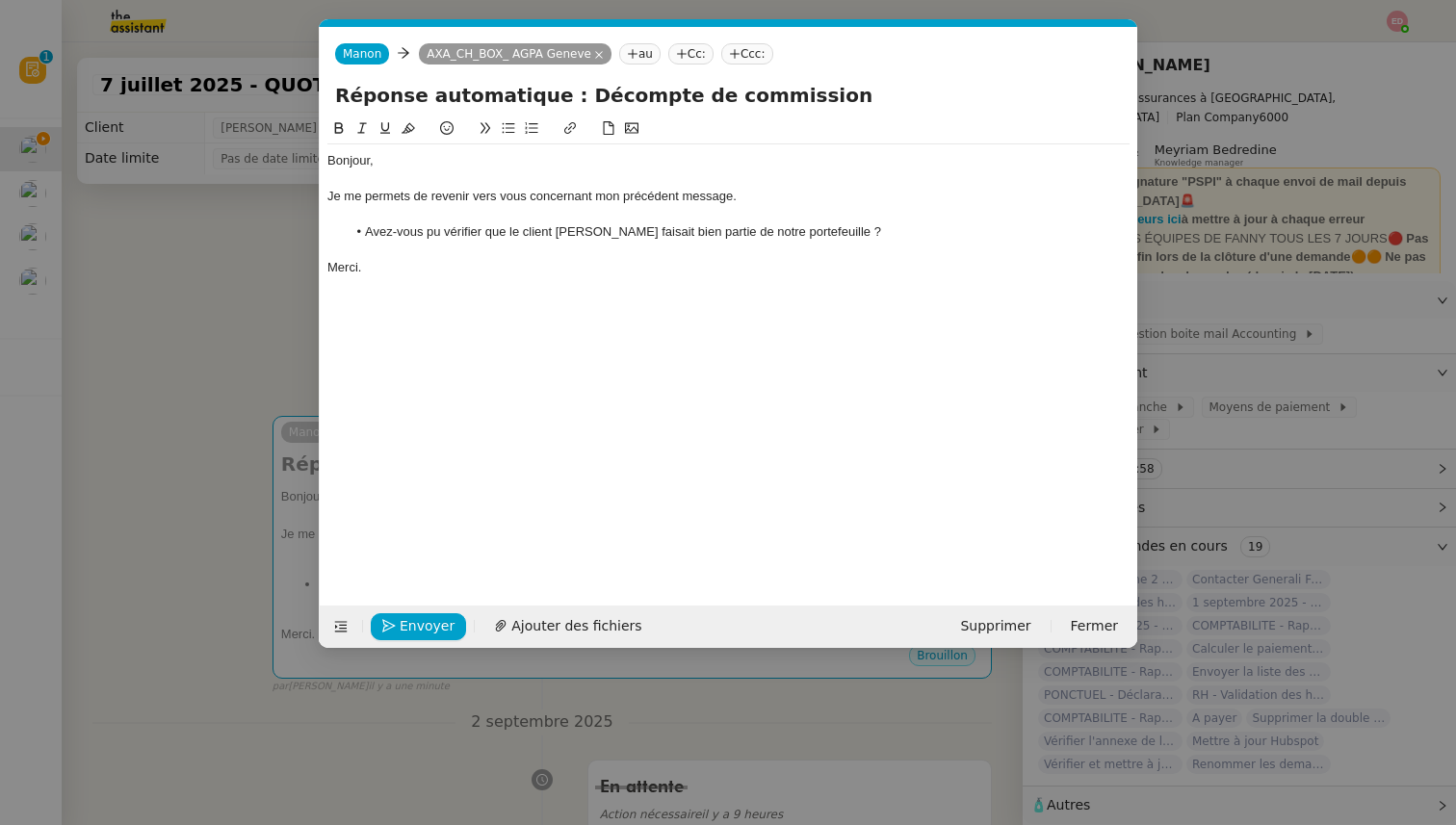
scroll to position [0, 86]
click at [410, 623] on span "Envoyer" at bounding box center [427, 626] width 55 height 22
click at [410, 623] on span "Confirmer l'envoi" at bounding box center [457, 626] width 115 height 22
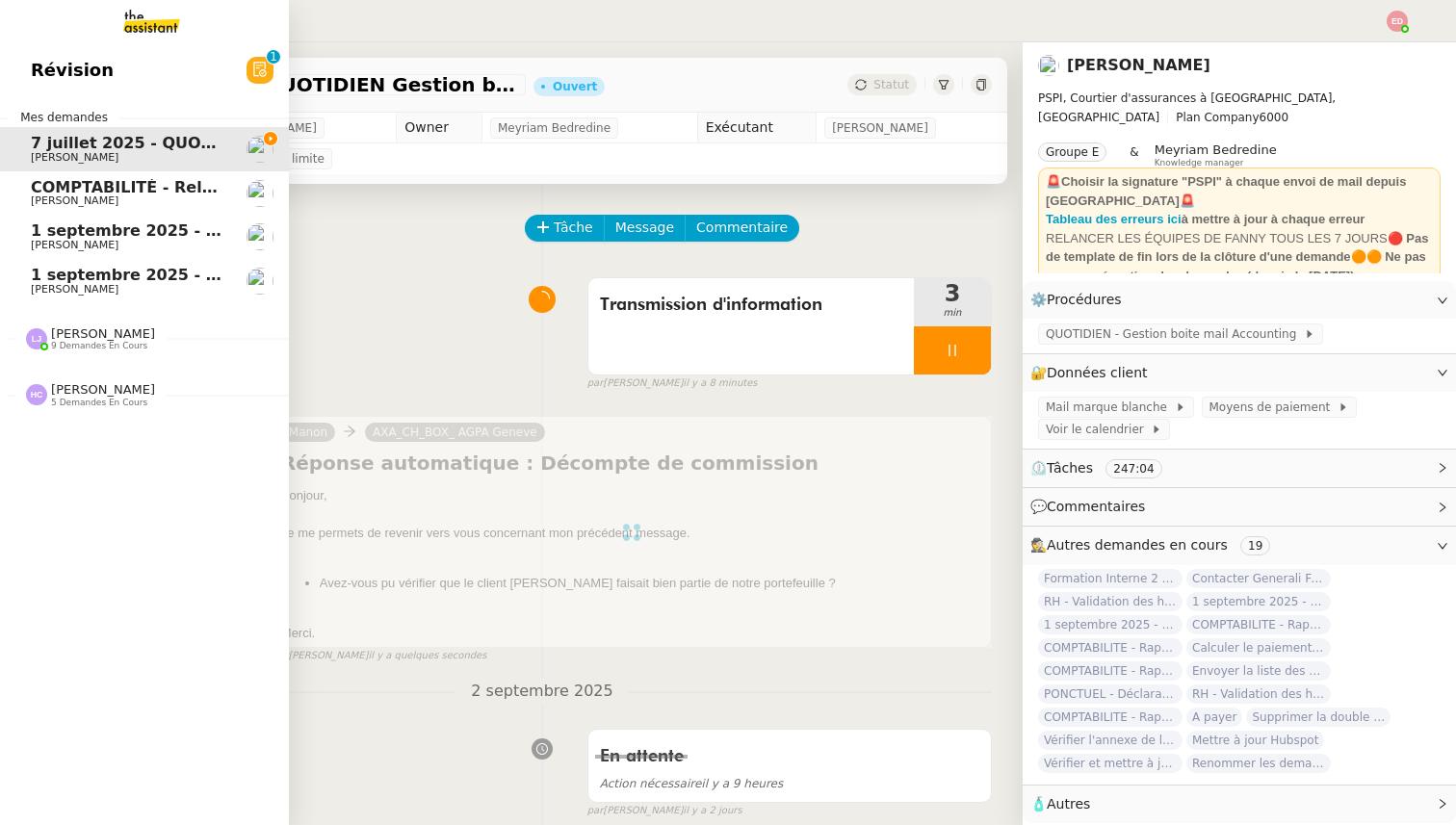
click at [85, 234] on span "1 septembre 2025 - QUOTIDIEN - OPAL - Gestion de la boîte mail OPAL" at bounding box center [335, 230] width 608 height 18
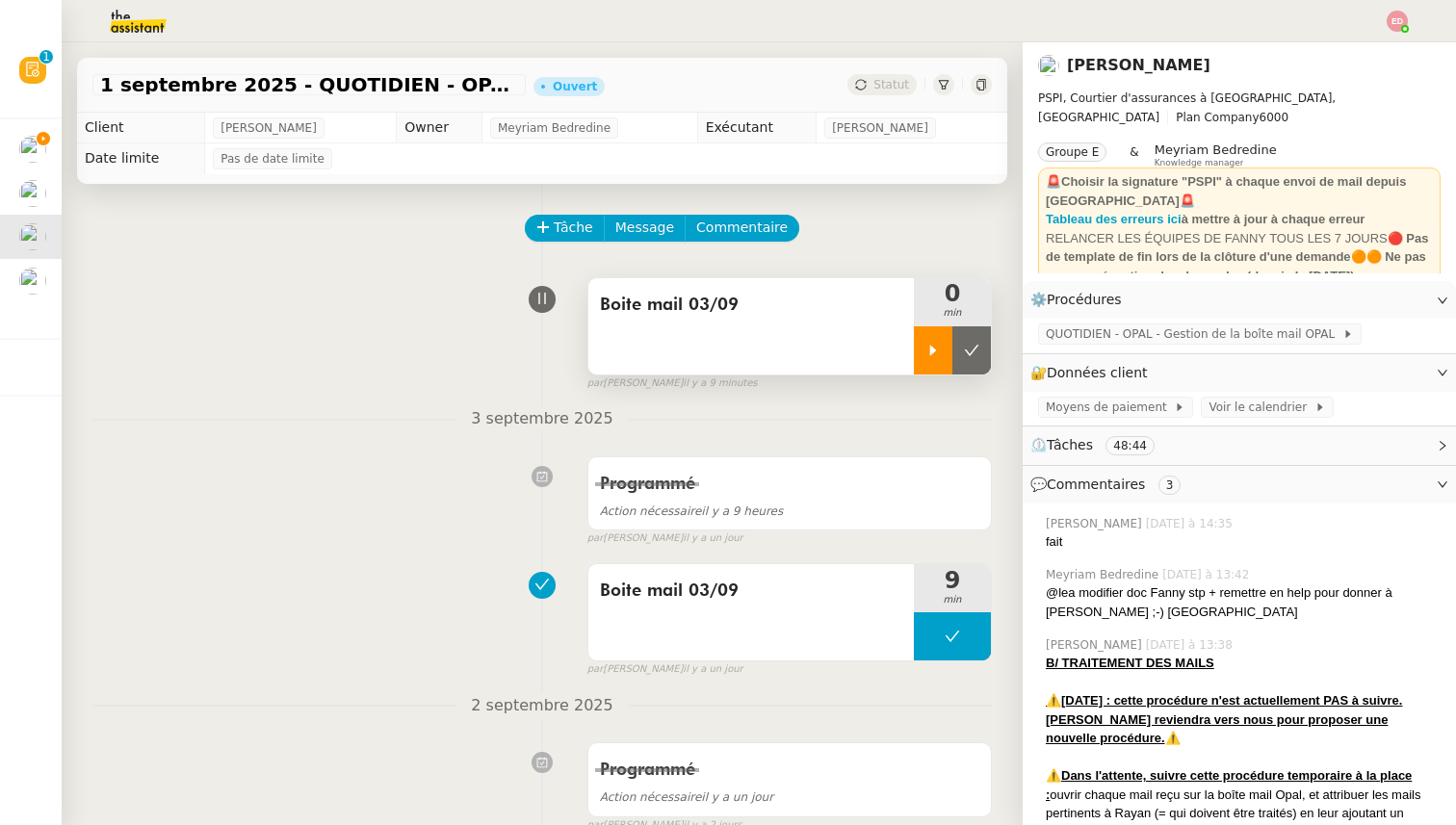
click at [952, 342] on div at bounding box center [933, 351] width 39 height 48
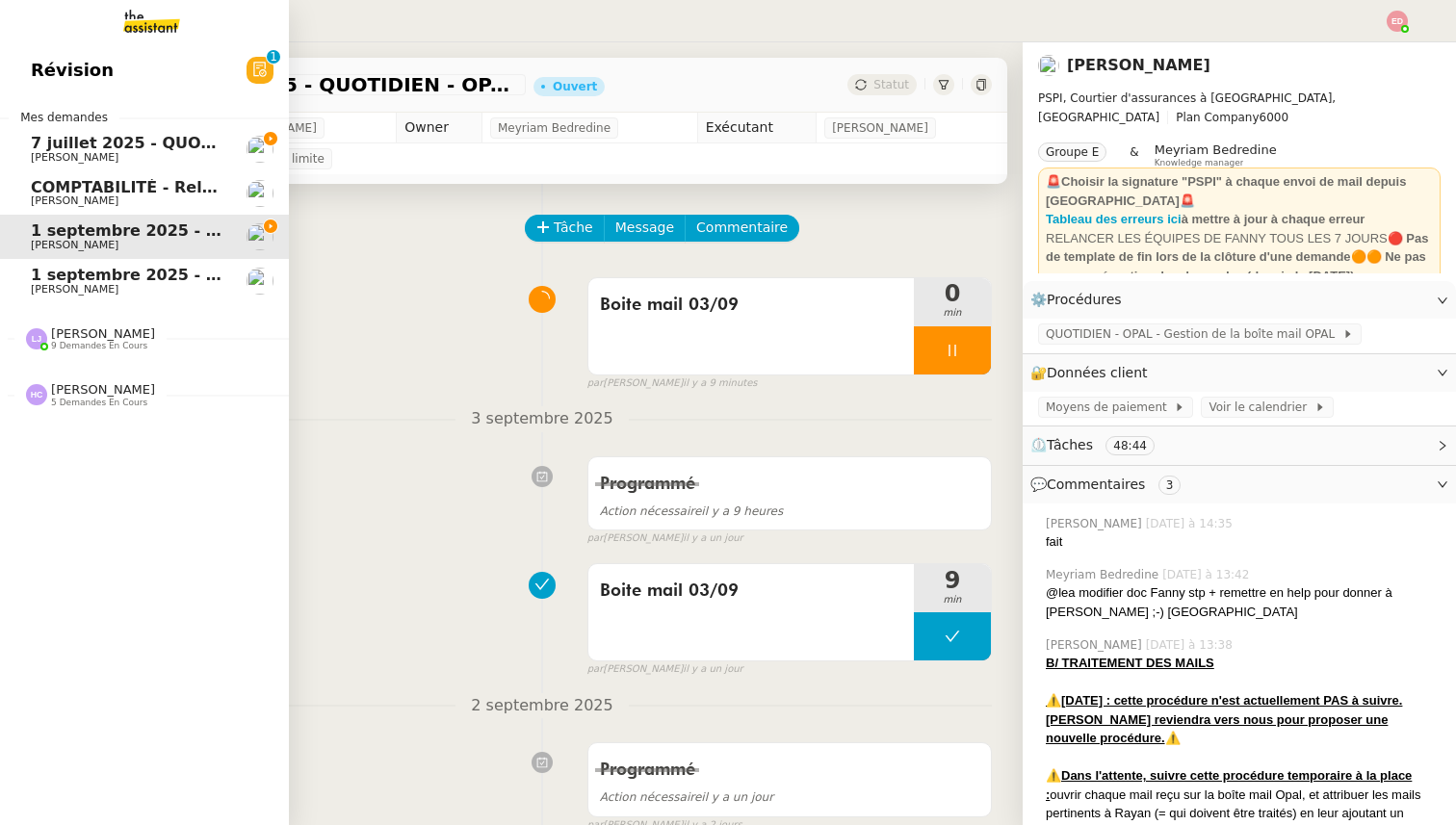
click at [39, 144] on span "7 juillet 2025 - QUOTIDIEN Gestion boite mail Accounting" at bounding box center [278, 142] width 495 height 18
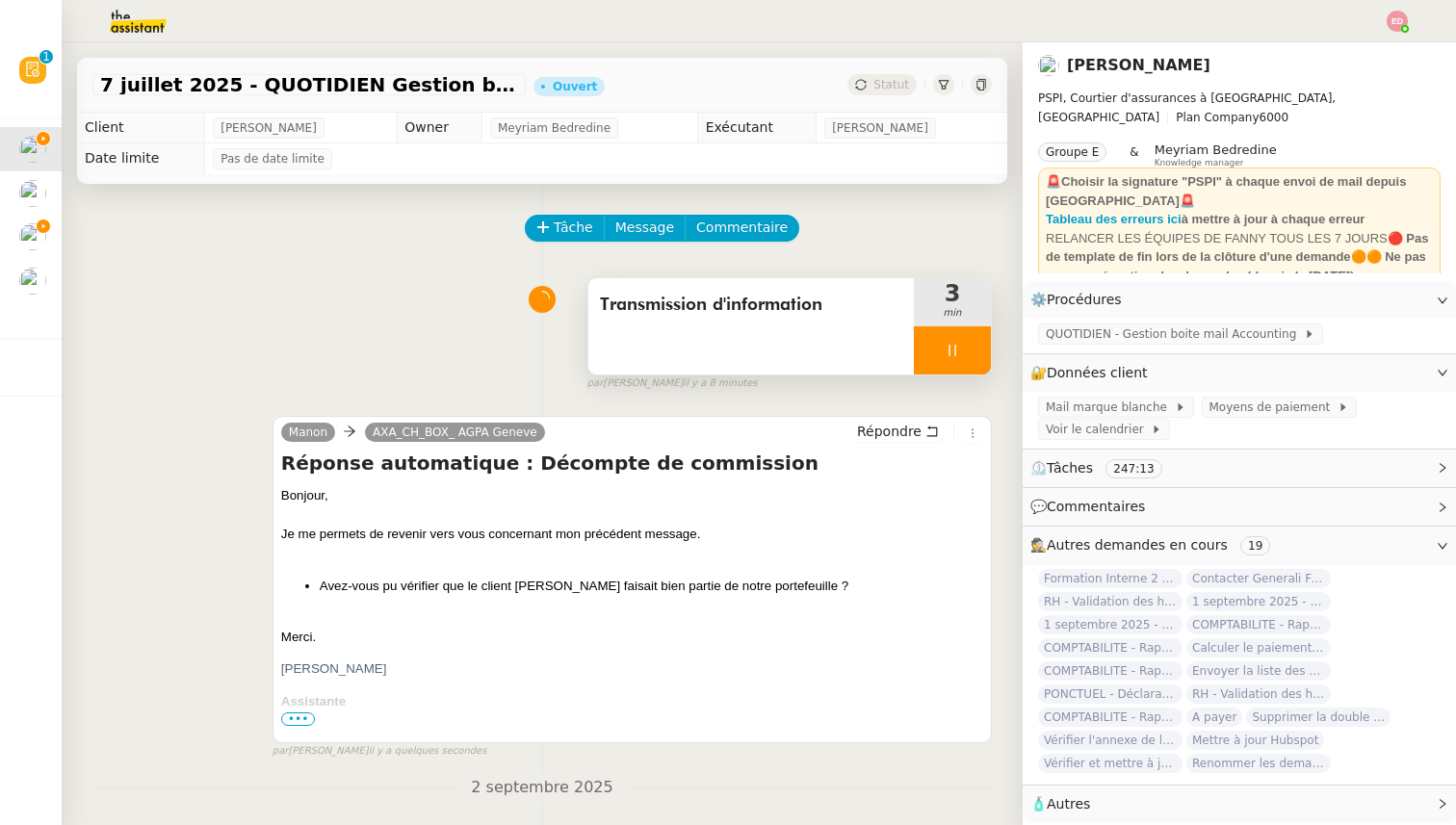
click at [985, 349] on div at bounding box center [953, 351] width 77 height 48
click at [985, 349] on button at bounding box center [972, 351] width 39 height 48
click at [887, 83] on span "Statut" at bounding box center [891, 85] width 36 height 14
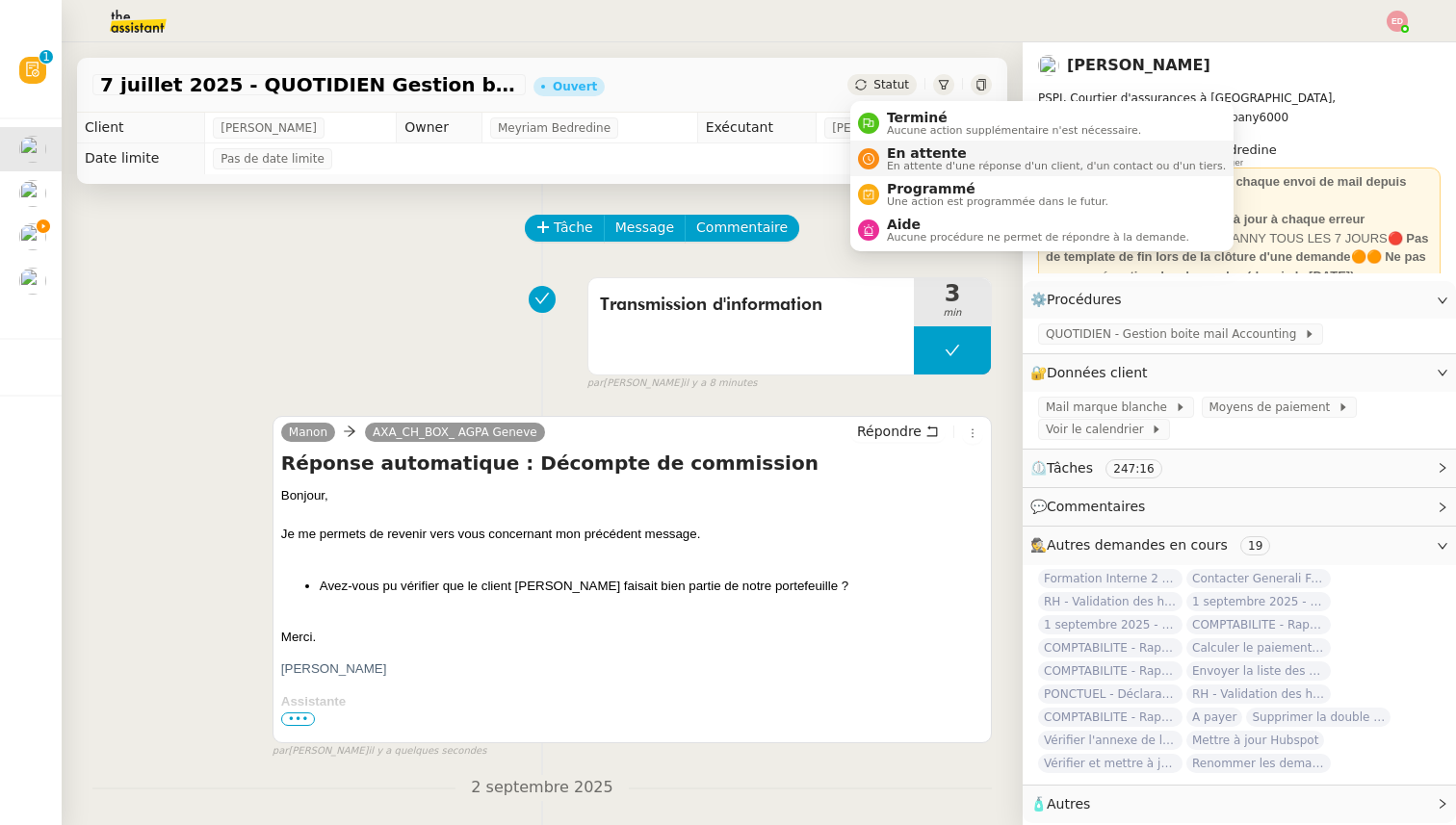
click at [922, 161] on span "En attente d'une réponse d'un client, d'un contact ou d'un tiers." at bounding box center [1056, 166] width 339 height 11
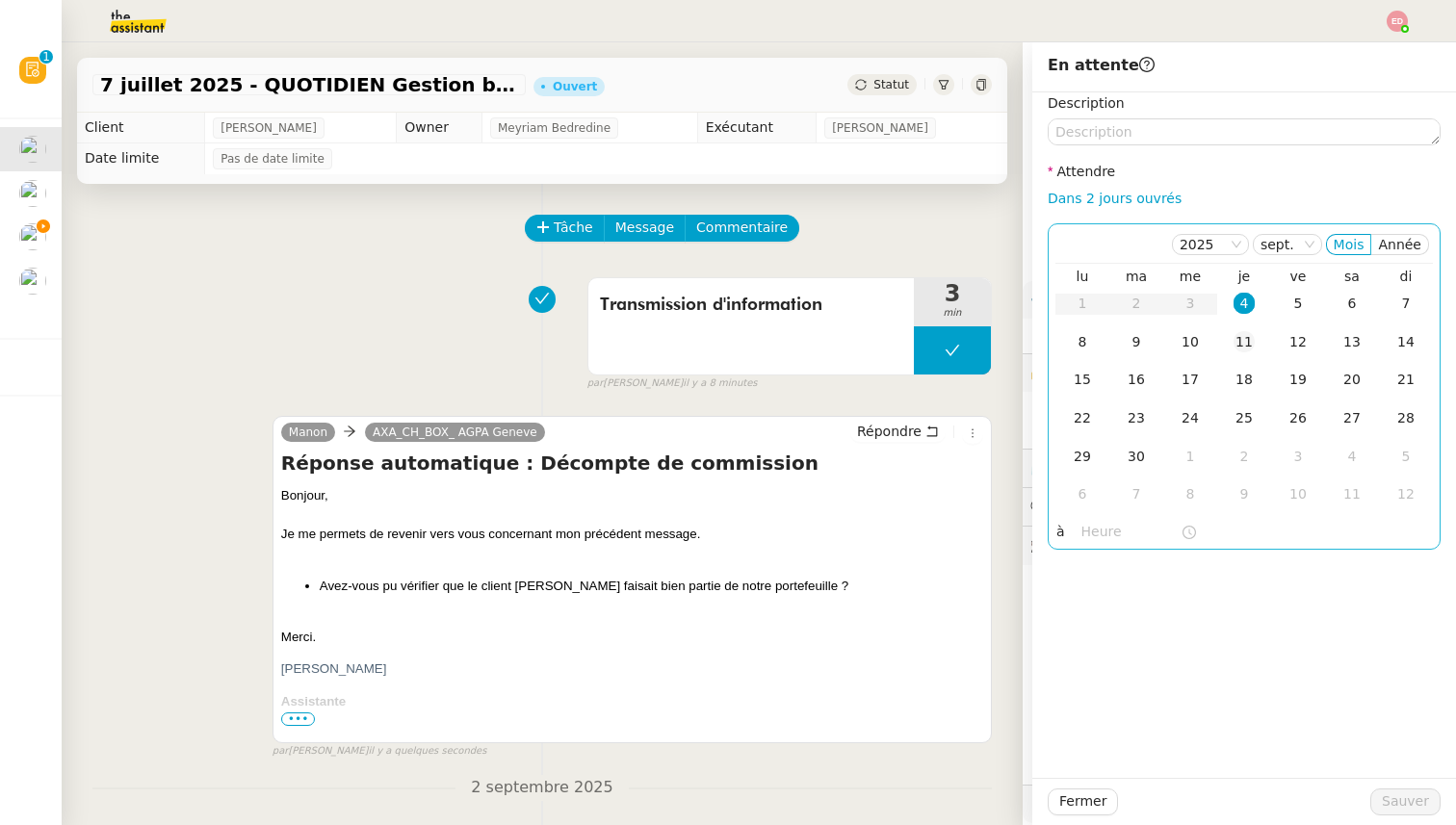
click at [1245, 346] on div "11" at bounding box center [1244, 342] width 21 height 21
click at [1420, 802] on span "Sauver" at bounding box center [1405, 802] width 47 height 22
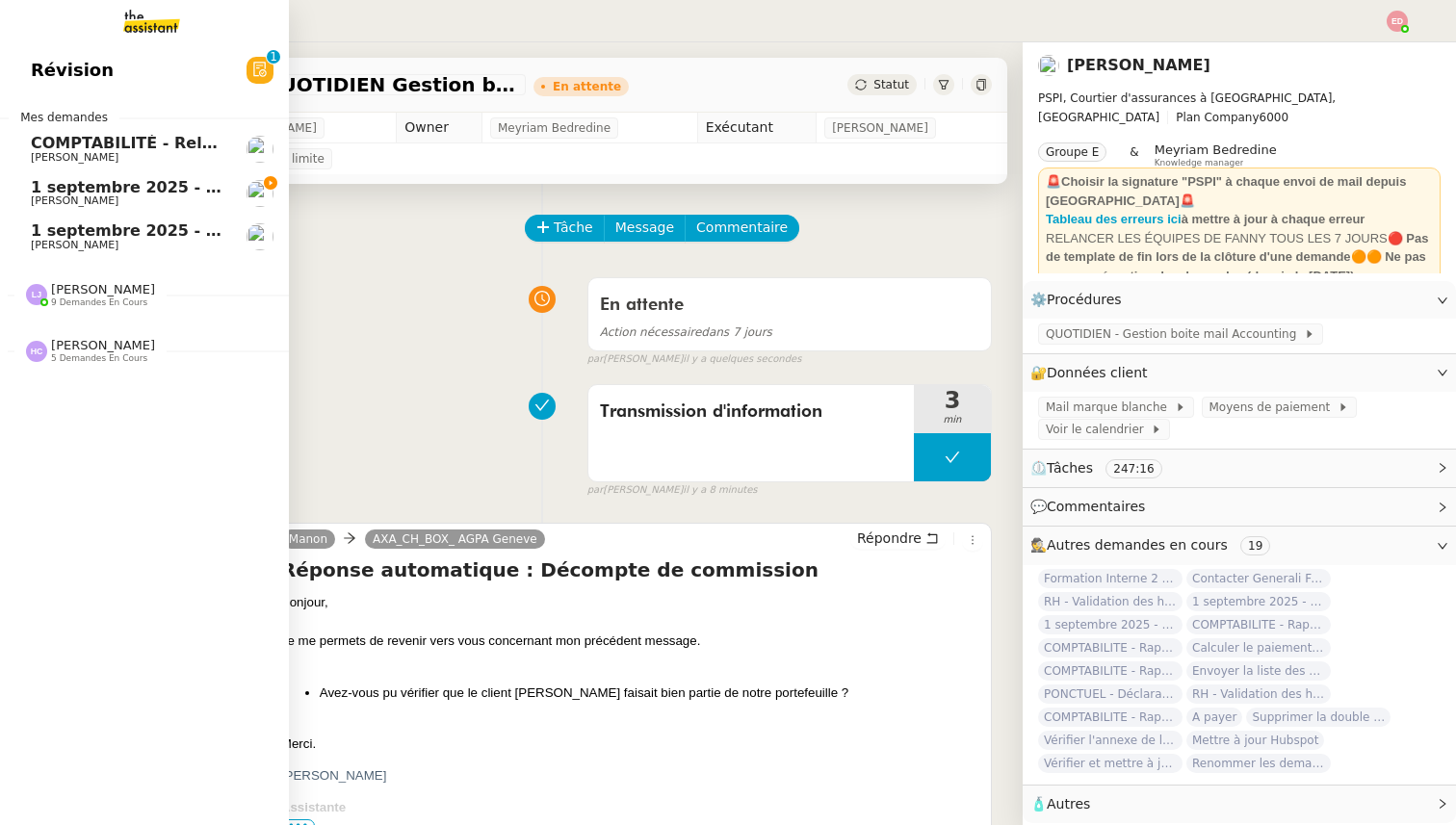
click at [42, 189] on span "1 septembre 2025 - QUOTIDIEN - OPAL - Gestion de la boîte mail OPAL" at bounding box center [335, 187] width 608 height 18
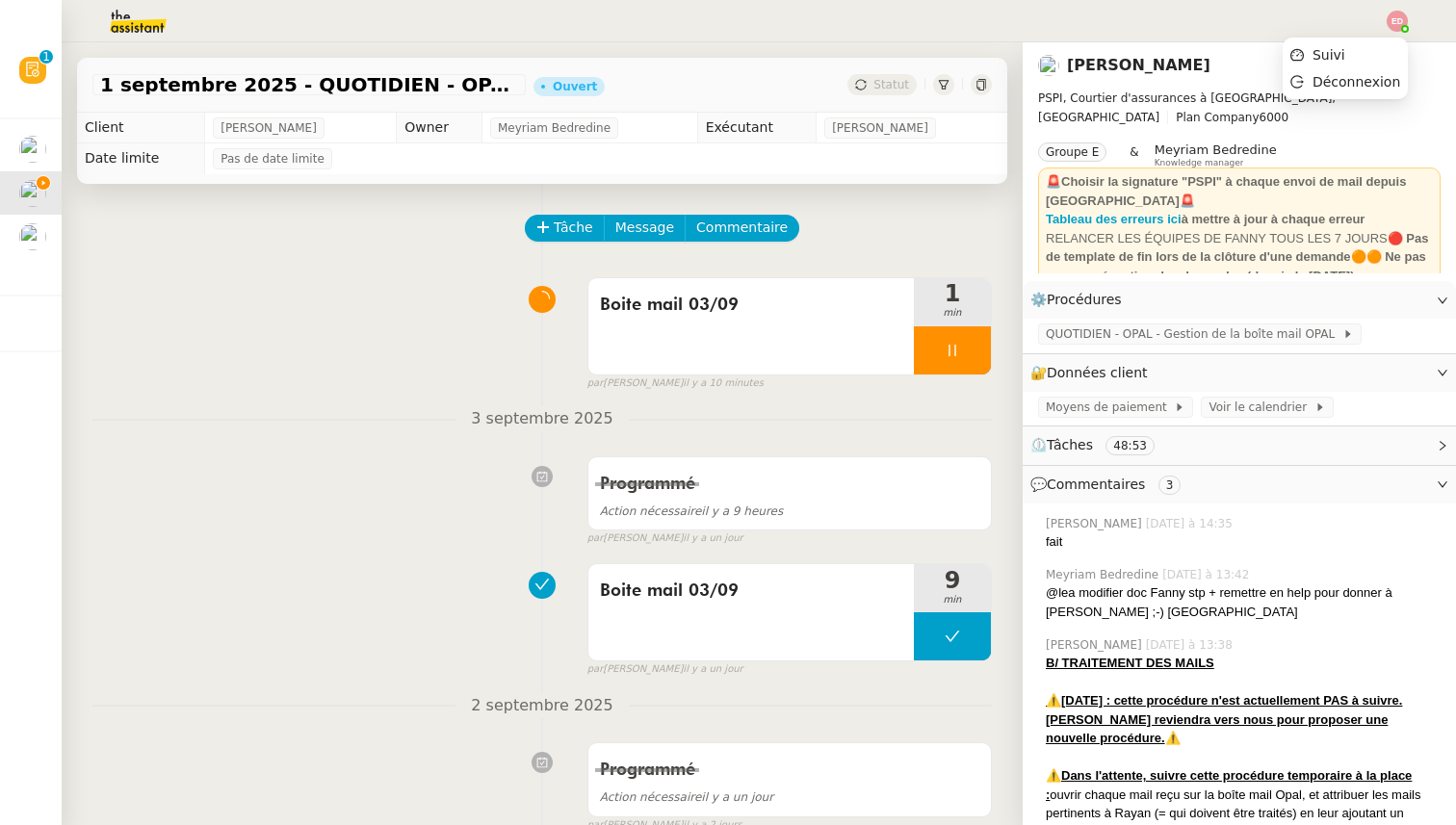
click at [1399, 14] on img at bounding box center [1397, 21] width 21 height 21
click at [1367, 47] on li "Suivi" at bounding box center [1345, 55] width 125 height 27
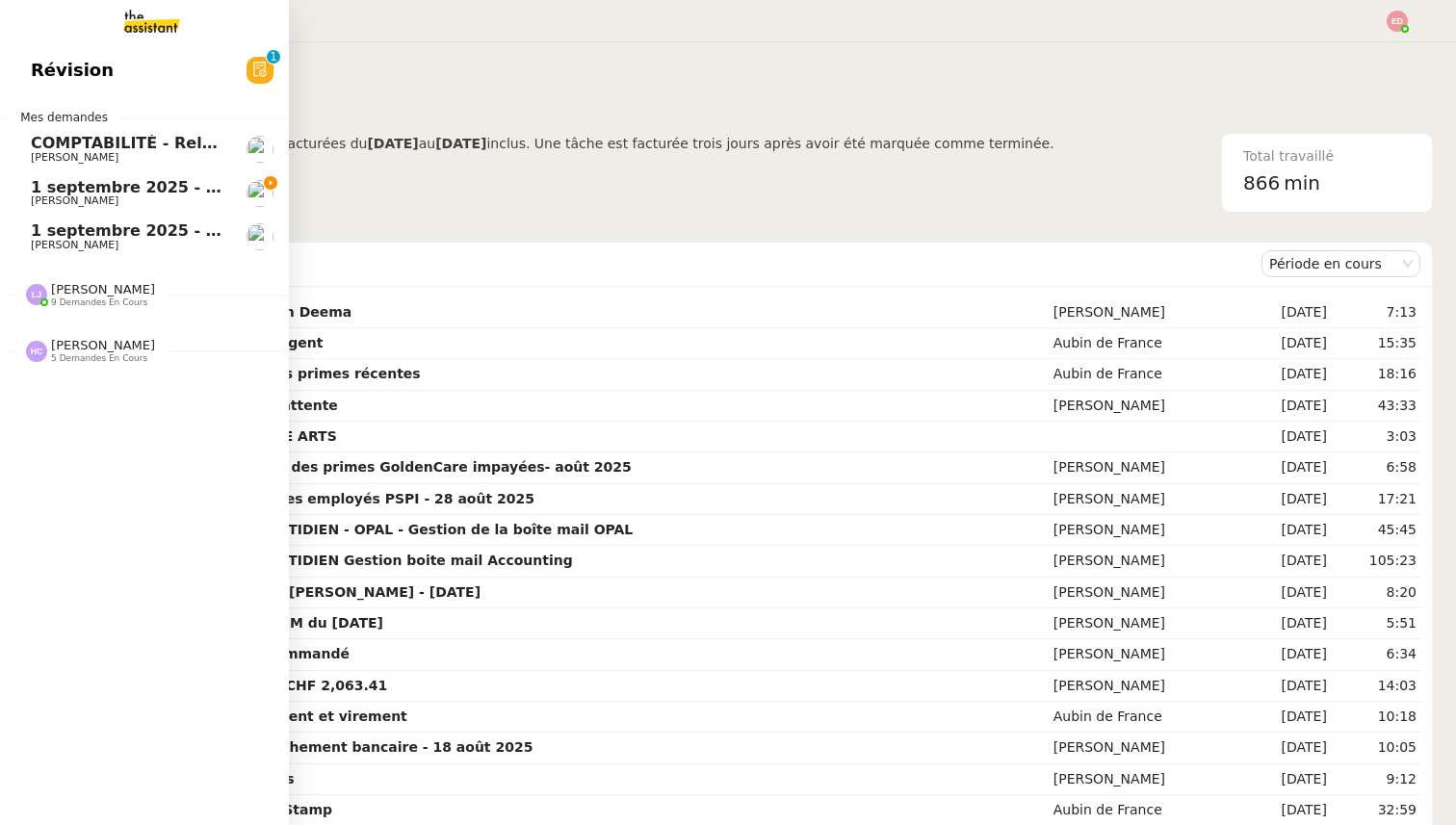
click at [55, 199] on span "[PERSON_NAME]" at bounding box center [75, 200] width 88 height 13
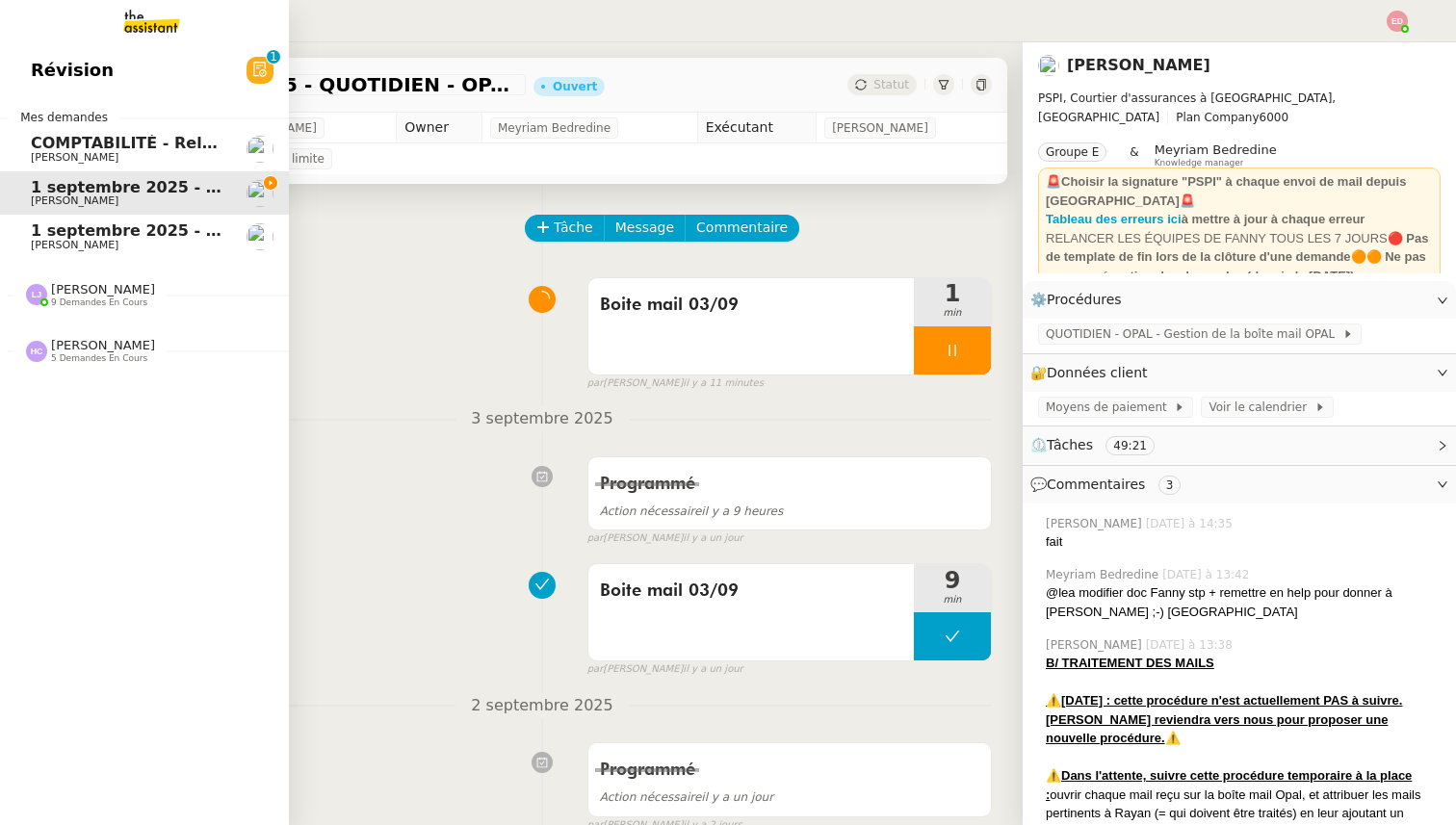
click at [73, 286] on span "[PERSON_NAME]" at bounding box center [103, 289] width 104 height 15
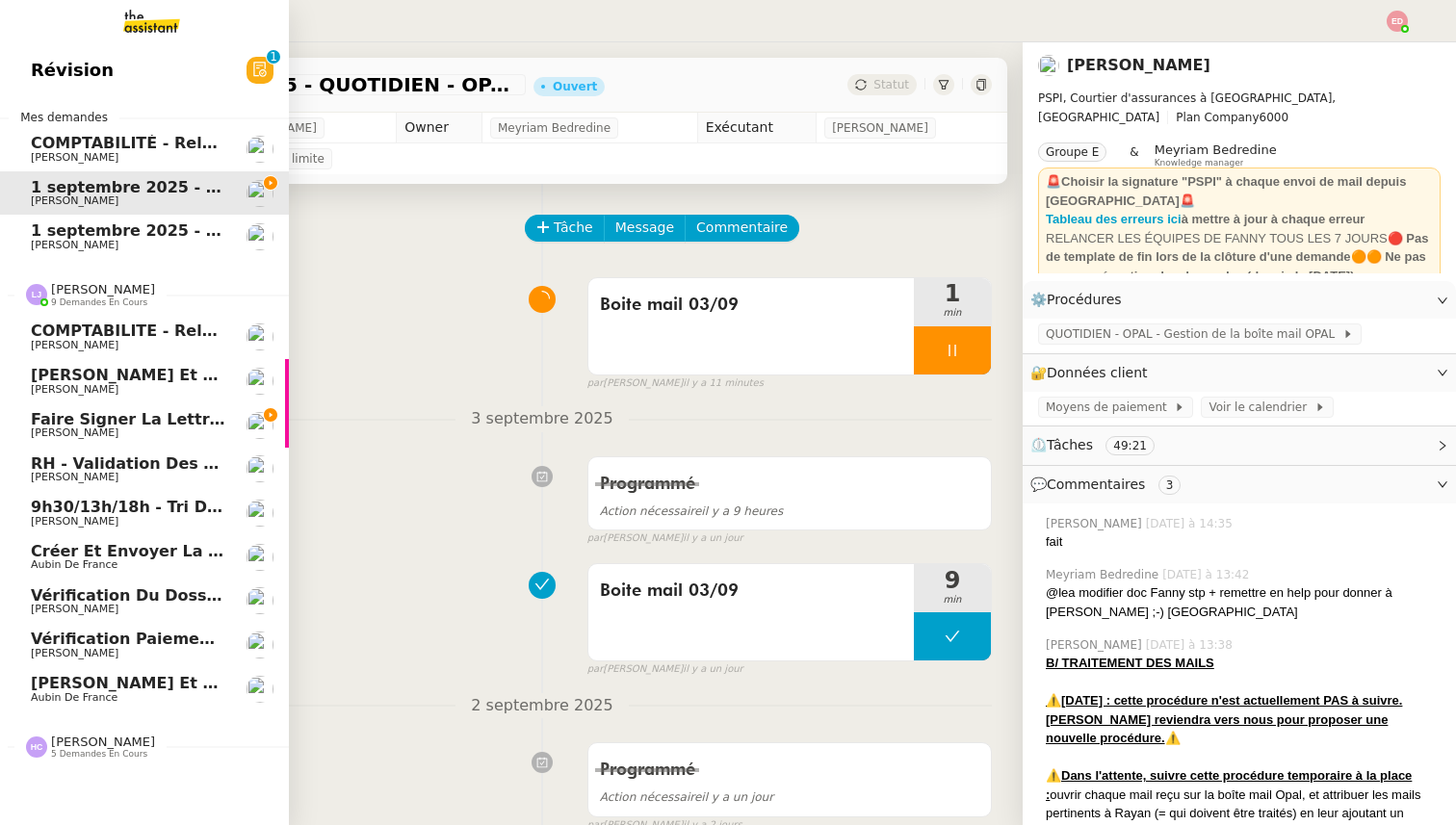
click at [73, 286] on span "[PERSON_NAME]" at bounding box center [103, 289] width 104 height 15
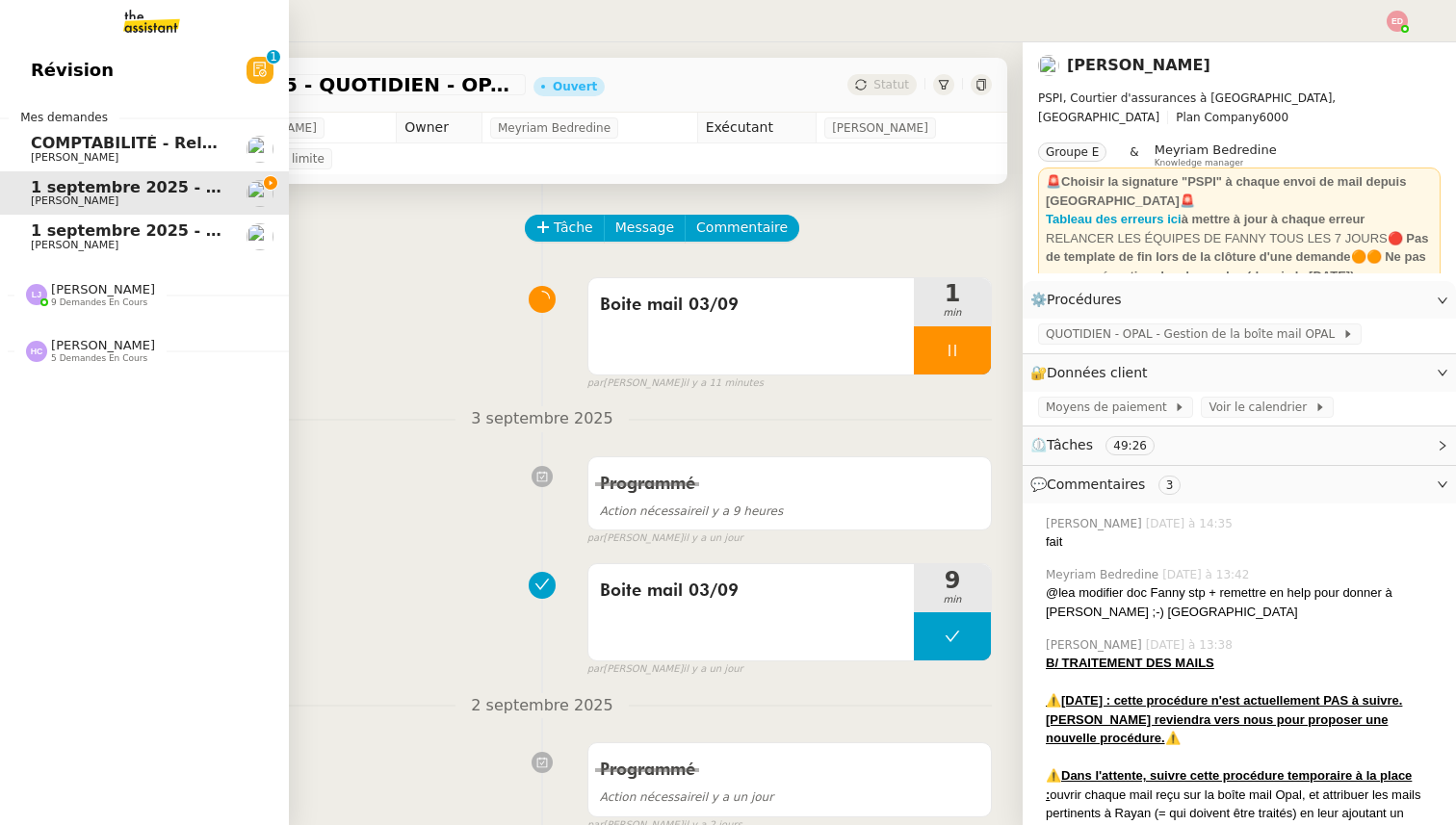
click at [94, 375] on div "Révision 0 1 2 3 4 5 6 7 8 9 Mes demandes COMPTABILITÉ - Relance des primes Gol…" at bounding box center [144, 434] width 288 height 783
click at [90, 356] on span "5 demandes en cours" at bounding box center [99, 358] width 96 height 11
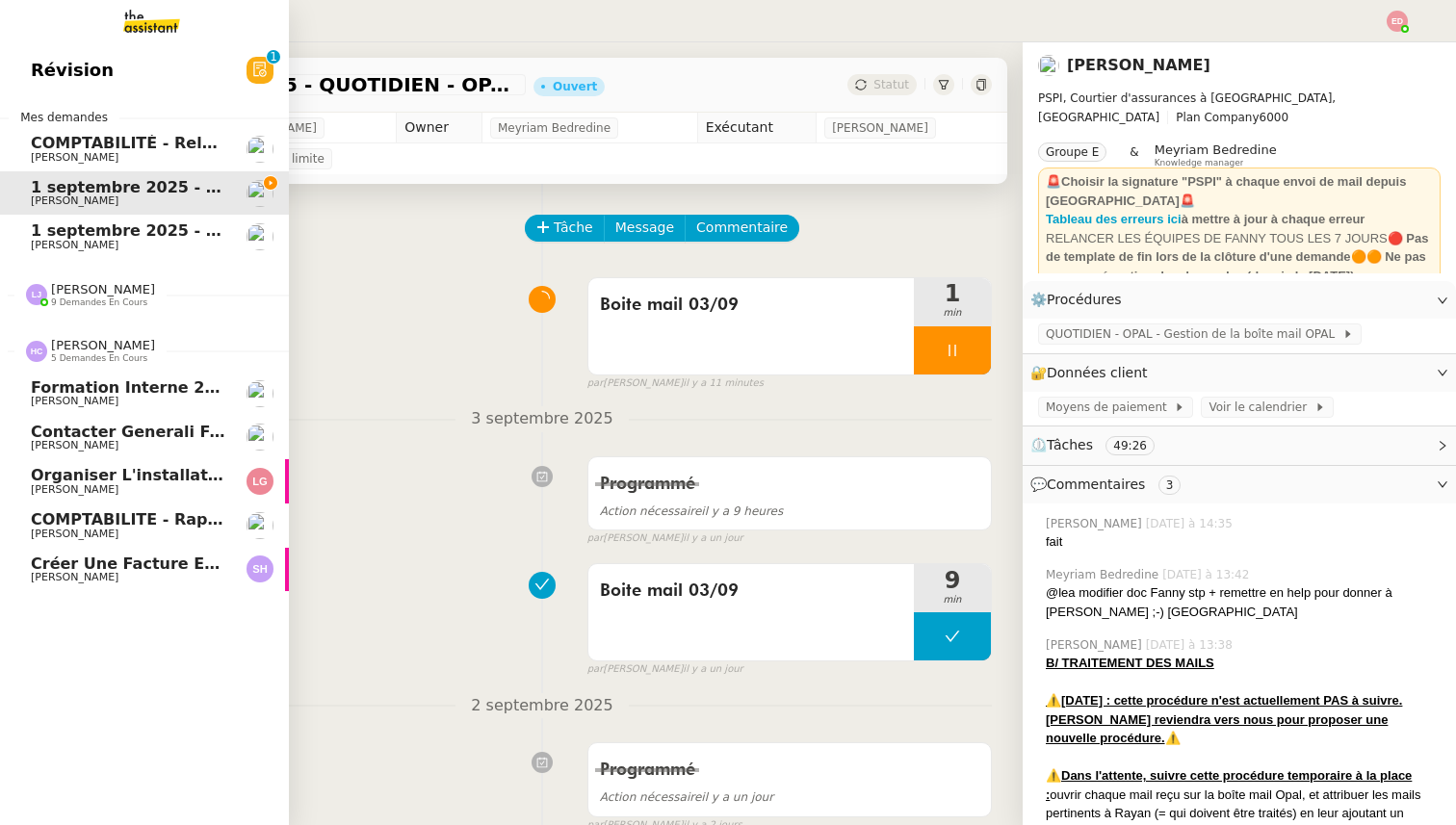
click at [90, 356] on span "5 demandes en cours" at bounding box center [99, 358] width 96 height 11
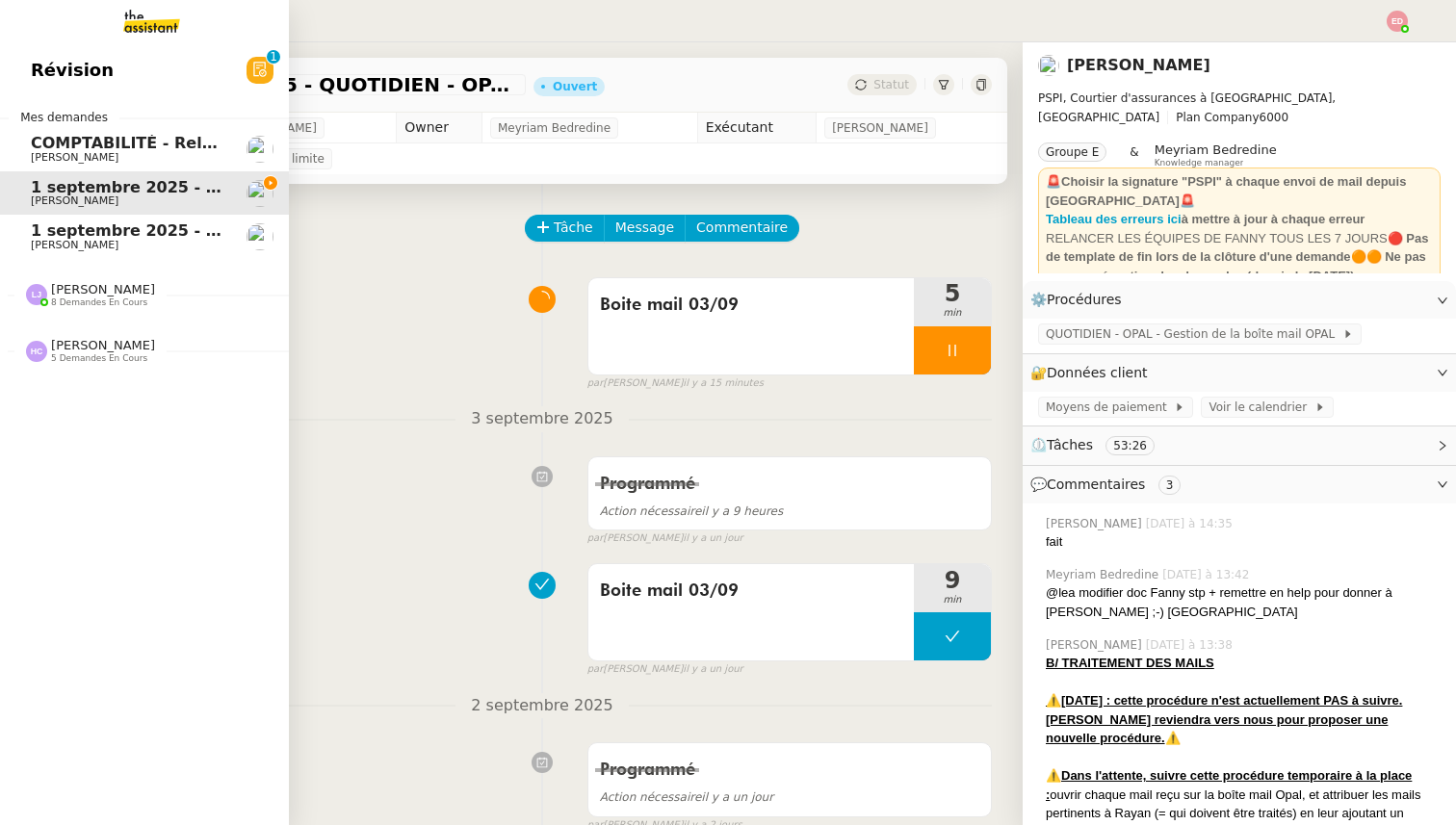
click at [63, 297] on span "8 demandes en cours" at bounding box center [99, 302] width 96 height 11
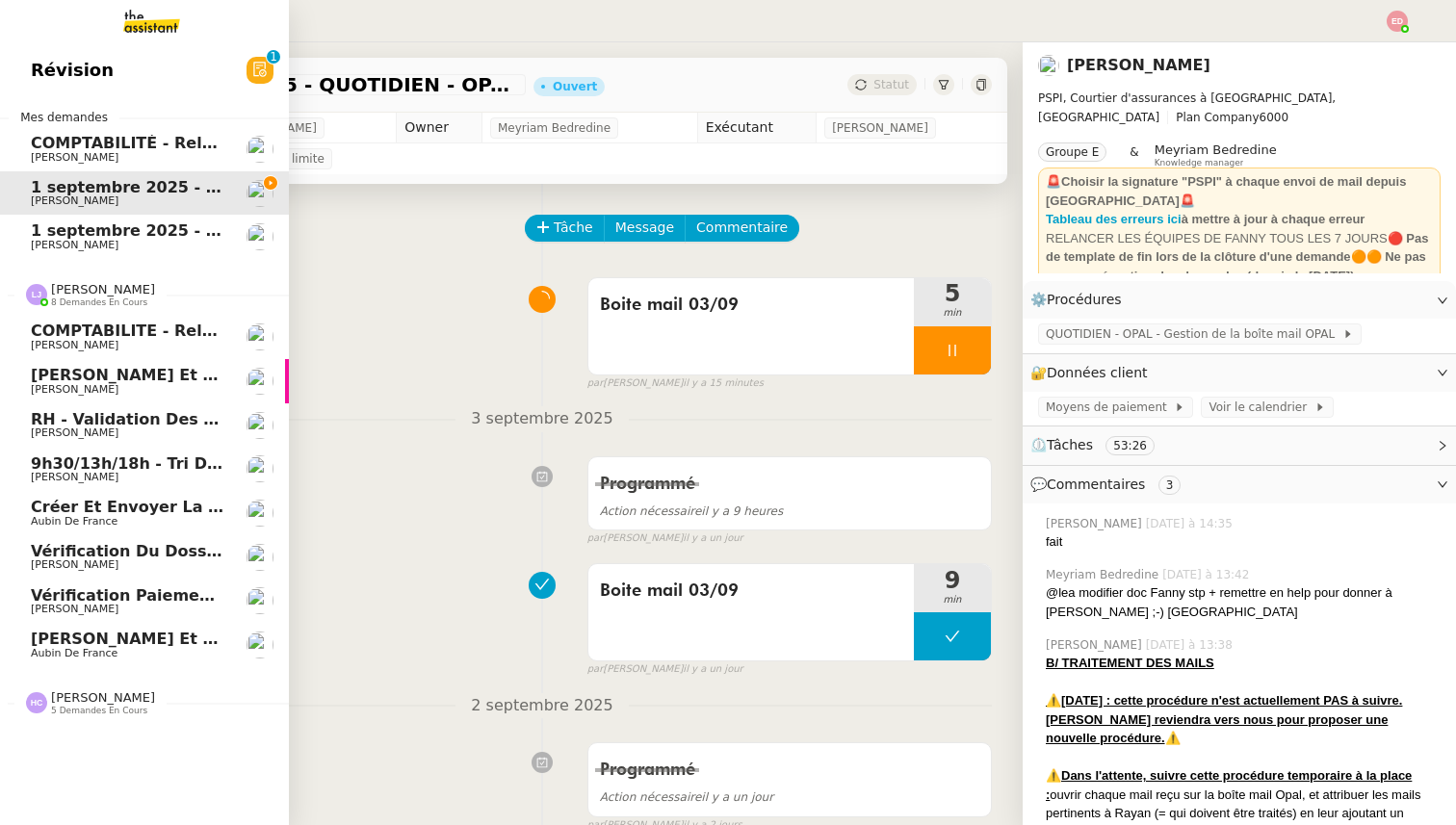
click at [63, 297] on span "8 demandes en cours" at bounding box center [99, 302] width 96 height 11
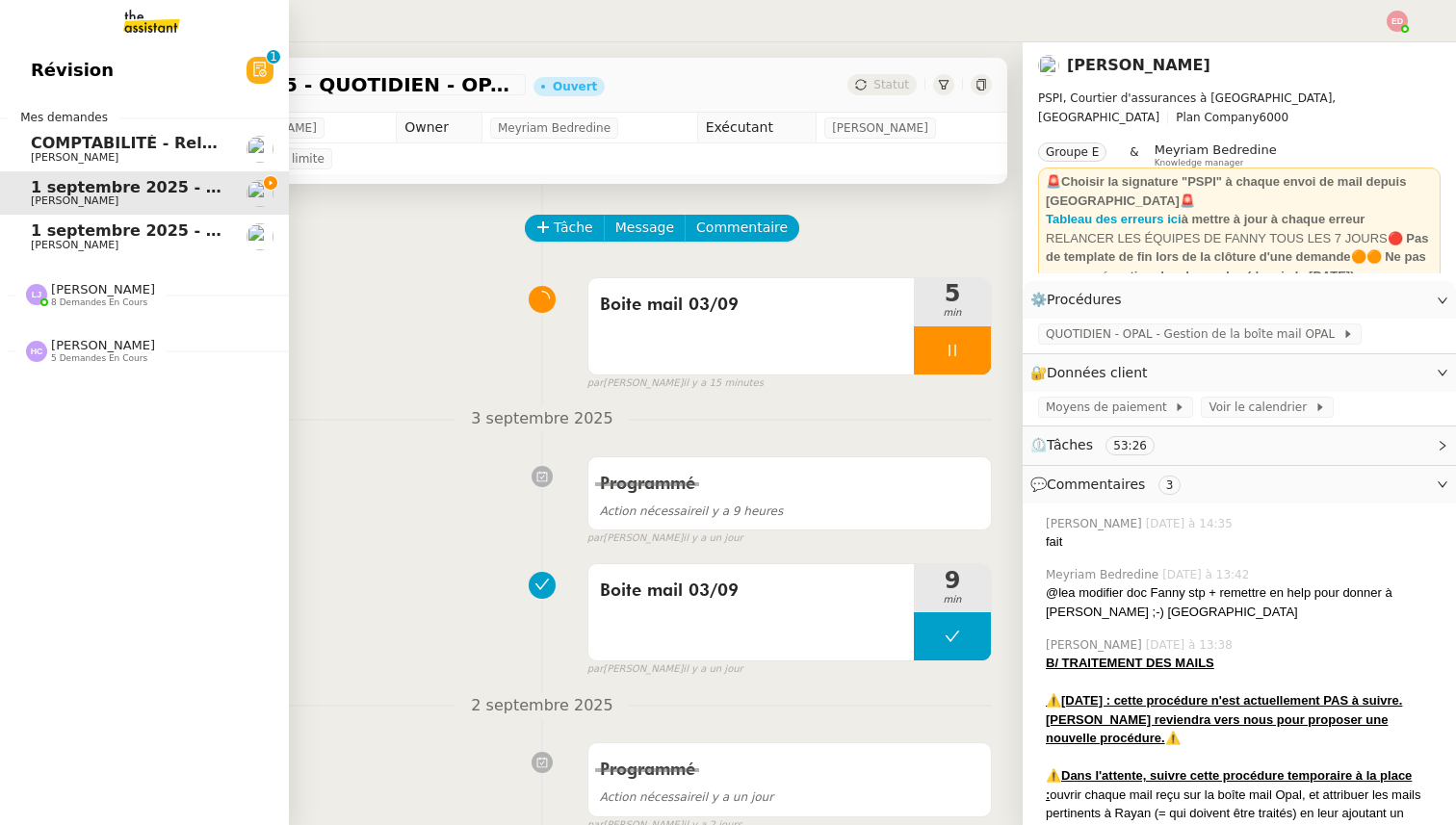
click at [76, 355] on span "5 demandes en cours" at bounding box center [99, 358] width 96 height 11
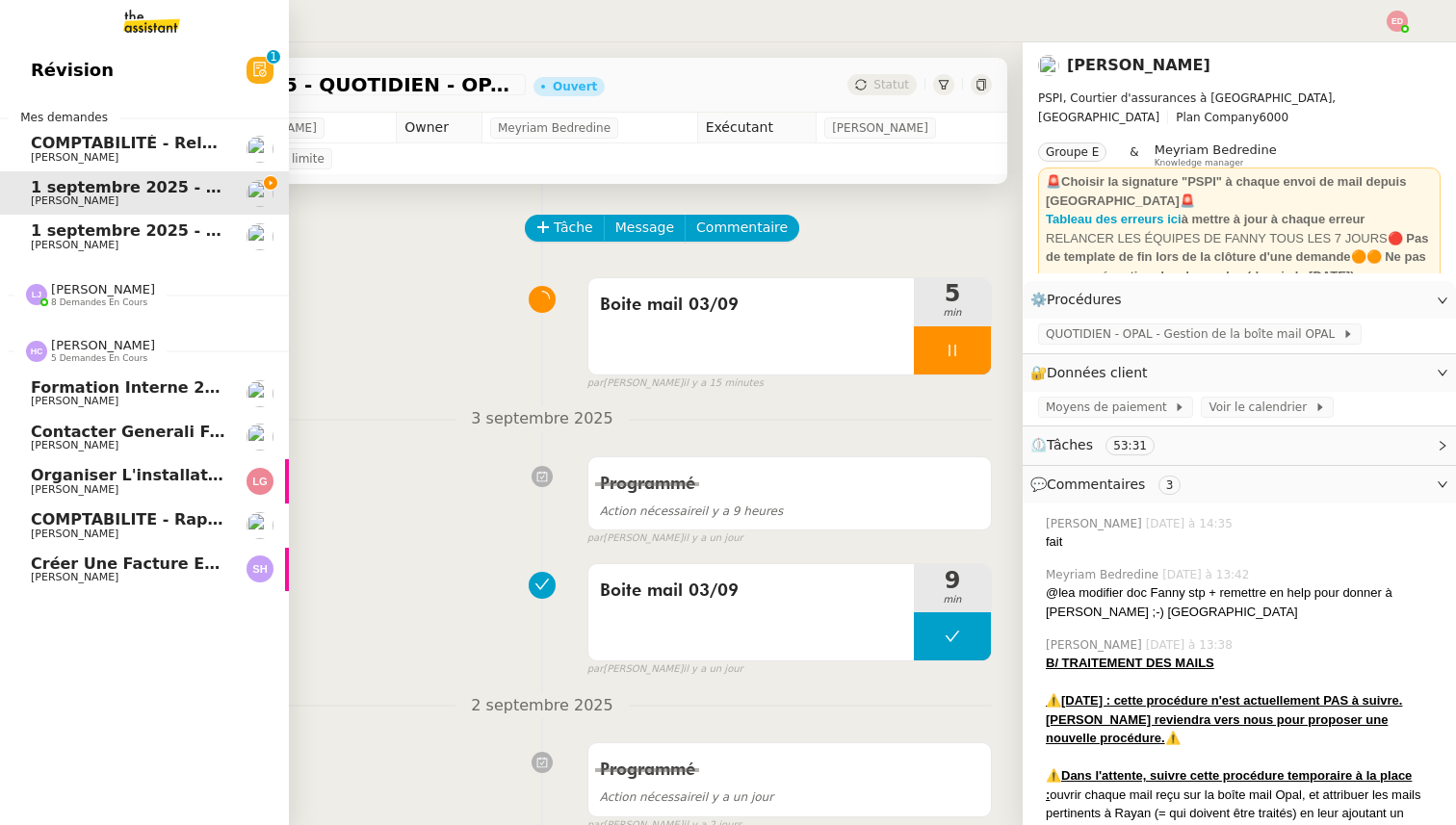
click at [91, 525] on span "COMPTABILITE - Rapprochement bancaire - 1 septembre 2025" at bounding box center [300, 519] width 539 height 18
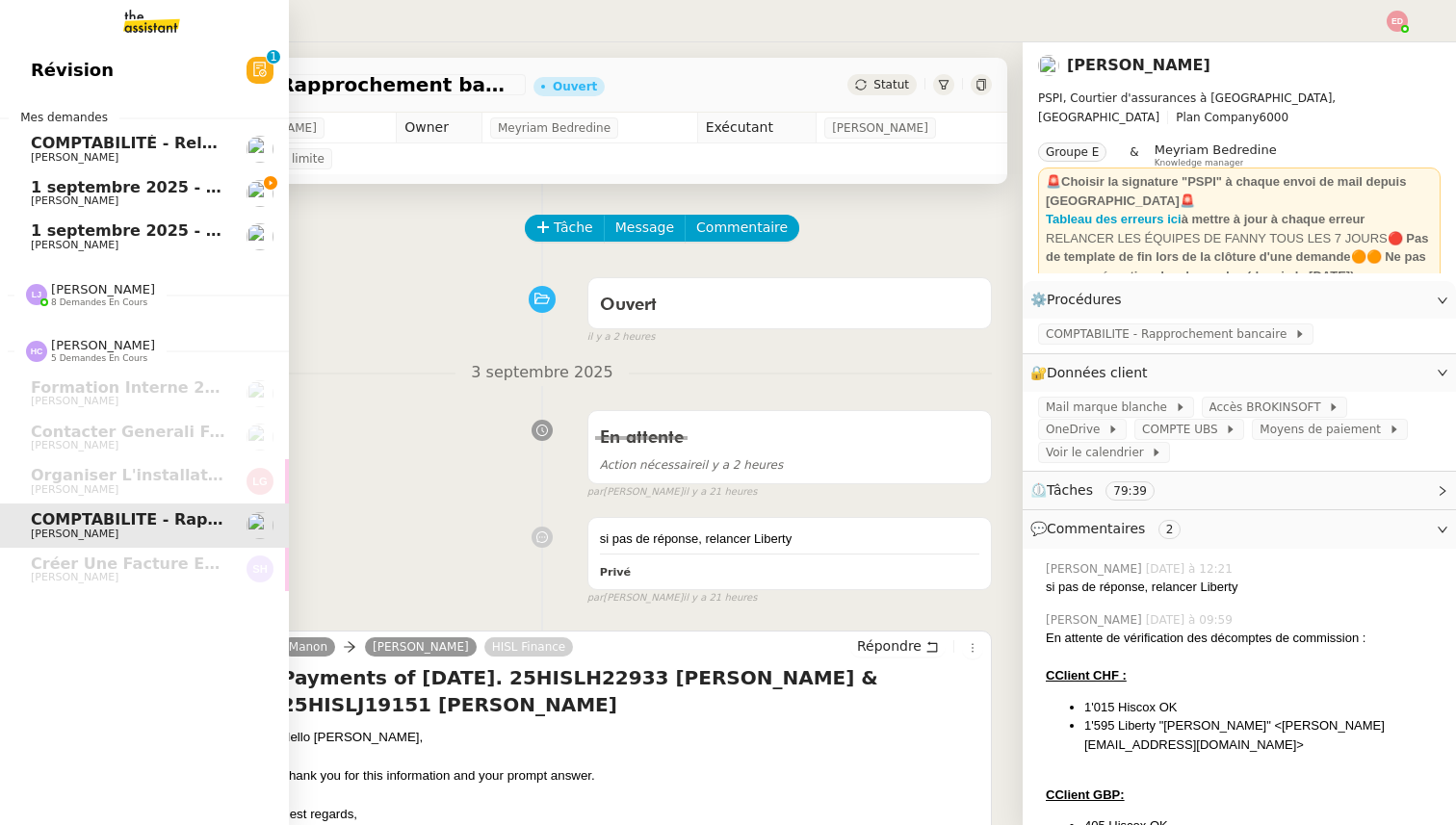
click at [88, 303] on span "8 demandes en cours" at bounding box center [99, 302] width 96 height 11
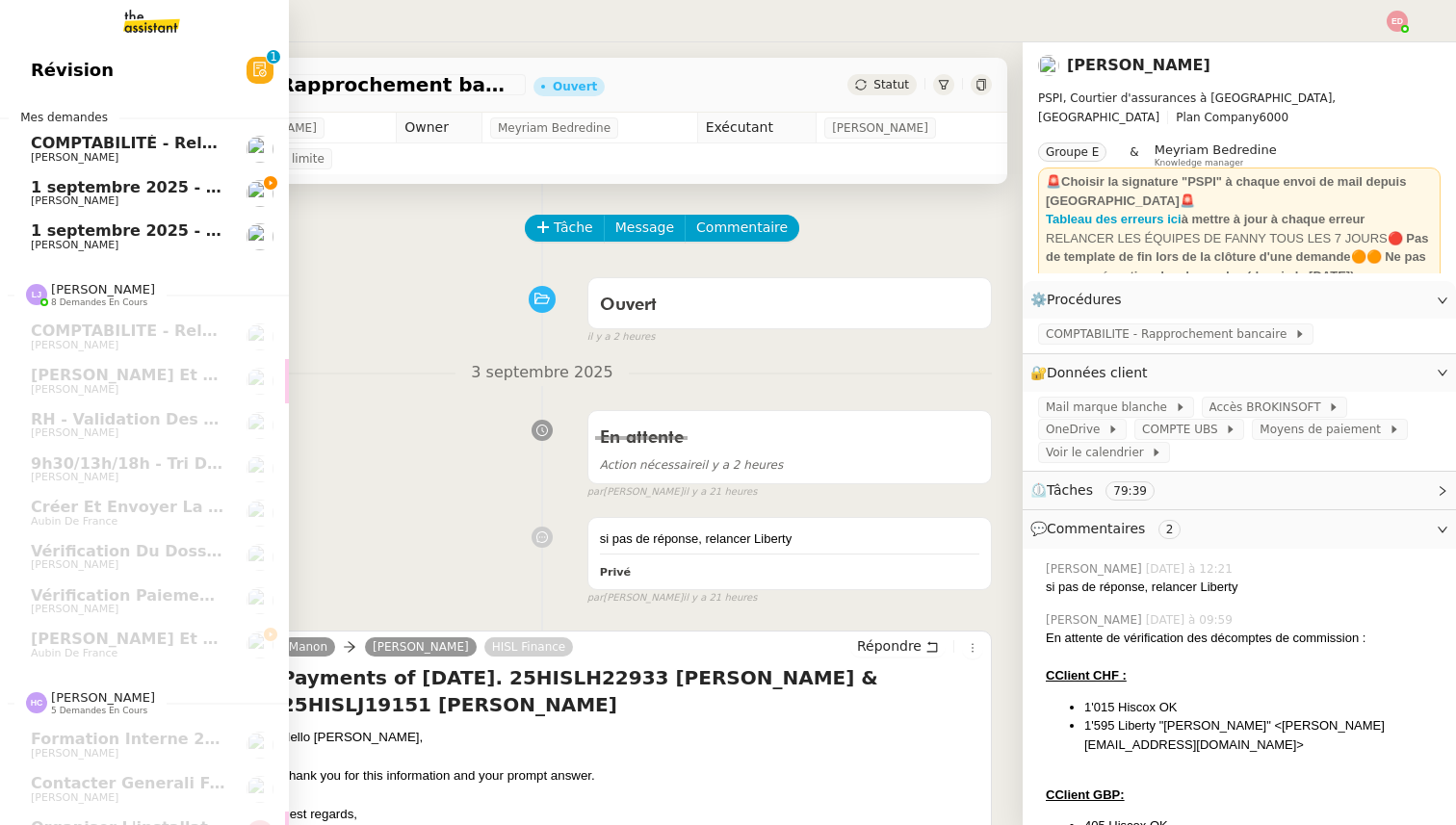
click at [124, 190] on span "1 septembre 2025 - QUOTIDIEN - OPAL - Gestion de la boîte mail OPAL" at bounding box center [335, 187] width 608 height 18
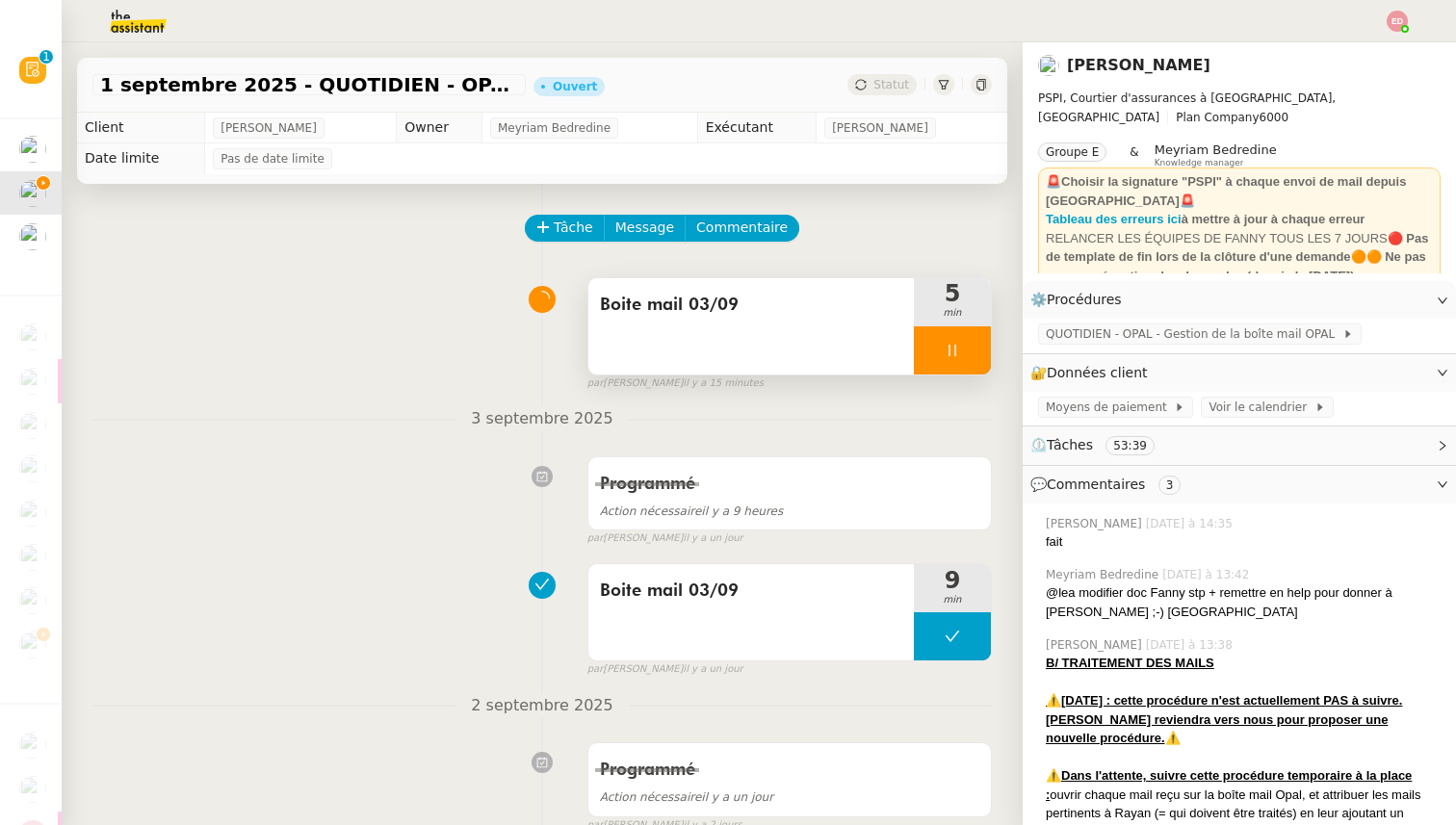
click at [974, 350] on div at bounding box center [953, 351] width 77 height 48
click at [974, 350] on icon at bounding box center [972, 350] width 15 height 11
click at [901, 94] on div "Statut" at bounding box center [882, 85] width 70 height 21
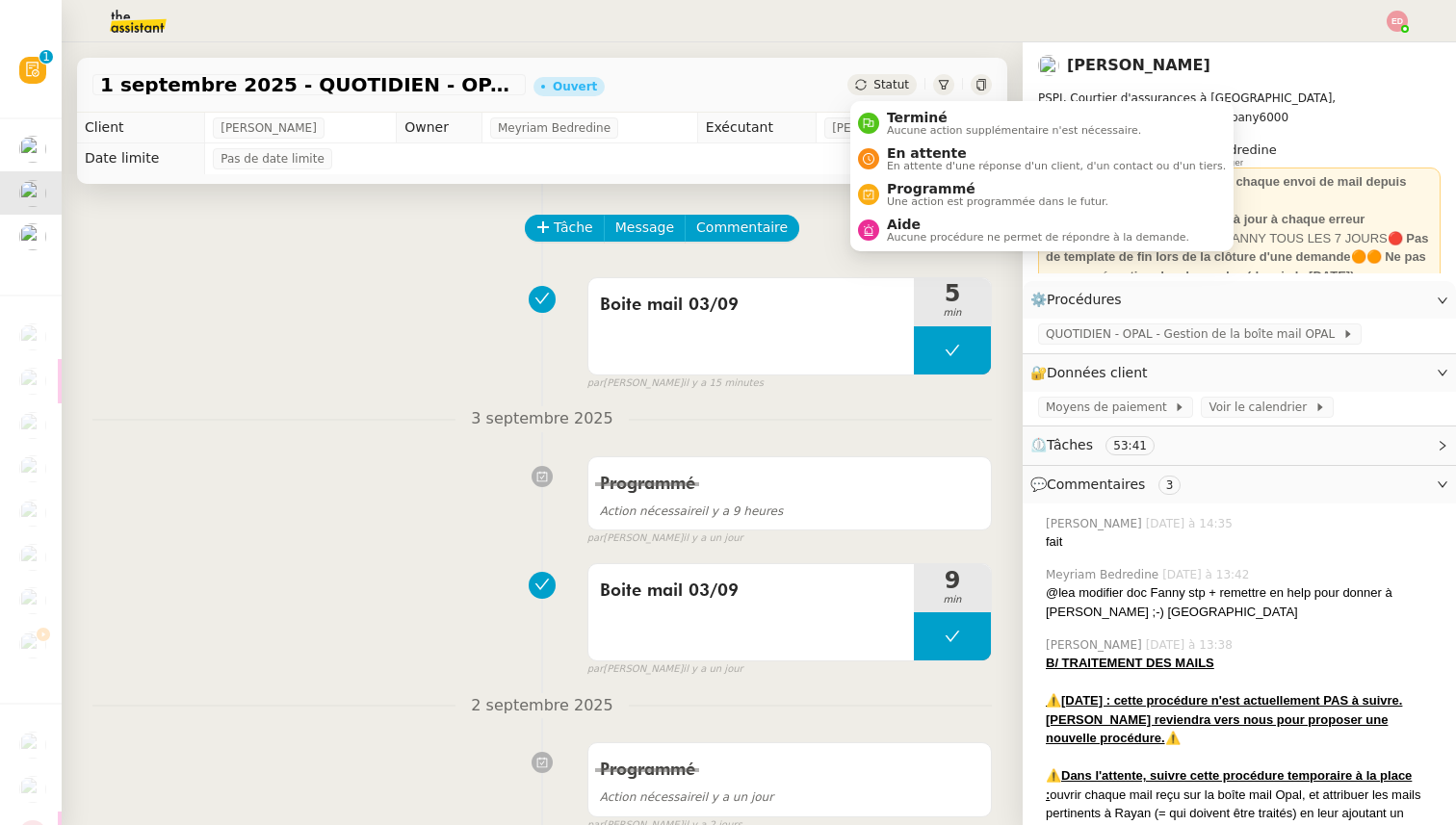
click at [899, 90] on span "Statut" at bounding box center [891, 85] width 36 height 14
click at [916, 184] on span "Programmé" at bounding box center [997, 189] width 222 height 15
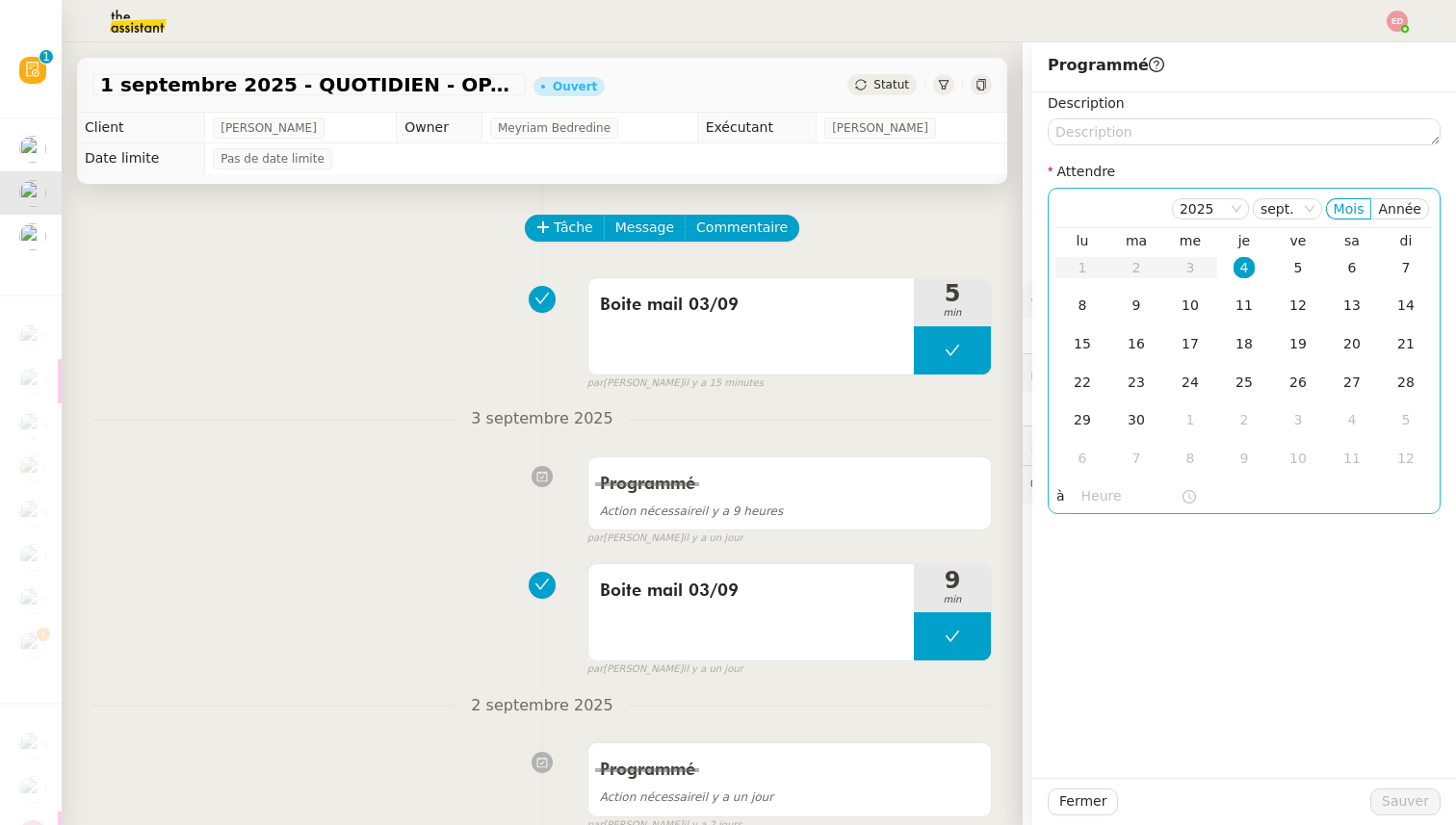
click at [1244, 263] on div "4" at bounding box center [1244, 268] width 21 height 21
click at [1092, 493] on input "text" at bounding box center [1131, 496] width 99 height 22
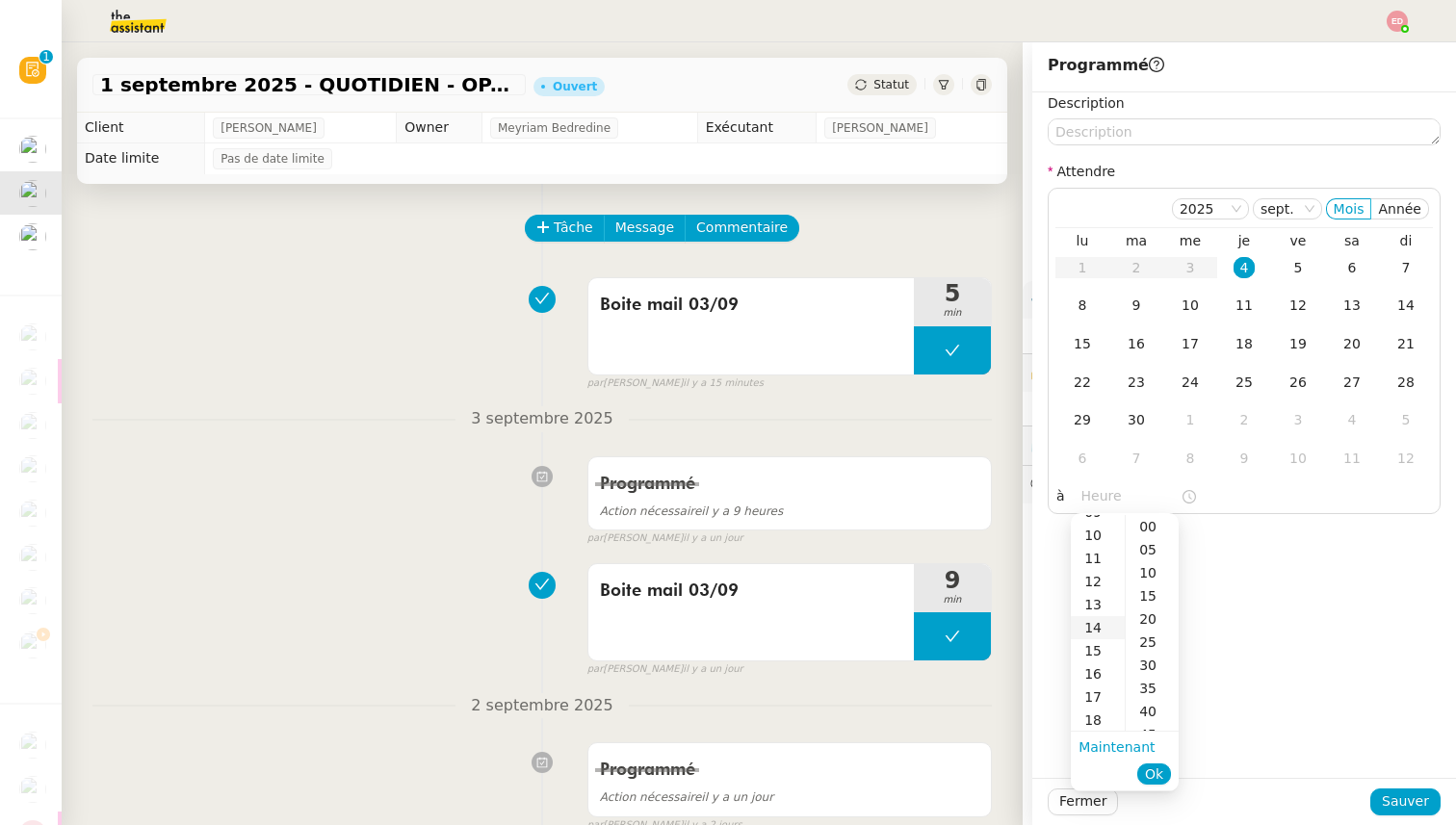
click at [1103, 628] on div "14" at bounding box center [1098, 628] width 54 height 23
click at [1155, 527] on div "00" at bounding box center [1152, 527] width 53 height 23
type input "14:00"
click at [1164, 775] on span "Ok" at bounding box center [1154, 775] width 18 height 19
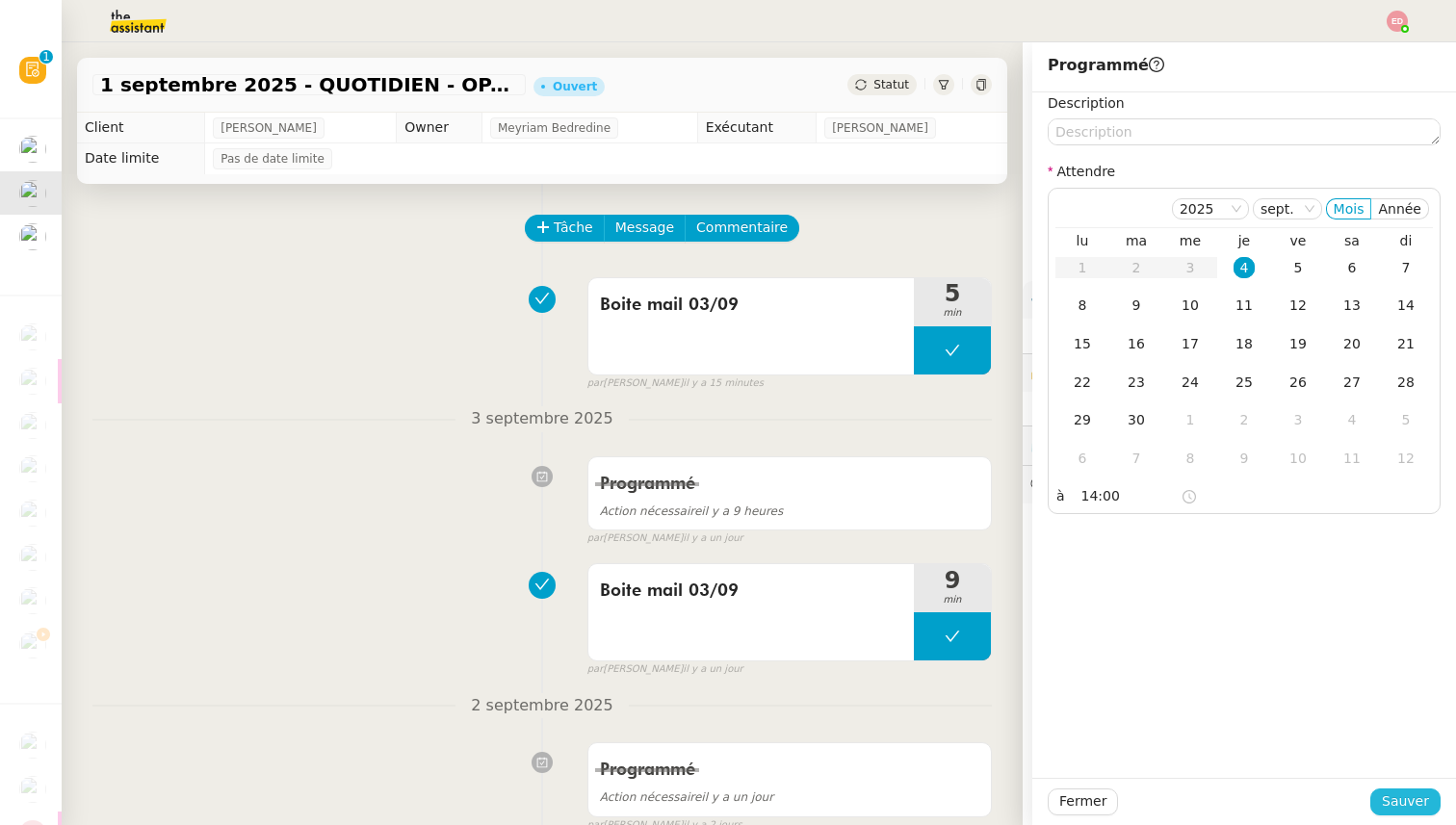
click at [1406, 801] on span "Sauver" at bounding box center [1405, 802] width 47 height 22
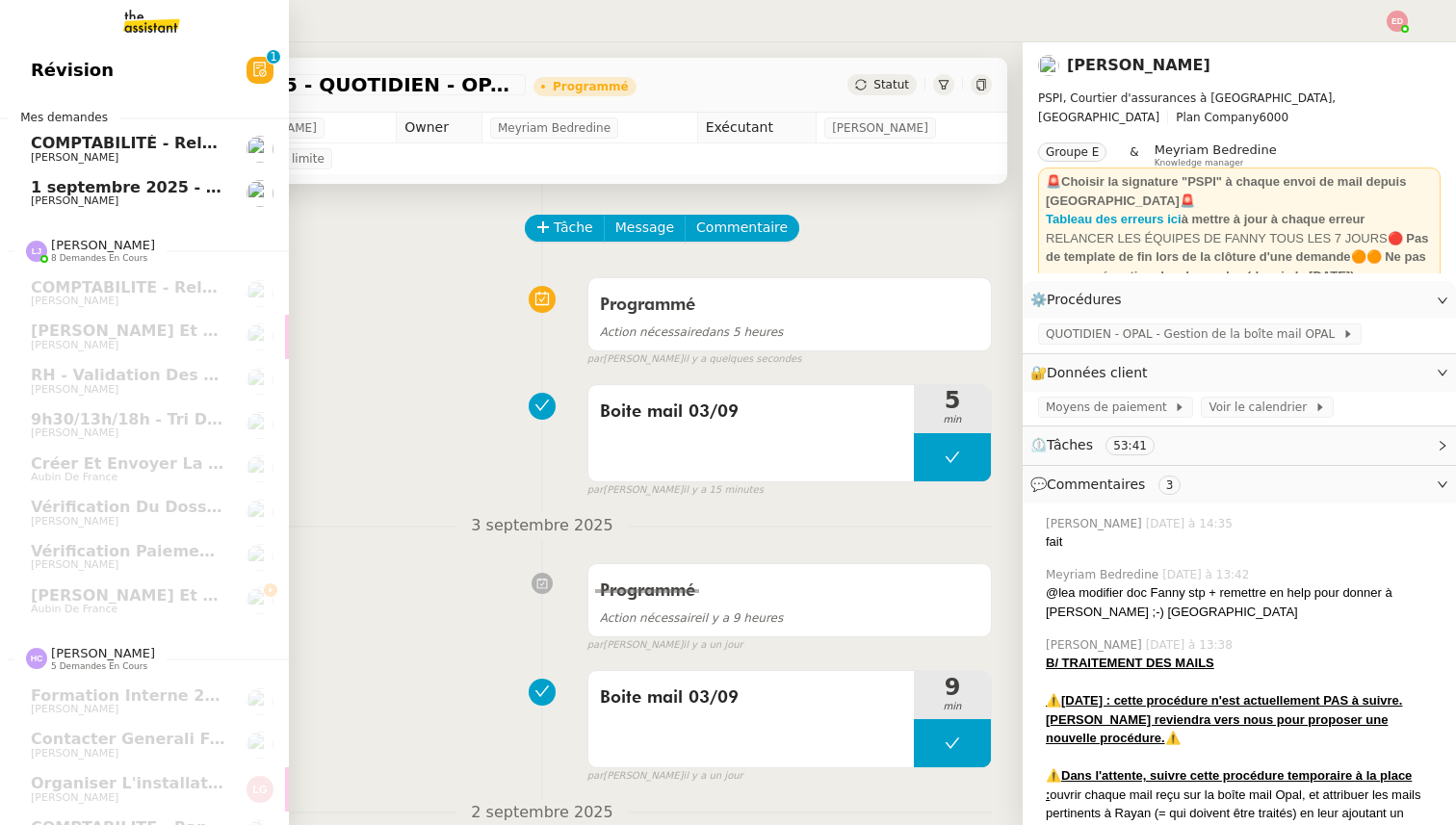
click at [41, 178] on link "[DATE] - QUOTIDIEN Gestion boite mail Accounting [PERSON_NAME]" at bounding box center [144, 194] width 288 height 45
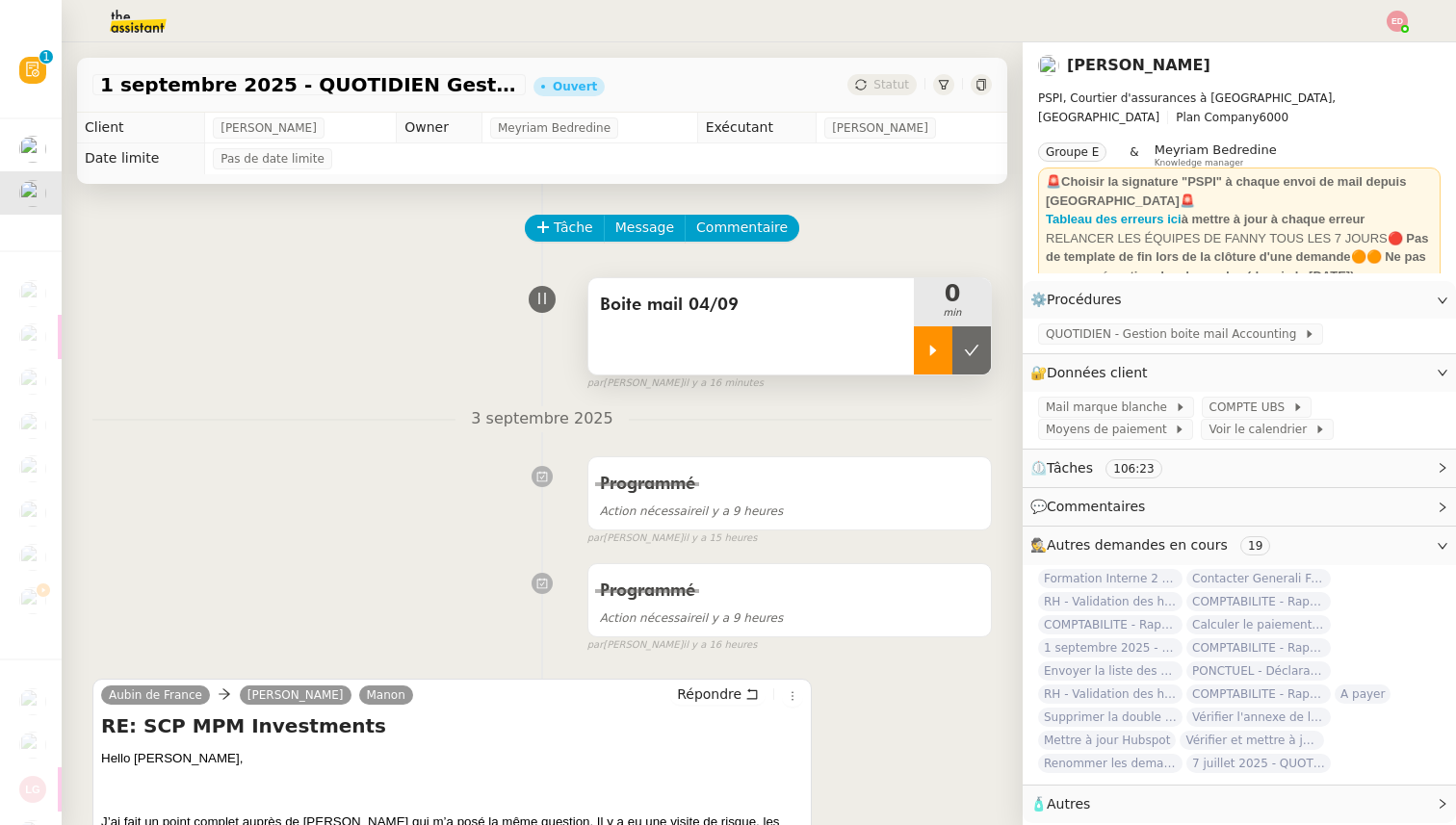
click at [937, 335] on div at bounding box center [933, 351] width 39 height 48
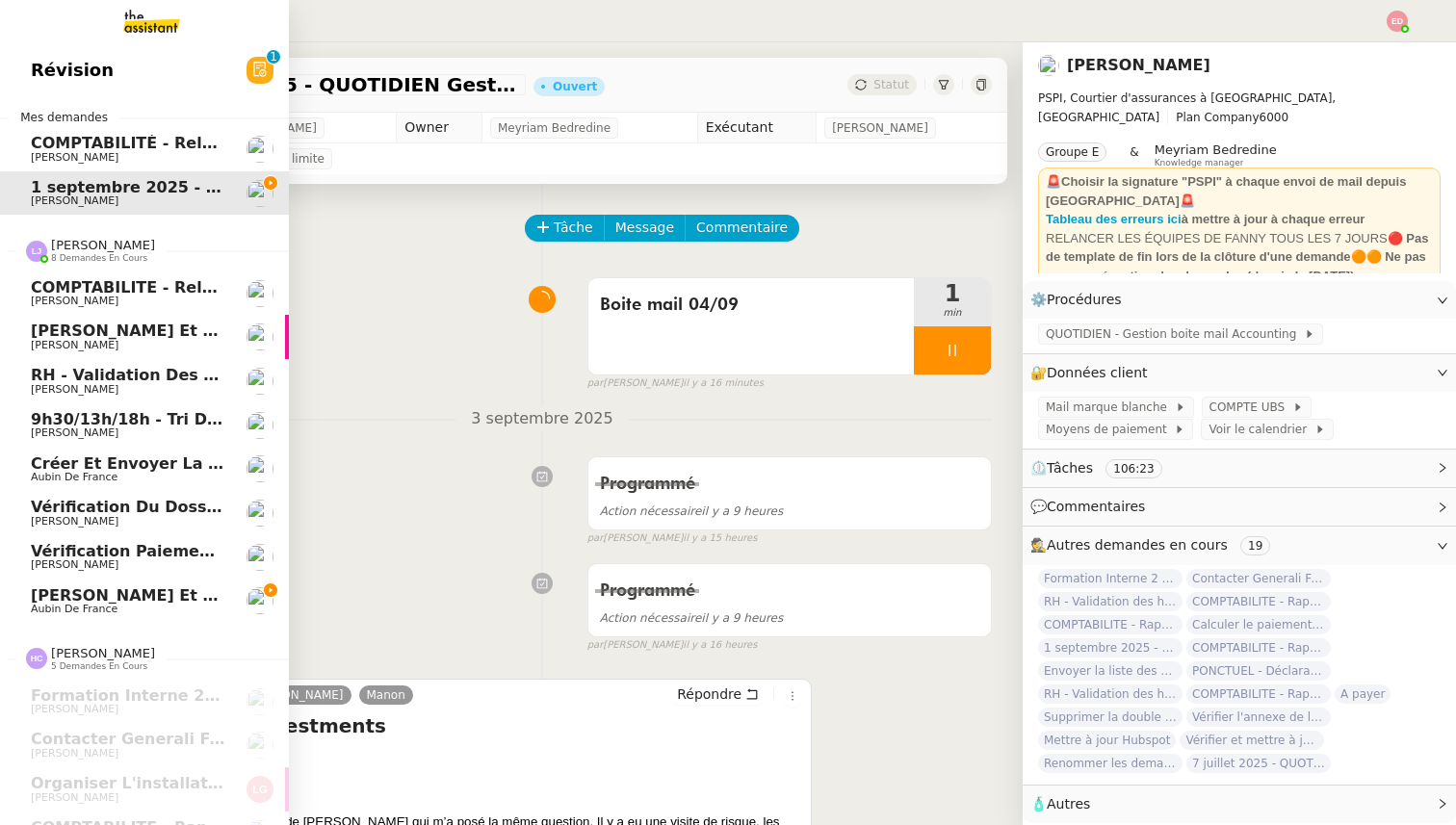
click at [90, 253] on span "[PERSON_NAME]" at bounding box center [103, 245] width 104 height 15
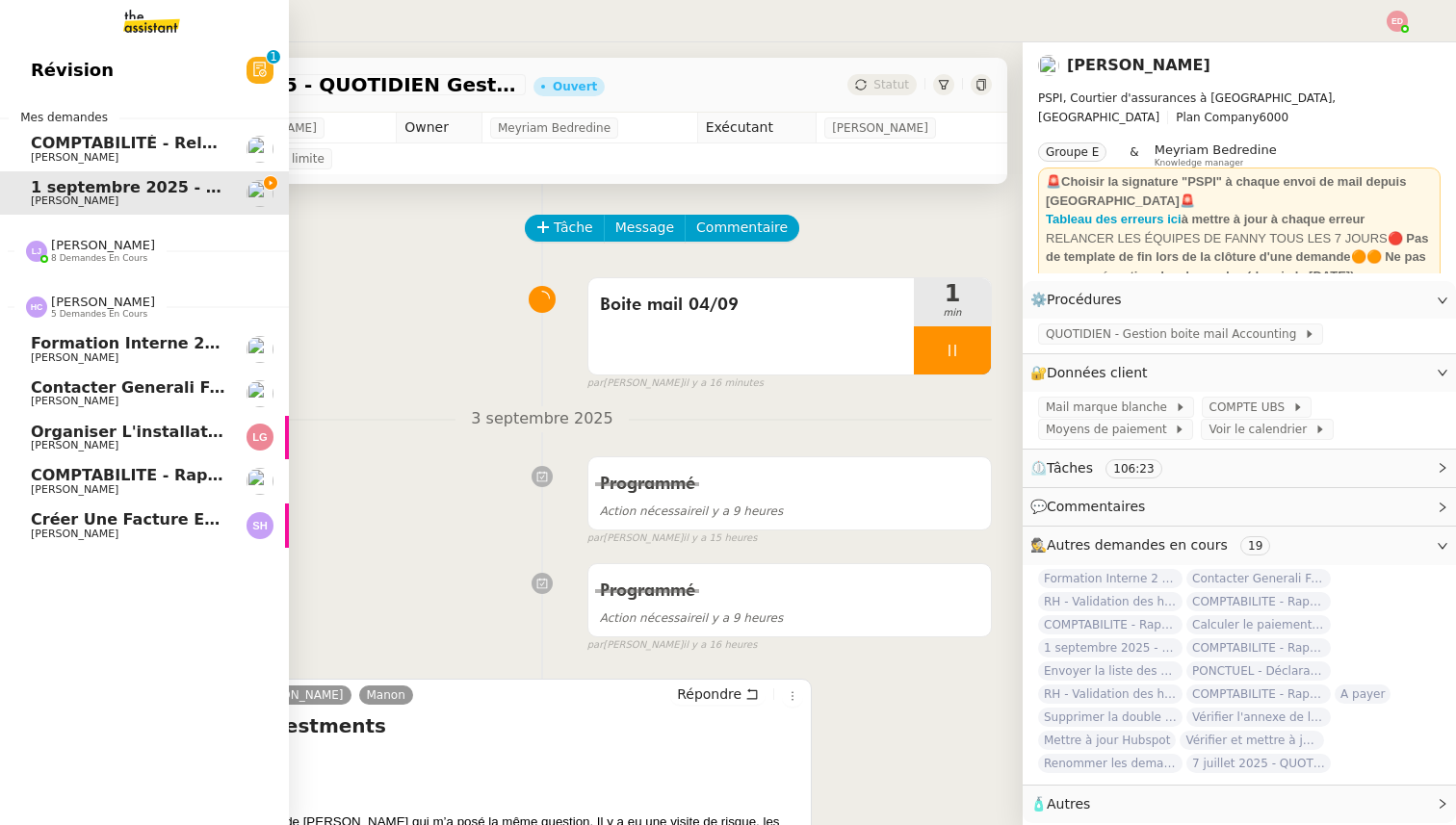
click at [87, 312] on span "5 demandes en cours" at bounding box center [99, 314] width 96 height 11
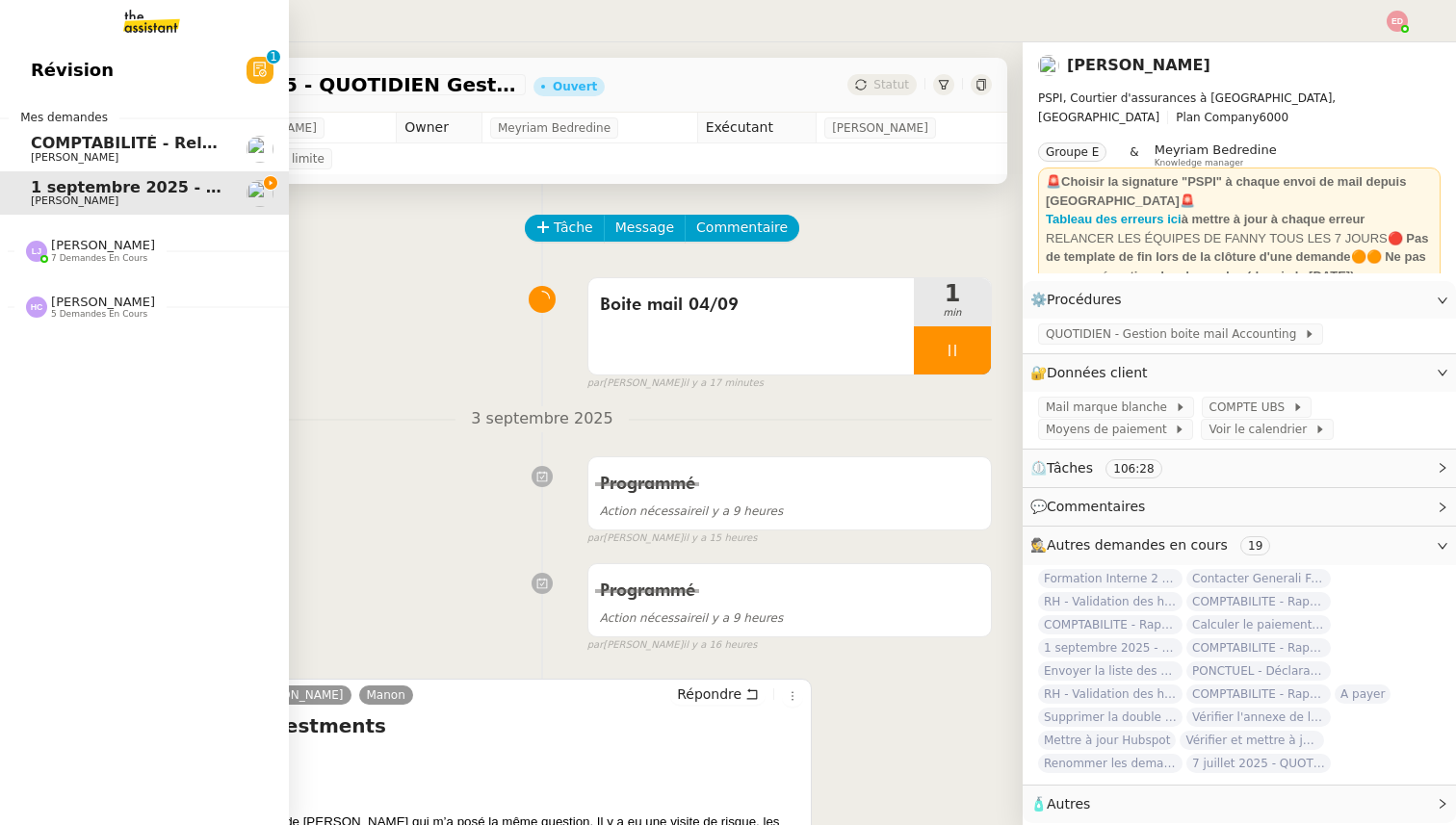
click at [90, 247] on span "[PERSON_NAME]" at bounding box center [103, 245] width 104 height 15
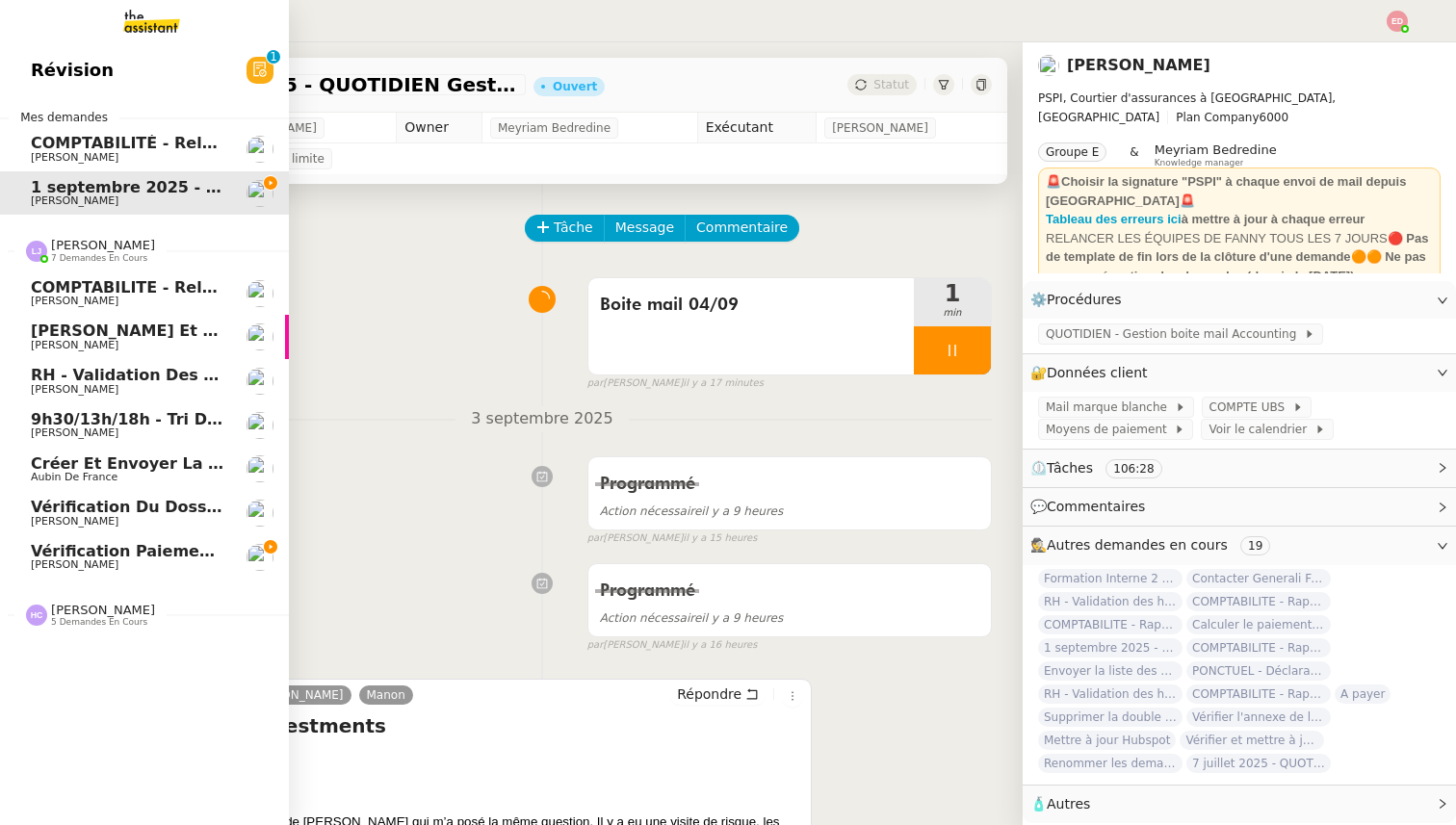
click at [75, 553] on span "Vérification paiements WYCC et MS [PERSON_NAME]" at bounding box center [258, 551] width 455 height 18
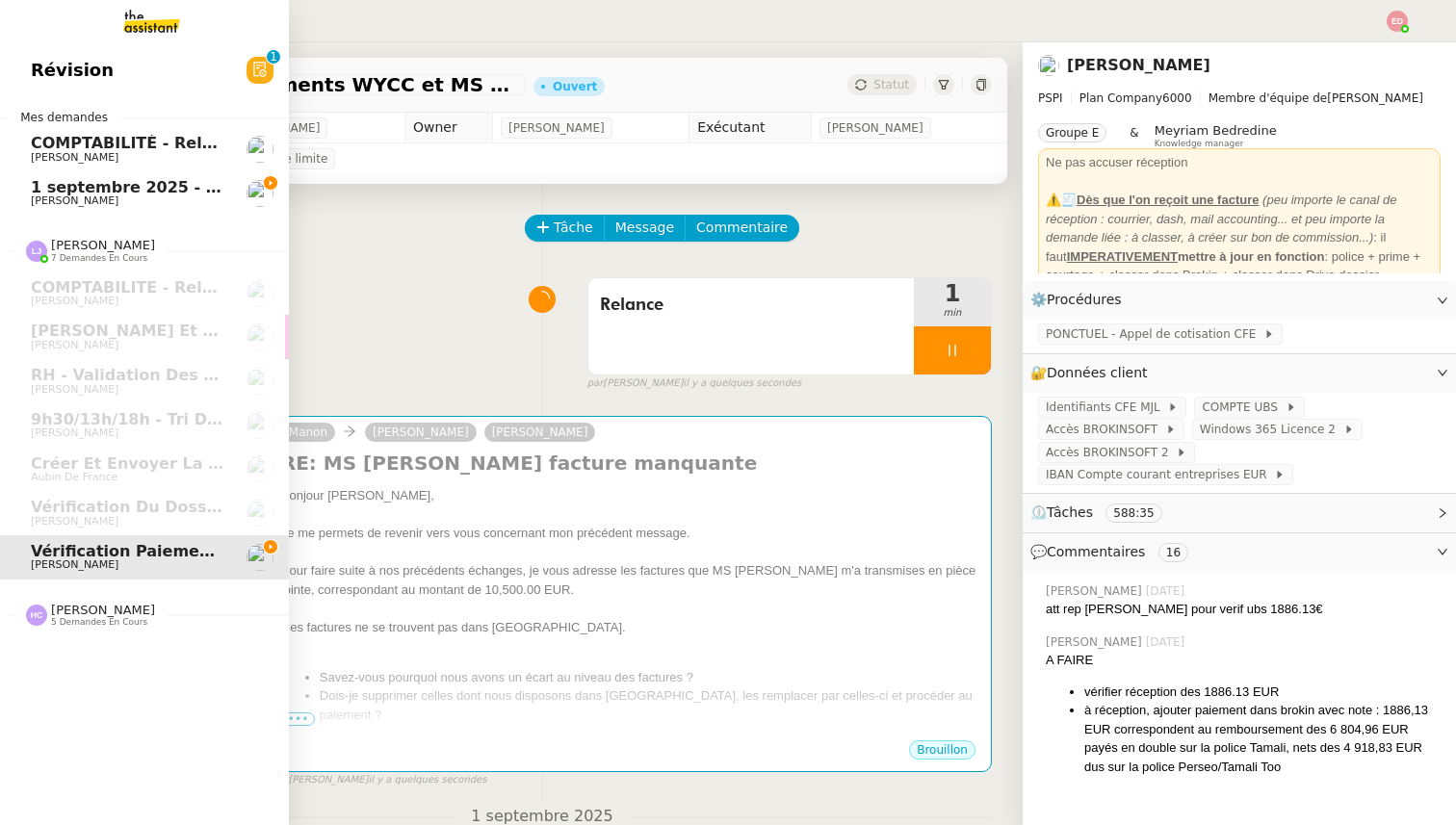
click at [46, 204] on span "[PERSON_NAME]" at bounding box center [75, 200] width 88 height 13
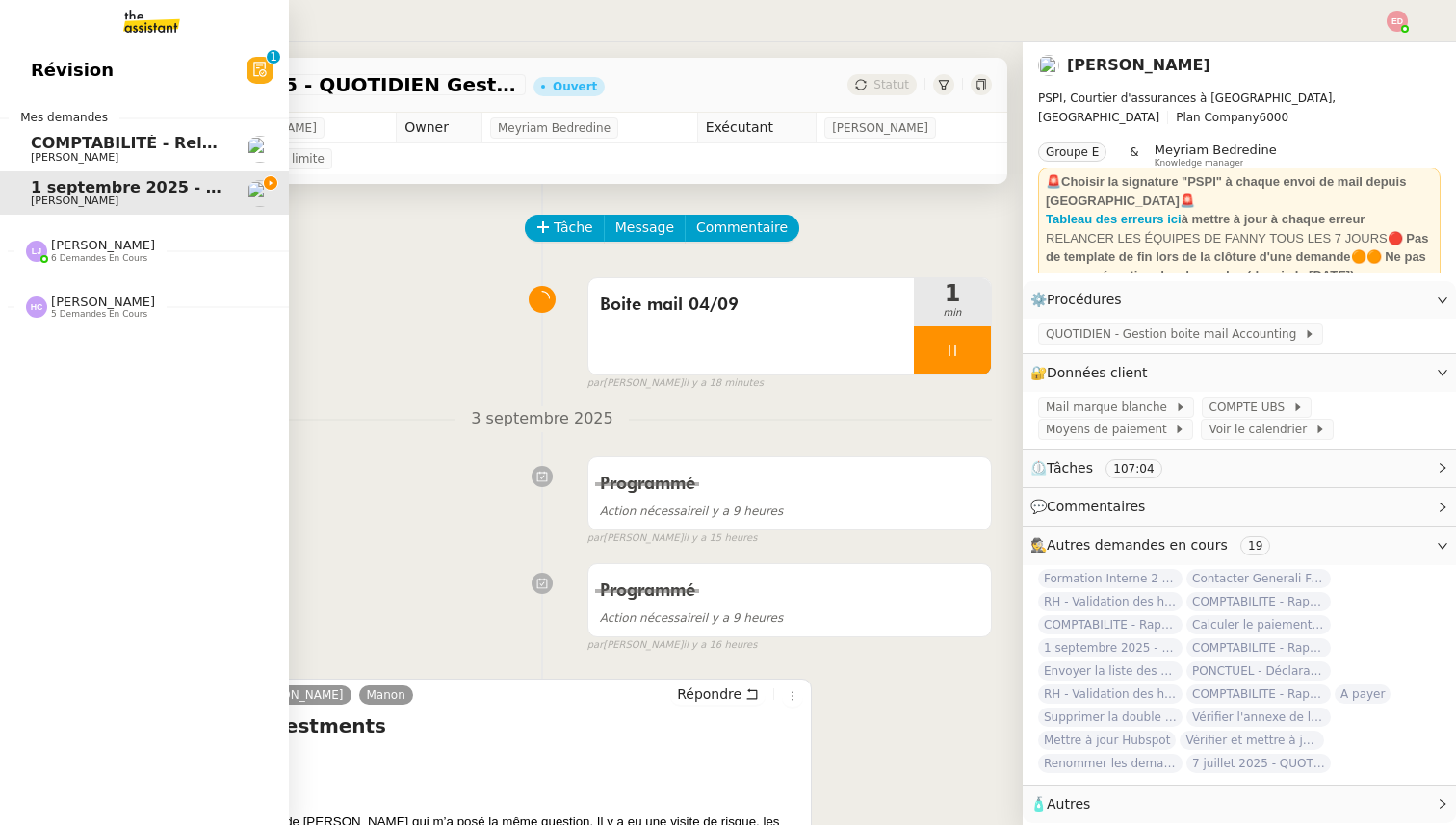
click at [71, 249] on span "[PERSON_NAME]" at bounding box center [103, 245] width 104 height 15
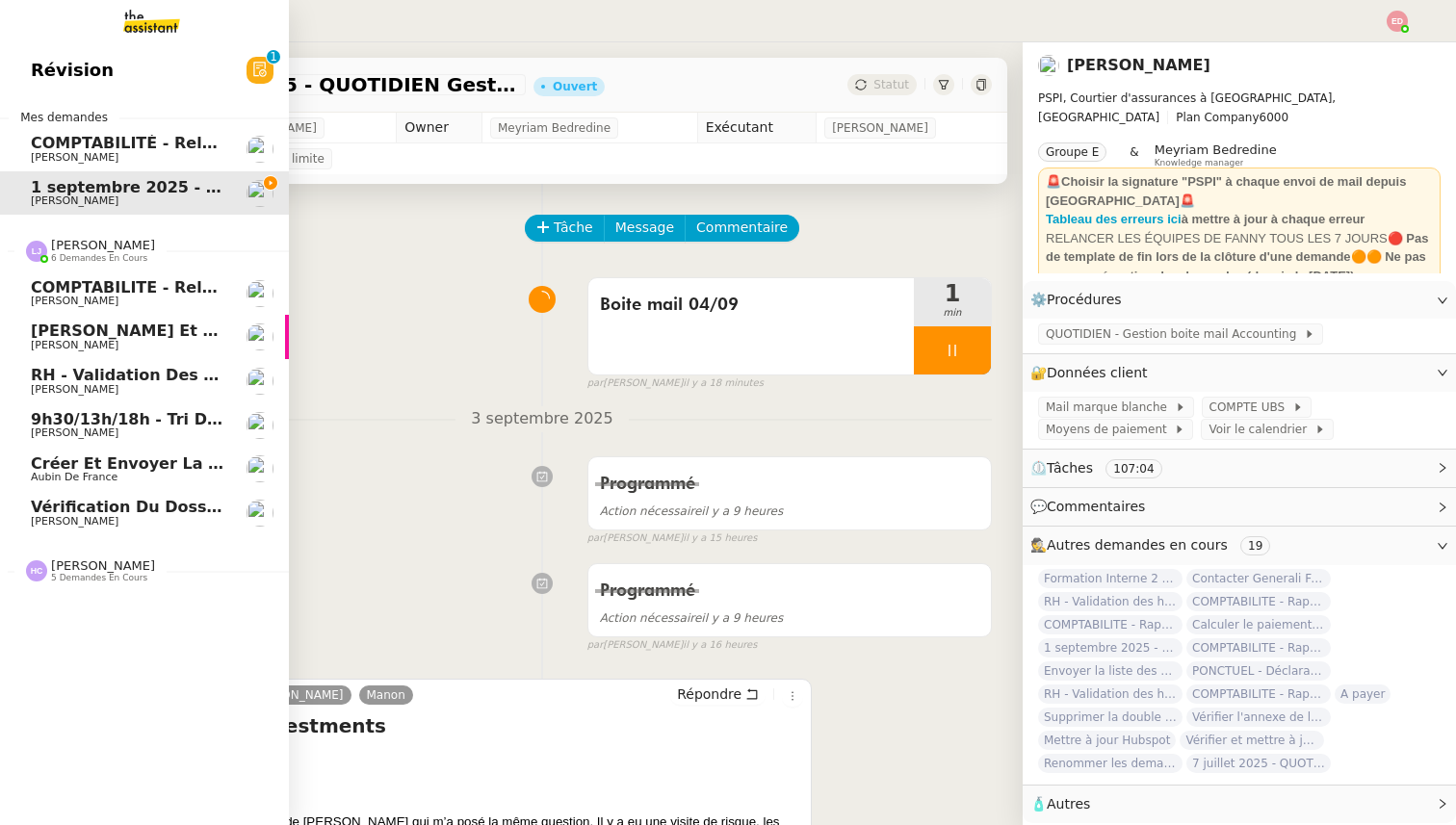
click at [72, 249] on span "[PERSON_NAME]" at bounding box center [103, 245] width 104 height 15
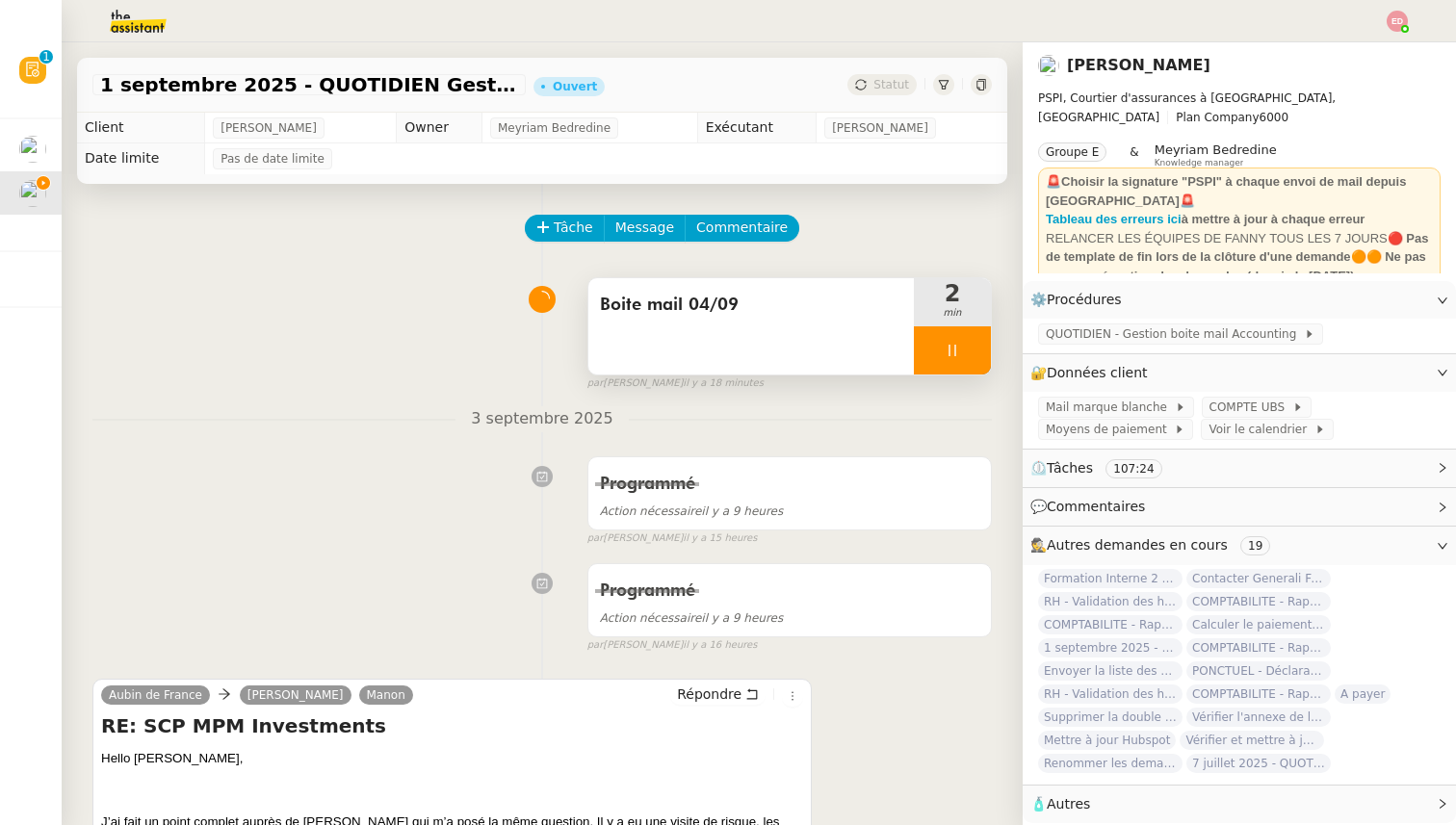
click at [980, 343] on div at bounding box center [953, 351] width 77 height 48
click at [991, 343] on button at bounding box center [991, 351] width 0 height 48
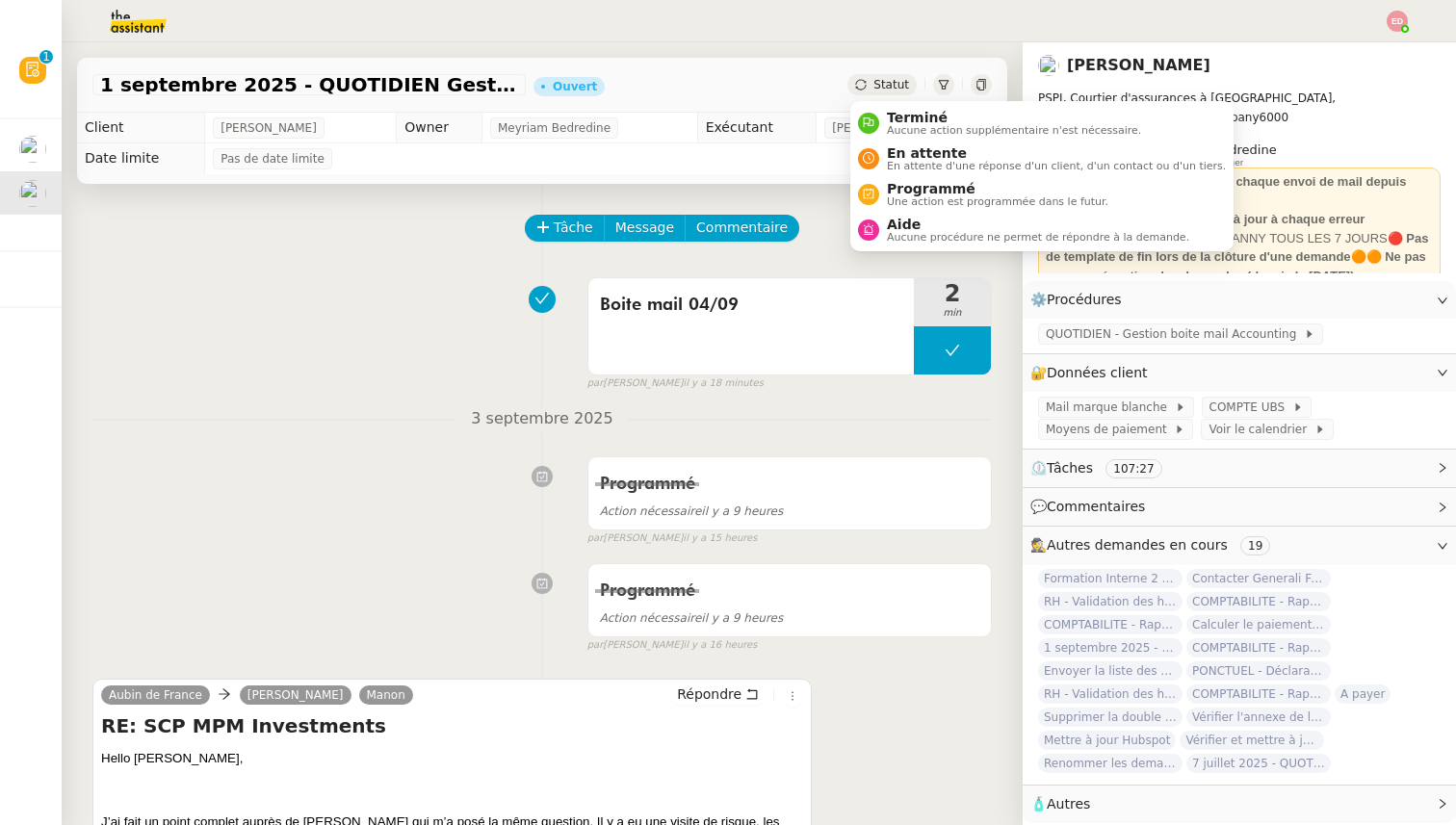
click at [881, 87] on span "Statut" at bounding box center [891, 85] width 36 height 14
click at [902, 195] on span "Programmé" at bounding box center [997, 189] width 222 height 15
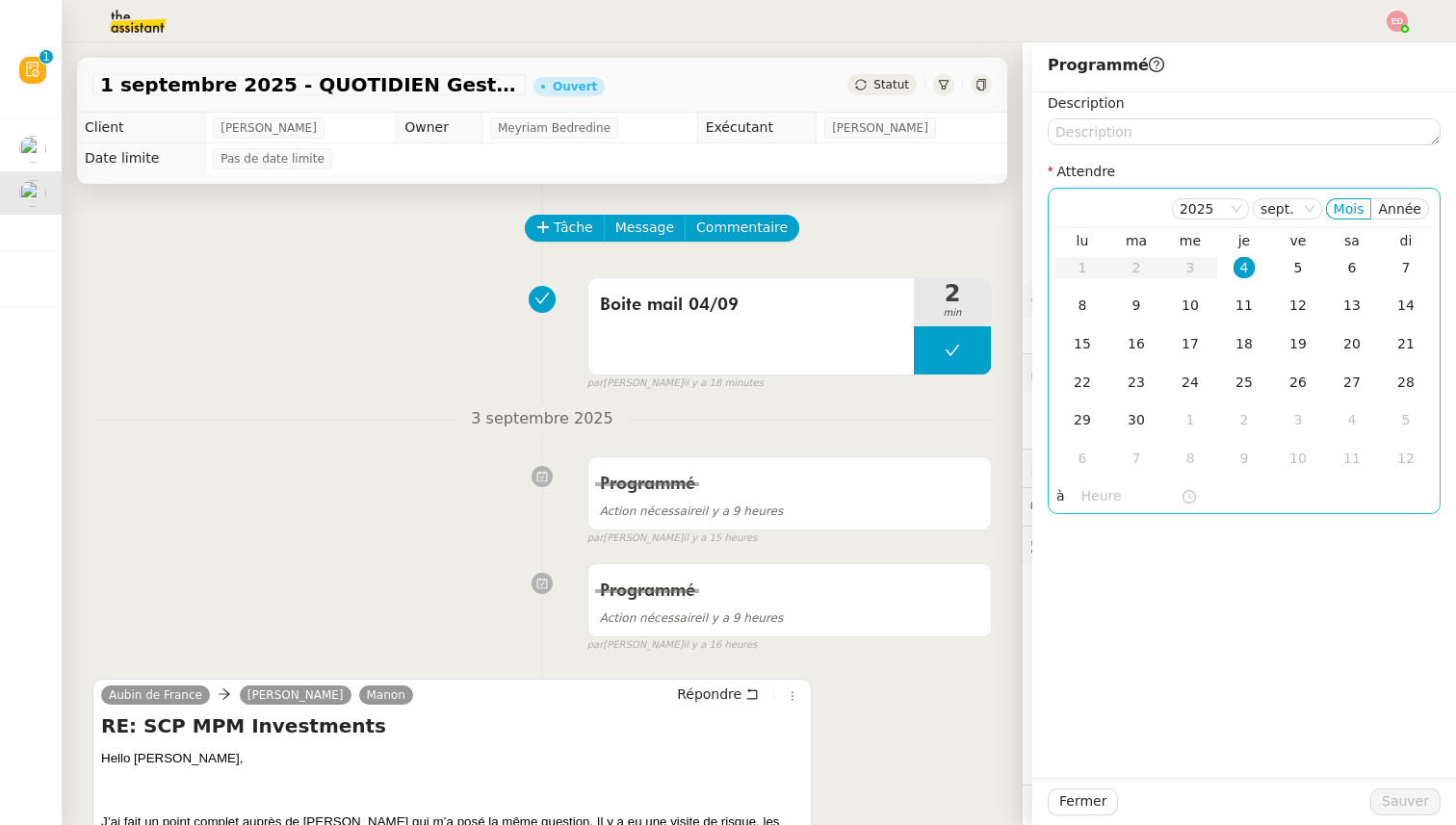
click at [1248, 263] on div "4" at bounding box center [1244, 268] width 21 height 21
click at [1099, 504] on input "text" at bounding box center [1131, 496] width 99 height 22
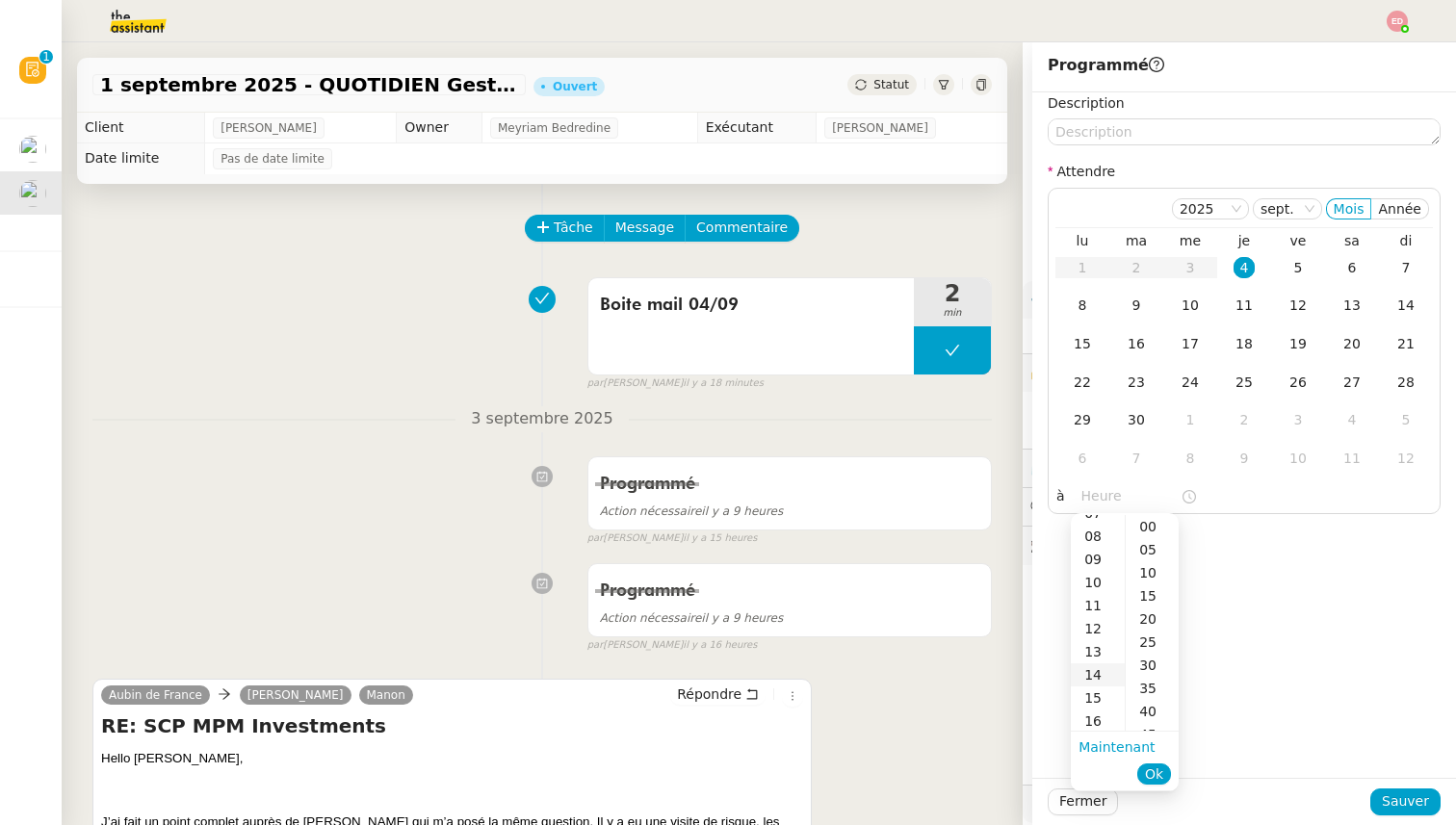
click at [1097, 674] on div "14" at bounding box center [1098, 675] width 54 height 23
click at [1151, 526] on div "00" at bounding box center [1152, 527] width 53 height 23
type input "14:00"
click at [1167, 768] on button "Ok" at bounding box center [1154, 775] width 34 height 21
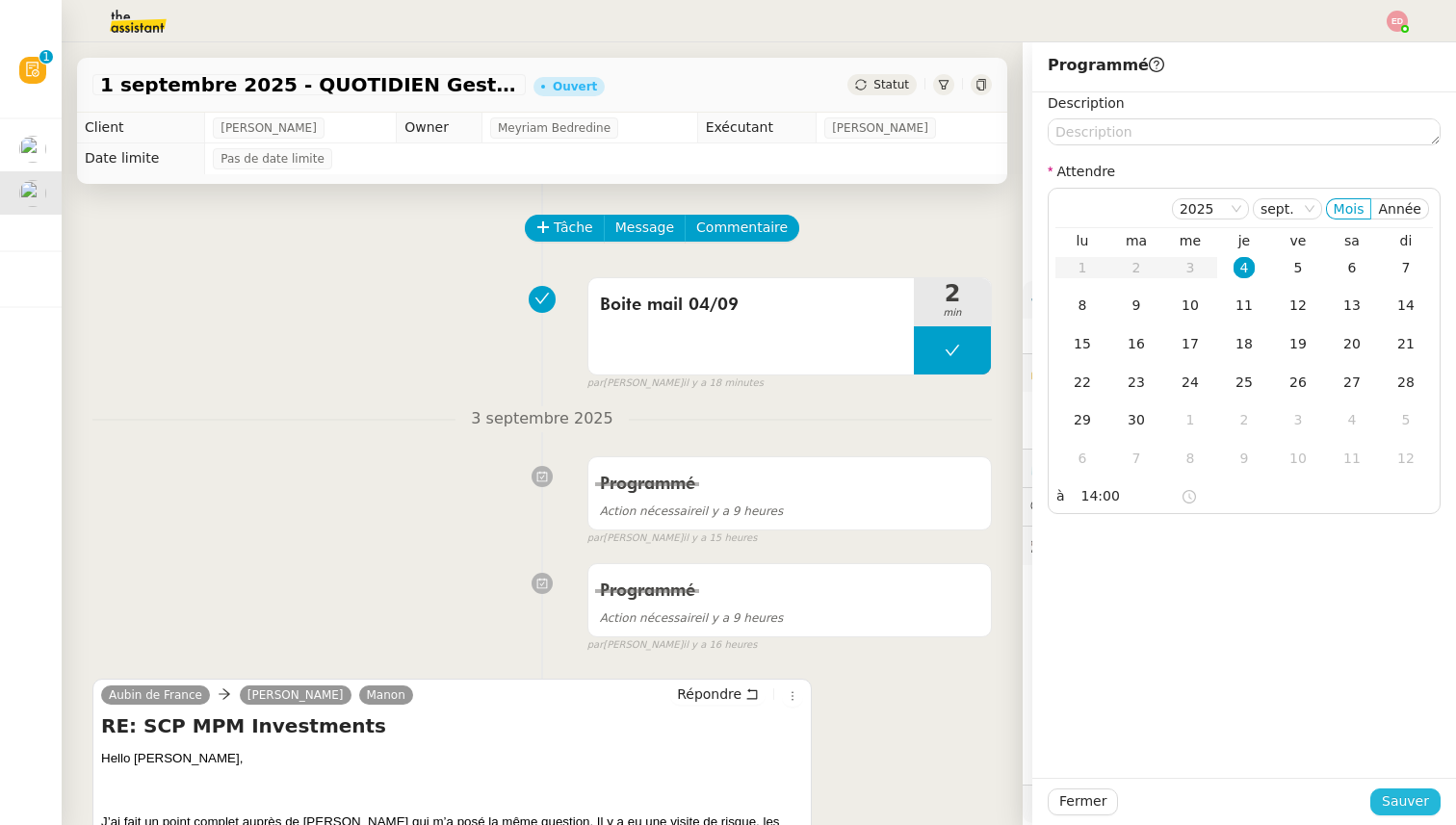
click at [1422, 807] on span "Sauver" at bounding box center [1405, 802] width 47 height 22
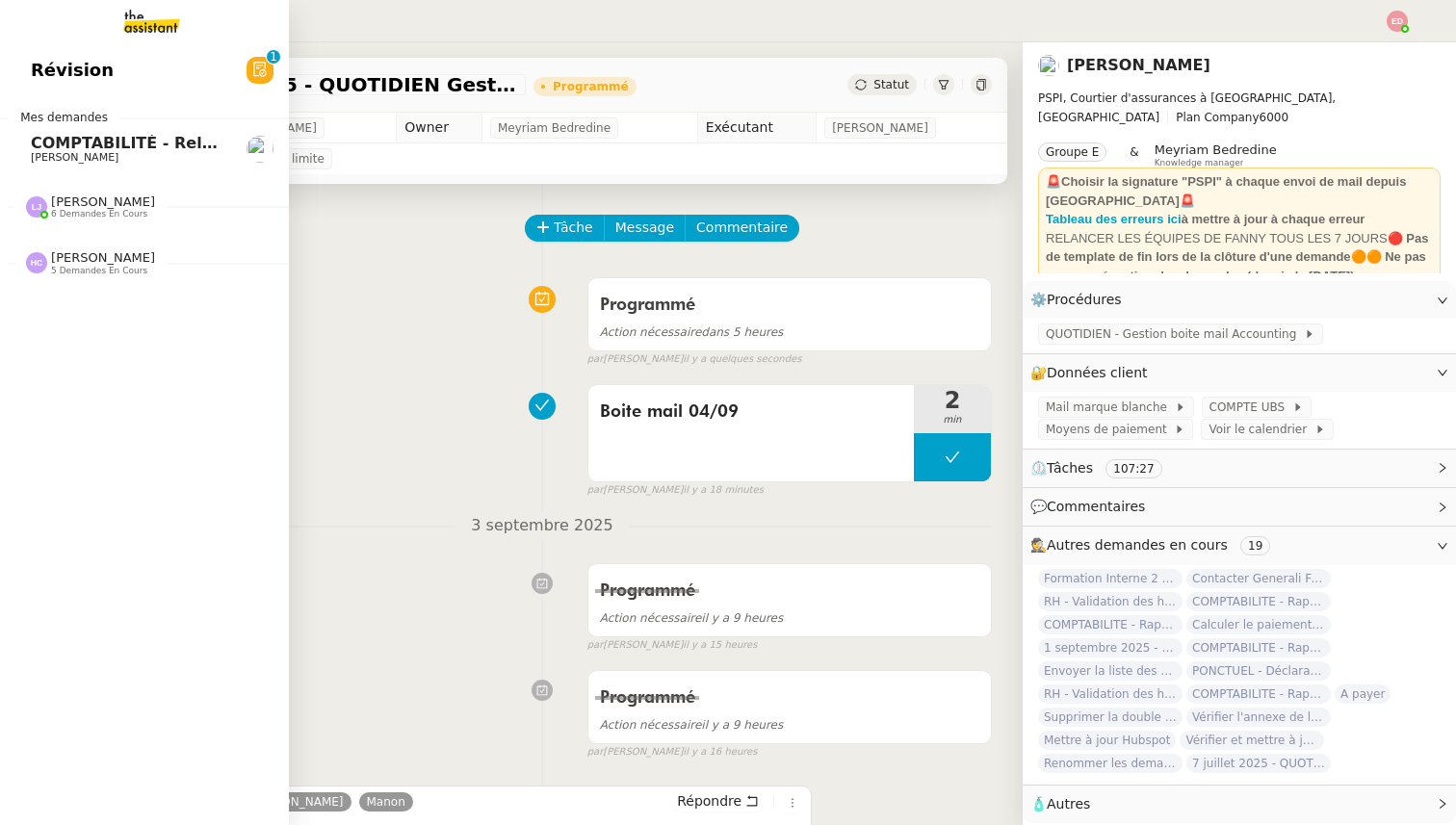
click at [38, 145] on span "COMPTABILITÉ - Relance des primes GoldenCare impayées- septembre 2025" at bounding box center [361, 142] width 660 height 18
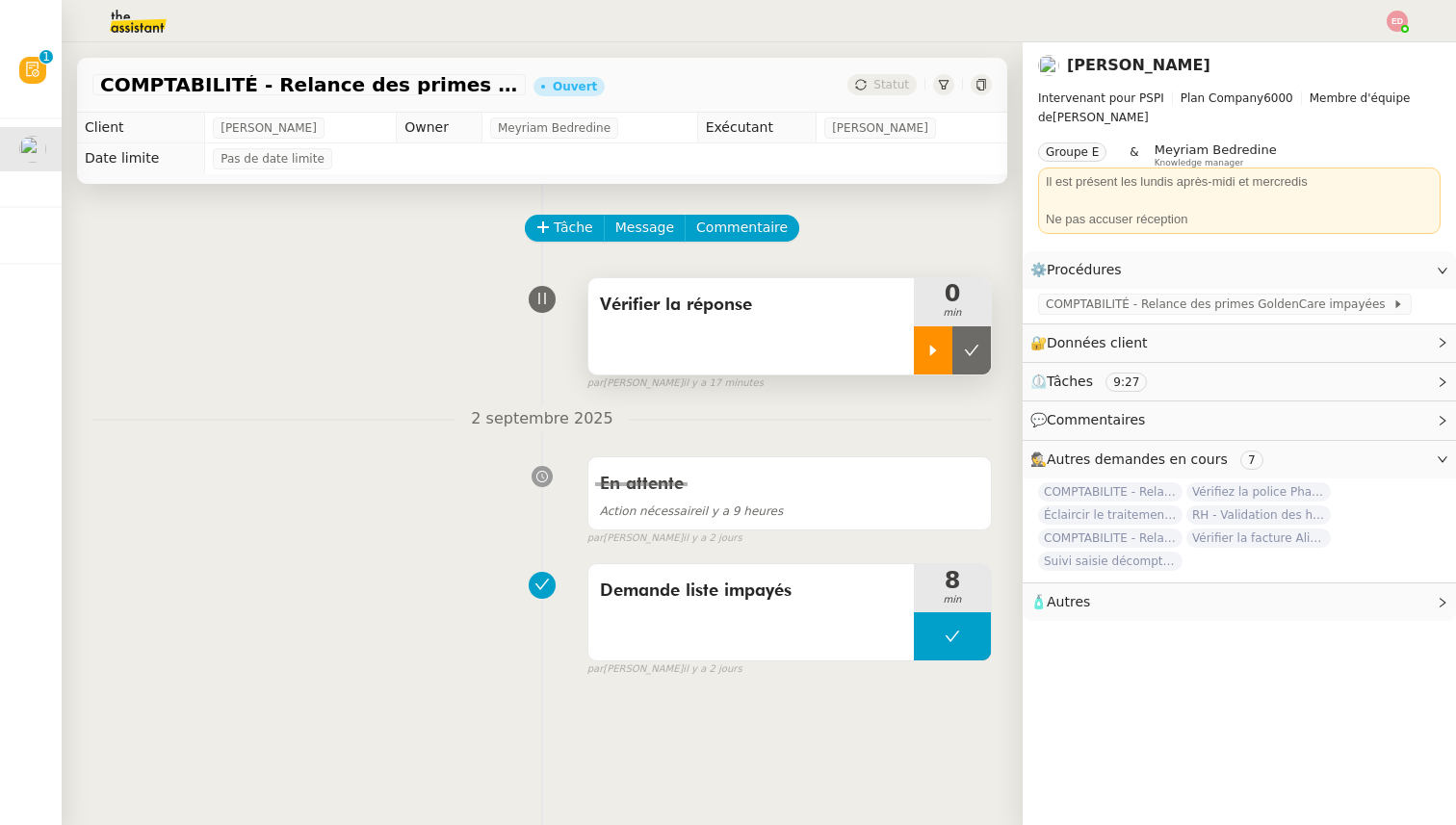
click at [931, 345] on icon at bounding box center [933, 351] width 15 height 15
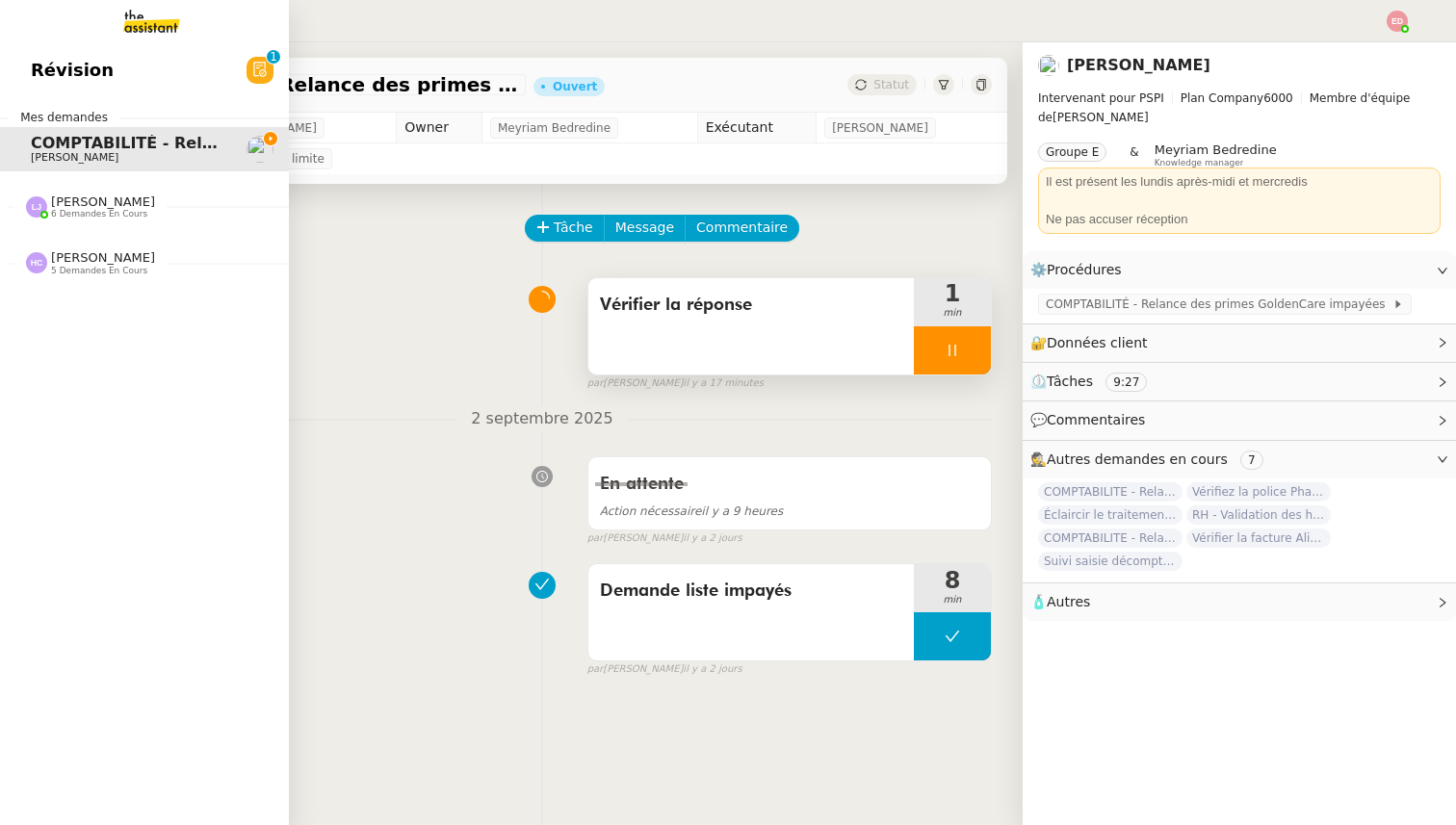
click at [90, 198] on span "[PERSON_NAME]" at bounding box center [103, 201] width 104 height 15
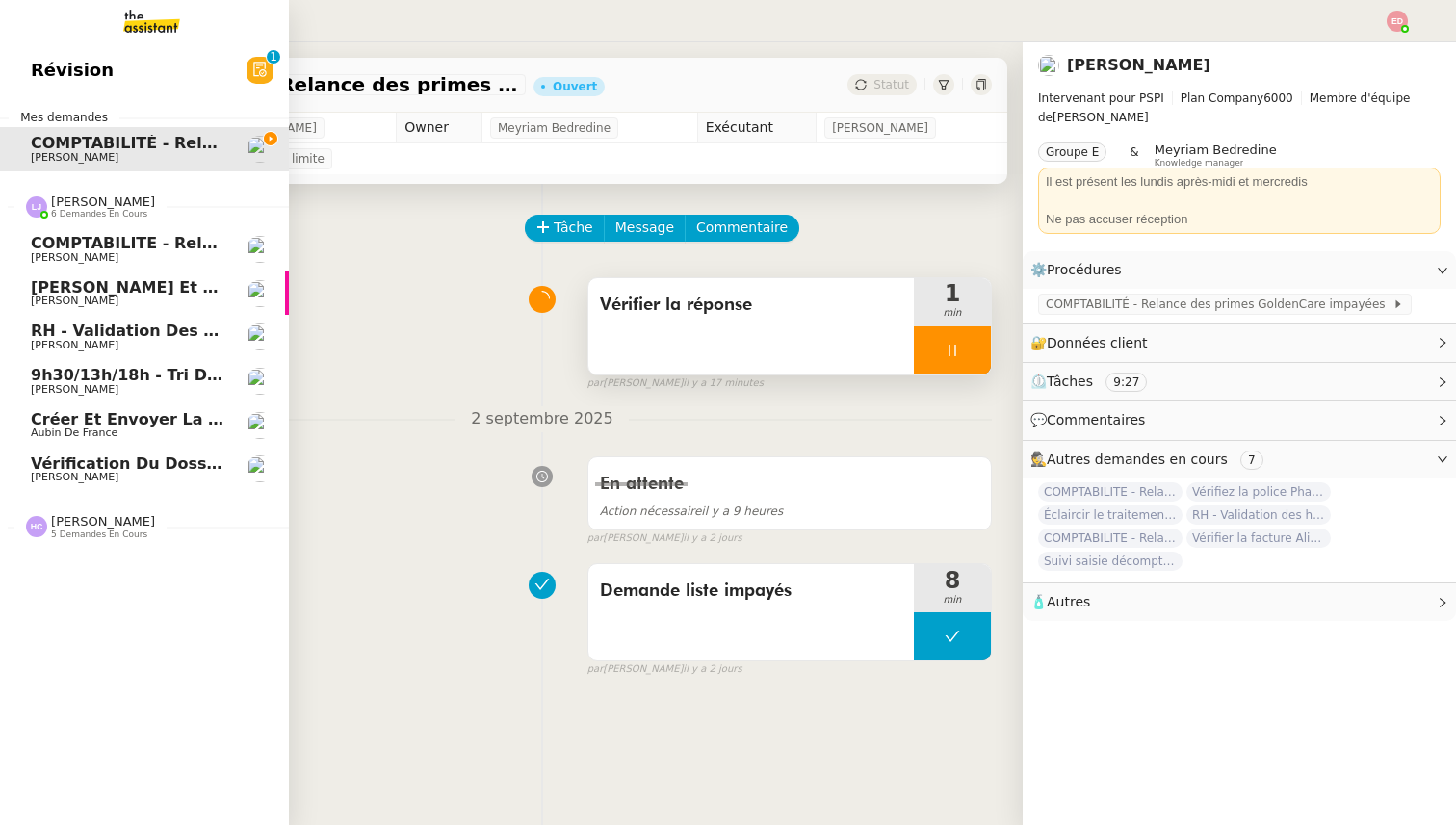
click at [90, 200] on span "[PERSON_NAME]" at bounding box center [103, 201] width 104 height 15
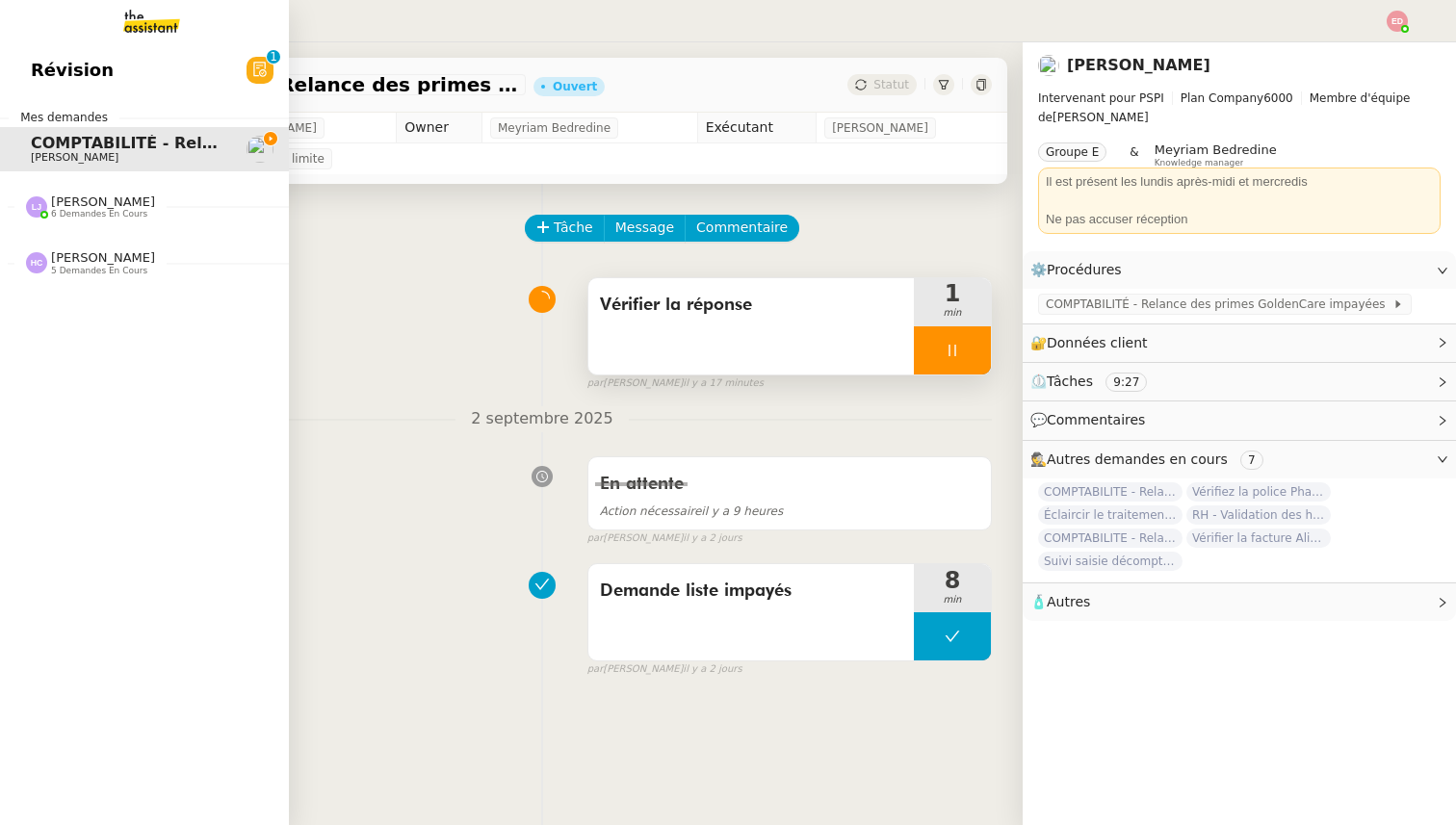
click at [90, 266] on span "5 demandes en cours" at bounding box center [99, 271] width 96 height 11
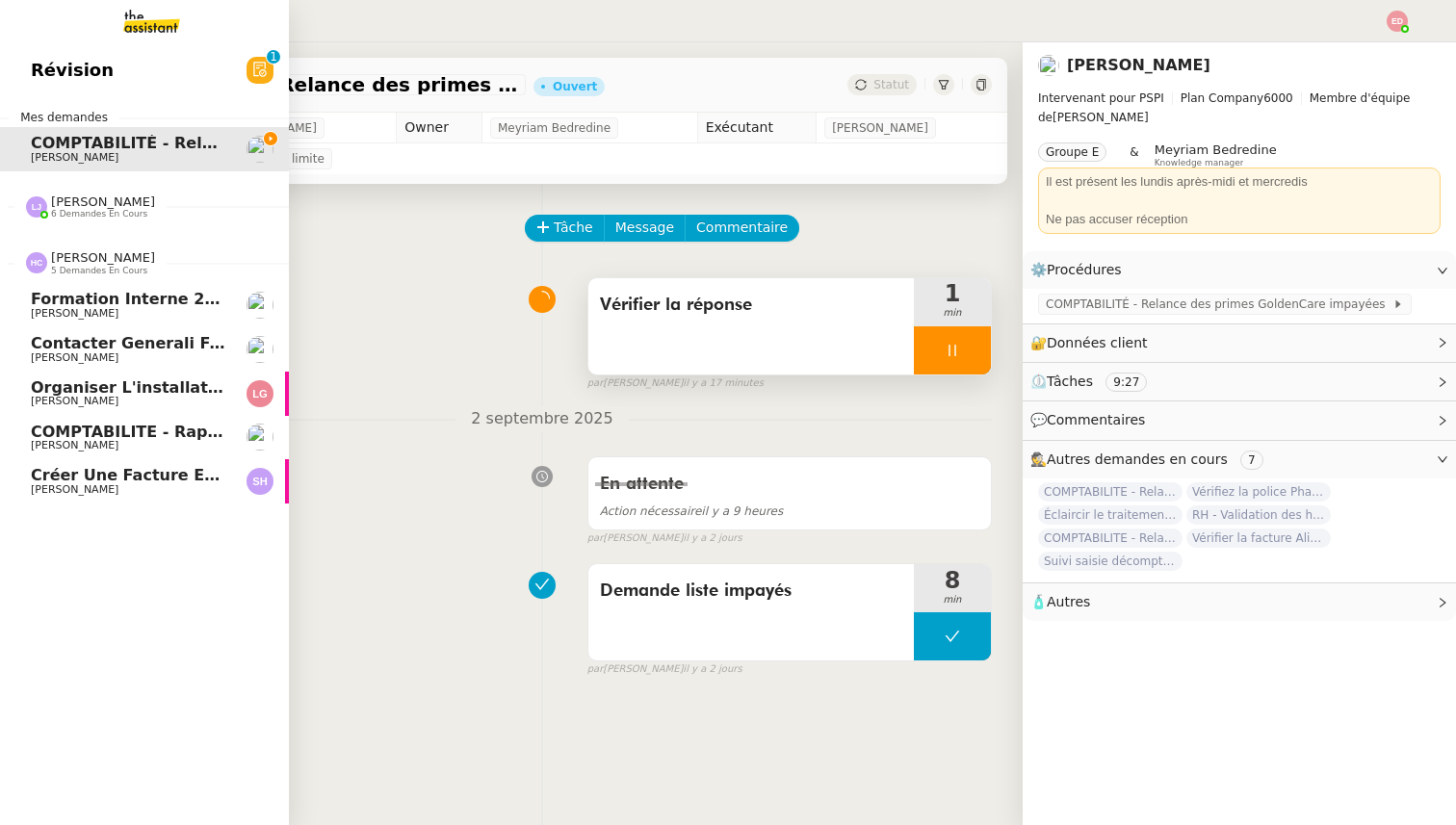
click at [90, 264] on span "[PERSON_NAME]" at bounding box center [103, 258] width 104 height 15
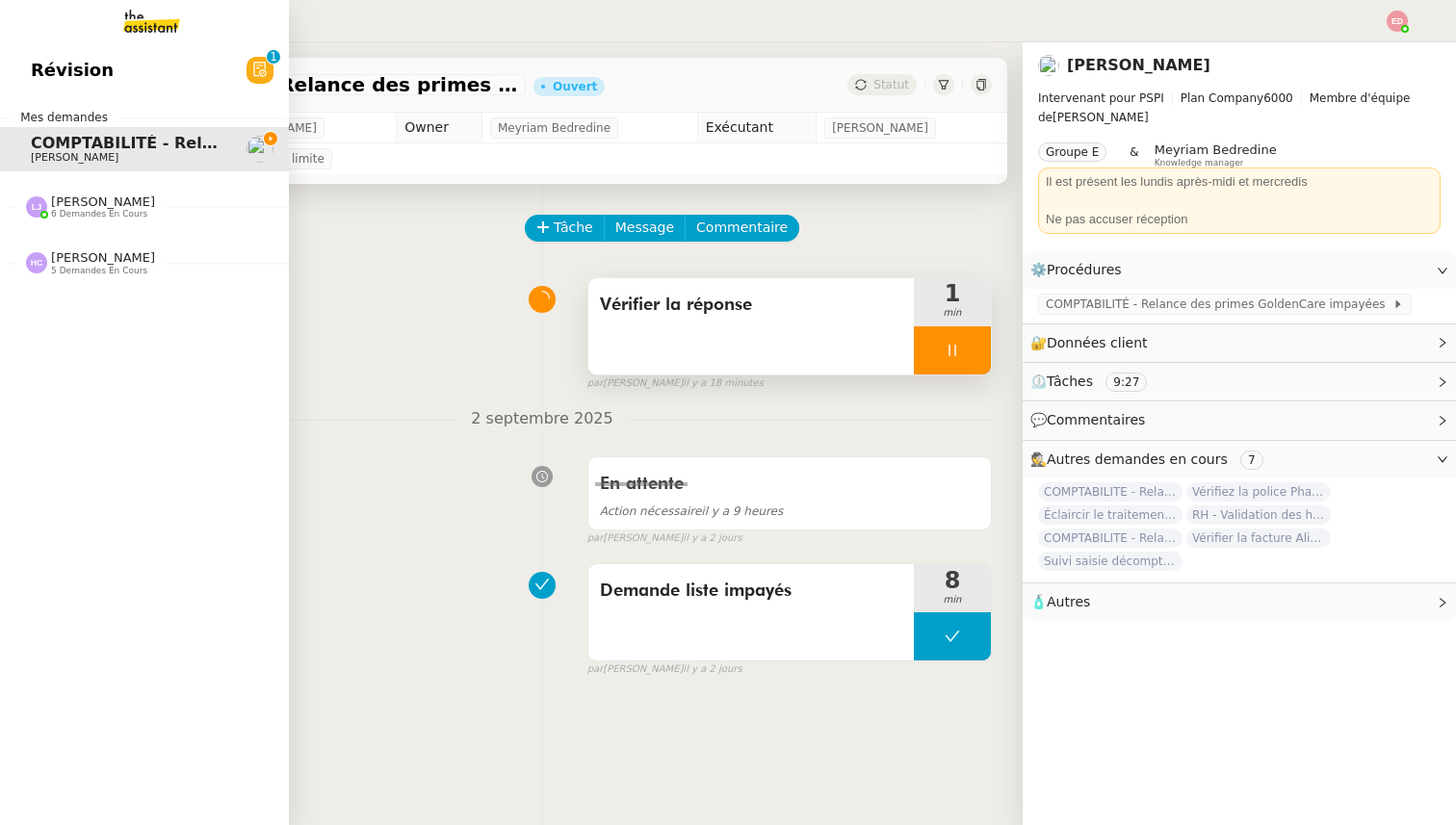
click at [71, 205] on span "[PERSON_NAME]" at bounding box center [103, 201] width 104 height 15
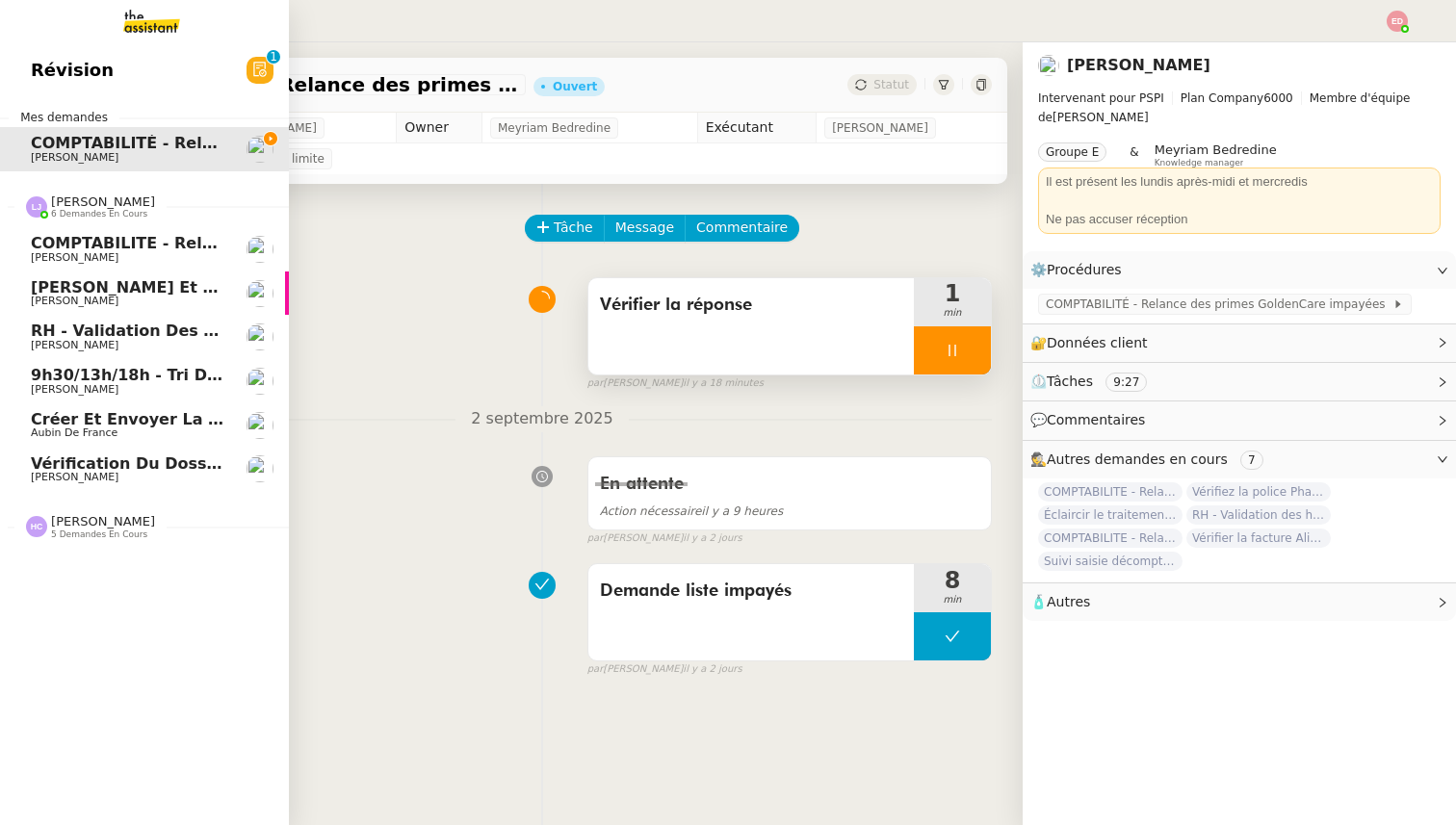
click at [74, 336] on span "RH - Validation des heures employés PSPI - 28 juillet 2025" at bounding box center [286, 330] width 510 height 18
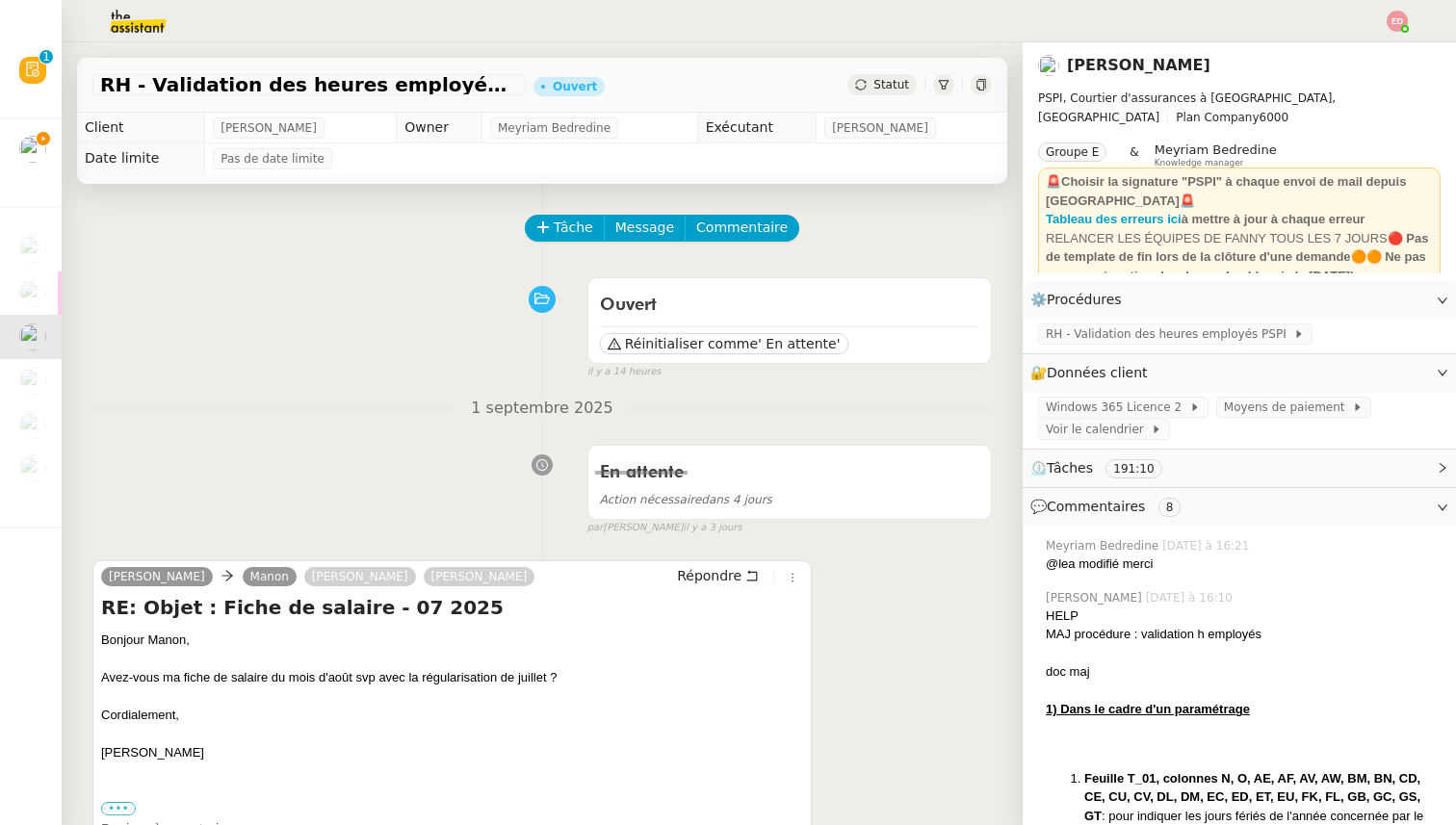
click at [1176, 501] on span "💬 Commentaires 8" at bounding box center [1108, 506] width 158 height 15
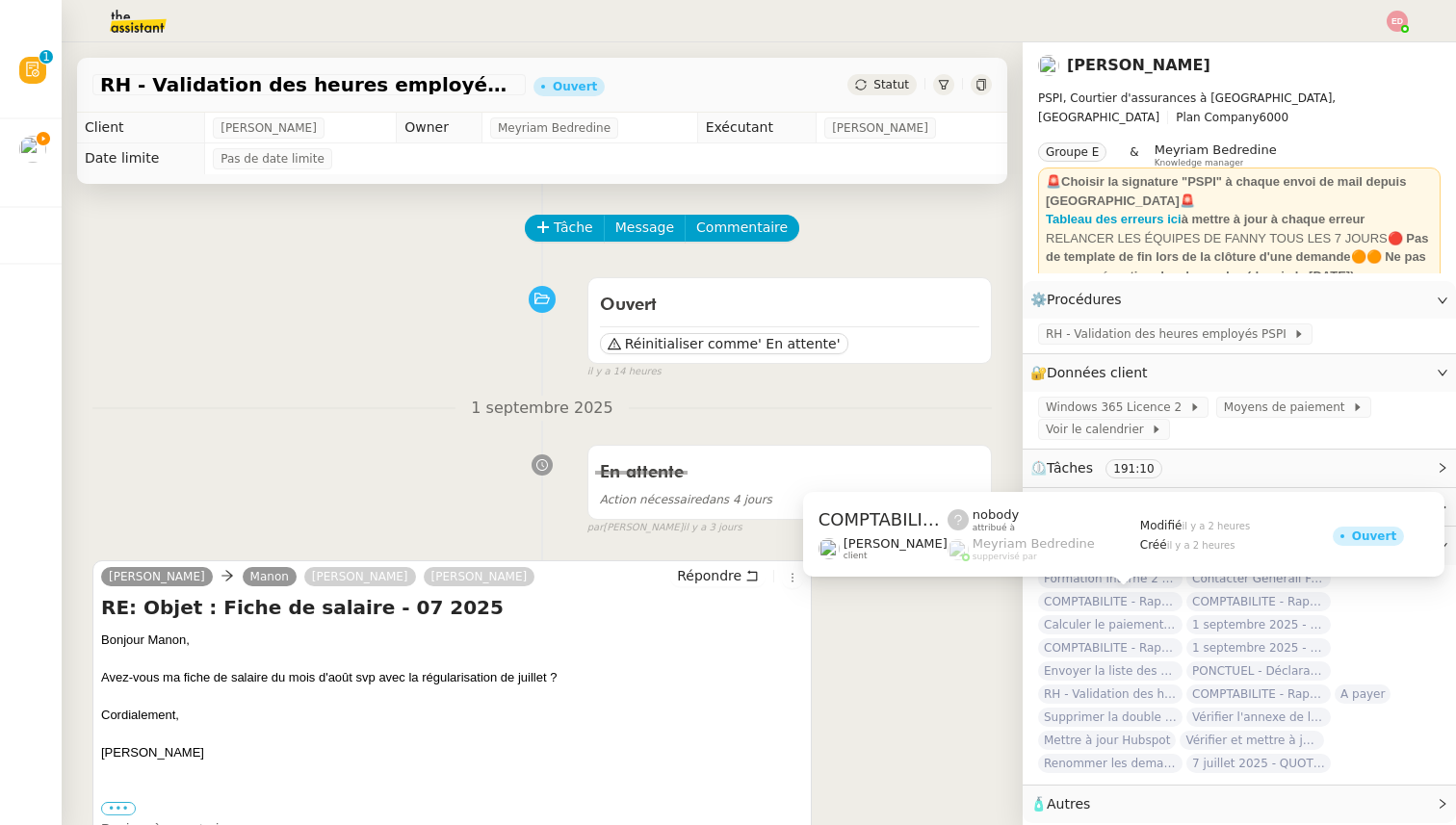
click at [1047, 598] on span "COMPTABILITE - Rapprochement bancaire - [DATE]" at bounding box center [1109, 602] width 144 height 19
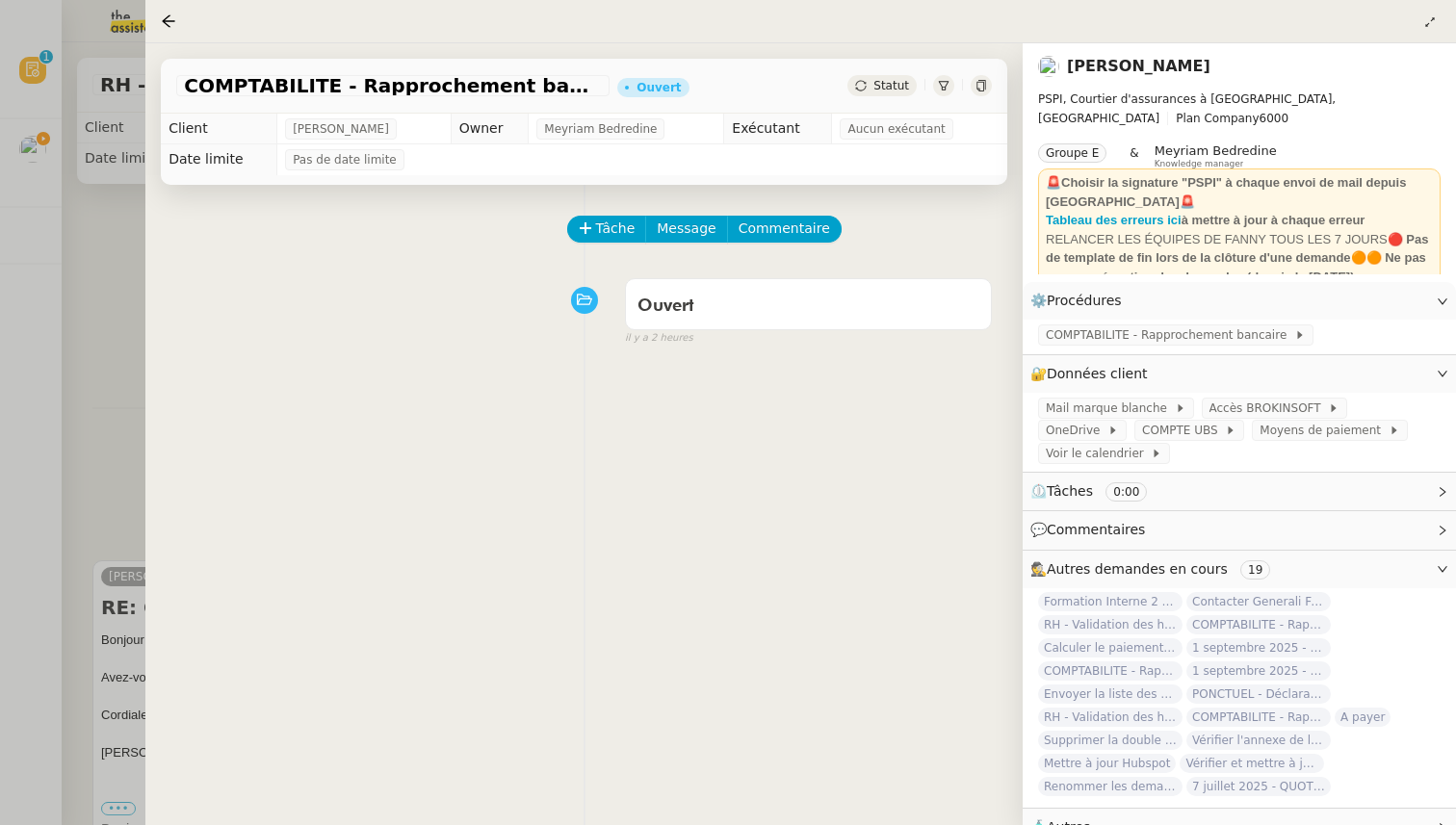
click at [889, 132] on span "Aucun exécutant" at bounding box center [895, 129] width 97 height 19
click at [892, 132] on span "Aucun exécutant" at bounding box center [895, 129] width 97 height 19
click at [116, 266] on div at bounding box center [728, 412] width 1456 height 825
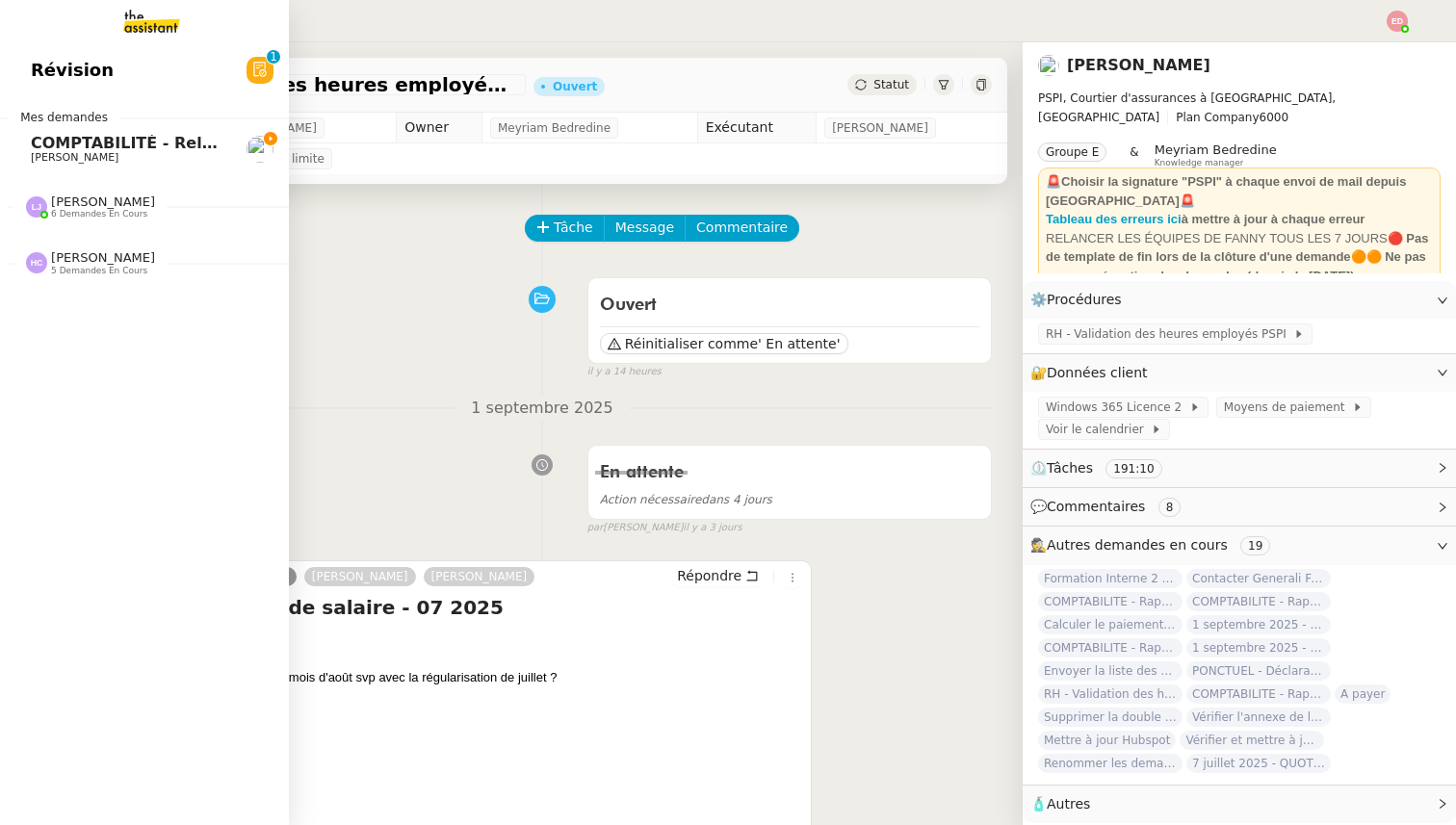
click at [77, 210] on span "6 demandes en cours" at bounding box center [99, 214] width 96 height 11
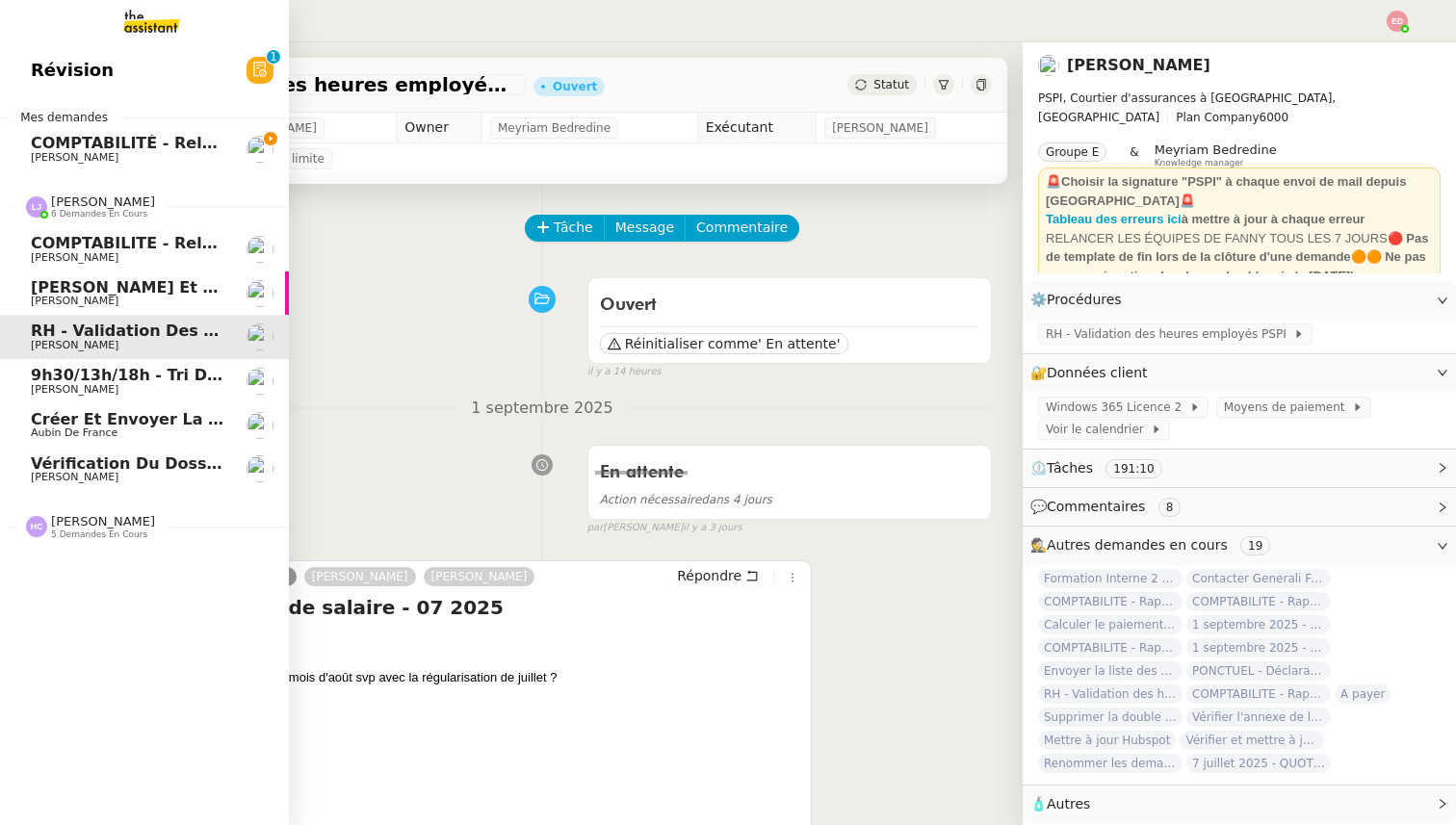
click at [78, 210] on span "6 demandes en cours" at bounding box center [99, 214] width 96 height 11
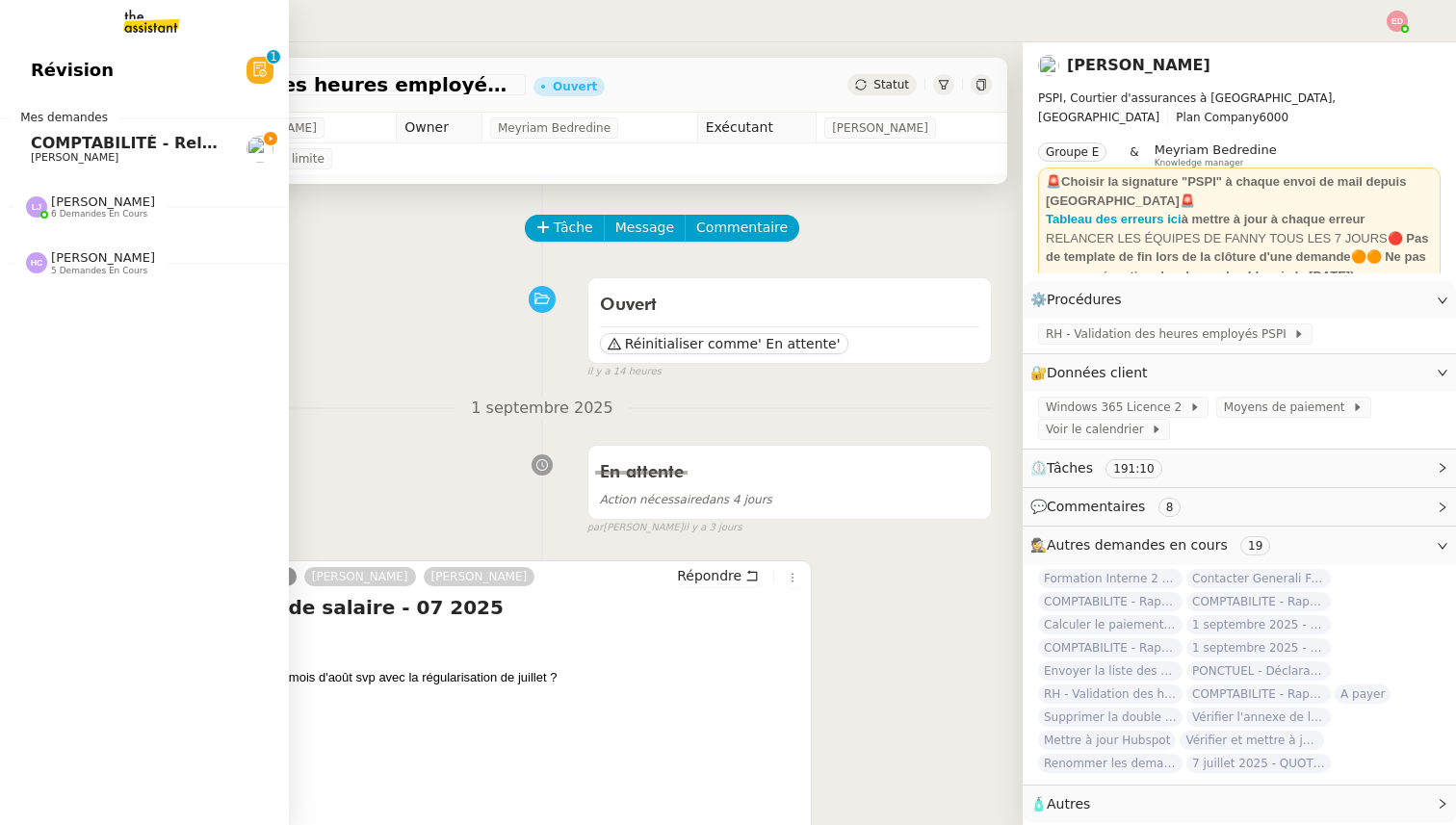
click at [99, 140] on span "COMPTABILITÉ - Relance des primes GoldenCare impayées- septembre 2025" at bounding box center [361, 142] width 660 height 18
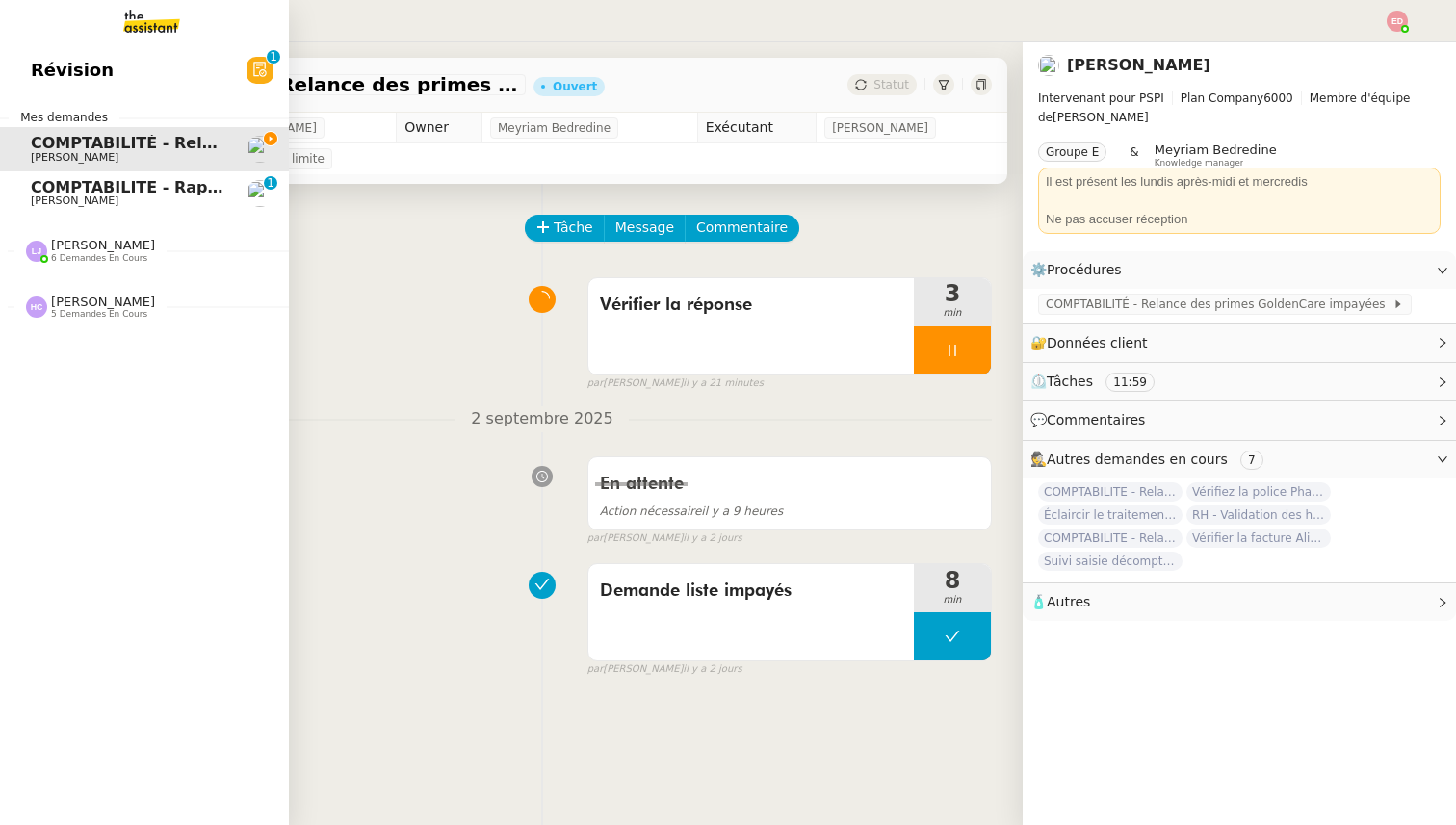
click at [117, 184] on span "COMPTABILITE - Rapprochement bancaire - [DATE]" at bounding box center [250, 187] width 439 height 18
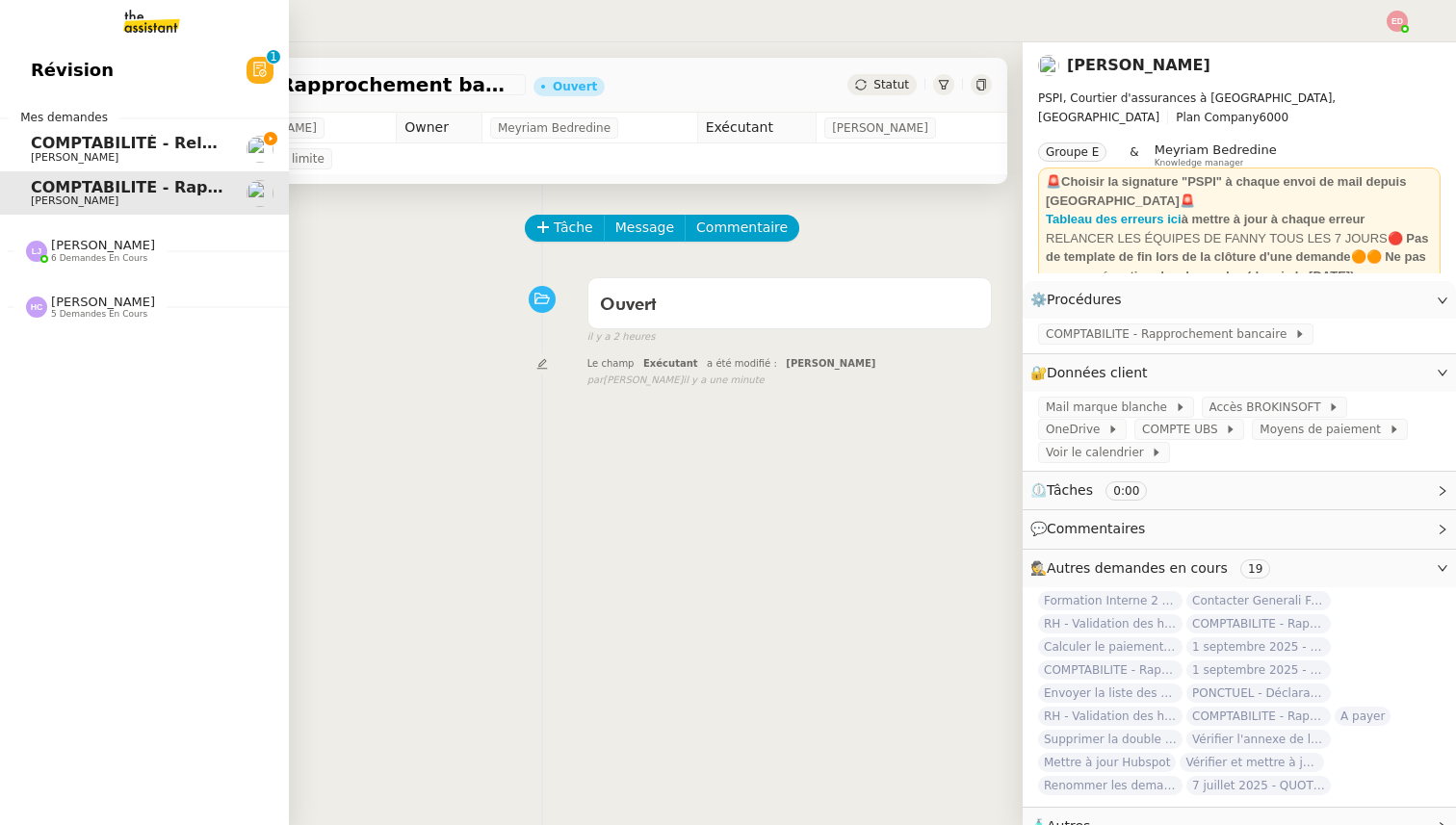
click at [54, 140] on span "COMPTABILITÉ - Relance des primes GoldenCare impayées- septembre 2025" at bounding box center [361, 142] width 660 height 18
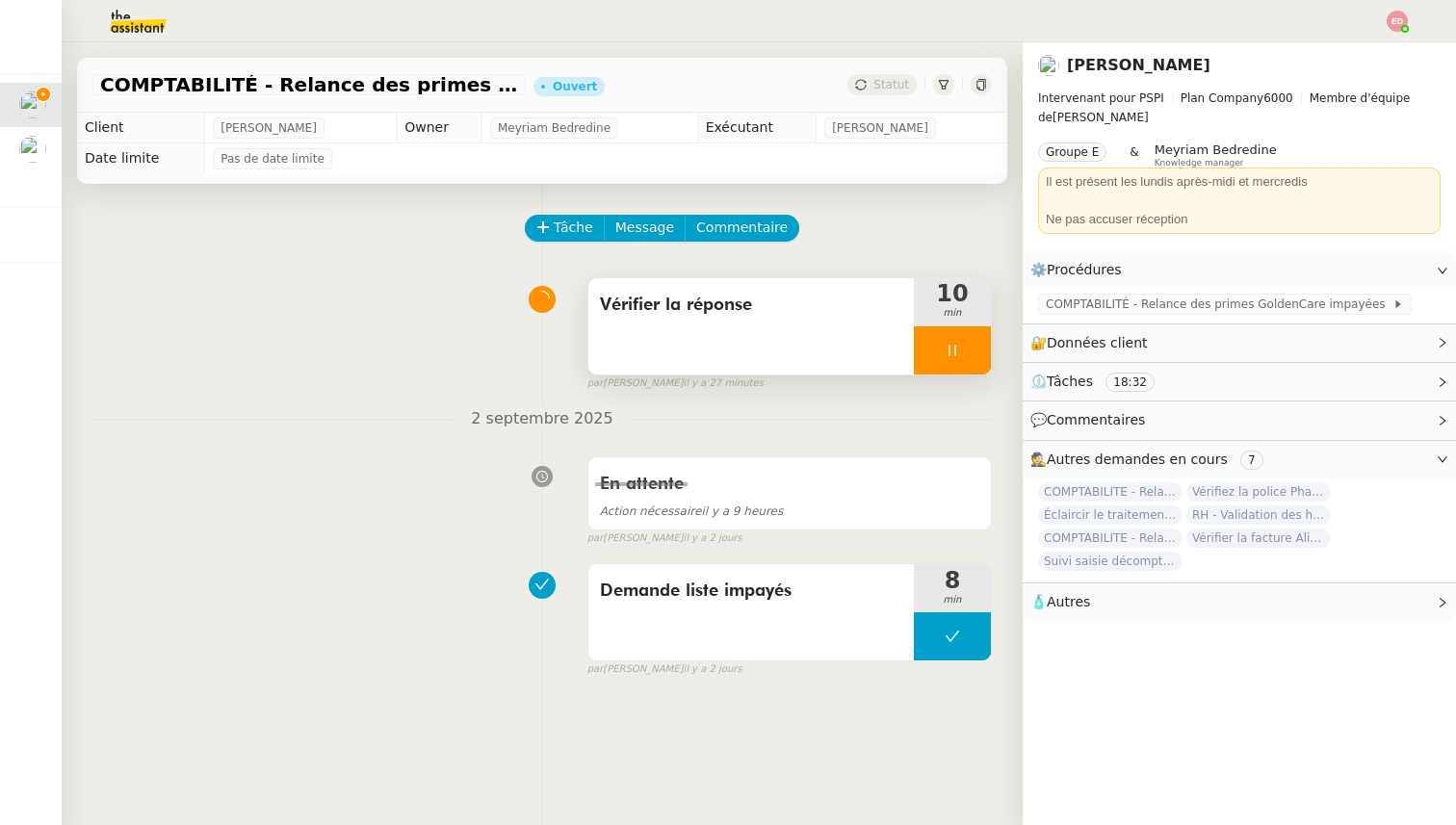
click at [967, 355] on div at bounding box center [953, 351] width 77 height 48
click at [967, 355] on icon at bounding box center [972, 351] width 15 height 15
click at [864, 81] on icon at bounding box center [861, 85] width 12 height 12
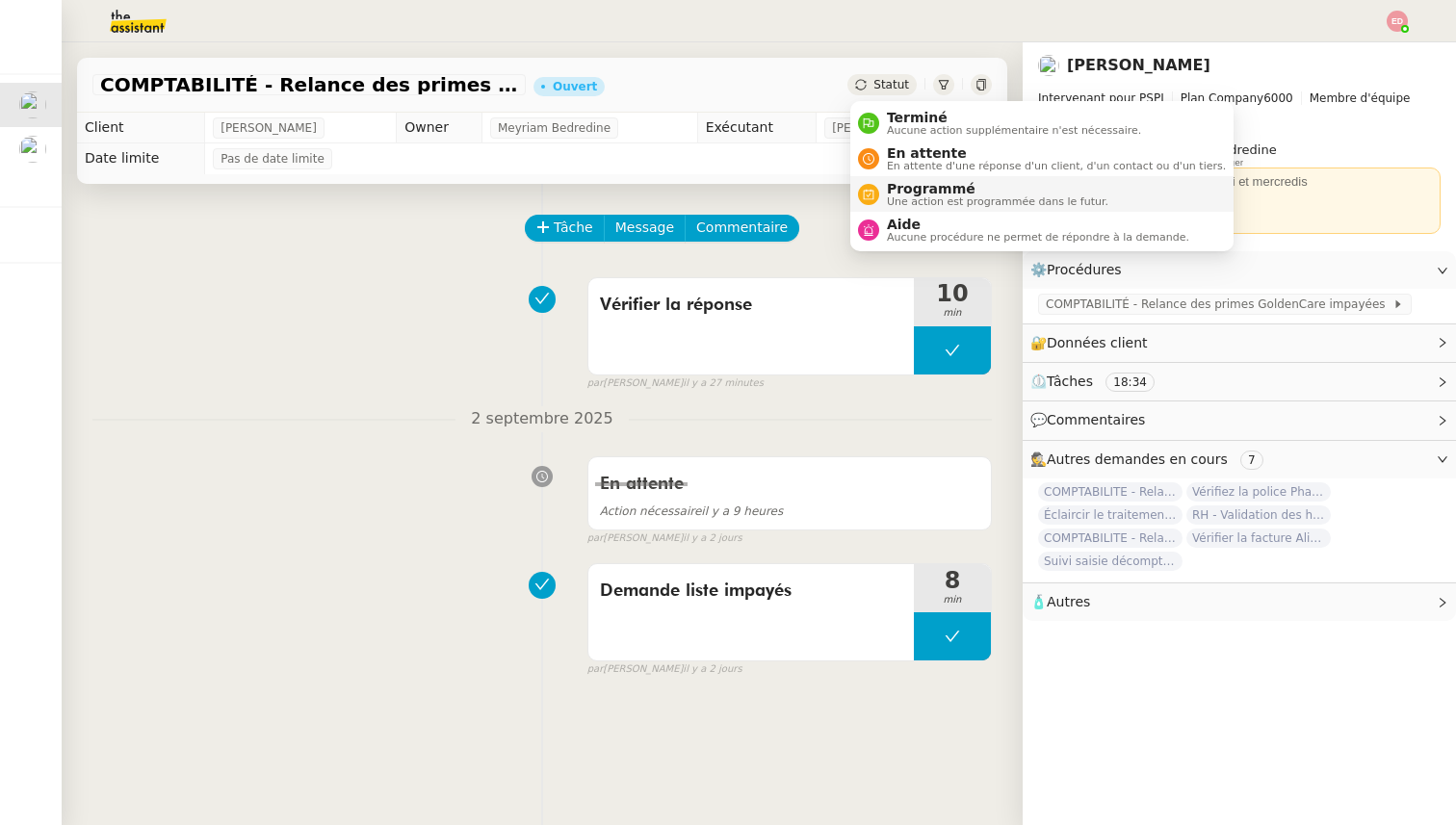
click at [952, 177] on li "Programmé Une action est programmée dans le futur." at bounding box center [1042, 194] width 383 height 36
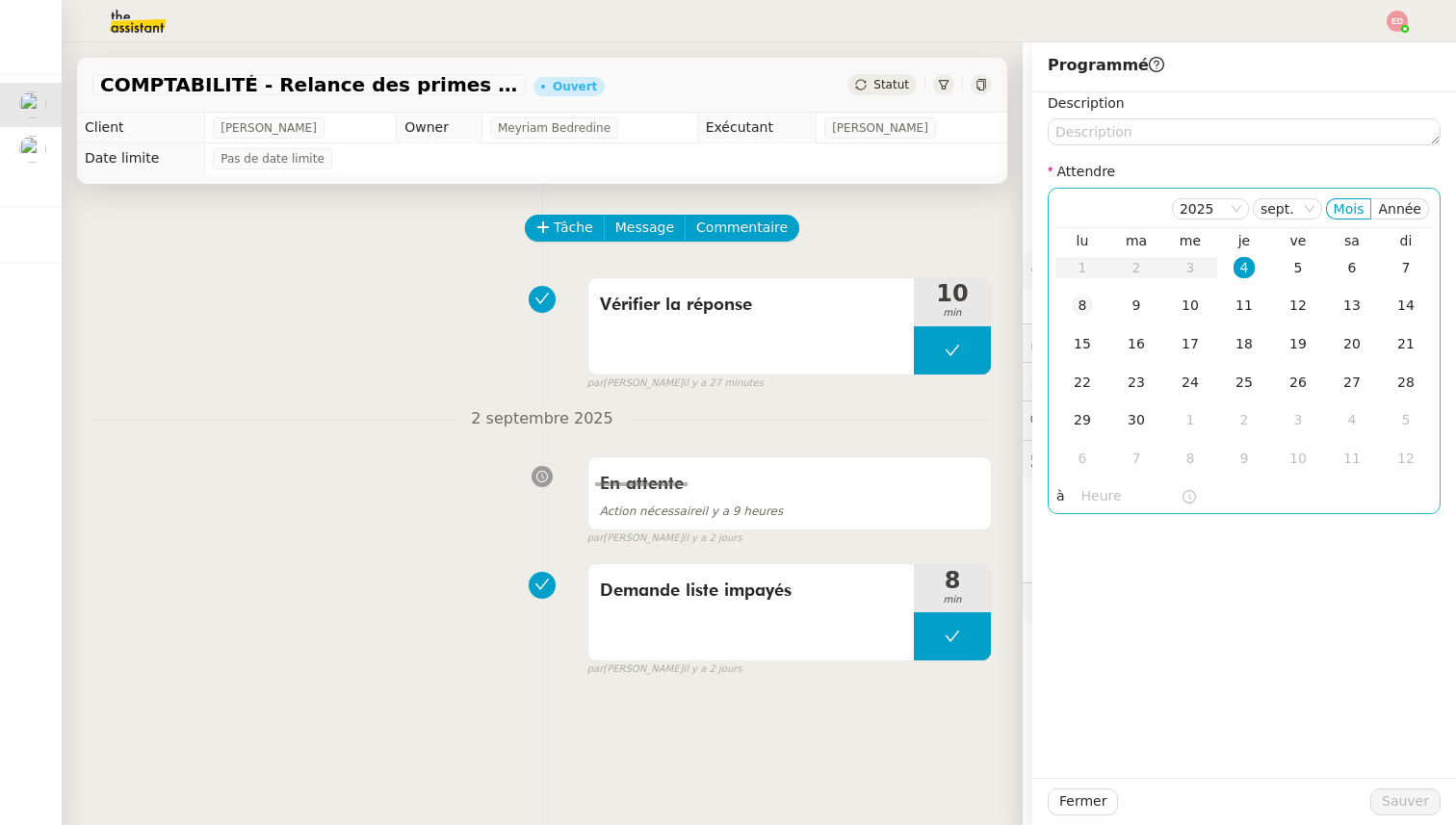
click at [1078, 308] on div "8" at bounding box center [1082, 305] width 21 height 21
click at [1421, 802] on span "Sauver" at bounding box center [1405, 802] width 47 height 22
